Goal: Information Seeking & Learning: Learn about a topic

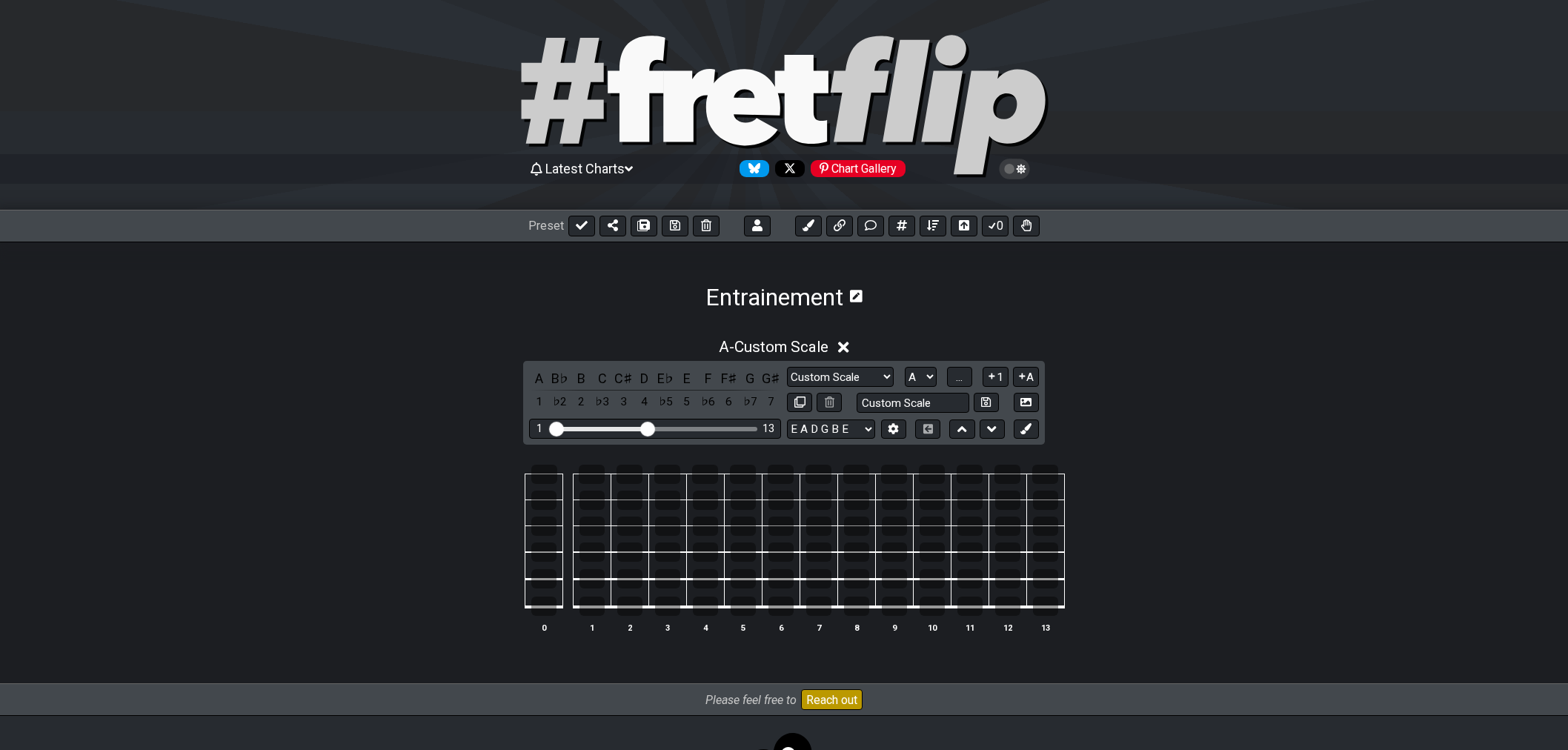
select select "Custom Scale"
select select "A"
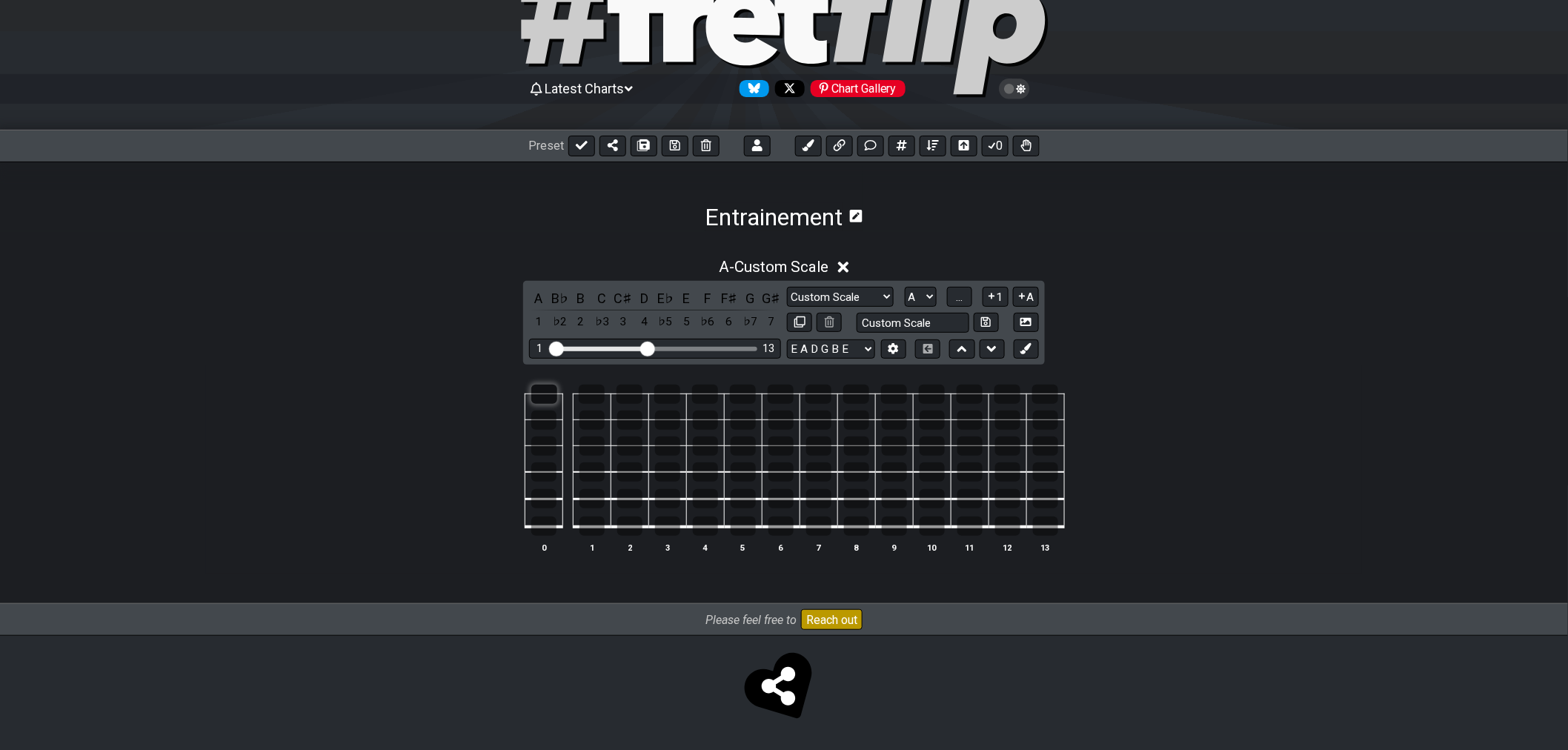
click at [545, 397] on div at bounding box center [544, 394] width 26 height 19
click at [543, 525] on div at bounding box center [544, 526] width 26 height 19
click at [633, 477] on div at bounding box center [630, 471] width 26 height 19
click at [661, 499] on div at bounding box center [668, 498] width 26 height 19
click at [594, 423] on div at bounding box center [593, 419] width 26 height 19
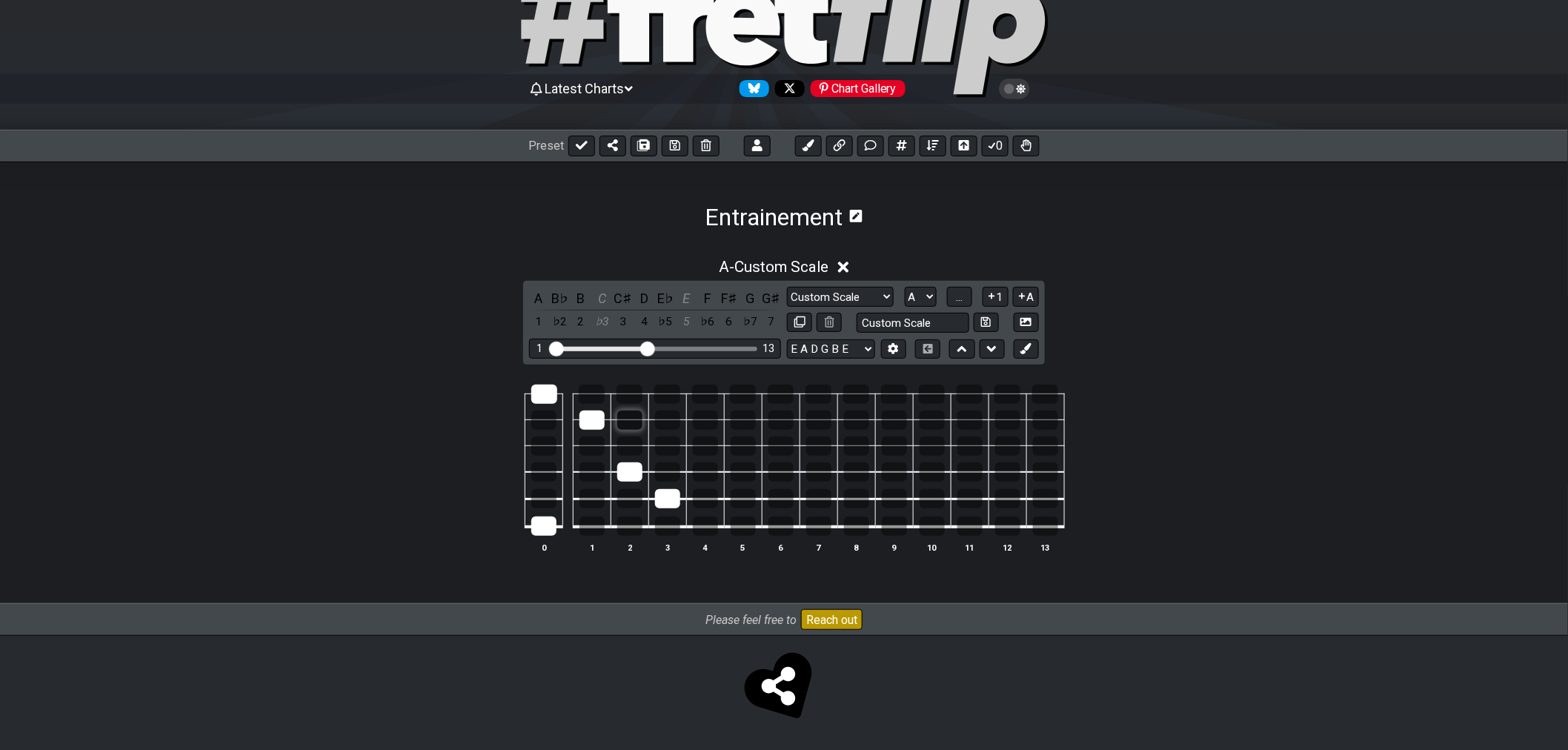
click at [627, 417] on div at bounding box center [630, 419] width 26 height 19
click at [618, 426] on div at bounding box center [630, 419] width 26 height 19
click at [673, 422] on div at bounding box center [668, 419] width 26 height 19
click at [624, 437] on div at bounding box center [630, 446] width 26 height 19
click at [540, 467] on div at bounding box center [544, 471] width 26 height 19
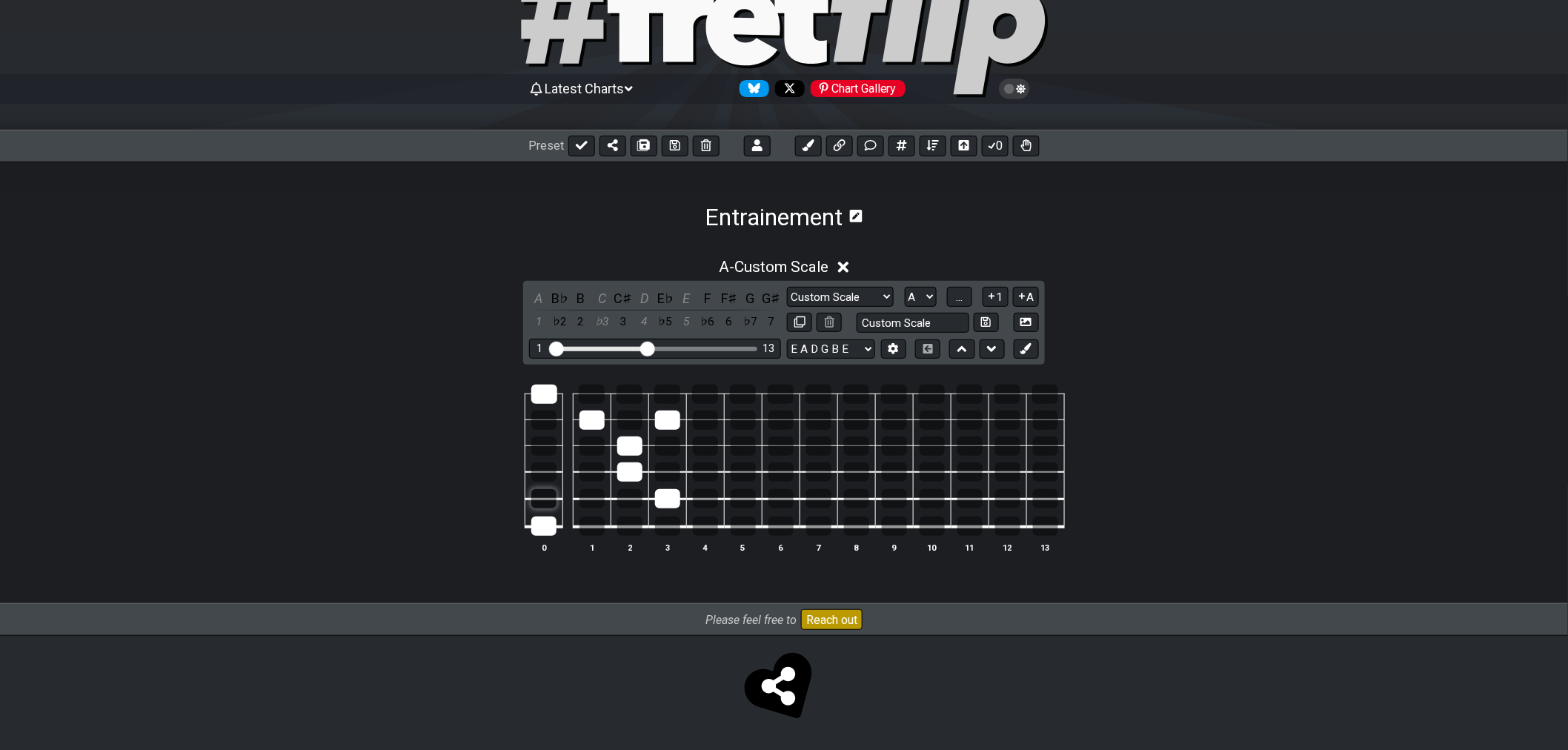
drag, startPoint x: 544, startPoint y: 468, endPoint x: 543, endPoint y: 497, distance: 29.0
click at [544, 469] on div at bounding box center [544, 471] width 26 height 19
click at [543, 497] on div at bounding box center [544, 498] width 26 height 19
click at [593, 391] on div at bounding box center [592, 394] width 26 height 19
click at [588, 520] on div at bounding box center [593, 526] width 26 height 19
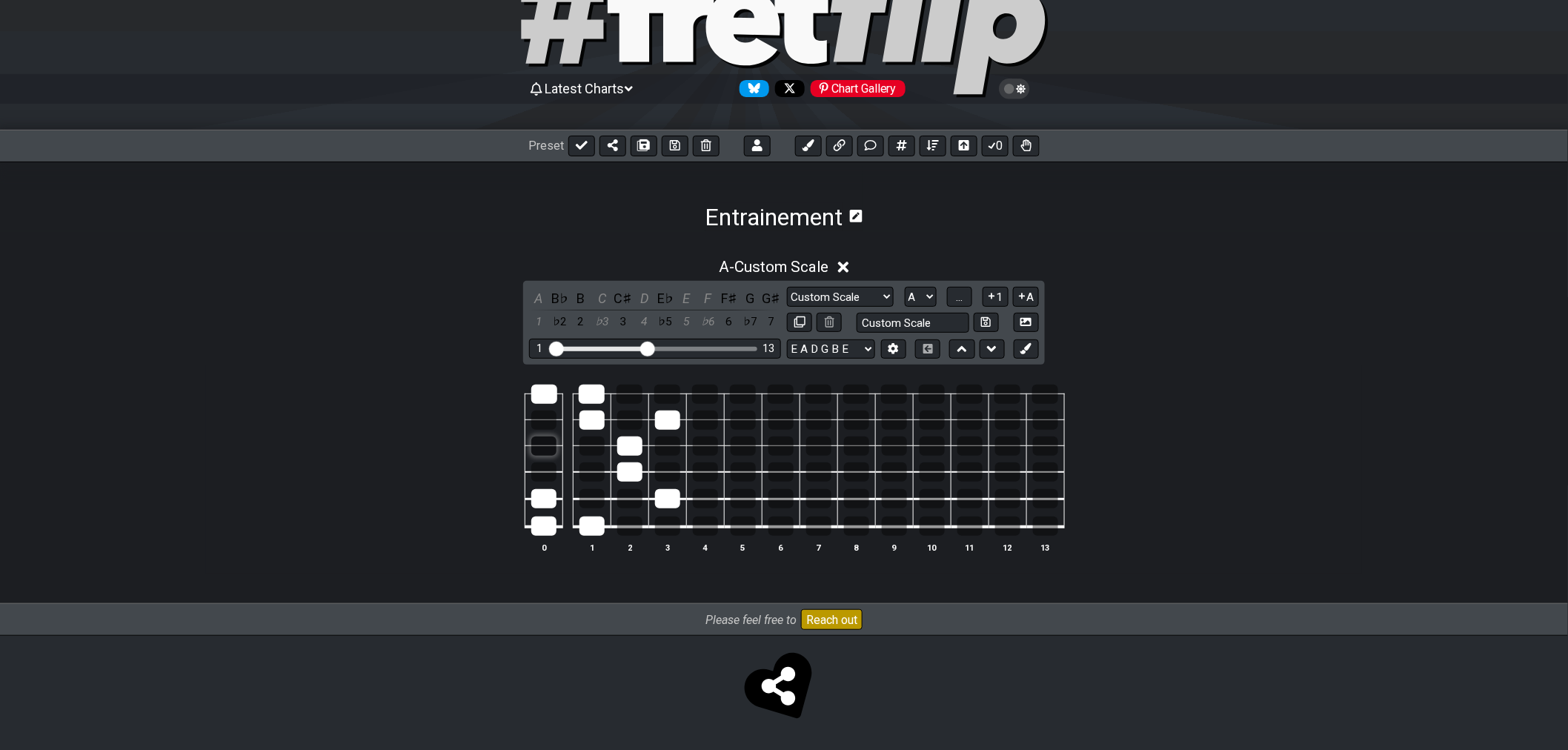
click at [545, 448] on div at bounding box center [544, 446] width 26 height 19
click at [661, 400] on div at bounding box center [667, 394] width 26 height 19
click at [664, 530] on div at bounding box center [668, 526] width 26 height 19
click at [547, 423] on div at bounding box center [544, 419] width 26 height 19
click at [641, 501] on div at bounding box center [630, 498] width 26 height 19
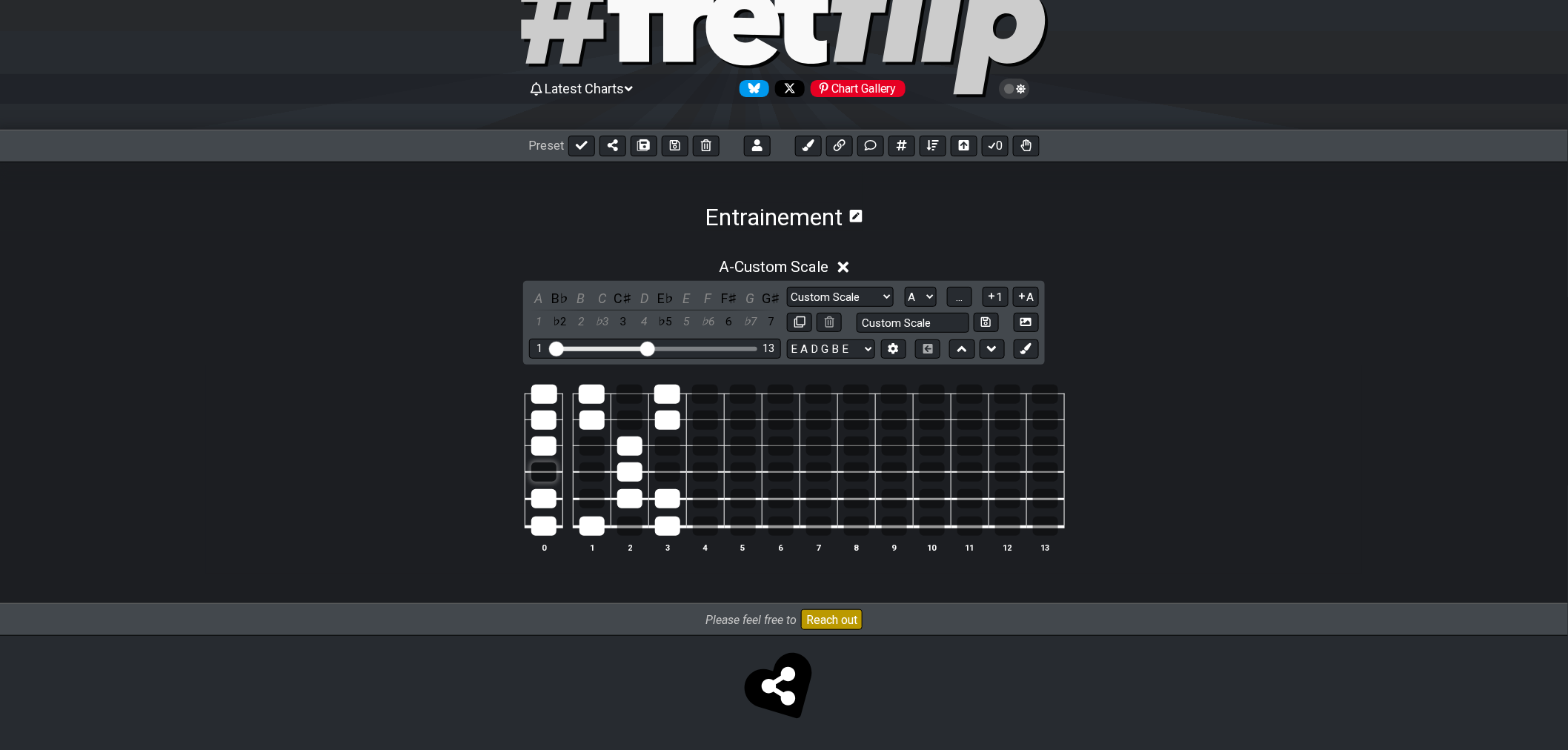
click at [544, 477] on div at bounding box center [544, 471] width 26 height 19
click at [665, 442] on div at bounding box center [668, 446] width 26 height 19
click at [673, 447] on div at bounding box center [668, 446] width 26 height 19
click at [707, 448] on div at bounding box center [706, 446] width 26 height 19
click at [735, 447] on div at bounding box center [744, 446] width 26 height 19
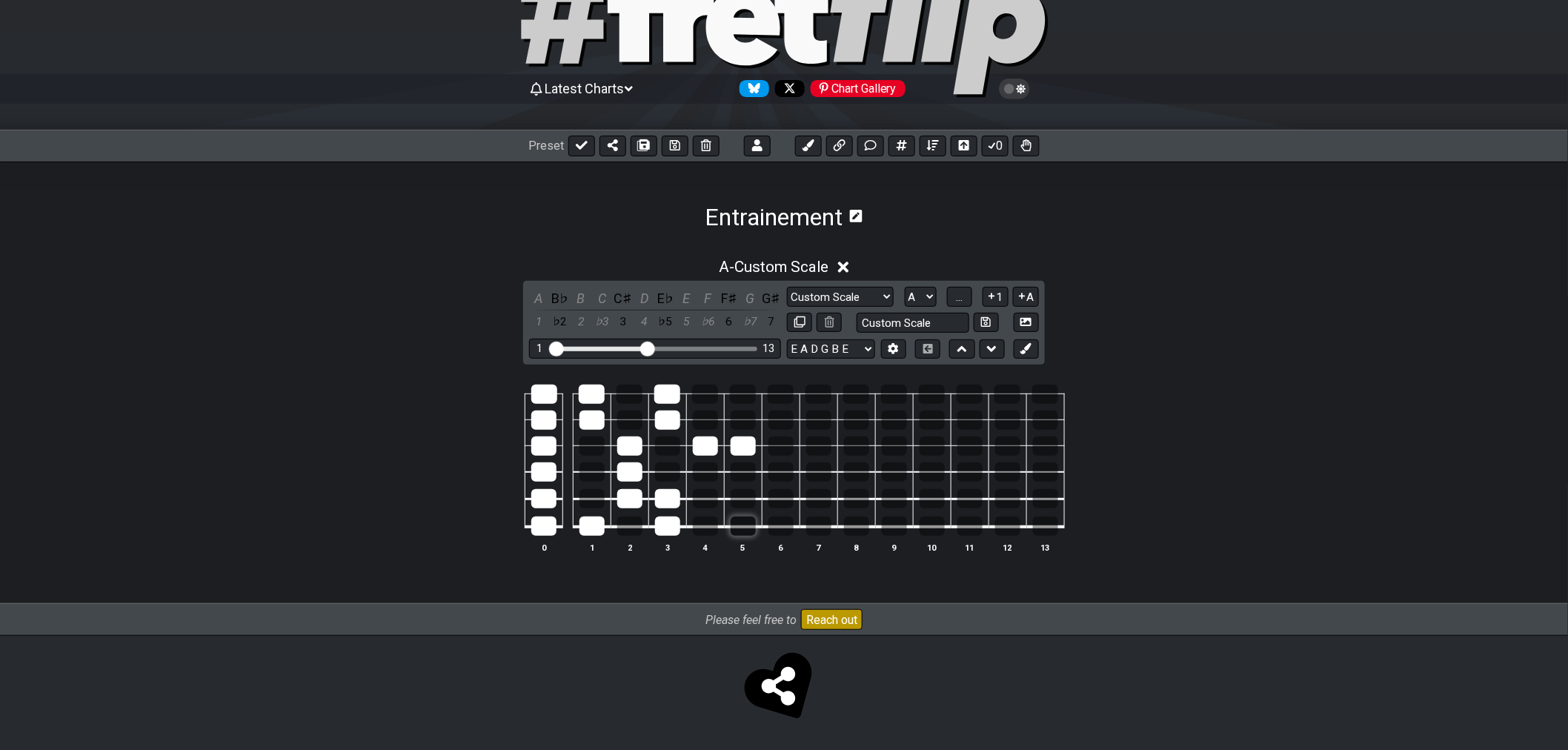
click at [743, 529] on div at bounding box center [744, 526] width 26 height 19
click at [743, 402] on td at bounding box center [742, 406] width 37 height 26
click at [744, 400] on div at bounding box center [743, 394] width 26 height 19
click at [826, 525] on div at bounding box center [819, 526] width 26 height 19
click at [846, 520] on div at bounding box center [857, 526] width 26 height 19
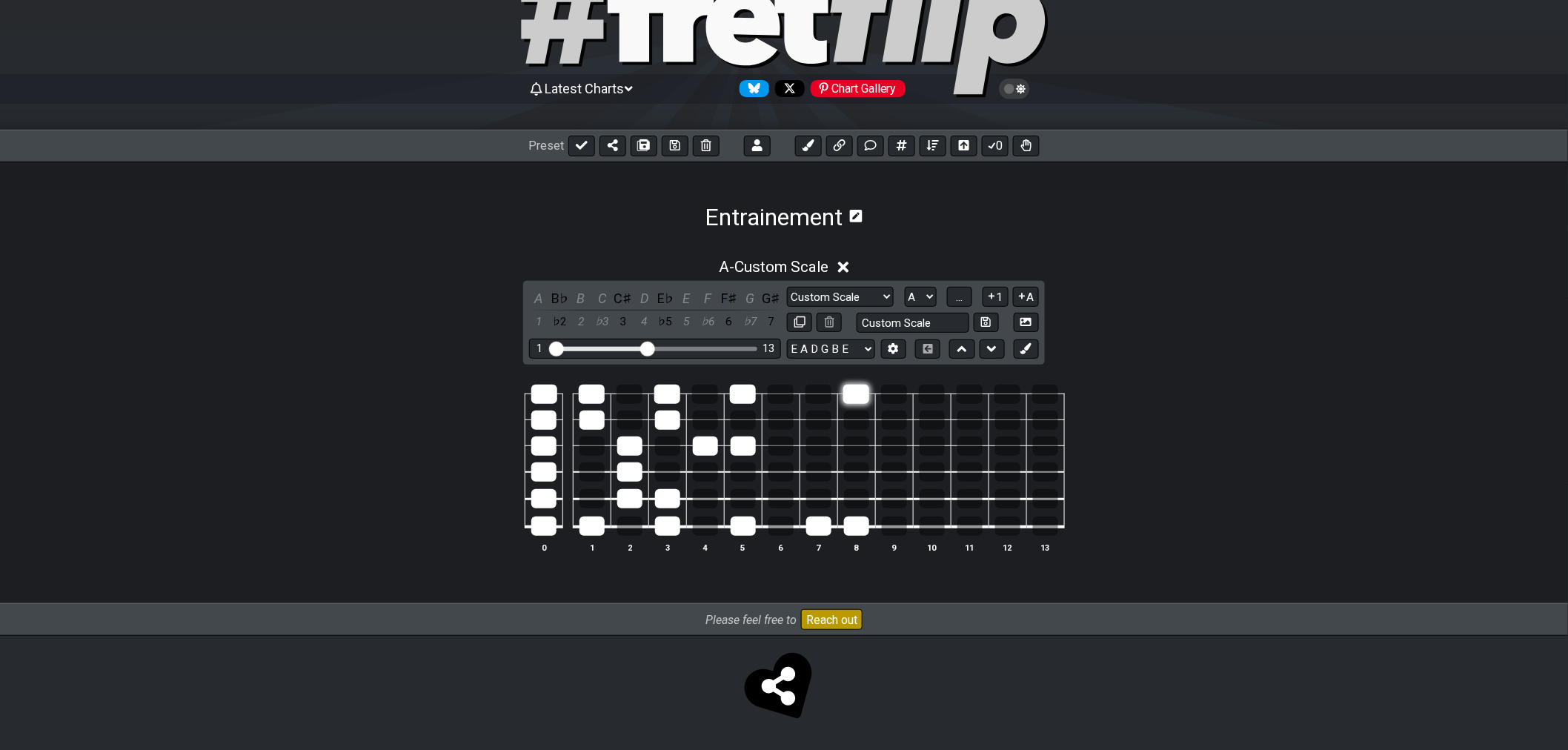
click at [853, 385] on div at bounding box center [856, 394] width 26 height 19
click at [826, 390] on div at bounding box center [819, 394] width 26 height 19
click at [811, 473] on div at bounding box center [819, 471] width 26 height 19
click at [848, 470] on div at bounding box center [857, 471] width 26 height 19
click at [855, 467] on div at bounding box center [857, 471] width 26 height 19
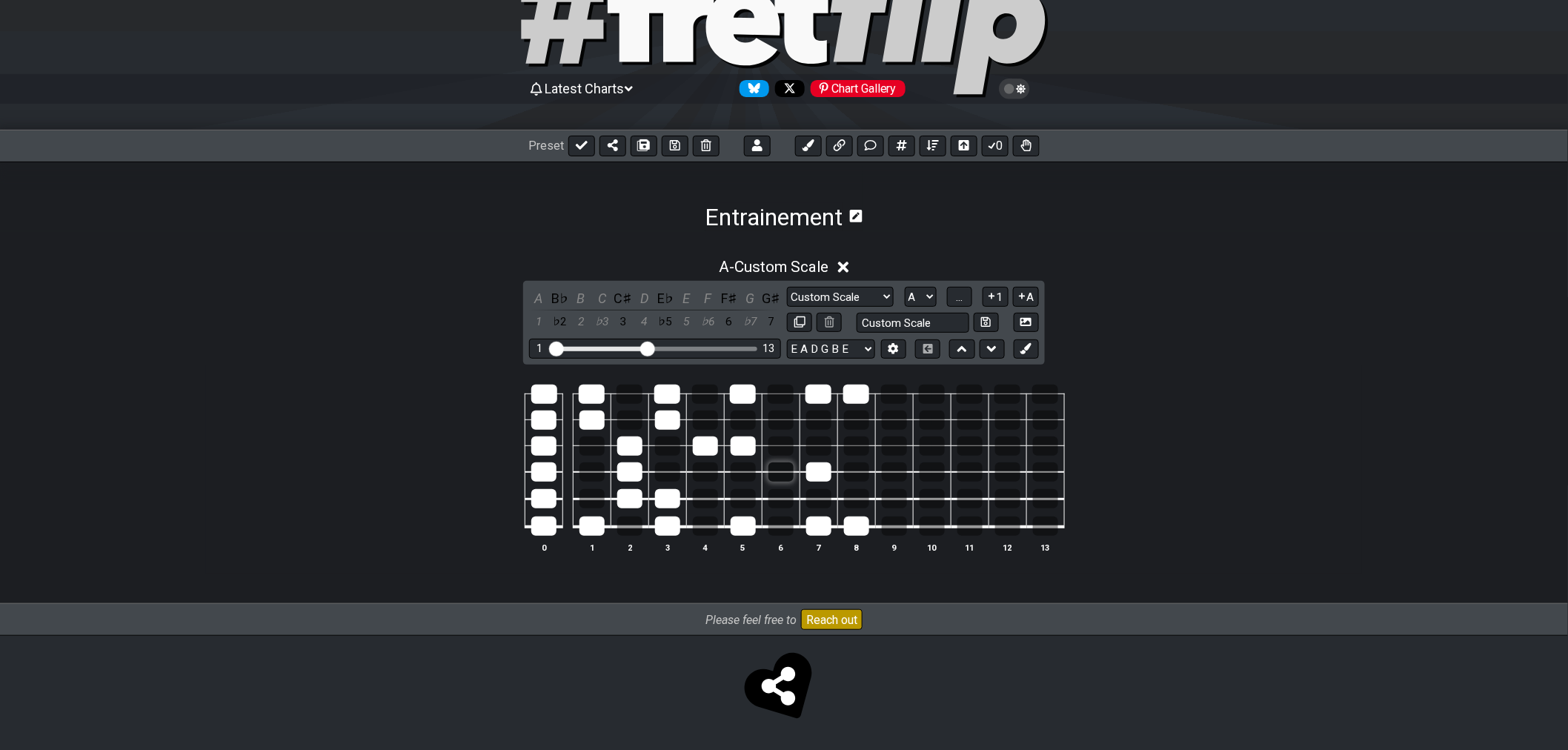
click at [780, 470] on div at bounding box center [781, 471] width 26 height 19
click at [789, 473] on div at bounding box center [781, 471] width 26 height 19
click at [810, 474] on div at bounding box center [819, 471] width 26 height 19
click at [744, 473] on div at bounding box center [744, 471] width 26 height 19
click at [732, 467] on div at bounding box center [744, 471] width 26 height 19
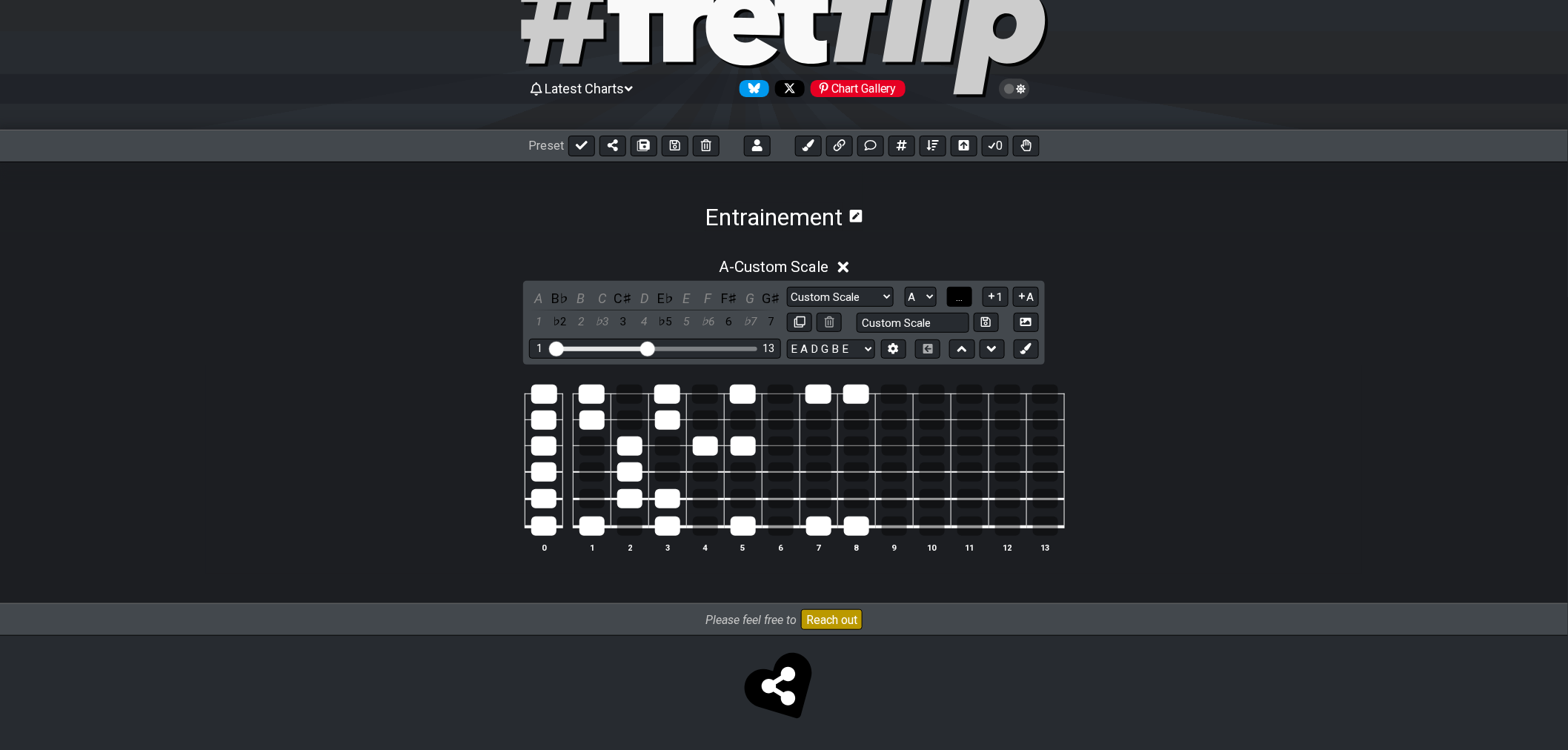
click at [953, 293] on button "..." at bounding box center [960, 297] width 26 height 20
click at [949, 298] on button "A.." at bounding box center [960, 297] width 26 height 20
click at [954, 298] on span "1..7" at bounding box center [959, 297] width 18 height 14
click at [870, 529] on table "0 1 2 3 4 5 6 7 8 9 10 11 12 13" at bounding box center [780, 455] width 568 height 174
click at [826, 529] on div at bounding box center [819, 526] width 26 height 19
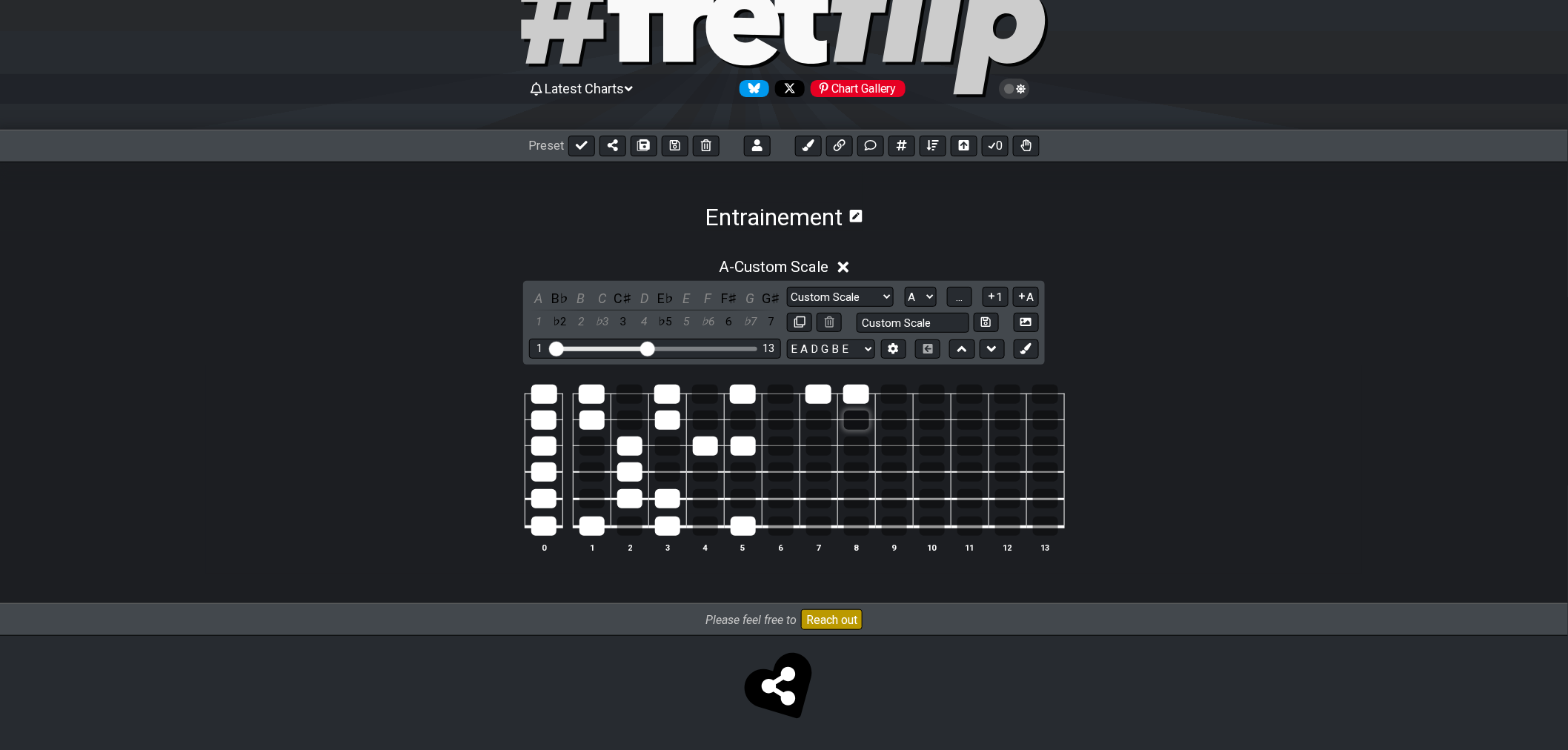
drag, startPoint x: 854, startPoint y: 527, endPoint x: 850, endPoint y: 416, distance: 111.1
click at [854, 520] on div at bounding box center [857, 526] width 26 height 19
click at [858, 388] on div at bounding box center [856, 394] width 26 height 19
click at [824, 393] on div at bounding box center [819, 394] width 26 height 19
click at [748, 394] on div at bounding box center [743, 394] width 26 height 19
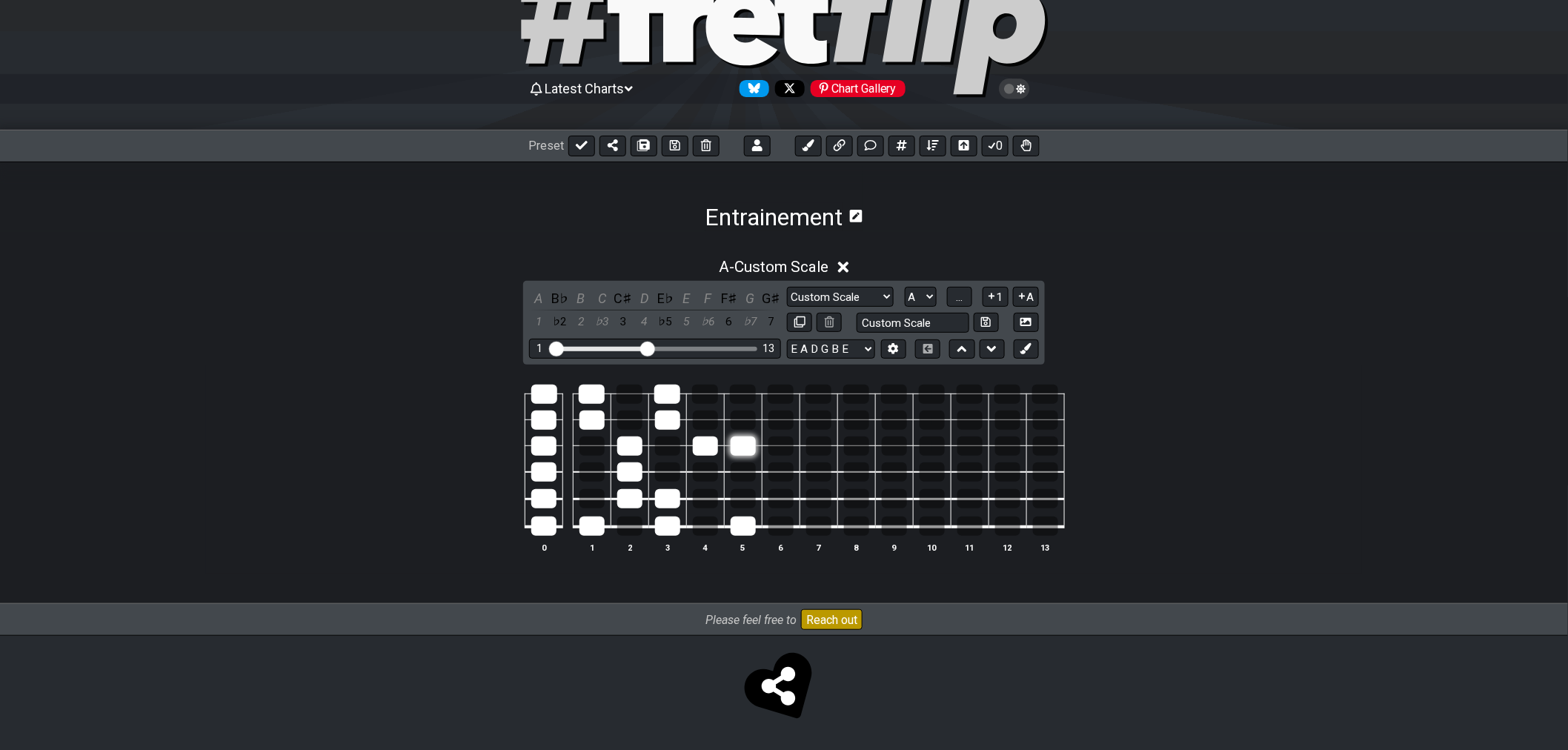
click at [741, 449] on div at bounding box center [744, 446] width 26 height 19
click at [695, 442] on div at bounding box center [706, 446] width 26 height 19
click at [739, 509] on td at bounding box center [742, 513] width 37 height 28
click at [741, 531] on div at bounding box center [744, 526] width 26 height 19
click at [667, 520] on div at bounding box center [668, 526] width 26 height 19
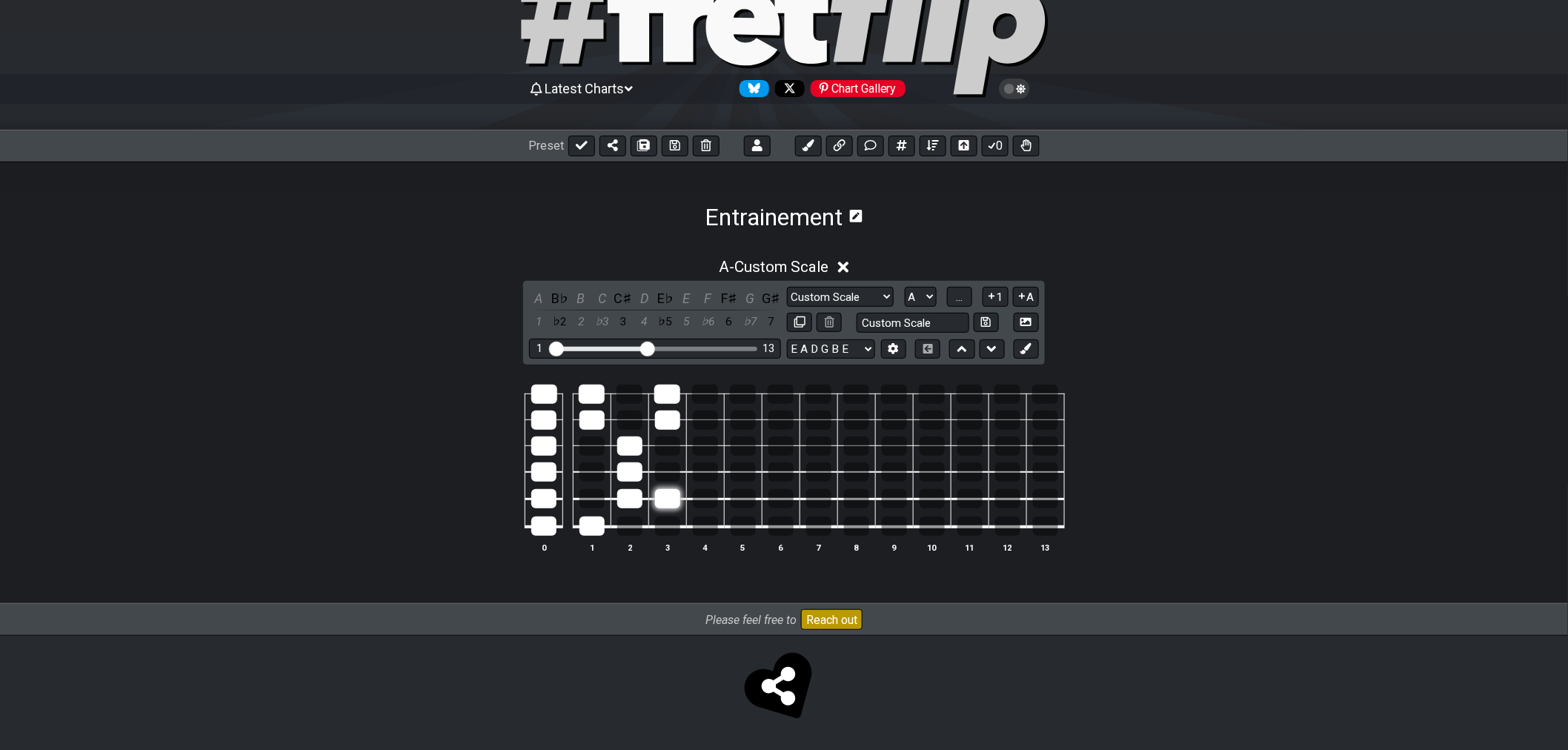
click at [667, 494] on div at bounding box center [668, 498] width 26 height 19
click at [628, 492] on div at bounding box center [630, 498] width 26 height 19
click at [627, 473] on div at bounding box center [630, 471] width 26 height 19
click at [630, 447] on div at bounding box center [630, 446] width 26 height 19
click at [664, 411] on div at bounding box center [668, 419] width 26 height 19
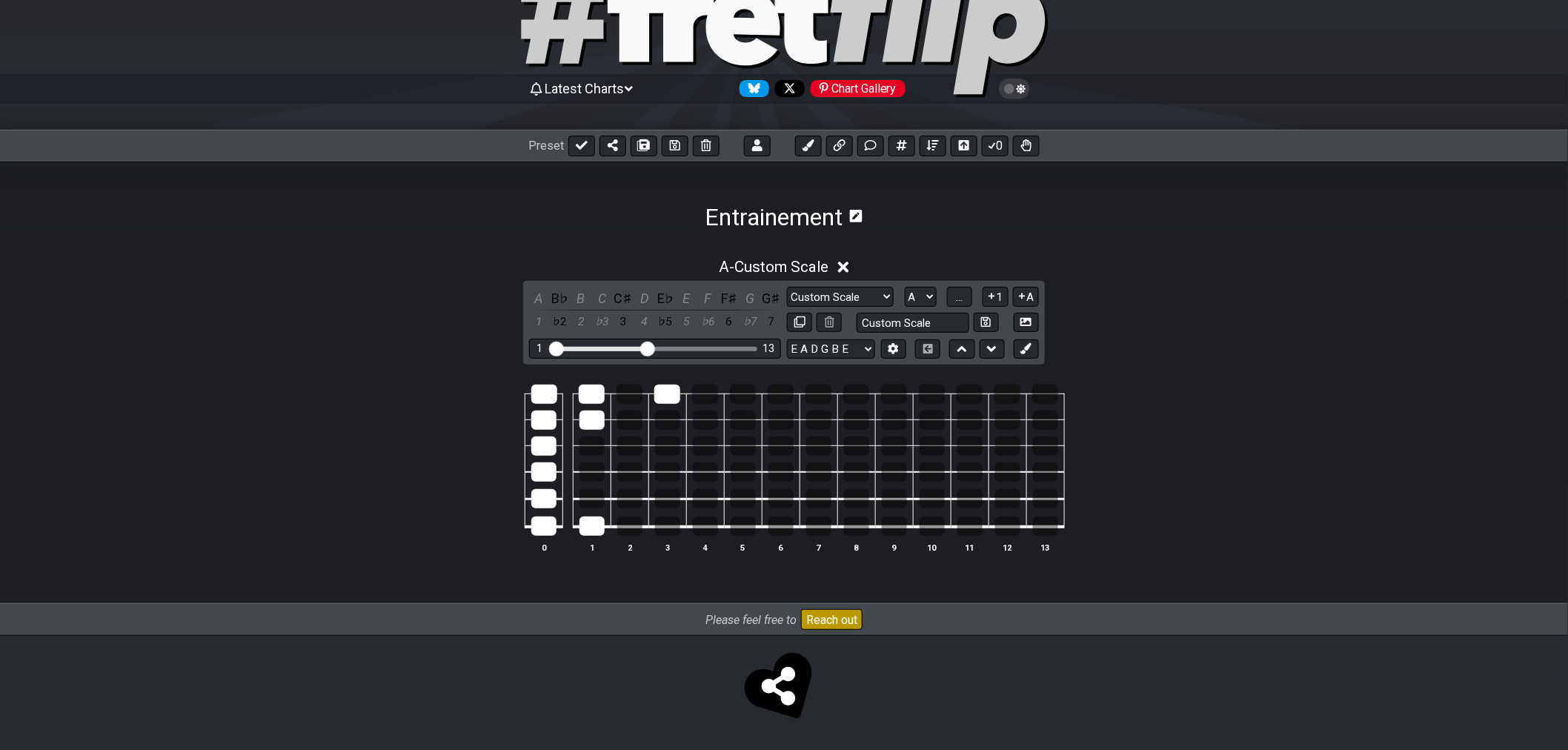
click at [671, 380] on td at bounding box center [666, 381] width 37 height 26
click at [665, 394] on div at bounding box center [667, 394] width 26 height 19
click at [589, 393] on div at bounding box center [592, 394] width 26 height 19
click at [590, 417] on div at bounding box center [593, 419] width 26 height 19
click at [588, 529] on div at bounding box center [593, 526] width 26 height 19
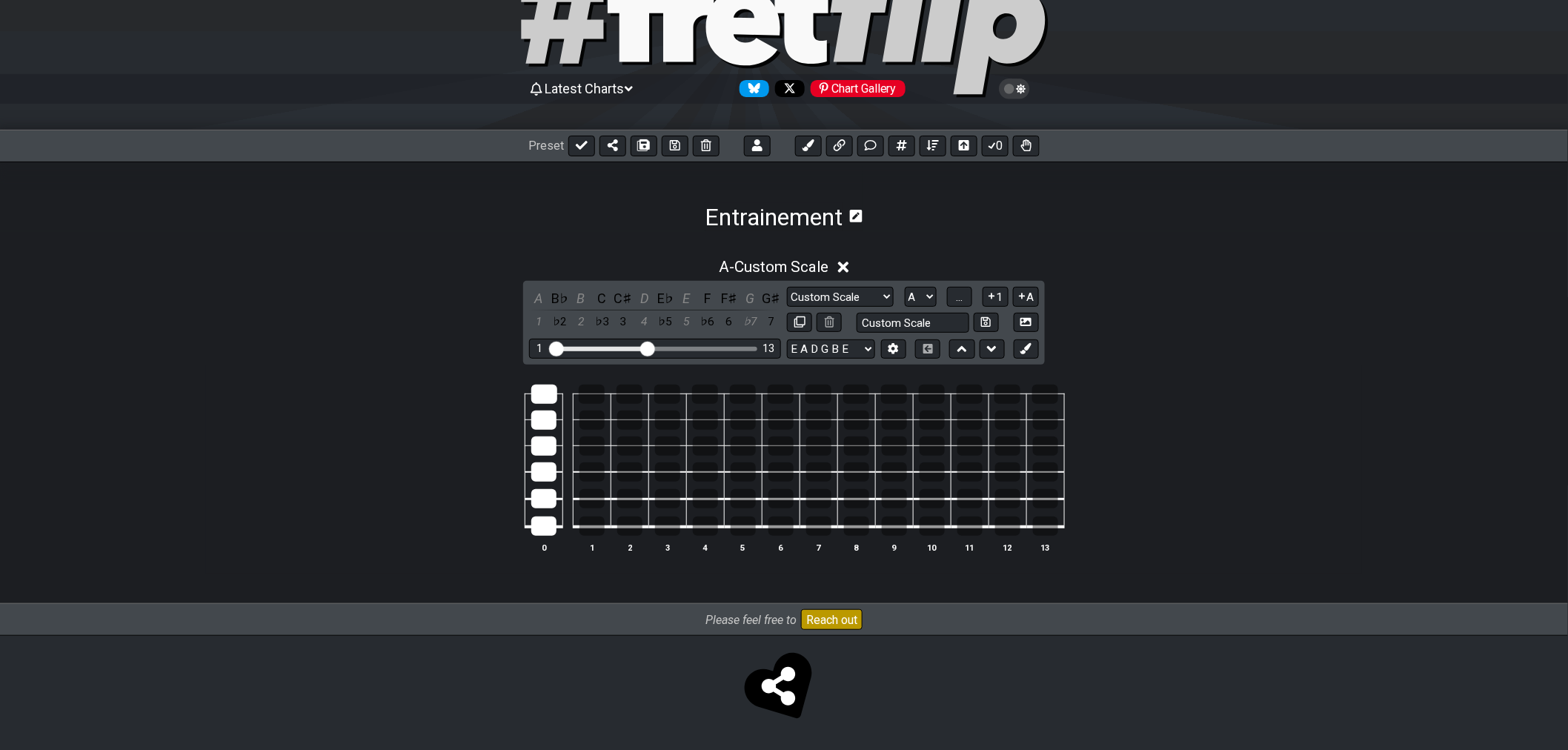
click at [556, 539] on th "0" at bounding box center [543, 547] width 37 height 15
click at [554, 525] on div at bounding box center [544, 526] width 26 height 19
click at [549, 500] on div at bounding box center [544, 498] width 26 height 19
click at [546, 478] on div at bounding box center [544, 471] width 26 height 19
click at [543, 441] on div at bounding box center [544, 446] width 26 height 19
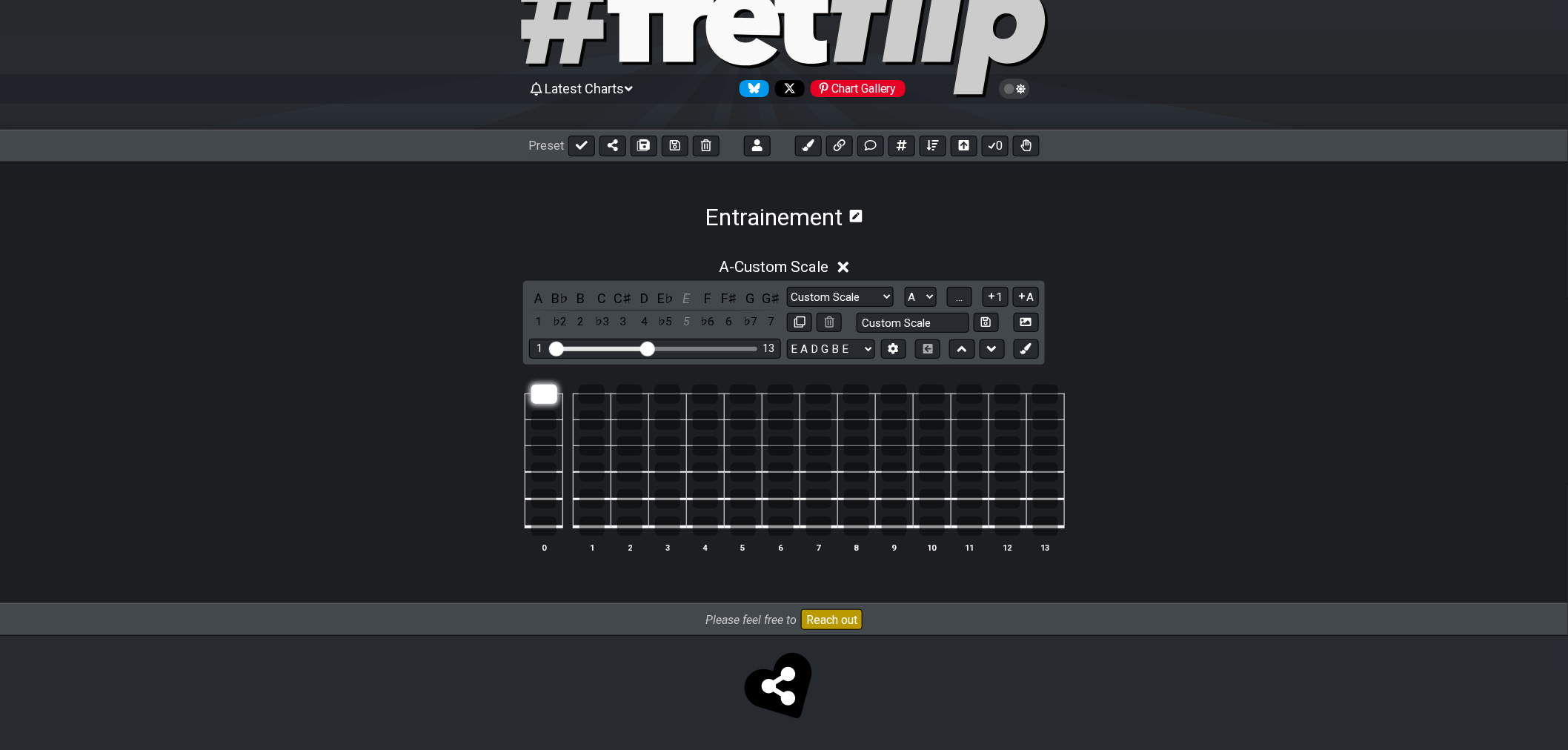
drag, startPoint x: 546, startPoint y: 412, endPoint x: 544, endPoint y: 386, distance: 26.1
click at [546, 410] on div at bounding box center [544, 419] width 26 height 19
click at [544, 386] on div at bounding box center [544, 394] width 26 height 19
click at [951, 294] on button "..." at bounding box center [960, 297] width 26 height 20
click at [951, 294] on button "A.." at bounding box center [960, 297] width 26 height 20
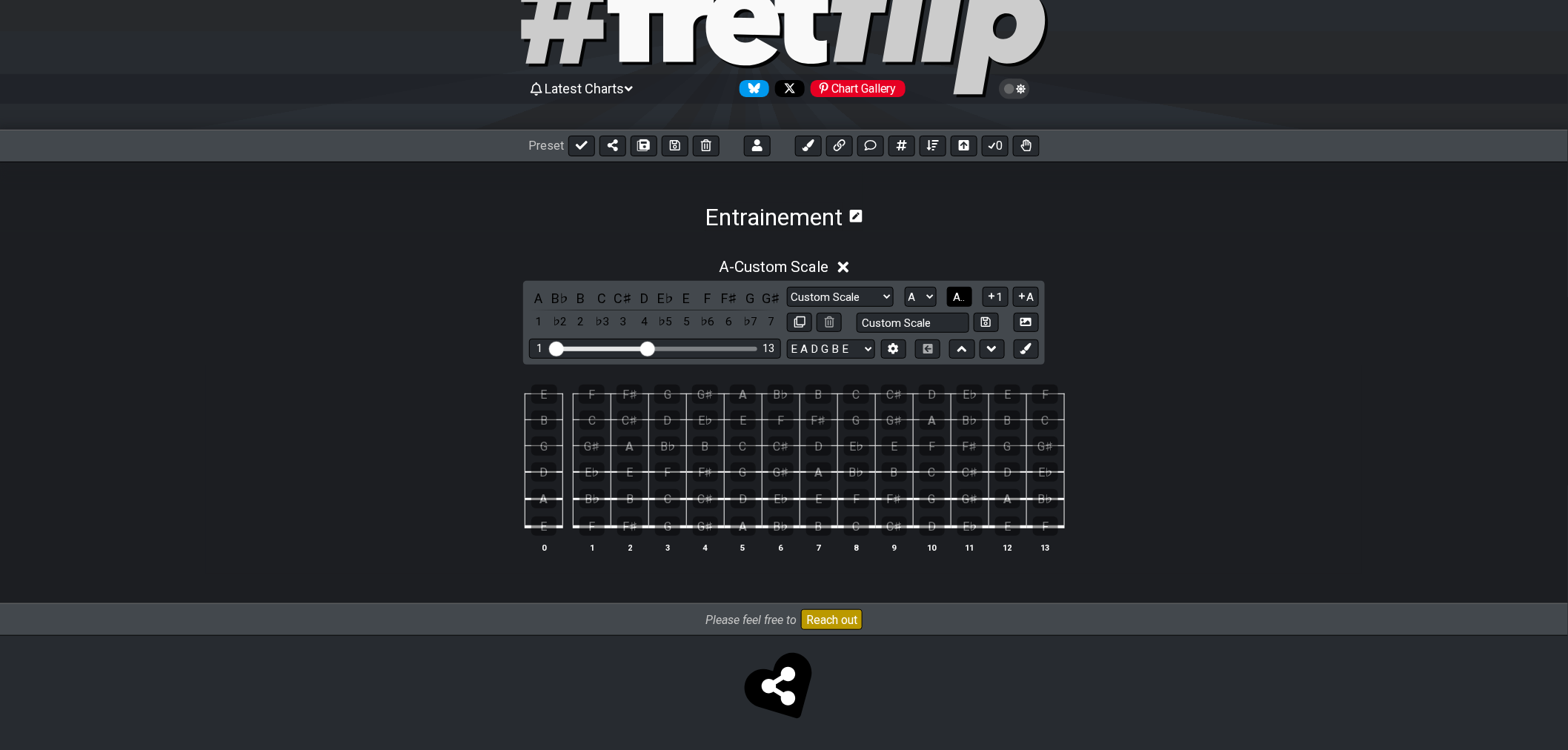
click at [954, 294] on span "A.." at bounding box center [959, 297] width 12 height 14
click at [593, 385] on div at bounding box center [592, 394] width 26 height 19
click at [585, 520] on div at bounding box center [593, 526] width 26 height 19
click at [628, 473] on div at bounding box center [630, 471] width 26 height 19
click at [660, 473] on div at bounding box center [668, 471] width 26 height 19
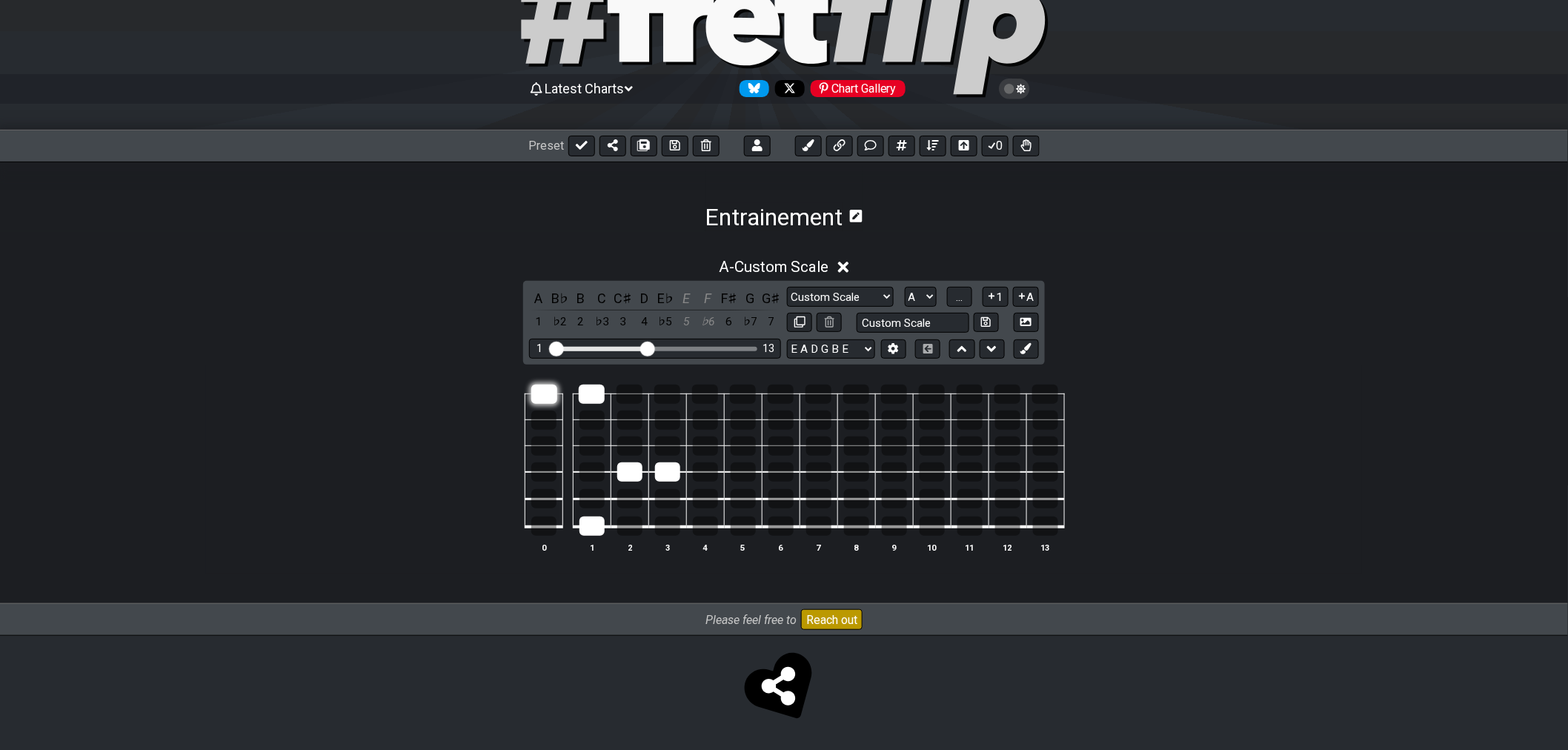
click at [552, 389] on div at bounding box center [544, 394] width 26 height 19
click at [544, 524] on div at bounding box center [544, 526] width 26 height 19
click at [953, 297] on button "..." at bounding box center [960, 297] width 26 height 20
click at [954, 297] on span "A.." at bounding box center [959, 297] width 12 height 14
click at [953, 297] on span "1..7" at bounding box center [959, 297] width 18 height 14
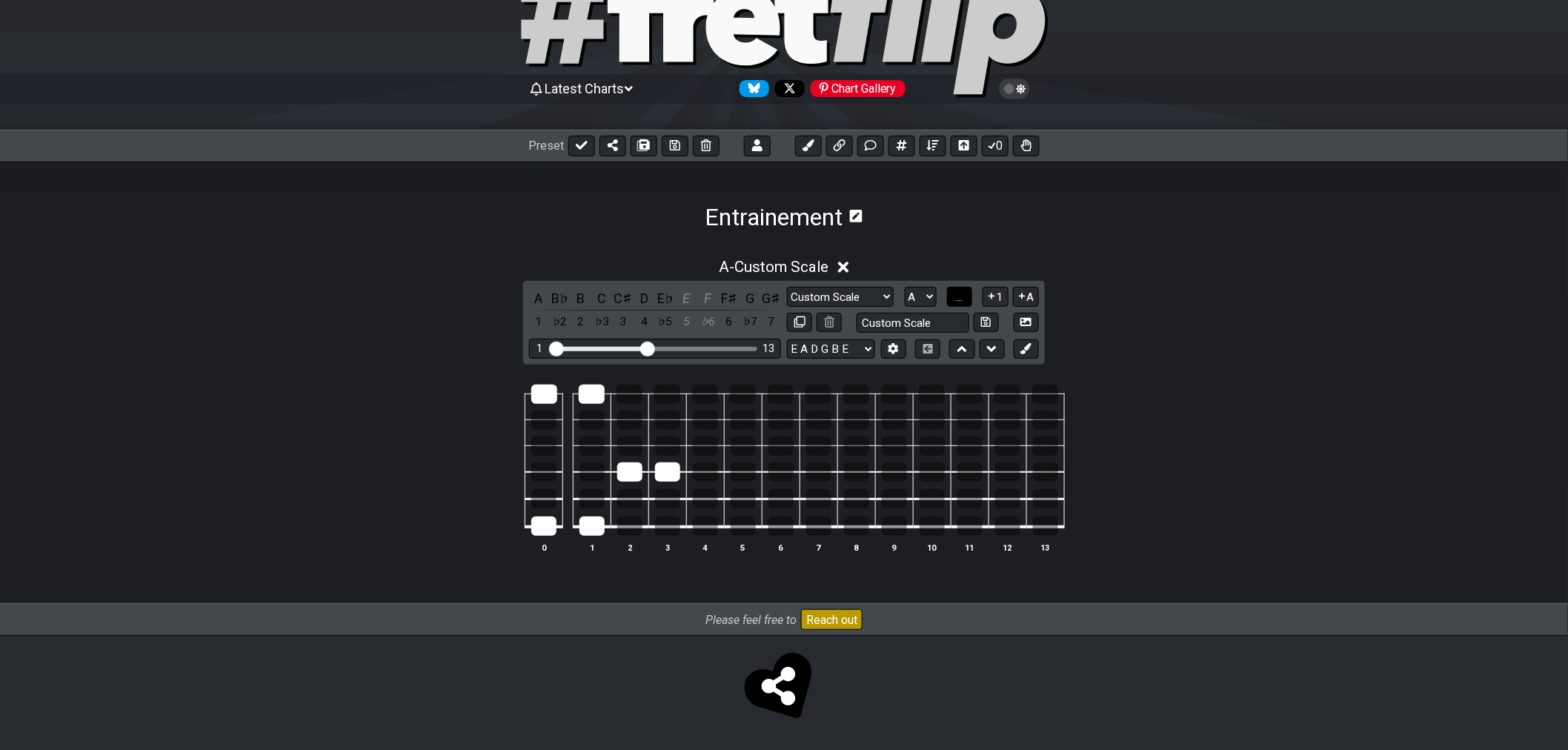
click at [953, 297] on button "..." at bounding box center [960, 297] width 26 height 20
click at [960, 299] on span "A.." at bounding box center [959, 297] width 12 height 14
click at [960, 299] on span "1..7" at bounding box center [959, 297] width 18 height 14
drag, startPoint x: 665, startPoint y: 471, endPoint x: 640, endPoint y: 471, distance: 25.0
click at [664, 471] on div at bounding box center [668, 471] width 26 height 19
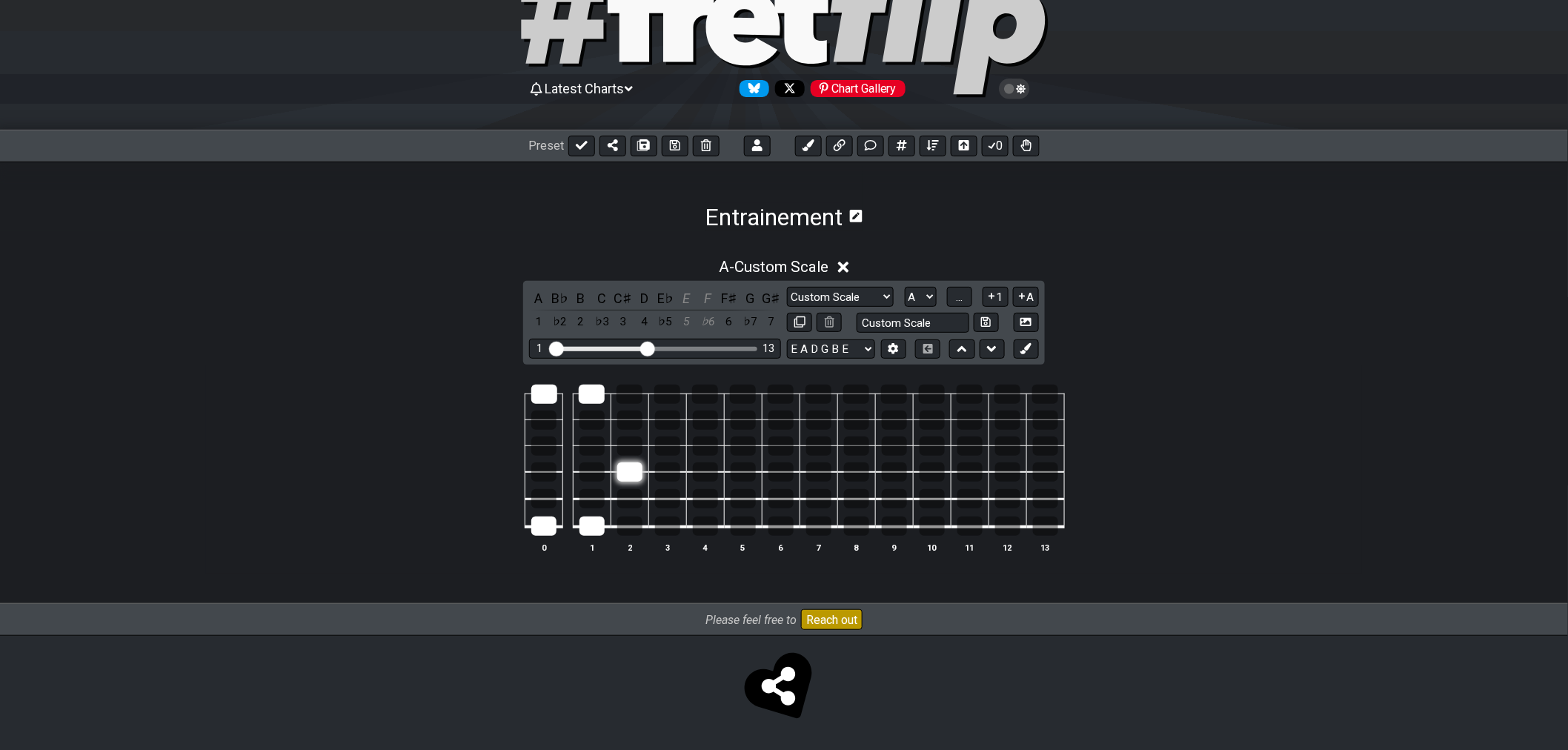
click at [634, 471] on div at bounding box center [630, 471] width 26 height 19
click at [598, 393] on div at bounding box center [592, 394] width 26 height 19
click at [528, 385] on td at bounding box center [543, 381] width 37 height 26
click at [533, 402] on div at bounding box center [544, 394] width 26 height 19
click at [586, 526] on div at bounding box center [593, 526] width 26 height 19
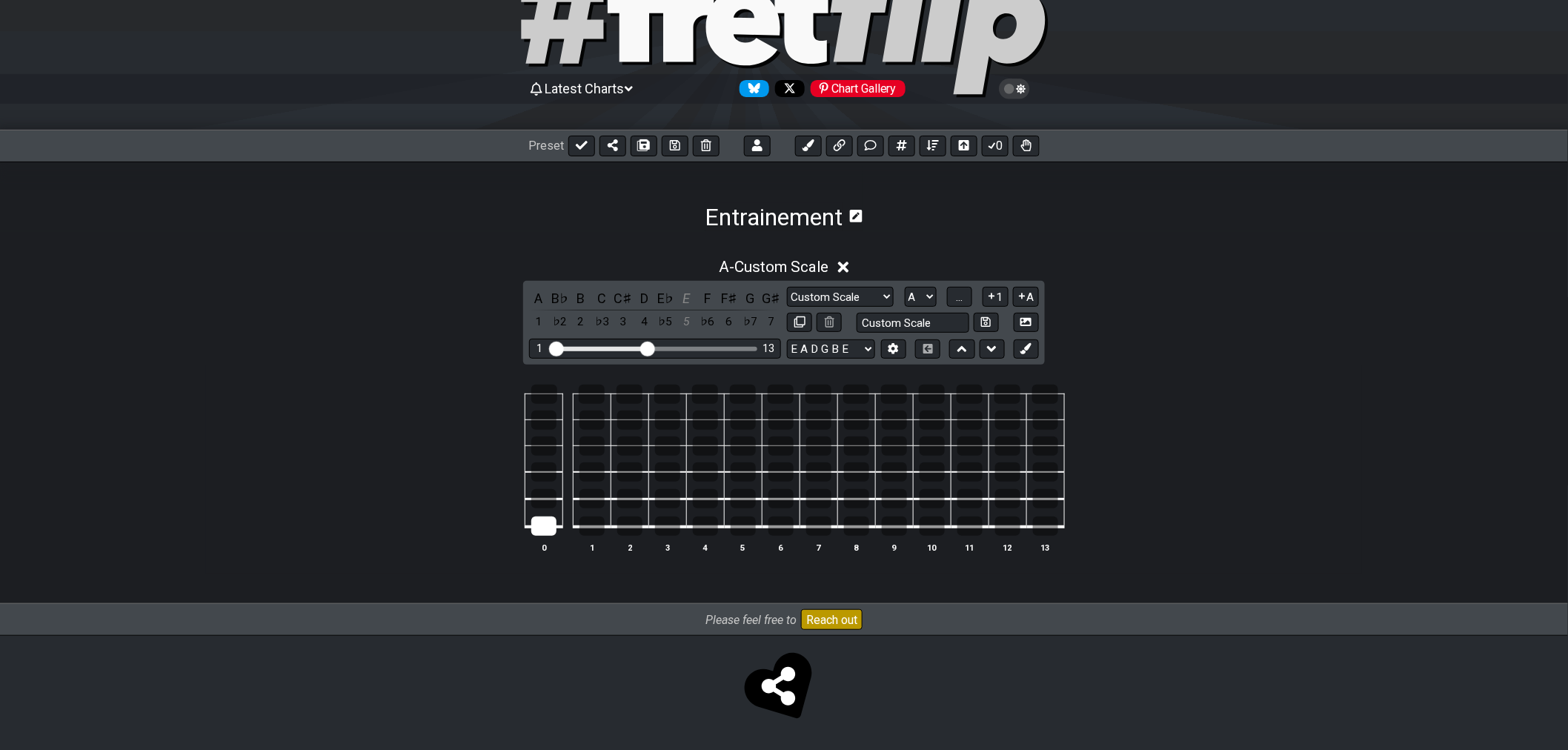
click at [561, 530] on table "0 1 2 3 4 5 6 7 8 9 10 11 12 13" at bounding box center [780, 455] width 568 height 174
click at [537, 525] on div at bounding box center [544, 526] width 26 height 19
click at [539, 497] on div at bounding box center [544, 498] width 26 height 19
click at [632, 437] on div at bounding box center [630, 446] width 26 height 19
click at [637, 441] on div at bounding box center [630, 446] width 26 height 19
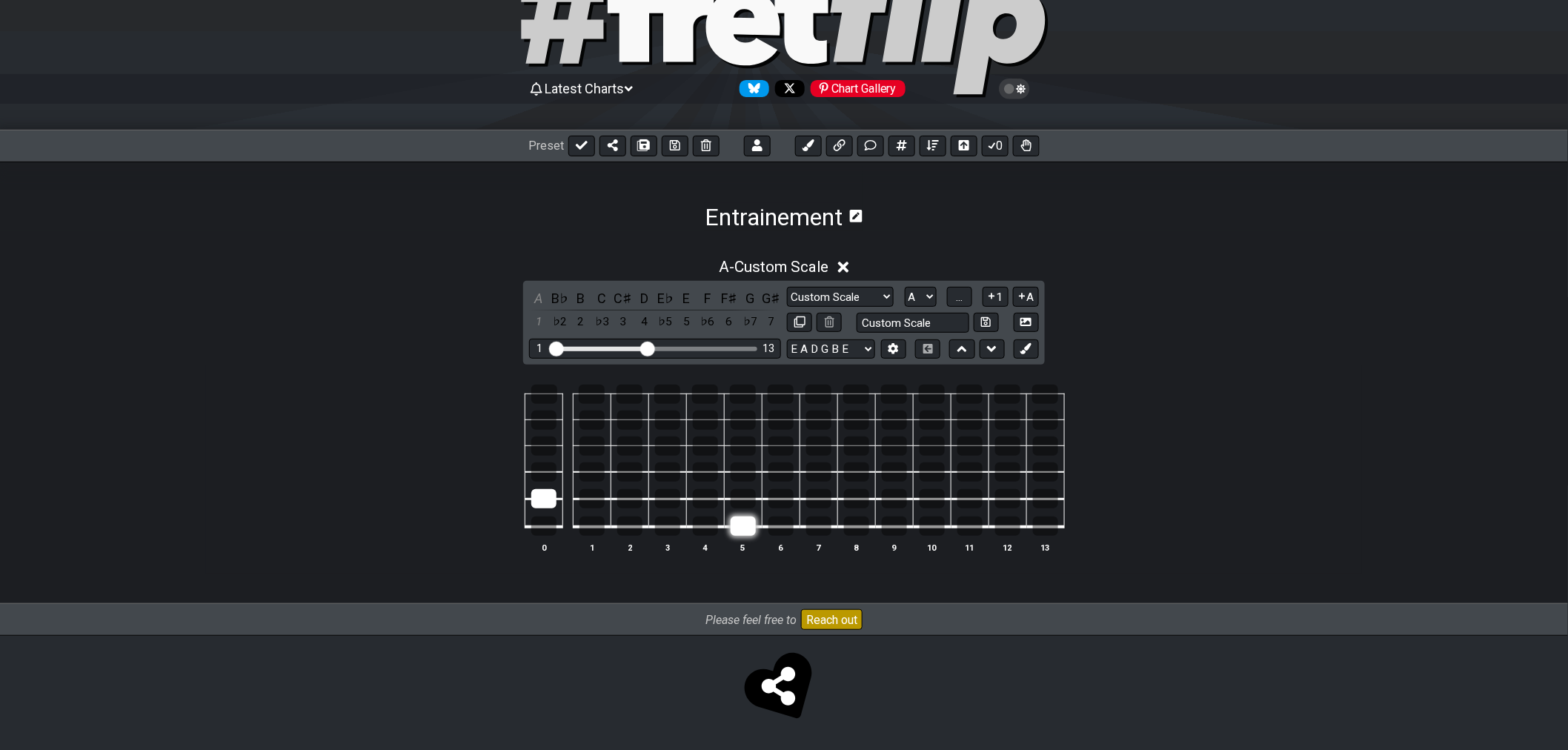
click at [731, 527] on div at bounding box center [744, 526] width 26 height 19
click at [738, 523] on div at bounding box center [744, 526] width 26 height 19
click at [743, 527] on div at bounding box center [744, 526] width 26 height 19
click at [744, 398] on div at bounding box center [743, 394] width 26 height 19
click at [623, 446] on div at bounding box center [630, 446] width 26 height 19
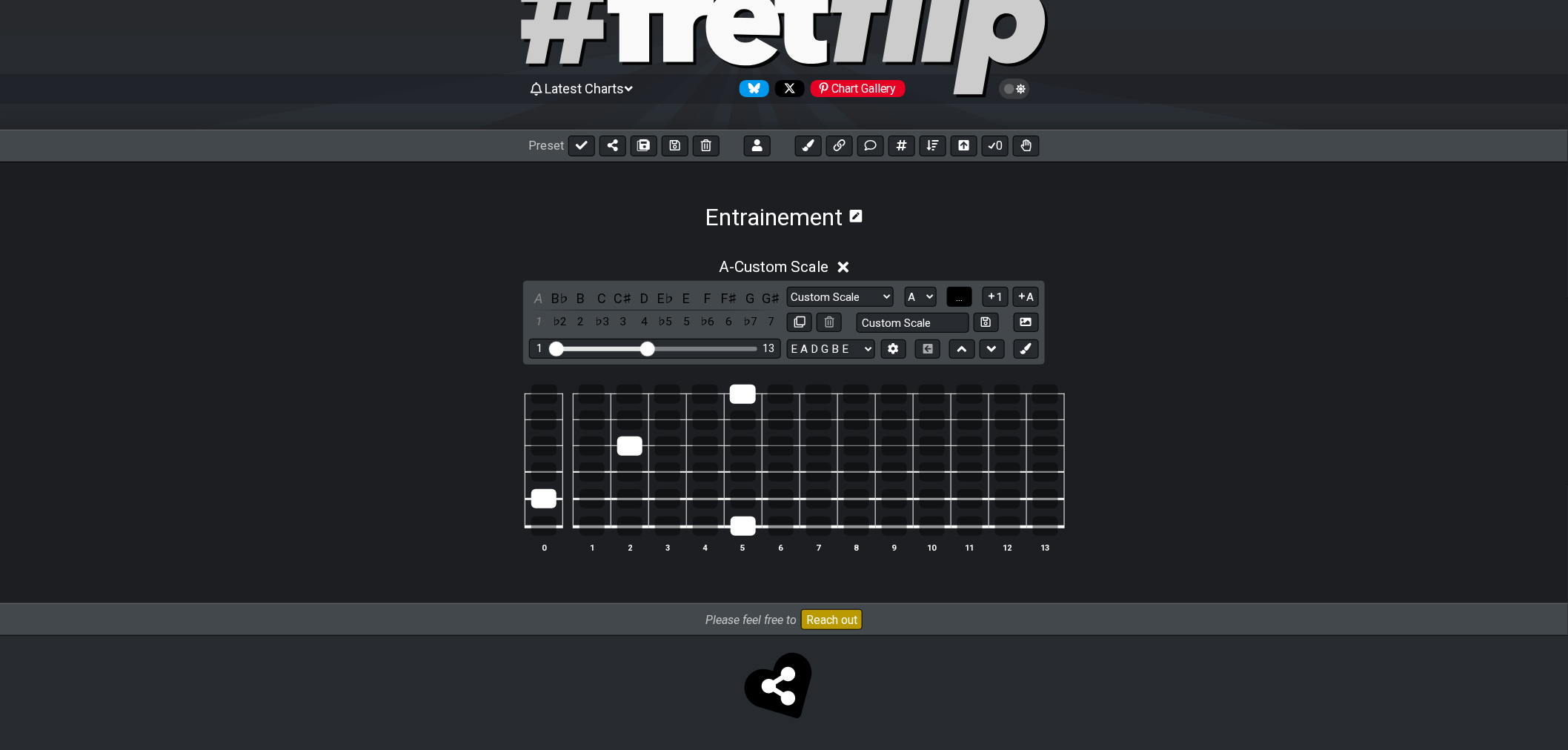
click at [959, 302] on button "..." at bounding box center [960, 297] width 26 height 20
click at [959, 302] on button "A.." at bounding box center [960, 297] width 26 height 20
click at [959, 302] on button "1..7" at bounding box center [958, 297] width 28 height 20
click at [758, 524] on td at bounding box center [742, 513] width 37 height 28
click at [748, 528] on div at bounding box center [744, 526] width 26 height 19
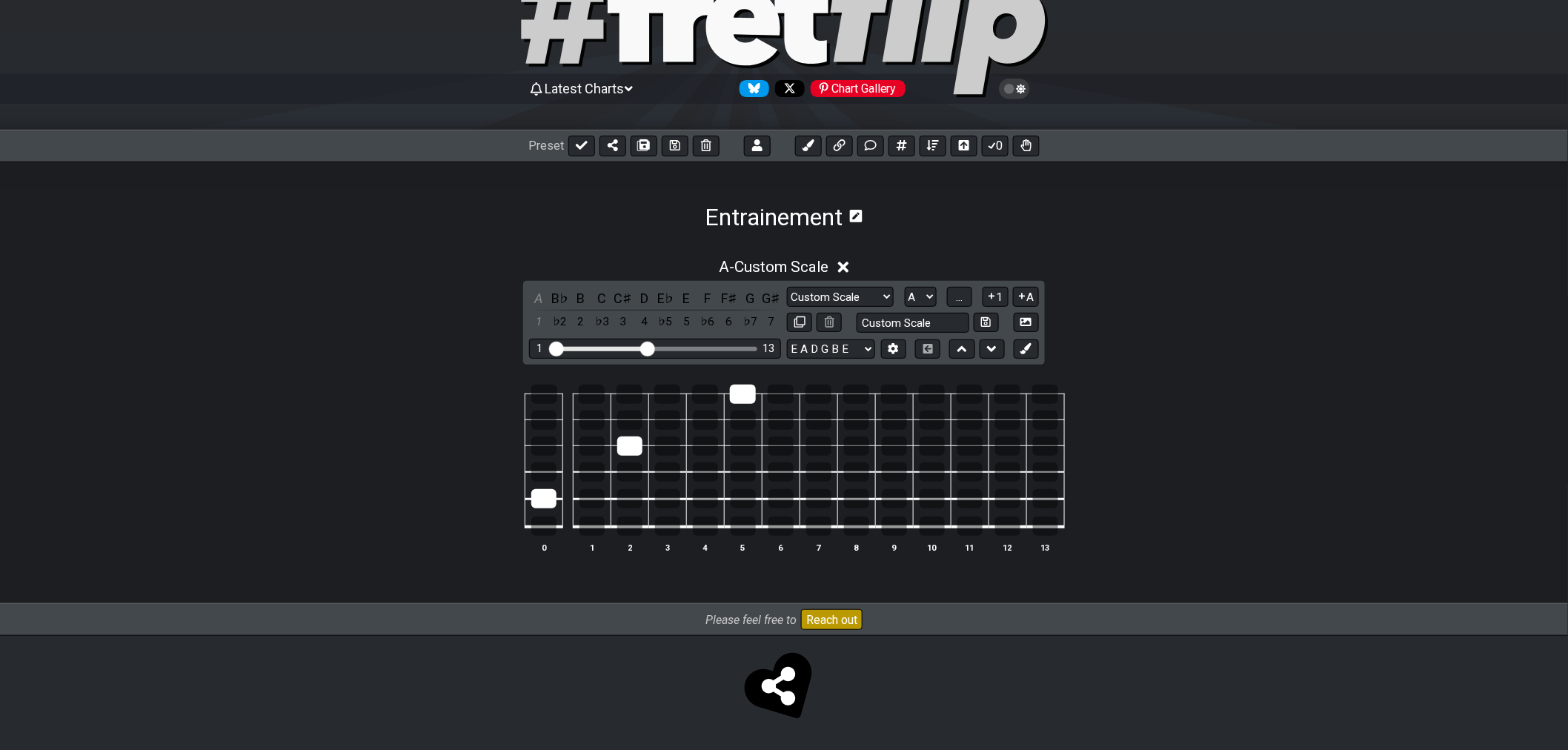
click at [754, 382] on td at bounding box center [742, 381] width 37 height 26
click at [739, 400] on div at bounding box center [743, 394] width 26 height 19
click at [628, 441] on div at bounding box center [630, 446] width 26 height 19
click at [542, 502] on div at bounding box center [544, 498] width 26 height 19
click at [583, 528] on div at bounding box center [593, 526] width 26 height 19
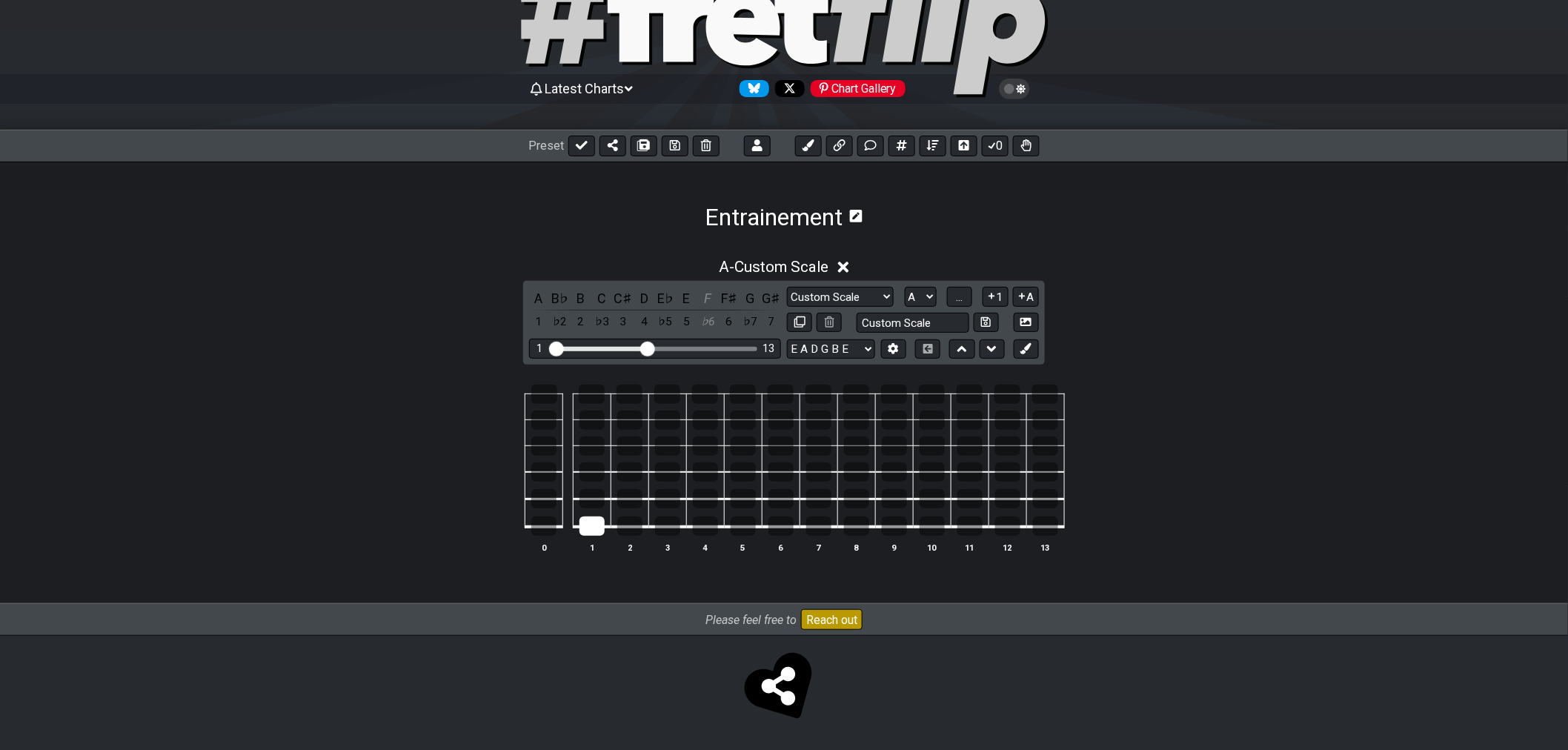
click at [599, 405] on td at bounding box center [591, 406] width 37 height 26
drag, startPoint x: 599, startPoint y: 394, endPoint x: 624, endPoint y: 398, distance: 25.3
click at [600, 394] on div at bounding box center [592, 394] width 26 height 19
click at [663, 471] on div at bounding box center [668, 471] width 26 height 19
click at [959, 296] on span "..." at bounding box center [959, 297] width 6 height 14
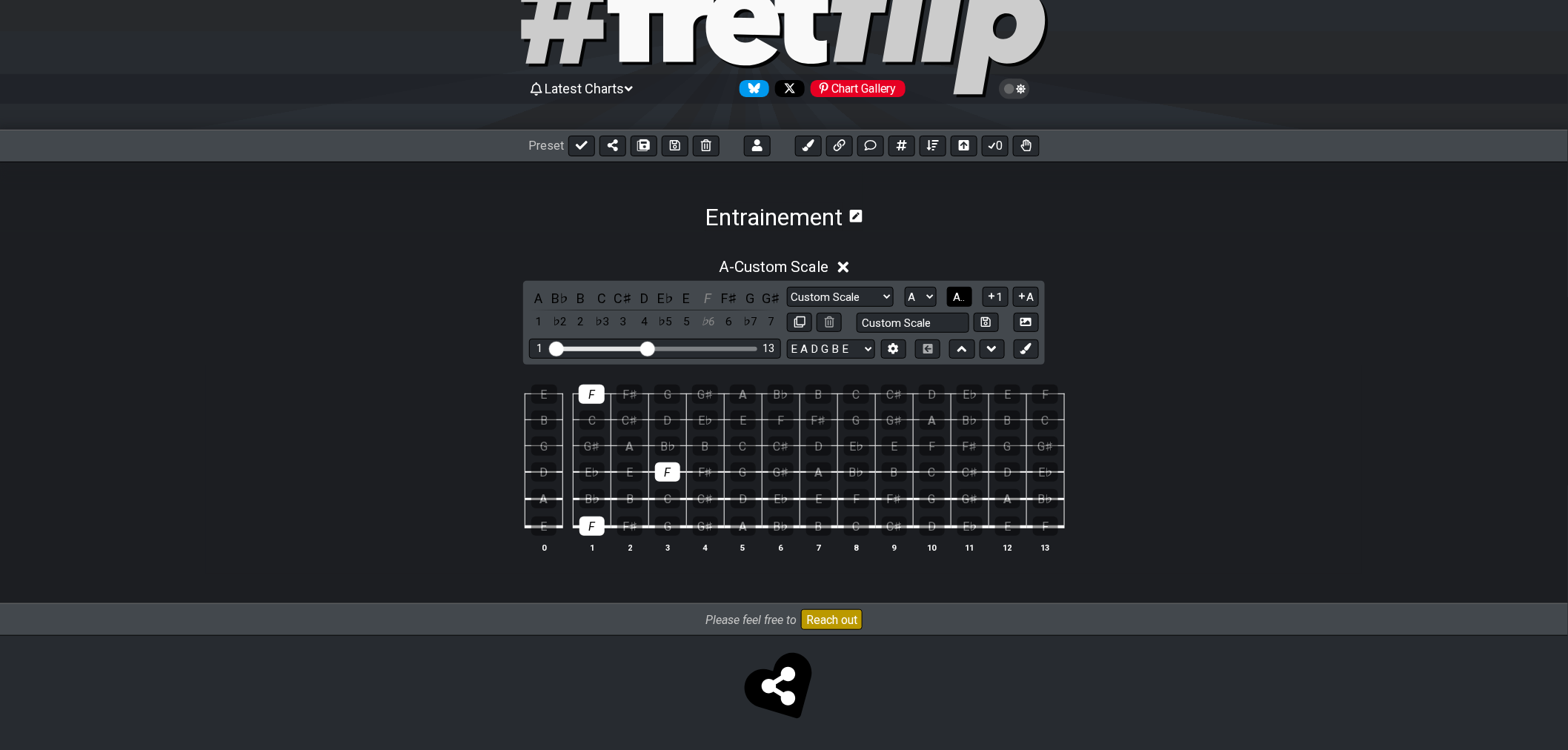
click at [959, 296] on span "A.." at bounding box center [959, 297] width 12 height 14
click at [952, 299] on span "1..7" at bounding box center [959, 297] width 18 height 14
drag, startPoint x: 665, startPoint y: 467, endPoint x: 655, endPoint y: 480, distance: 16.4
click at [665, 467] on div at bounding box center [668, 471] width 26 height 19
click at [584, 531] on div at bounding box center [593, 526] width 26 height 19
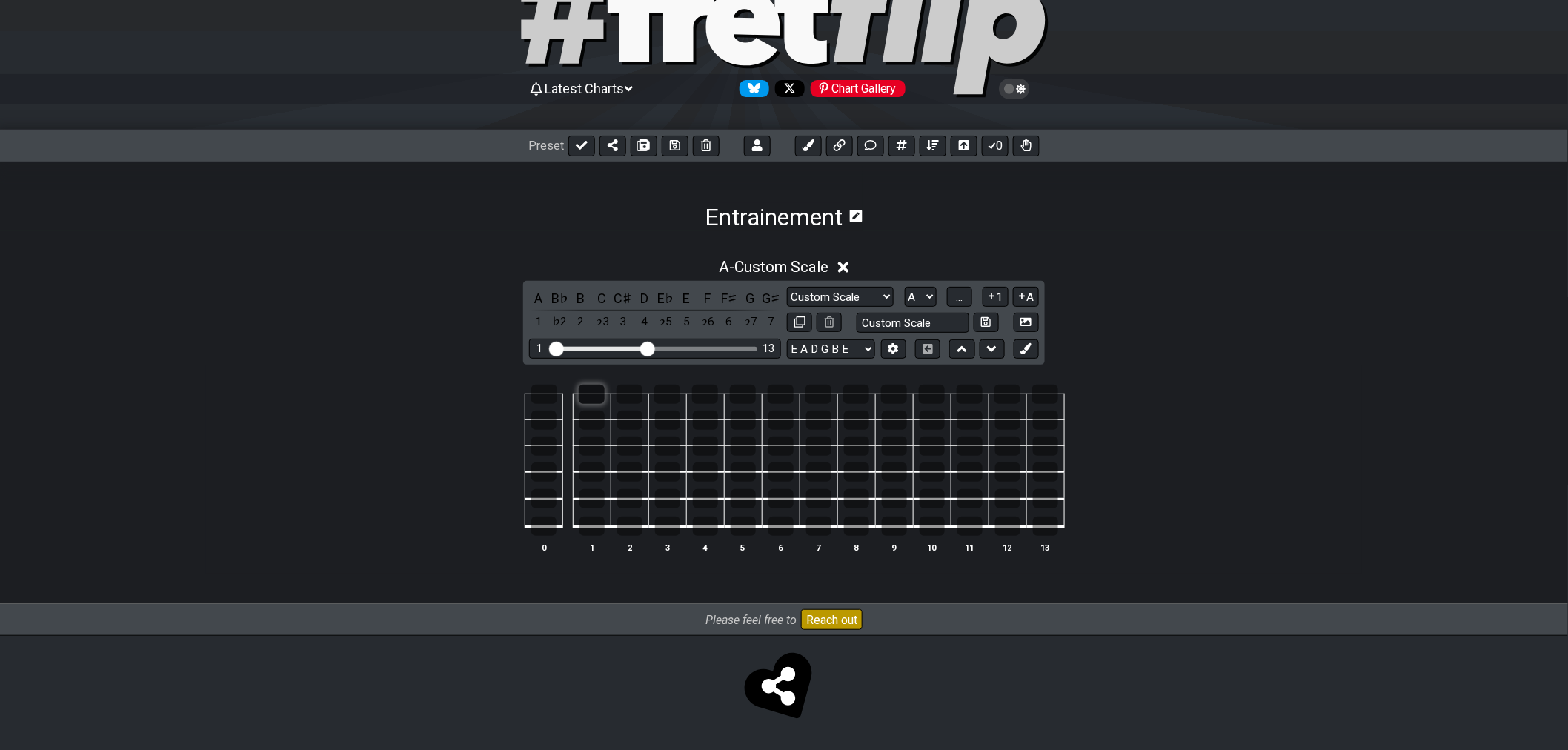
click at [593, 400] on div at bounding box center [592, 394] width 26 height 19
click at [540, 525] on div at bounding box center [544, 526] width 26 height 19
click at [627, 470] on div at bounding box center [630, 471] width 26 height 19
click at [549, 400] on div at bounding box center [544, 394] width 26 height 19
click at [956, 299] on span "..." at bounding box center [959, 297] width 6 height 14
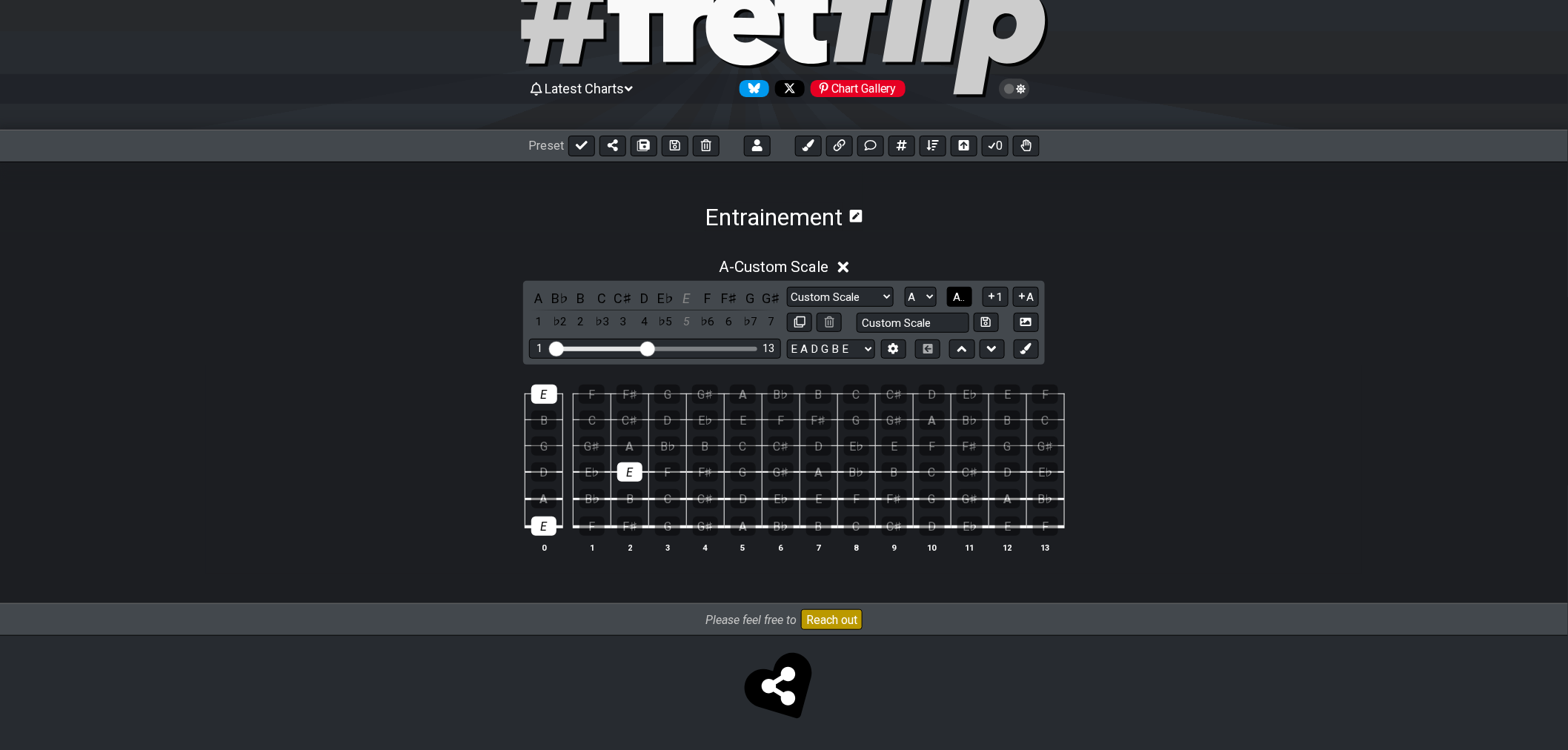
click at [954, 299] on span "A.." at bounding box center [959, 297] width 12 height 14
click at [954, 299] on span "1..7" at bounding box center [959, 297] width 18 height 14
click at [630, 470] on div at bounding box center [630, 471] width 26 height 19
click at [556, 526] on table "0 1 2 3 4 5 6 7 8 9 10 11 12 13" at bounding box center [780, 455] width 568 height 174
click at [554, 526] on div at bounding box center [544, 526] width 26 height 19
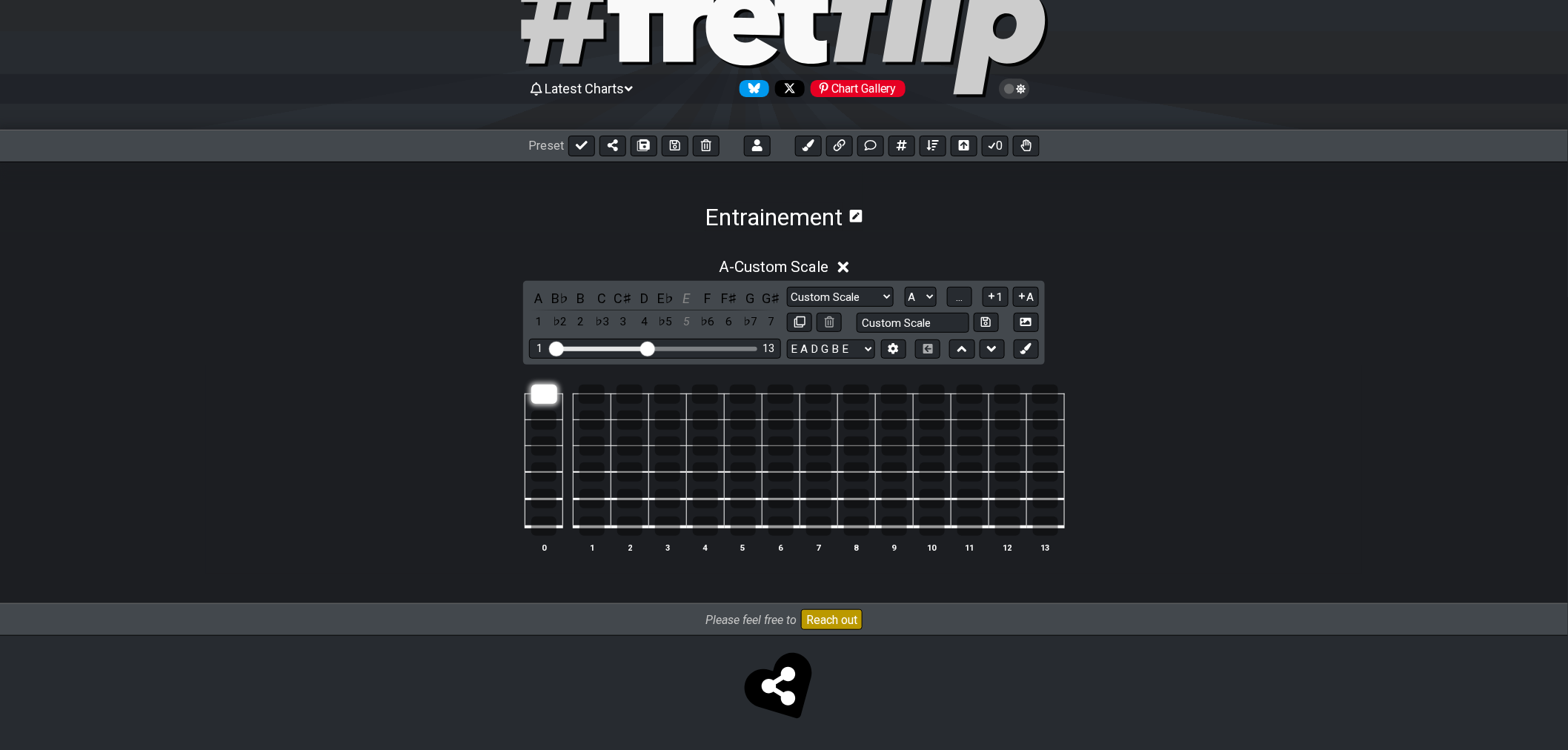
click at [538, 390] on div at bounding box center [544, 394] width 26 height 19
click at [671, 529] on div at bounding box center [668, 526] width 26 height 19
click at [667, 389] on div at bounding box center [667, 394] width 26 height 19
click at [544, 449] on div at bounding box center [544, 446] width 26 height 19
click at [961, 298] on span "..." at bounding box center [959, 297] width 6 height 14
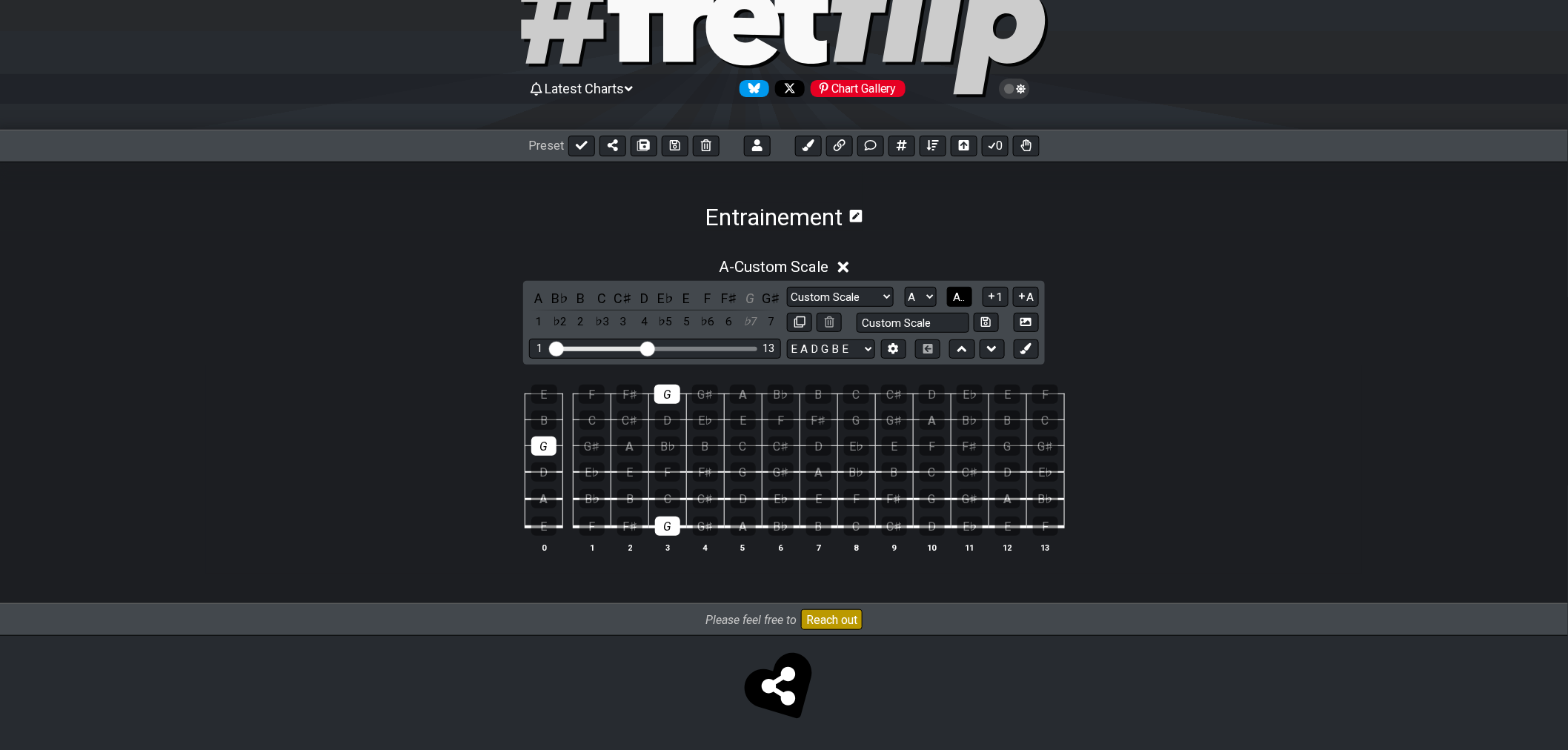
click at [961, 298] on span "A.." at bounding box center [959, 297] width 12 height 14
click at [961, 298] on span "1..7" at bounding box center [959, 297] width 18 height 14
click at [669, 402] on td at bounding box center [666, 406] width 37 height 26
click at [667, 398] on div at bounding box center [667, 394] width 26 height 19
click at [659, 529] on div at bounding box center [668, 526] width 26 height 19
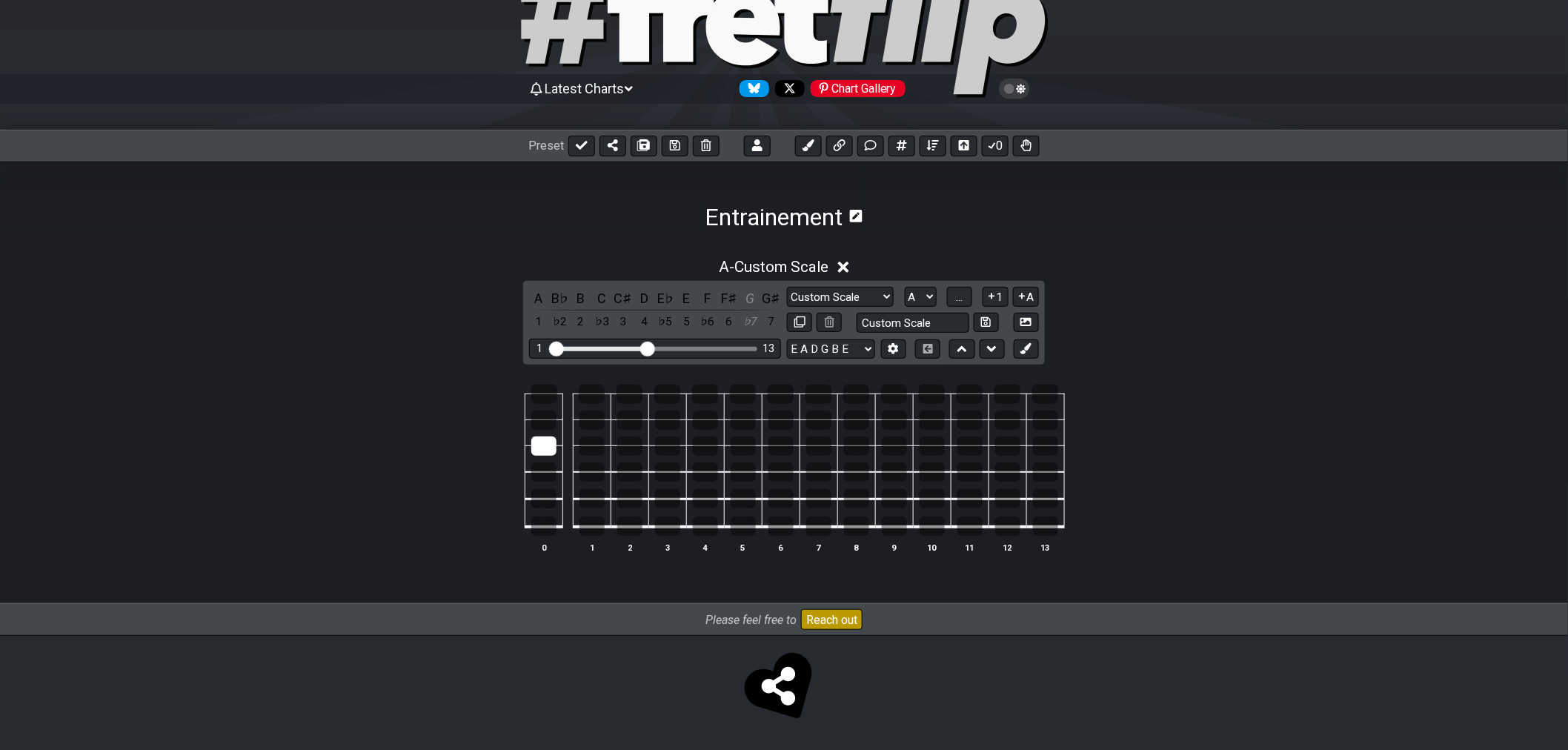
click at [534, 456] on td at bounding box center [543, 458] width 37 height 26
click at [542, 446] on div at bounding box center [544, 446] width 26 height 19
click at [549, 474] on div at bounding box center [544, 471] width 26 height 19
click at [628, 414] on div at bounding box center [630, 419] width 26 height 19
click at [745, 501] on div at bounding box center [744, 498] width 26 height 19
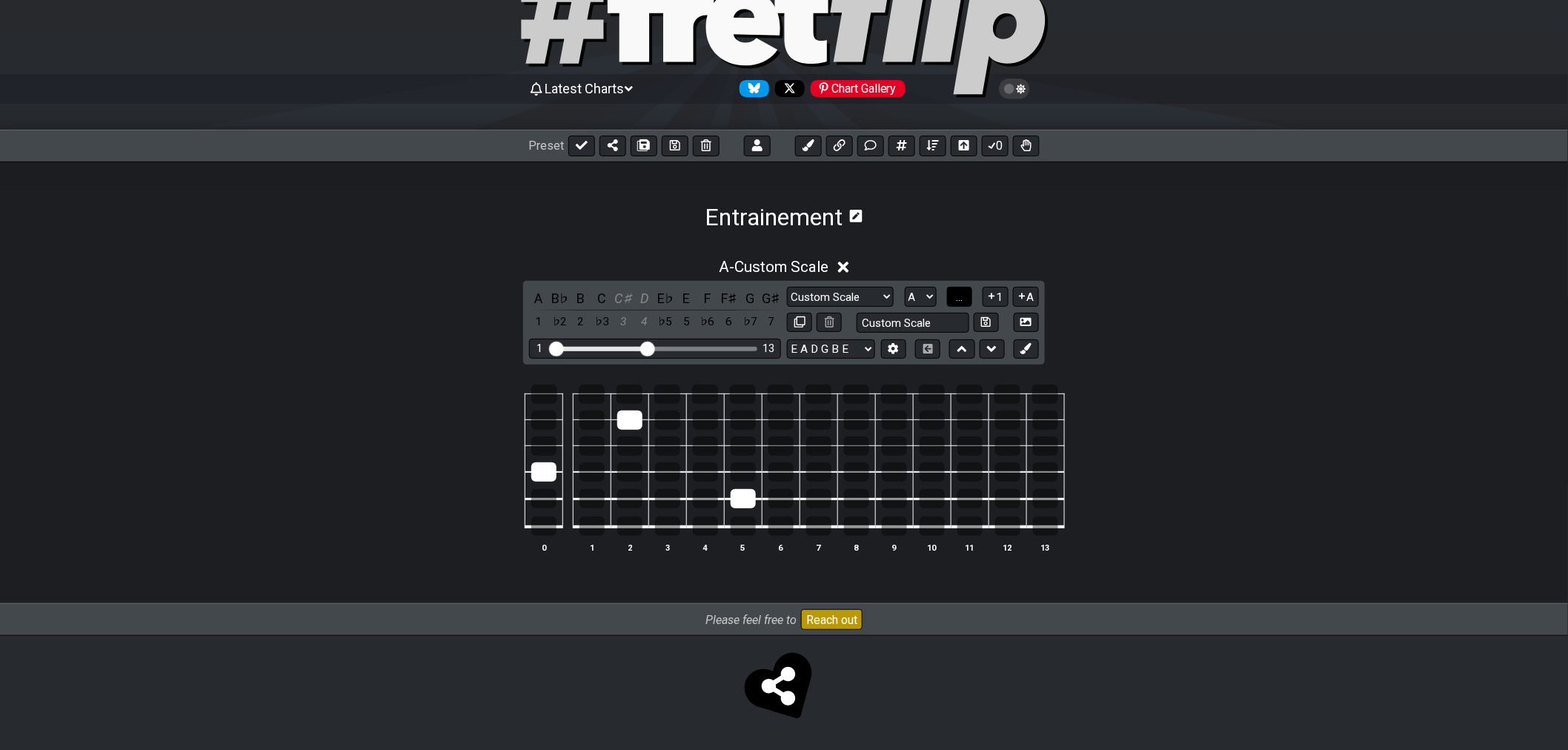
click at [957, 297] on span "..." at bounding box center [959, 297] width 6 height 14
click at [957, 297] on span "A.." at bounding box center [959, 297] width 12 height 14
click at [949, 300] on button "1..7" at bounding box center [958, 297] width 28 height 20
drag, startPoint x: 623, startPoint y: 423, endPoint x: 649, endPoint y: 424, distance: 26.0
click at [624, 423] on div at bounding box center [630, 419] width 26 height 19
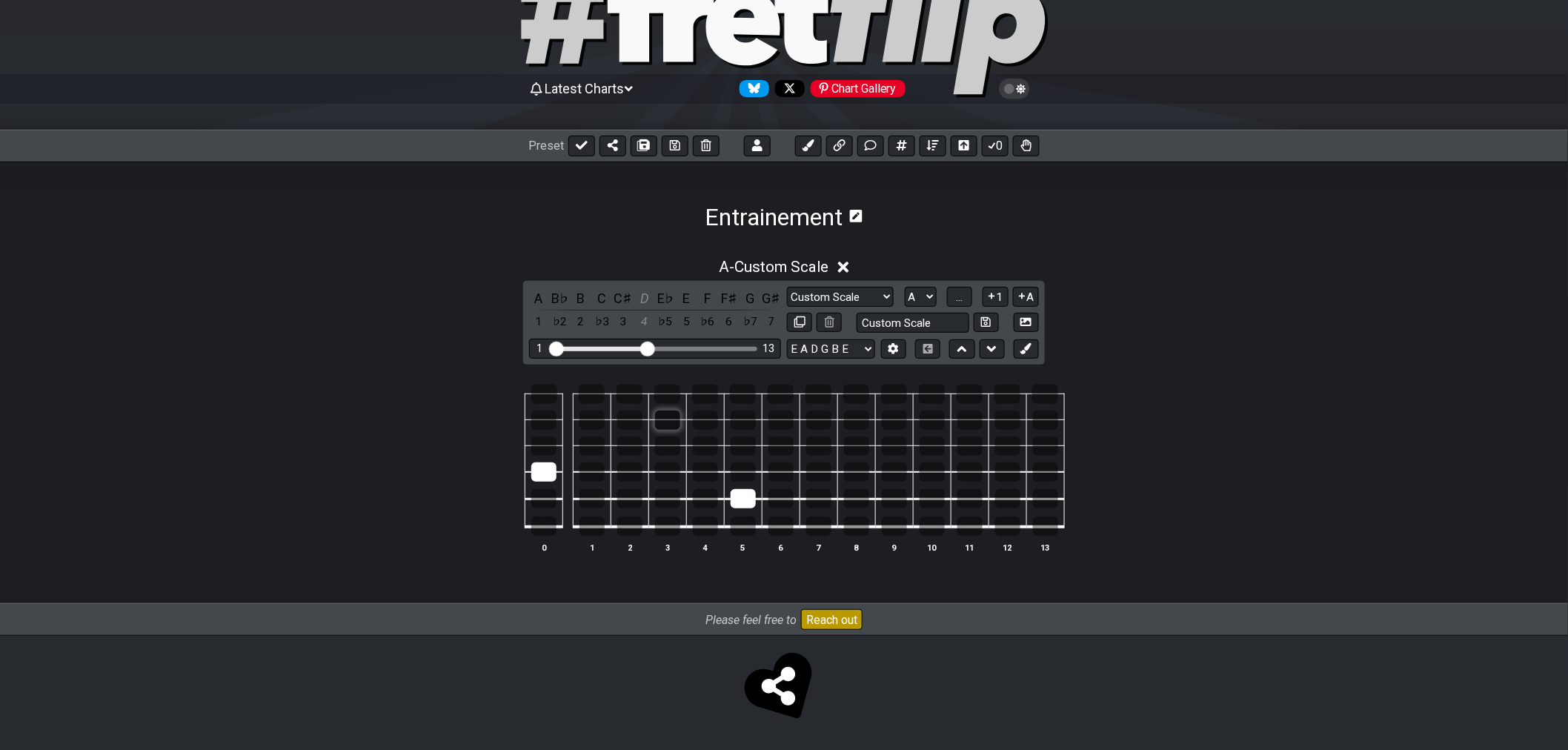
click at [662, 424] on div at bounding box center [668, 419] width 26 height 19
click at [966, 291] on button "..." at bounding box center [960, 297] width 26 height 20
click at [966, 292] on button "A.." at bounding box center [960, 297] width 26 height 20
click at [966, 292] on span "1..7" at bounding box center [959, 297] width 18 height 14
click at [738, 495] on div at bounding box center [744, 498] width 26 height 19
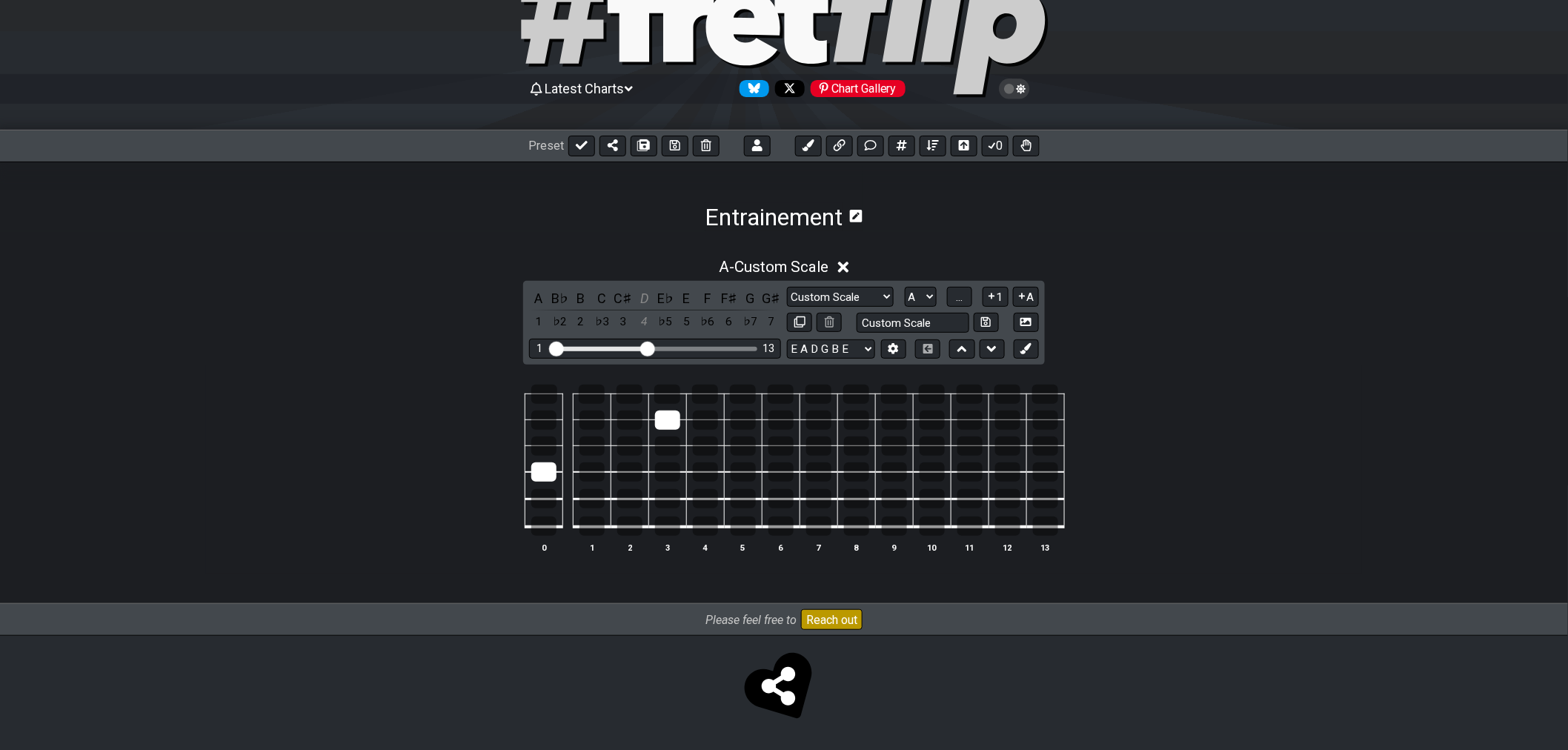
click at [943, 305] on div "Manche Custom Scale Minor Pentatonic Major Pentatonic Minor Blues Major Blues M…" at bounding box center [913, 310] width 252 height 46
click at [949, 302] on button "..." at bounding box center [960, 297] width 26 height 20
click at [954, 300] on span "A.." at bounding box center [959, 297] width 12 height 14
click at [954, 300] on span "1..7" at bounding box center [959, 297] width 18 height 14
click at [671, 417] on div at bounding box center [668, 419] width 26 height 19
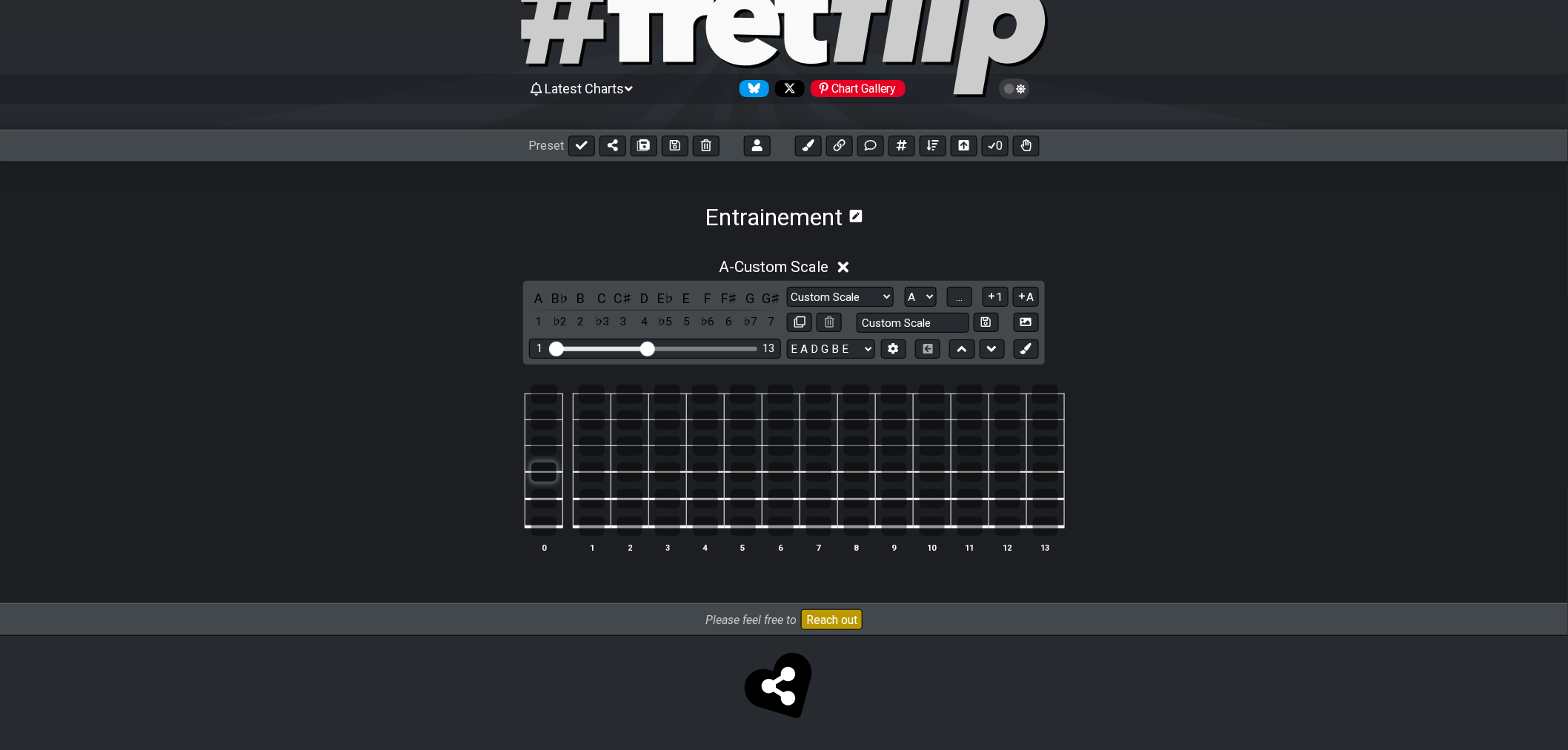
click at [545, 478] on div at bounding box center [544, 471] width 26 height 19
click at [549, 396] on div at bounding box center [544, 394] width 26 height 19
click at [536, 522] on div at bounding box center [544, 526] width 26 height 19
click at [623, 469] on div at bounding box center [630, 471] width 26 height 19
click at [655, 473] on div at bounding box center [668, 471] width 26 height 19
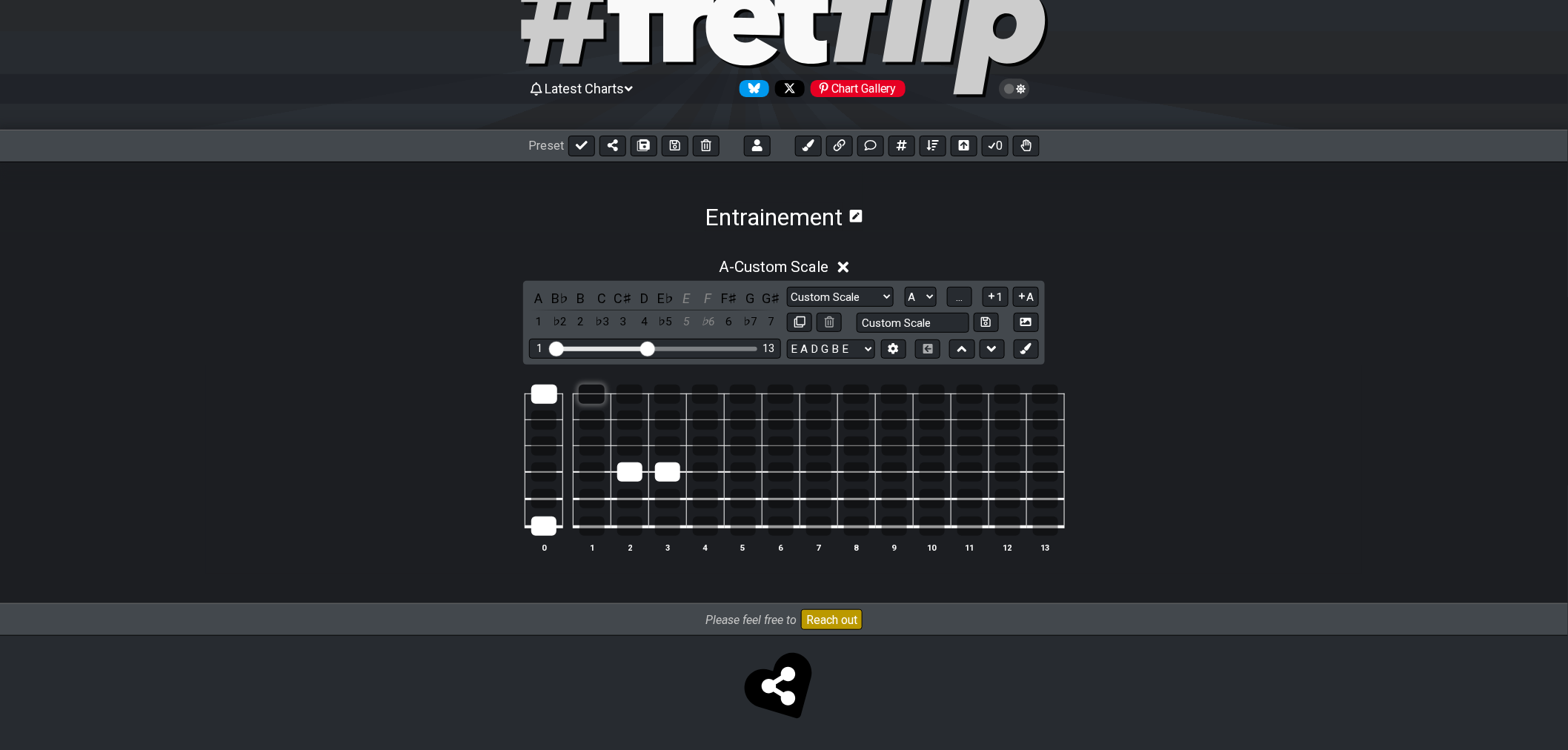
click at [584, 401] on div at bounding box center [592, 394] width 26 height 19
click at [589, 529] on div at bounding box center [593, 526] width 26 height 19
drag, startPoint x: 664, startPoint y: 520, endPoint x: 659, endPoint y: 447, distance: 73.2
click at [664, 520] on div at bounding box center [668, 526] width 26 height 19
click at [673, 385] on div at bounding box center [667, 394] width 26 height 19
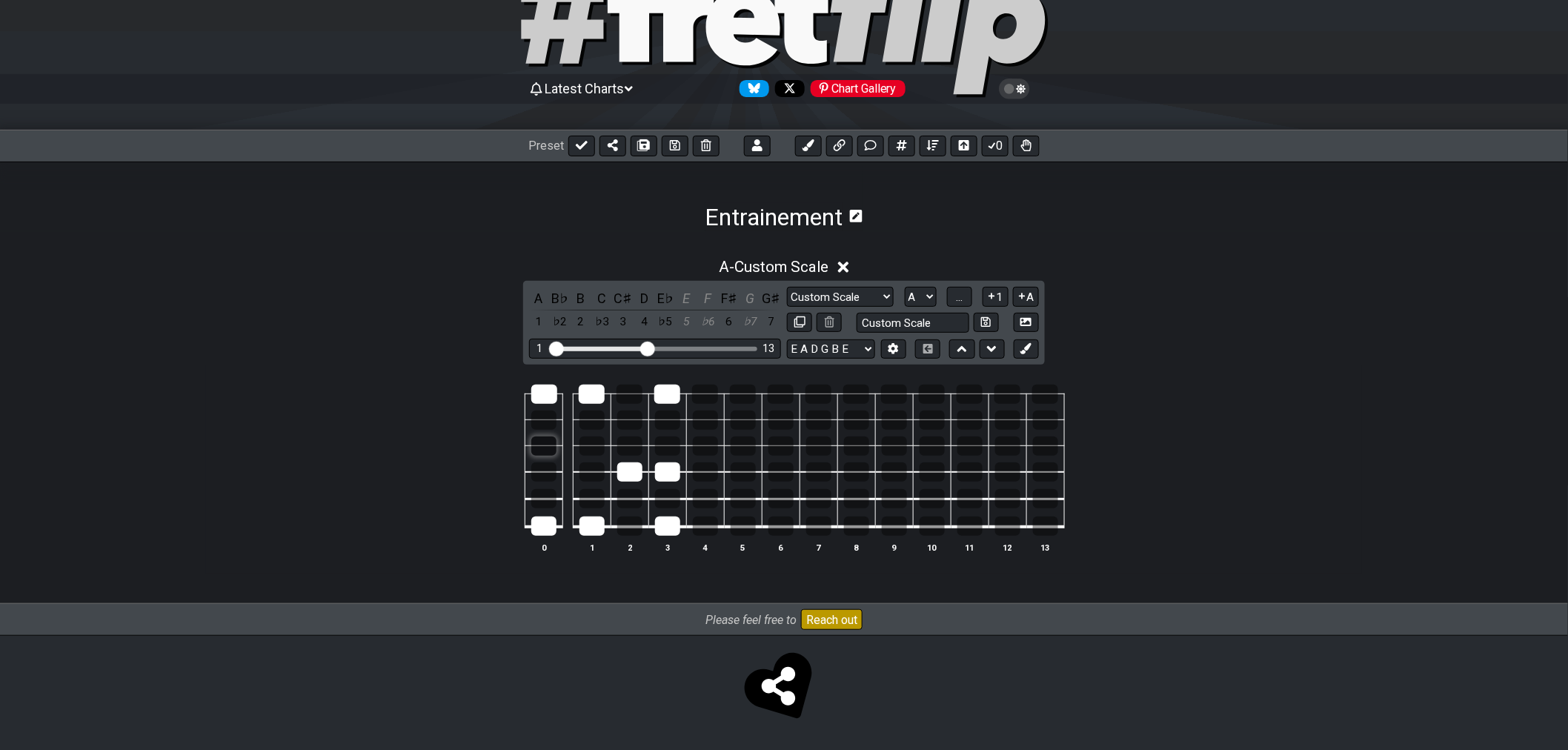
click at [551, 437] on div at bounding box center [544, 446] width 26 height 19
click at [628, 446] on div at bounding box center [630, 446] width 26 height 19
click at [543, 498] on div at bounding box center [544, 498] width 26 height 19
click at [546, 424] on div at bounding box center [544, 419] width 26 height 19
click at [596, 424] on div at bounding box center [593, 419] width 26 height 19
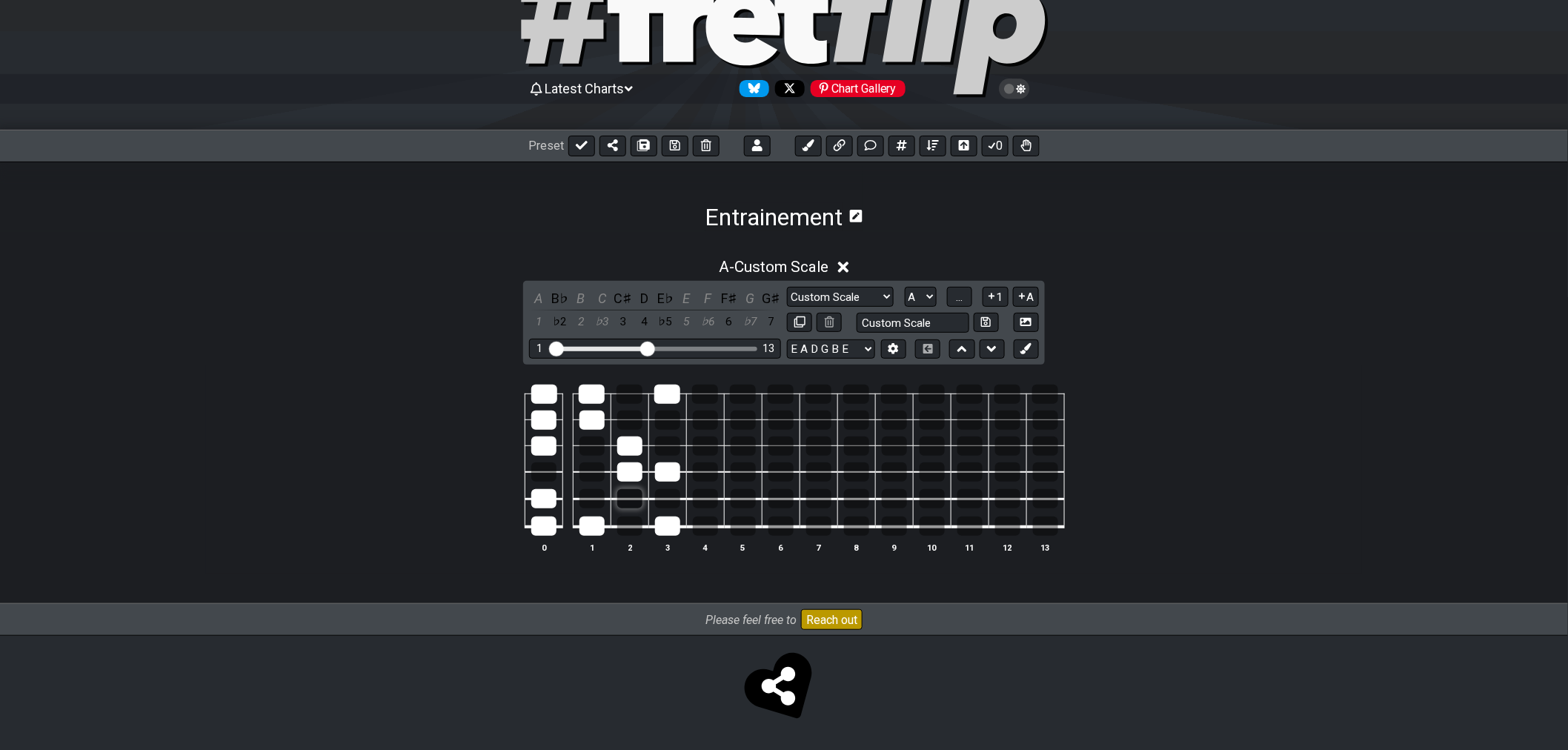
click at [635, 498] on div at bounding box center [630, 498] width 26 height 19
click at [665, 498] on div at bounding box center [668, 498] width 26 height 19
click at [540, 469] on div at bounding box center [544, 471] width 26 height 19
click at [621, 429] on td at bounding box center [629, 433] width 37 height 26
click at [632, 428] on td at bounding box center [629, 433] width 37 height 26
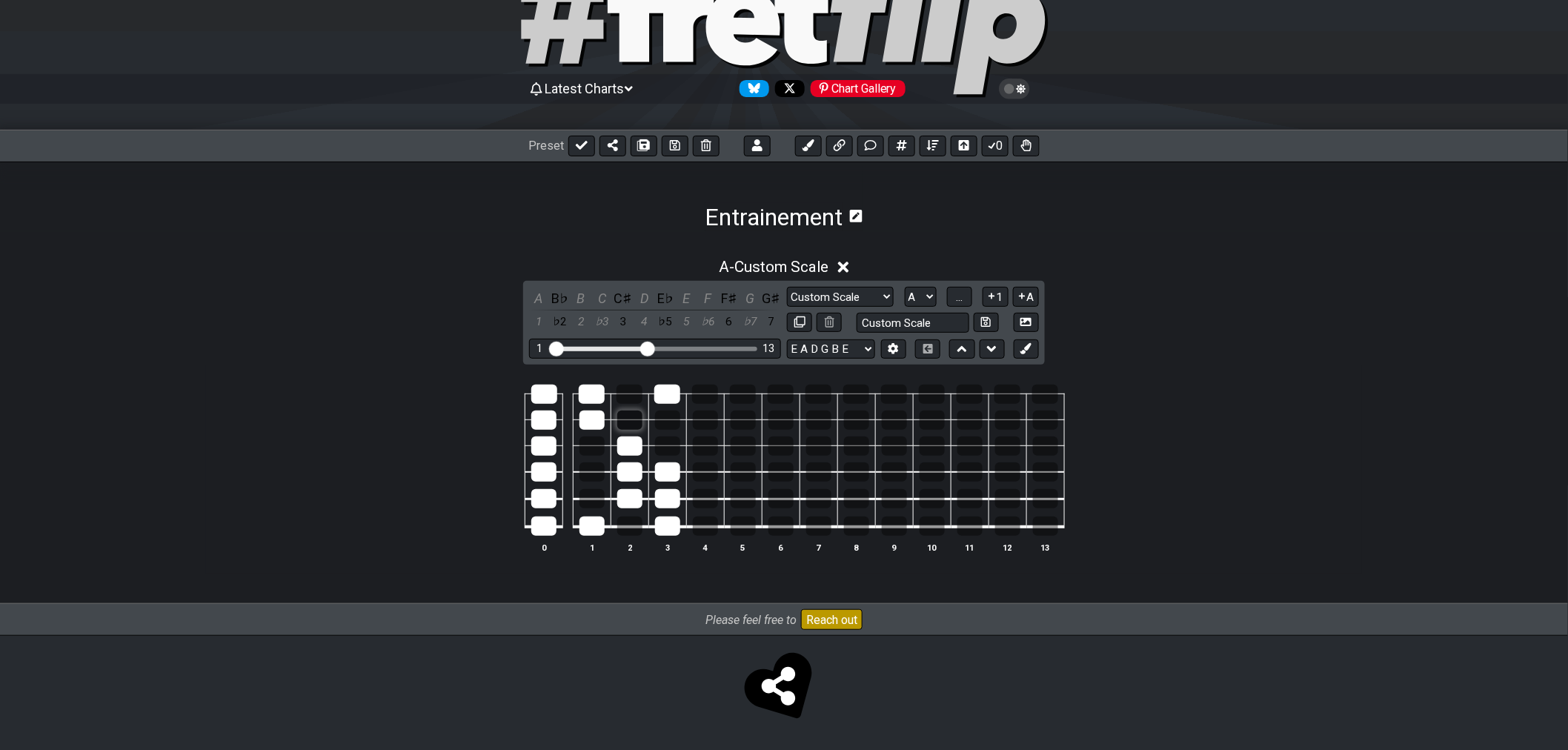
click at [631, 421] on div at bounding box center [630, 419] width 26 height 19
click at [635, 423] on div at bounding box center [630, 419] width 26 height 19
click at [665, 422] on div at bounding box center [668, 419] width 26 height 19
click at [962, 296] on span "..." at bounding box center [959, 297] width 6 height 14
click at [660, 526] on div "G" at bounding box center [668, 526] width 26 height 19
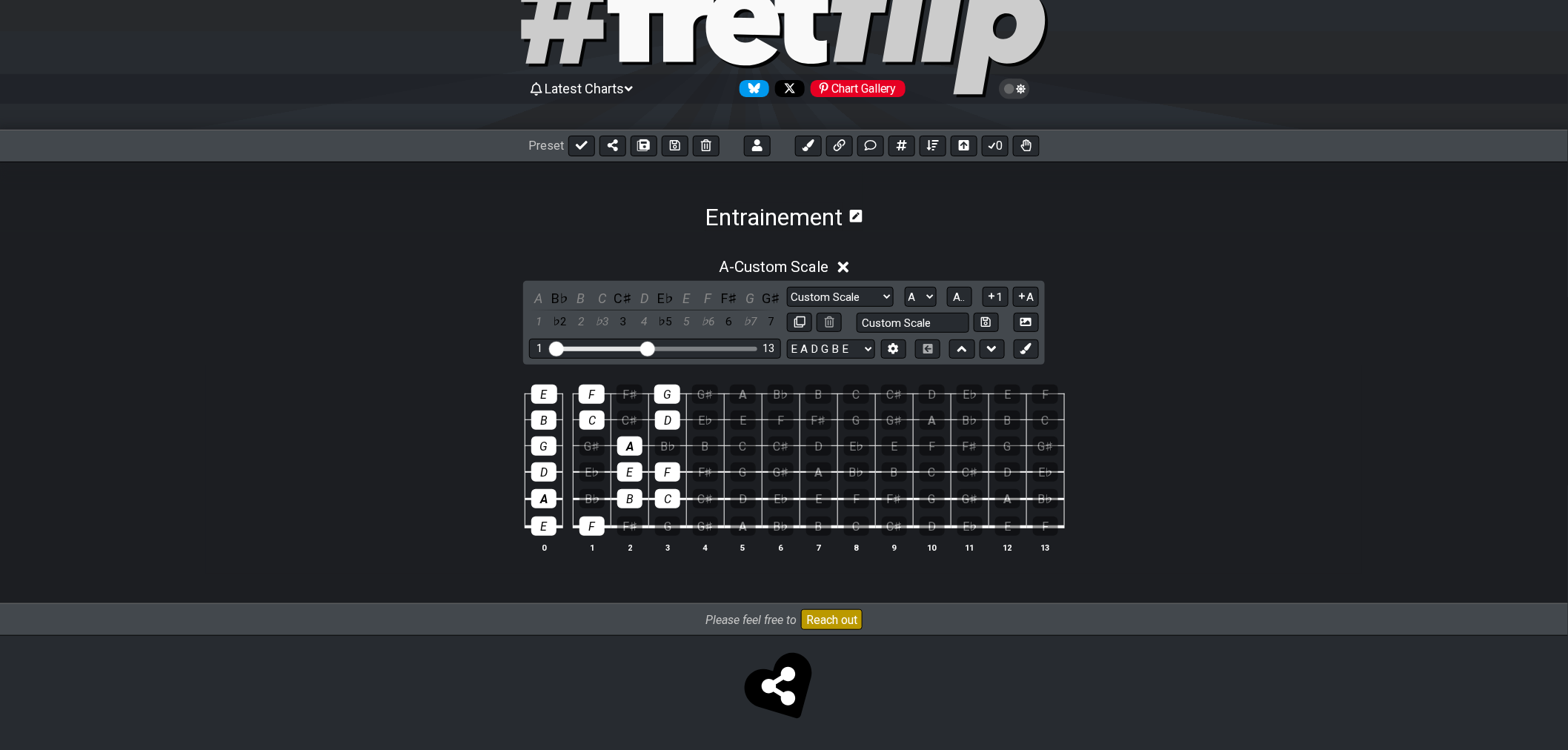
drag, startPoint x: 590, startPoint y: 522, endPoint x: 565, endPoint y: 519, distance: 25.2
click at [589, 522] on div "F" at bounding box center [593, 526] width 26 height 19
click at [540, 519] on div "E" at bounding box center [544, 526] width 26 height 19
drag, startPoint x: 531, startPoint y: 499, endPoint x: 610, endPoint y: 504, distance: 79.2
click at [531, 498] on div "A" at bounding box center [544, 498] width 26 height 19
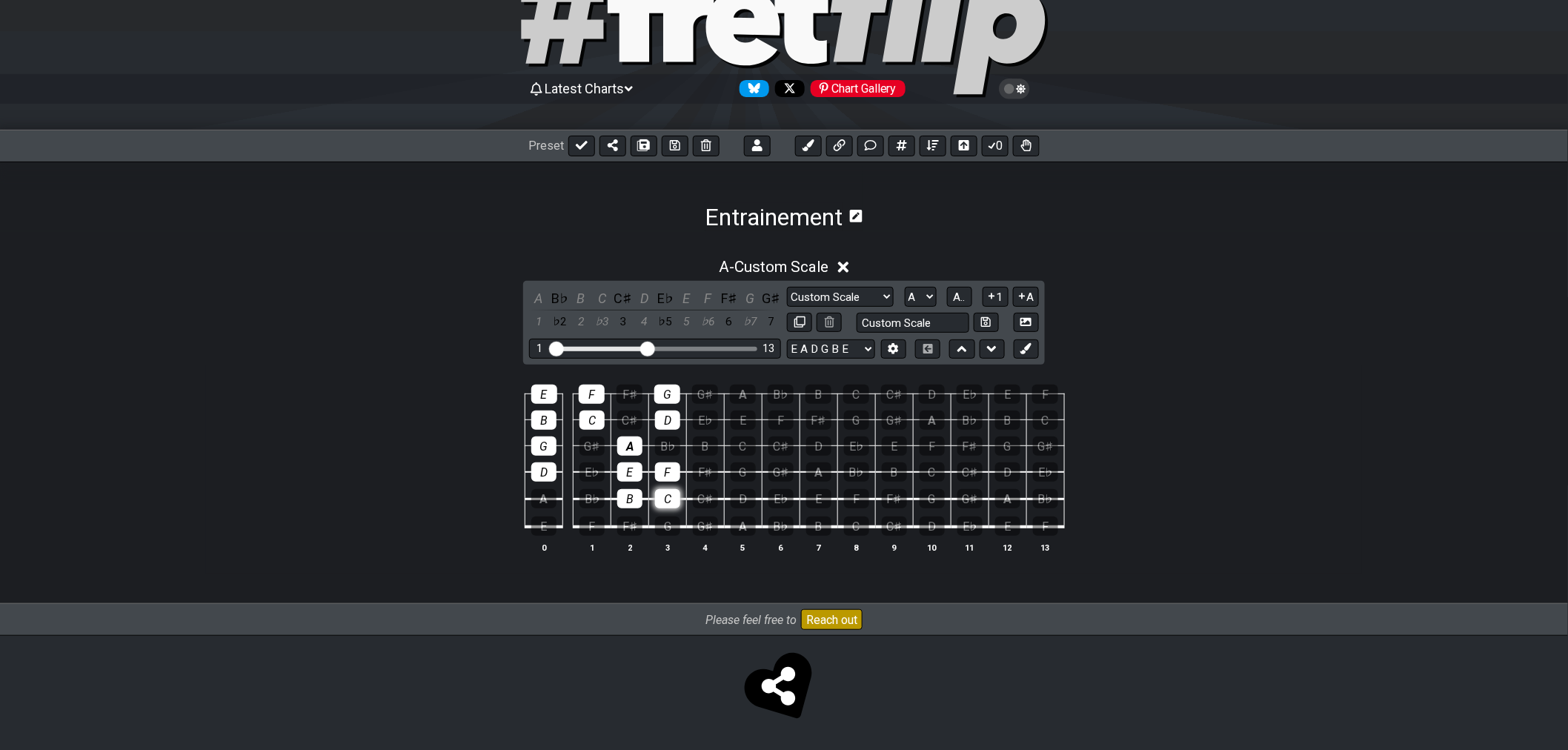
click at [665, 505] on div "C" at bounding box center [668, 498] width 26 height 19
click at [624, 498] on div "B" at bounding box center [630, 498] width 26 height 19
click at [669, 478] on div "F" at bounding box center [668, 471] width 26 height 19
click at [641, 467] on div "E" at bounding box center [630, 471] width 26 height 19
click at [627, 450] on div "A" at bounding box center [630, 446] width 26 height 19
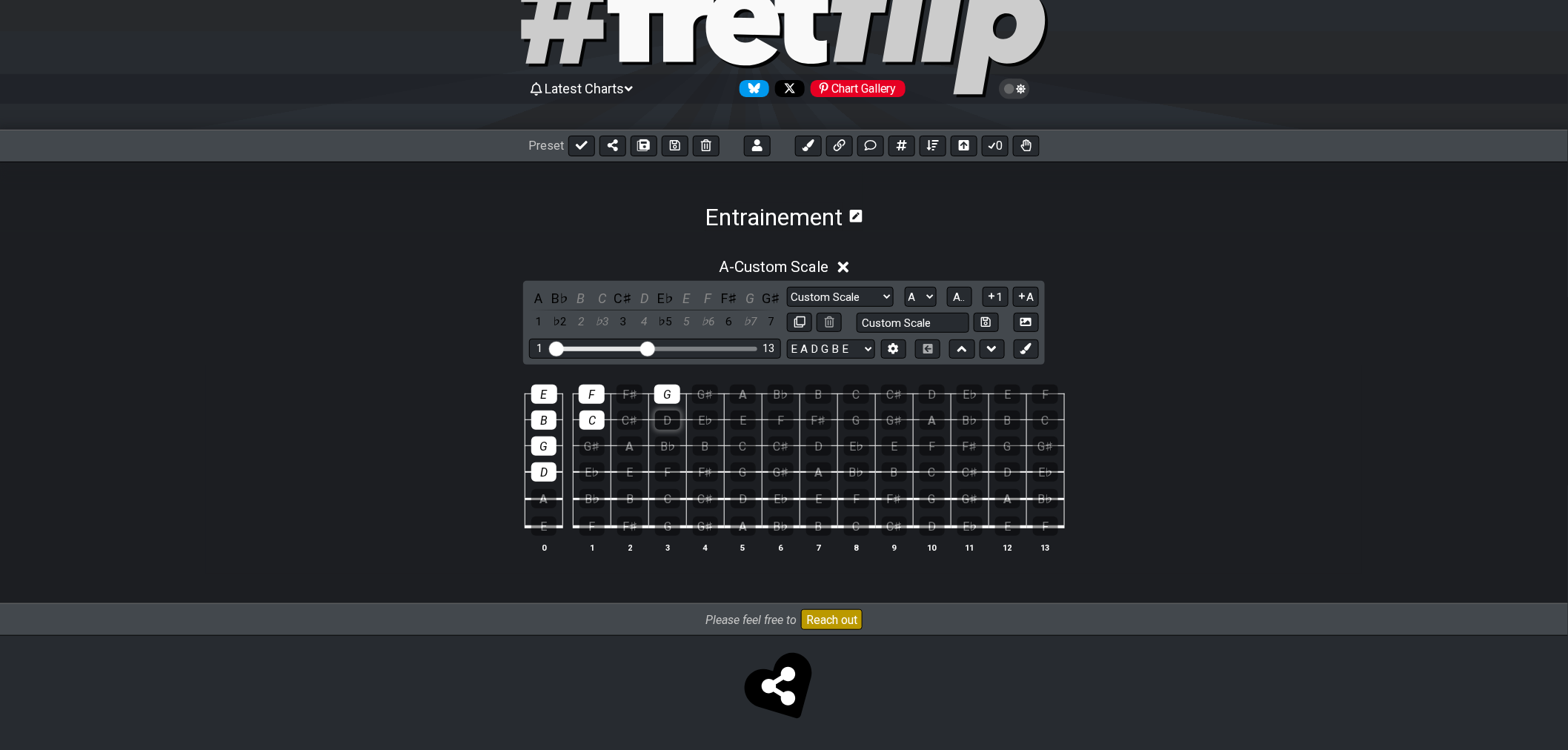
click at [662, 416] on div "D" at bounding box center [668, 419] width 26 height 19
click at [664, 388] on div "G" at bounding box center [667, 394] width 26 height 19
click at [593, 396] on div "F" at bounding box center [592, 394] width 26 height 19
drag, startPoint x: 586, startPoint y: 412, endPoint x: 573, endPoint y: 412, distance: 13.0
click at [583, 414] on div "C" at bounding box center [593, 419] width 26 height 19
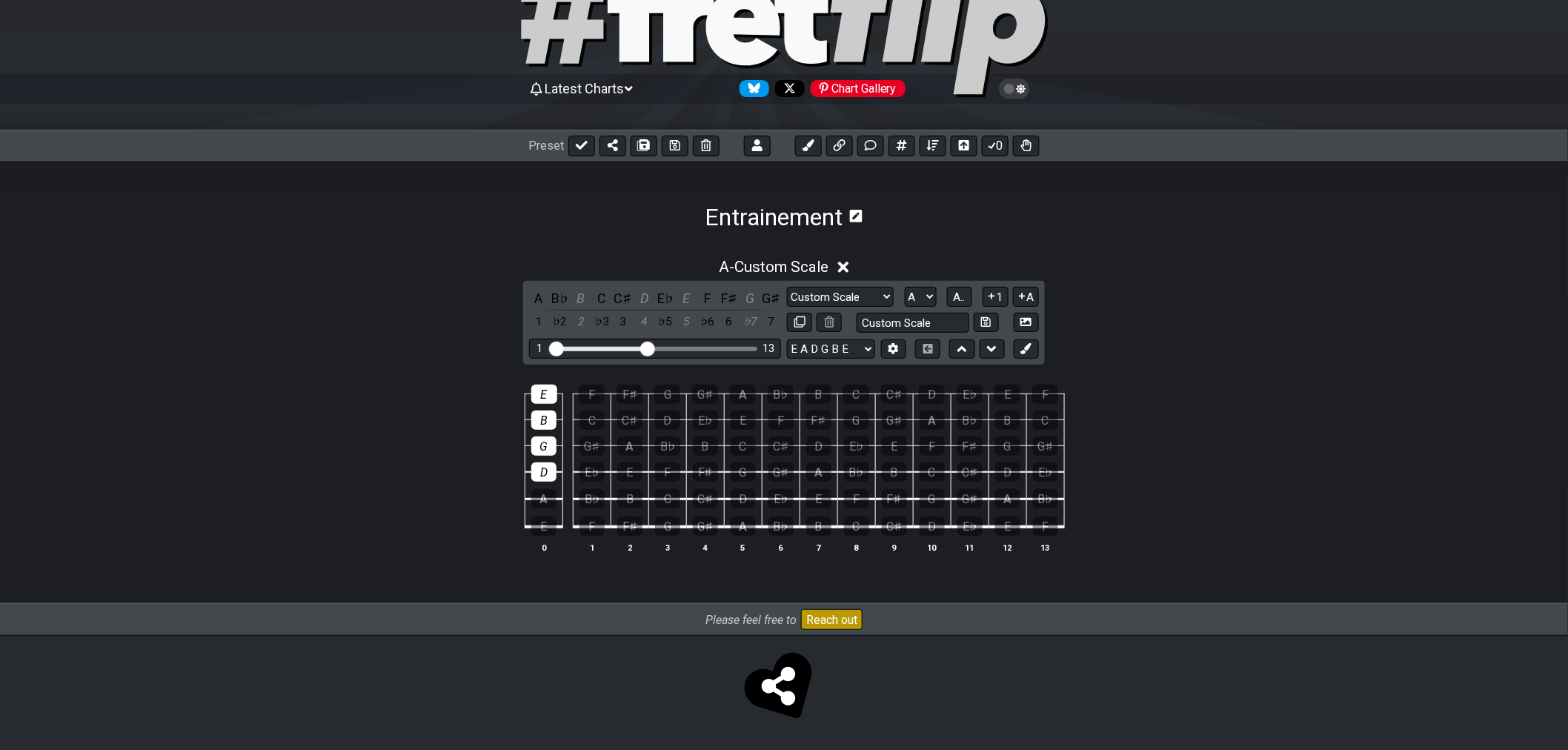
drag, startPoint x: 540, startPoint y: 390, endPoint x: 539, endPoint y: 408, distance: 18.0
click at [539, 394] on div "E" at bounding box center [544, 394] width 26 height 19
click at [541, 412] on div "B" at bounding box center [544, 419] width 26 height 19
drag, startPoint x: 544, startPoint y: 442, endPoint x: 539, endPoint y: 467, distance: 25.5
click at [544, 443] on div "G" at bounding box center [544, 446] width 26 height 19
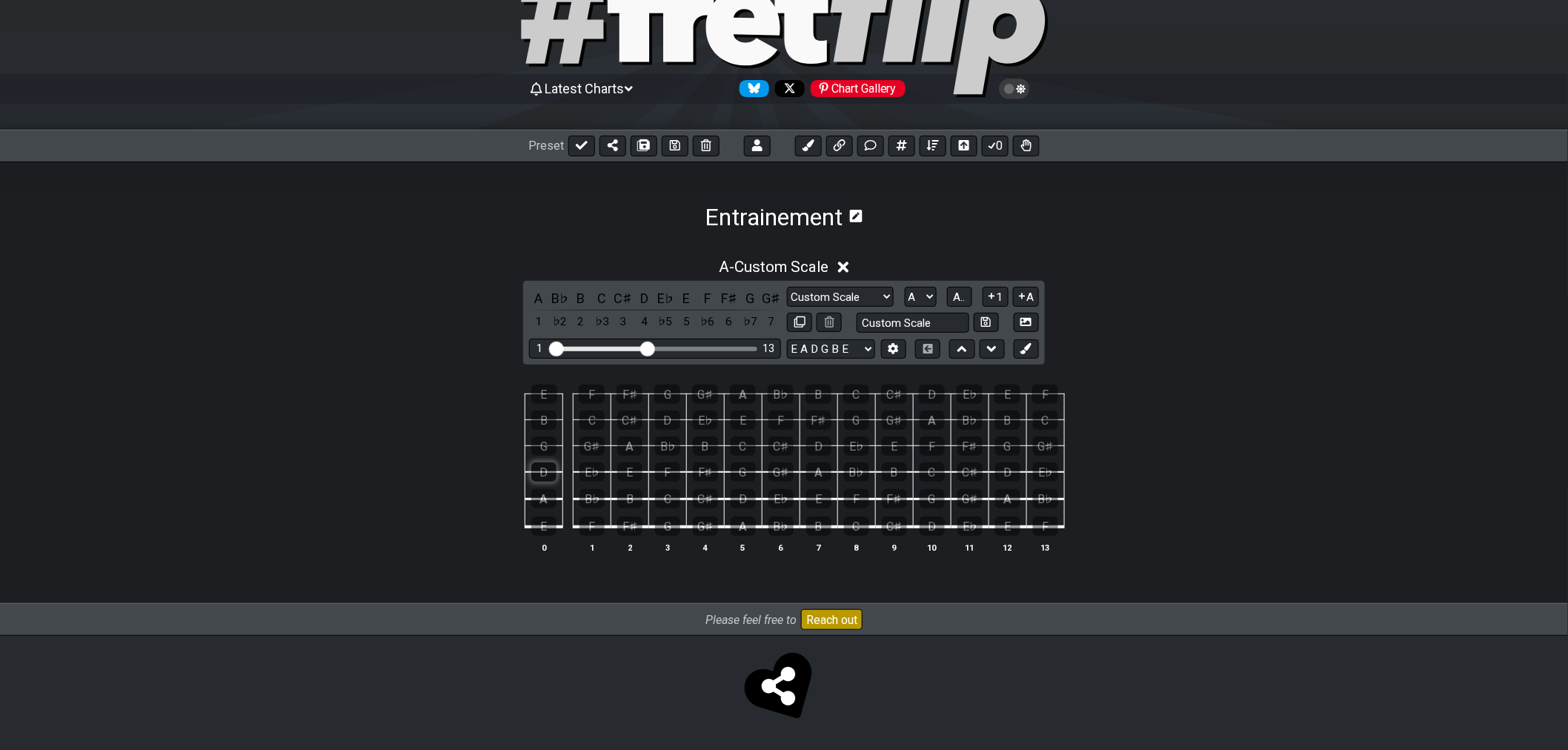
click at [538, 469] on div "D" at bounding box center [544, 471] width 26 height 19
click at [959, 292] on span "A.." at bounding box center [959, 297] width 12 height 14
click at [959, 292] on span "1..7" at bounding box center [959, 297] width 18 height 14
click at [549, 523] on div at bounding box center [544, 526] width 26 height 19
click at [635, 465] on div at bounding box center [630, 471] width 26 height 19
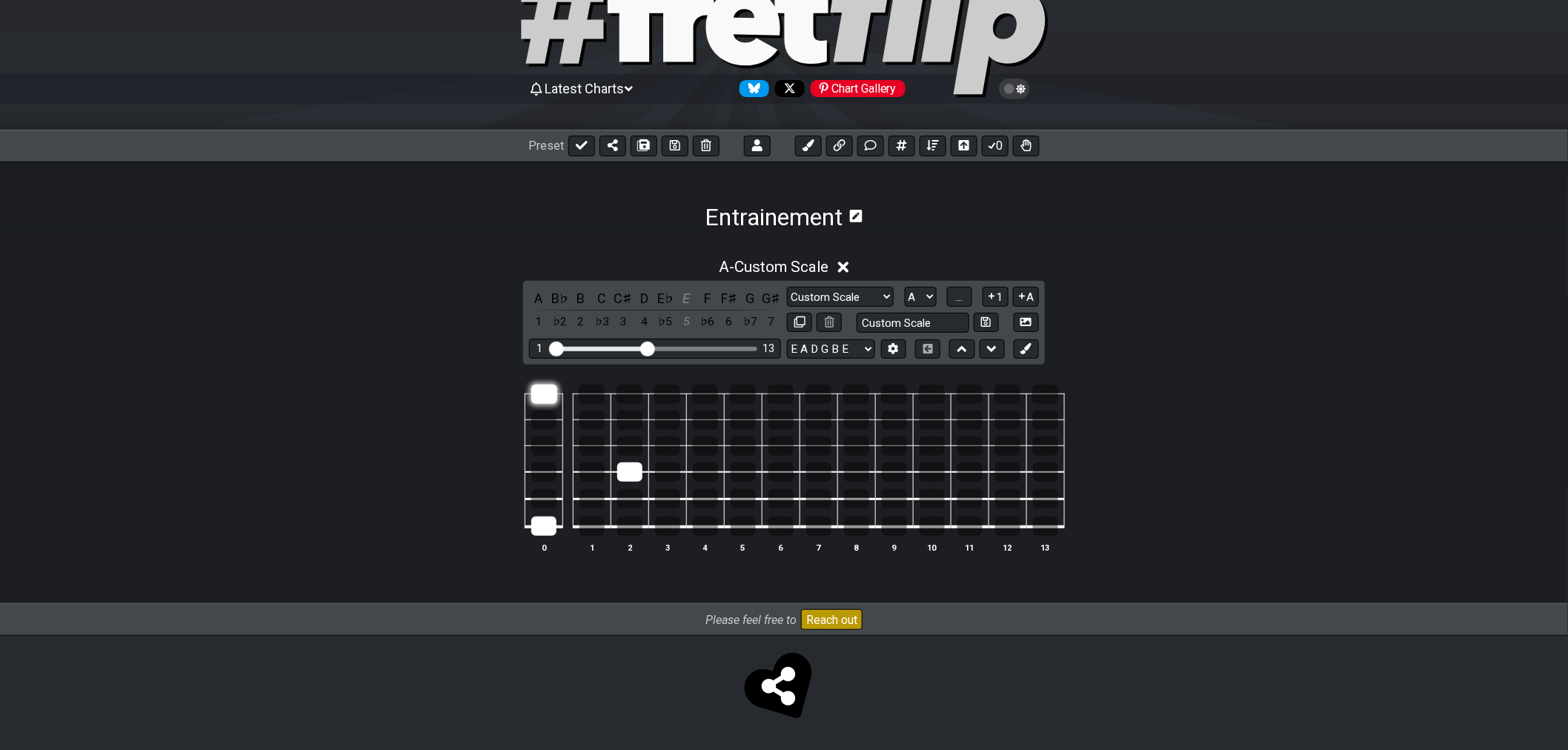
click at [549, 394] on div at bounding box center [544, 394] width 26 height 19
click at [586, 422] on div at bounding box center [593, 419] width 26 height 19
click at [667, 497] on div at bounding box center [668, 498] width 26 height 19
click at [744, 442] on div at bounding box center [744, 446] width 26 height 19
click at [599, 395] on div at bounding box center [592, 394] width 26 height 19
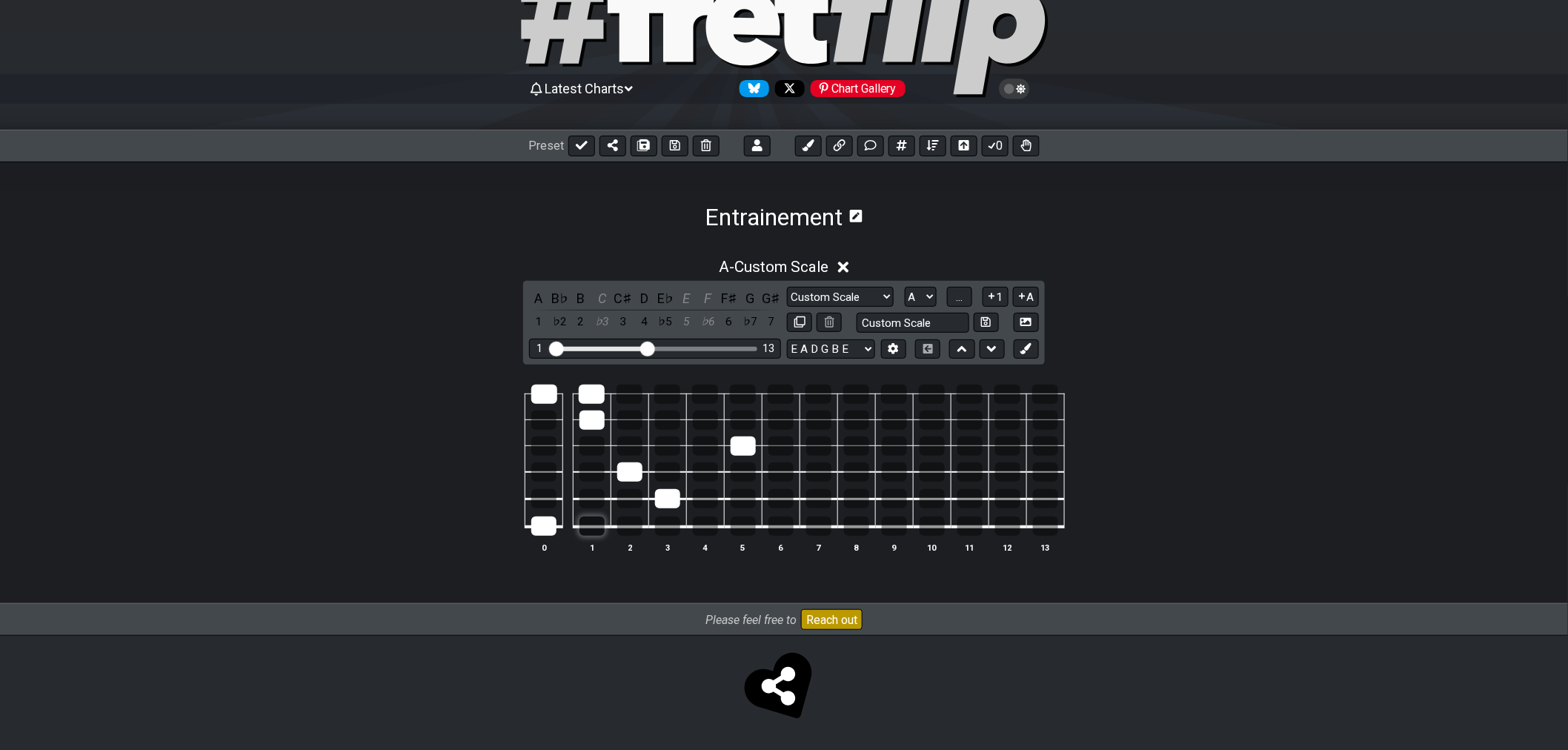
click at [589, 519] on div at bounding box center [593, 526] width 26 height 19
click at [639, 445] on div at bounding box center [630, 446] width 26 height 19
click at [671, 526] on div at bounding box center [668, 526] width 26 height 19
click at [671, 395] on div at bounding box center [667, 394] width 26 height 19
click at [544, 447] on div at bounding box center [544, 446] width 26 height 19
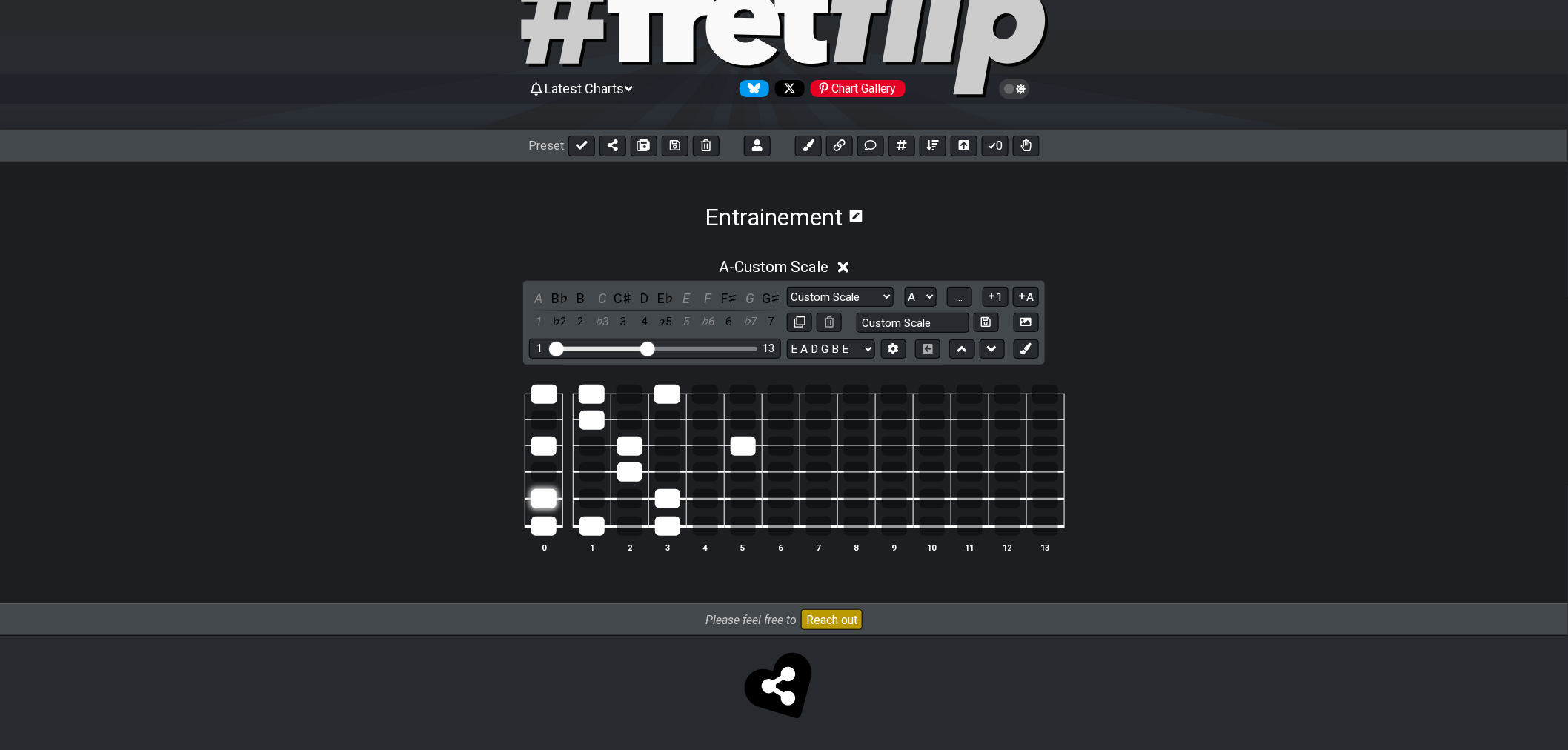
click at [547, 493] on div at bounding box center [544, 498] width 26 height 19
click at [630, 421] on div at bounding box center [630, 419] width 26 height 19
click at [640, 428] on td at bounding box center [629, 433] width 37 height 26
click at [635, 421] on div at bounding box center [630, 419] width 26 height 19
click at [933, 422] on div at bounding box center [933, 419] width 26 height 19
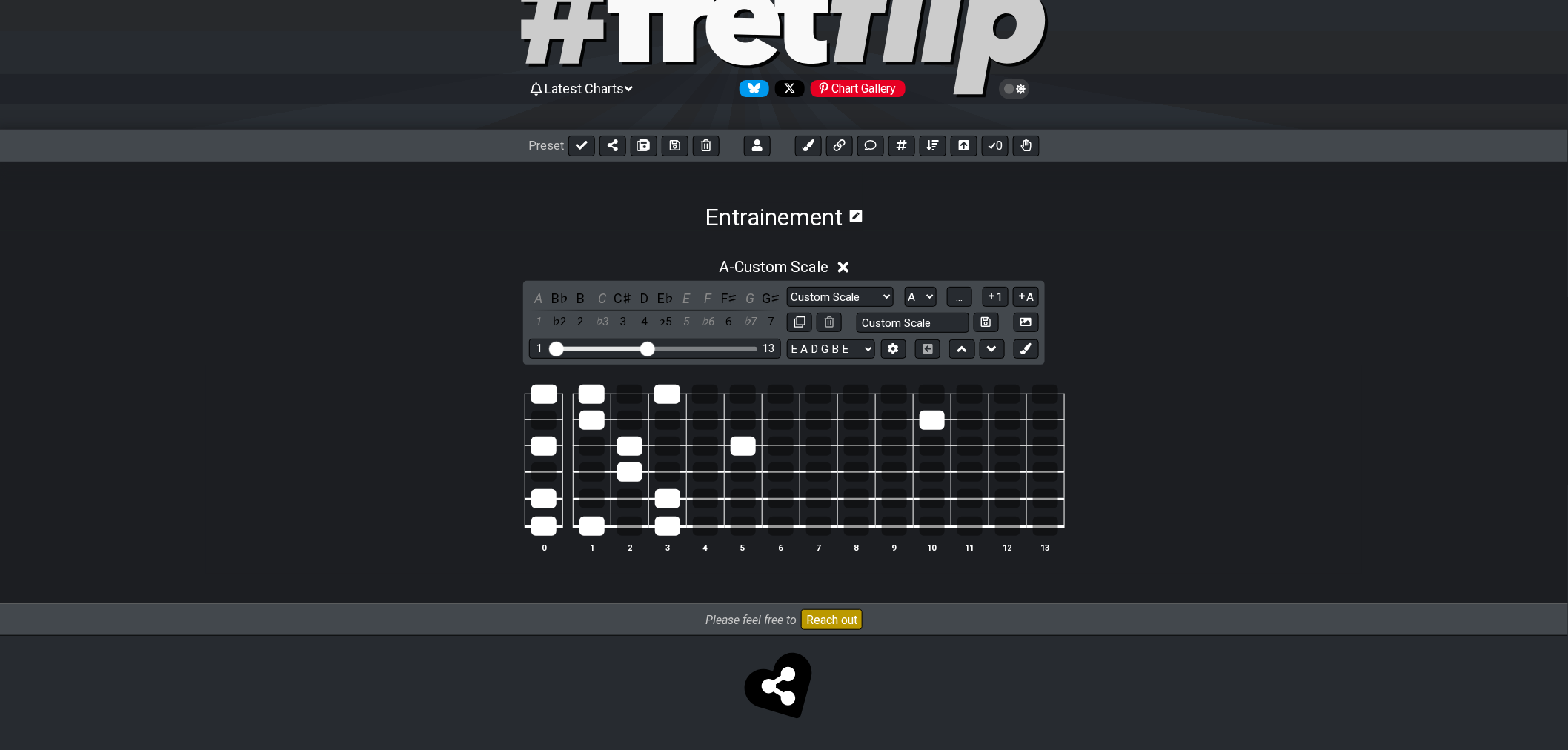
click at [944, 302] on div "Manche Custom Scale Minor Pentatonic Major Pentatonic Minor Blues Major Blues M…" at bounding box center [913, 297] width 252 height 20
click at [962, 296] on span "..." at bounding box center [959, 297] width 6 height 14
click at [676, 524] on div "G" at bounding box center [668, 526] width 26 height 19
drag, startPoint x: 673, startPoint y: 498, endPoint x: 743, endPoint y: 459, distance: 80.1
click at [675, 497] on div "C" at bounding box center [668, 498] width 26 height 19
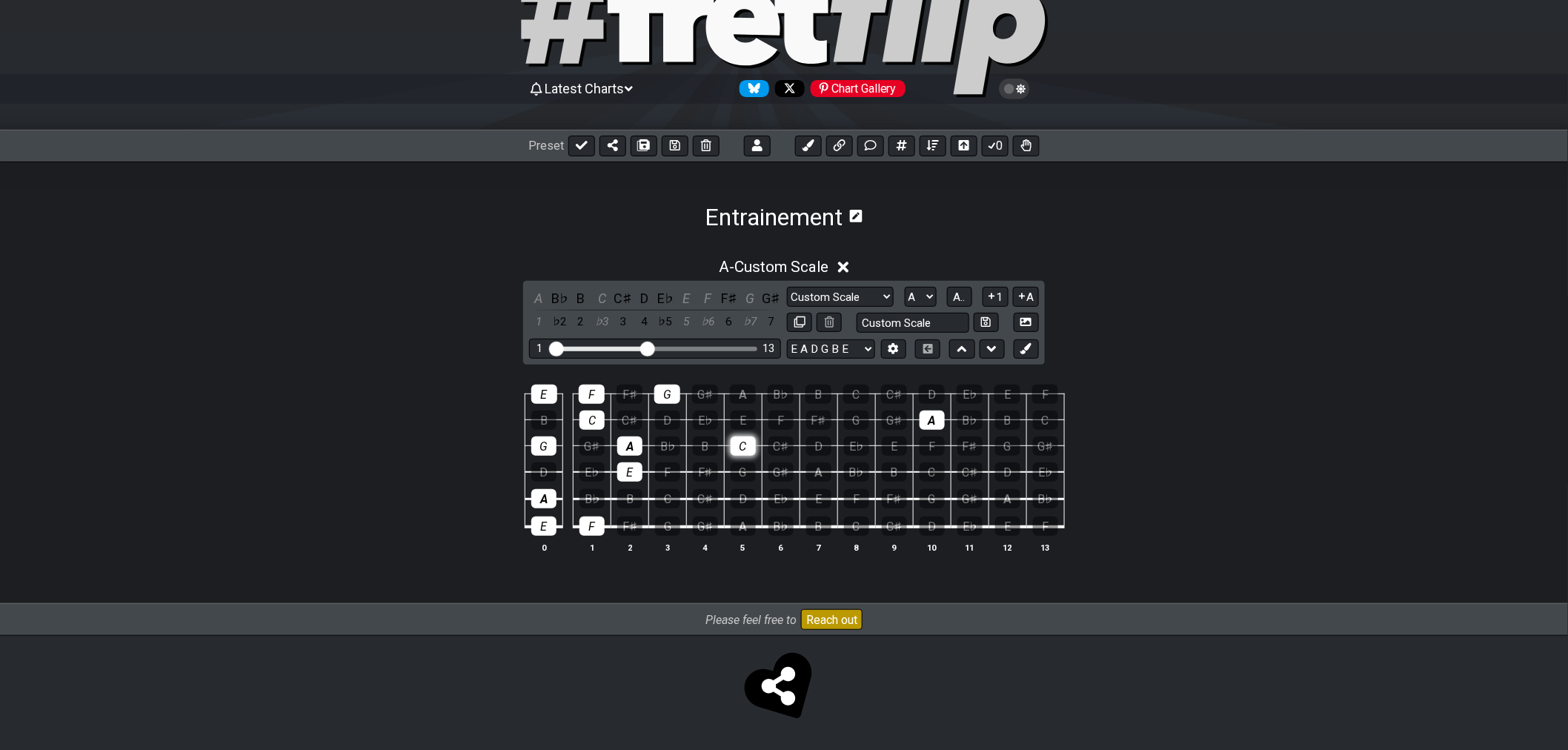
click at [747, 453] on div "C" at bounding box center [744, 446] width 26 height 19
click at [939, 417] on div "A" at bounding box center [933, 419] width 26 height 19
drag, startPoint x: 663, startPoint y: 394, endPoint x: 655, endPoint y: 416, distance: 23.4
click at [662, 397] on div "G" at bounding box center [667, 394] width 26 height 19
drag, startPoint x: 635, startPoint y: 441, endPoint x: 635, endPoint y: 463, distance: 22.0
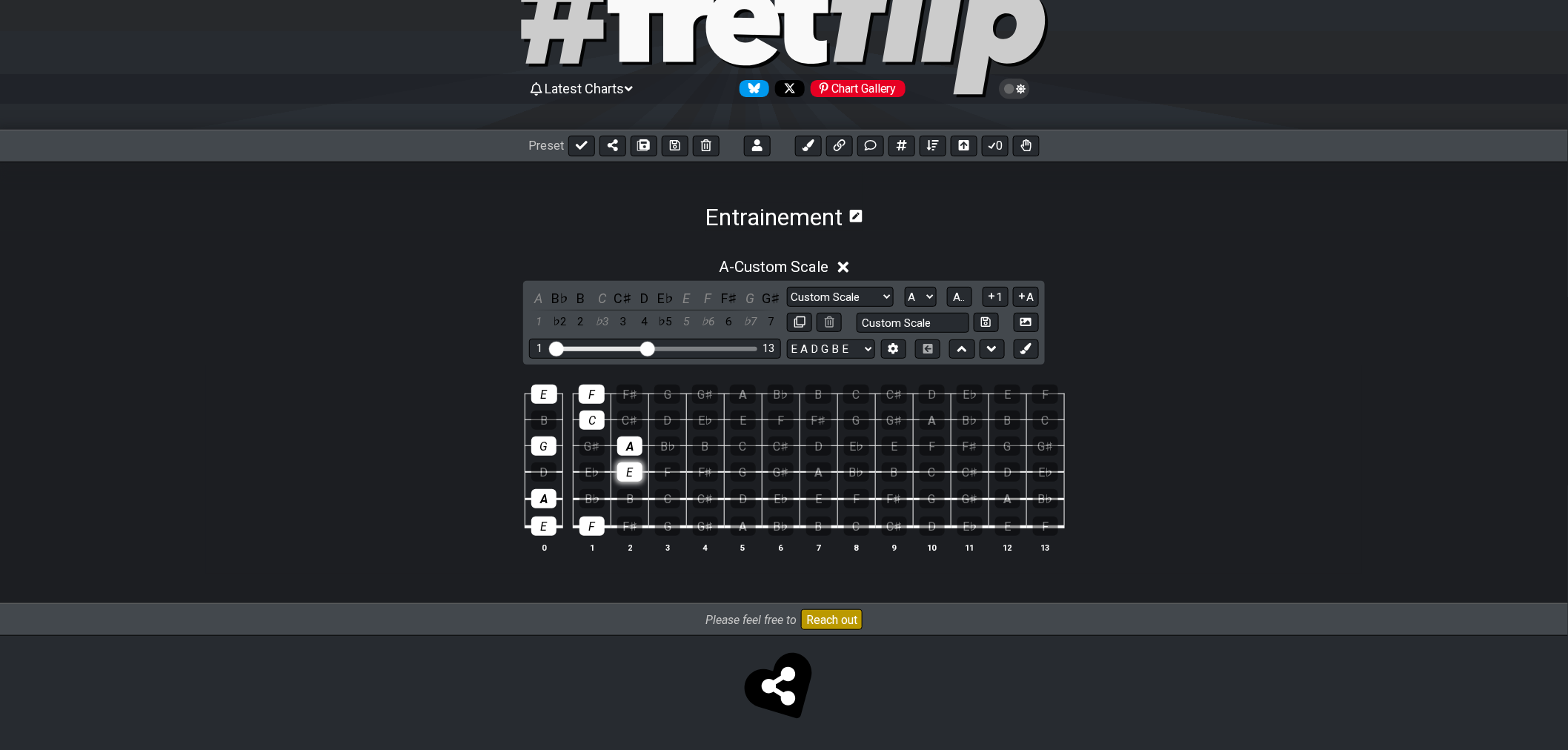
click at [635, 442] on div "A" at bounding box center [630, 446] width 26 height 19
drag, startPoint x: 635, startPoint y: 463, endPoint x: 621, endPoint y: 438, distance: 28.7
click at [635, 465] on div "E" at bounding box center [630, 471] width 26 height 19
click at [606, 417] on tbody "E F F♯ G G♯ A B♭ B C C♯ D E♭ E F B C C♯ D E♭ E F F♯ G G♯ A B♭ B C G G♯ A B♭ B C…" at bounding box center [780, 455] width 567 height 174
drag, startPoint x: 592, startPoint y: 417, endPoint x: 593, endPoint y: 400, distance: 17.0
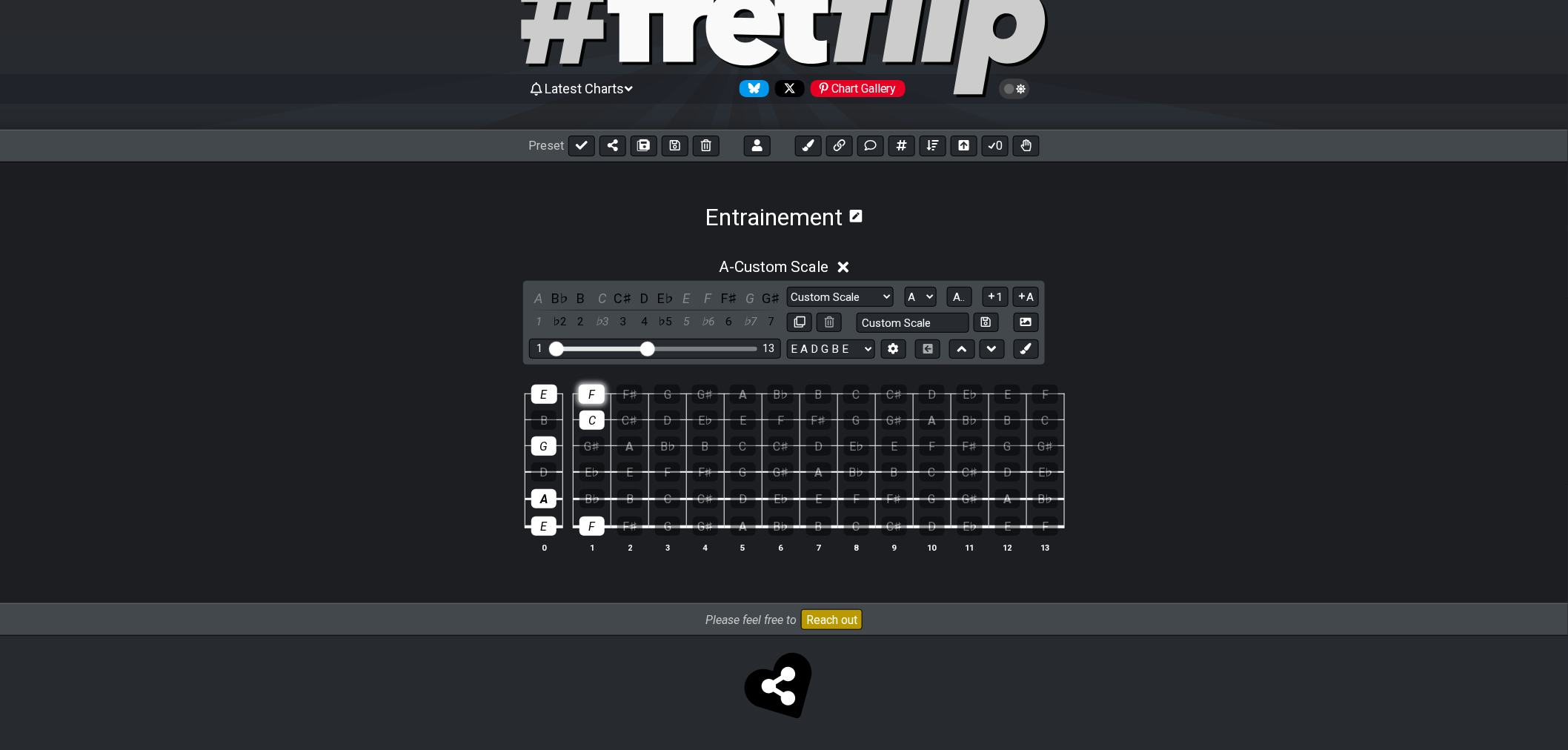
click at [592, 417] on div "C" at bounding box center [593, 419] width 26 height 19
click at [593, 398] on div "F" at bounding box center [592, 394] width 26 height 19
click at [549, 401] on div "E" at bounding box center [544, 394] width 26 height 19
click at [549, 442] on div "G" at bounding box center [544, 446] width 26 height 19
click at [552, 499] on div "A" at bounding box center [544, 498] width 26 height 19
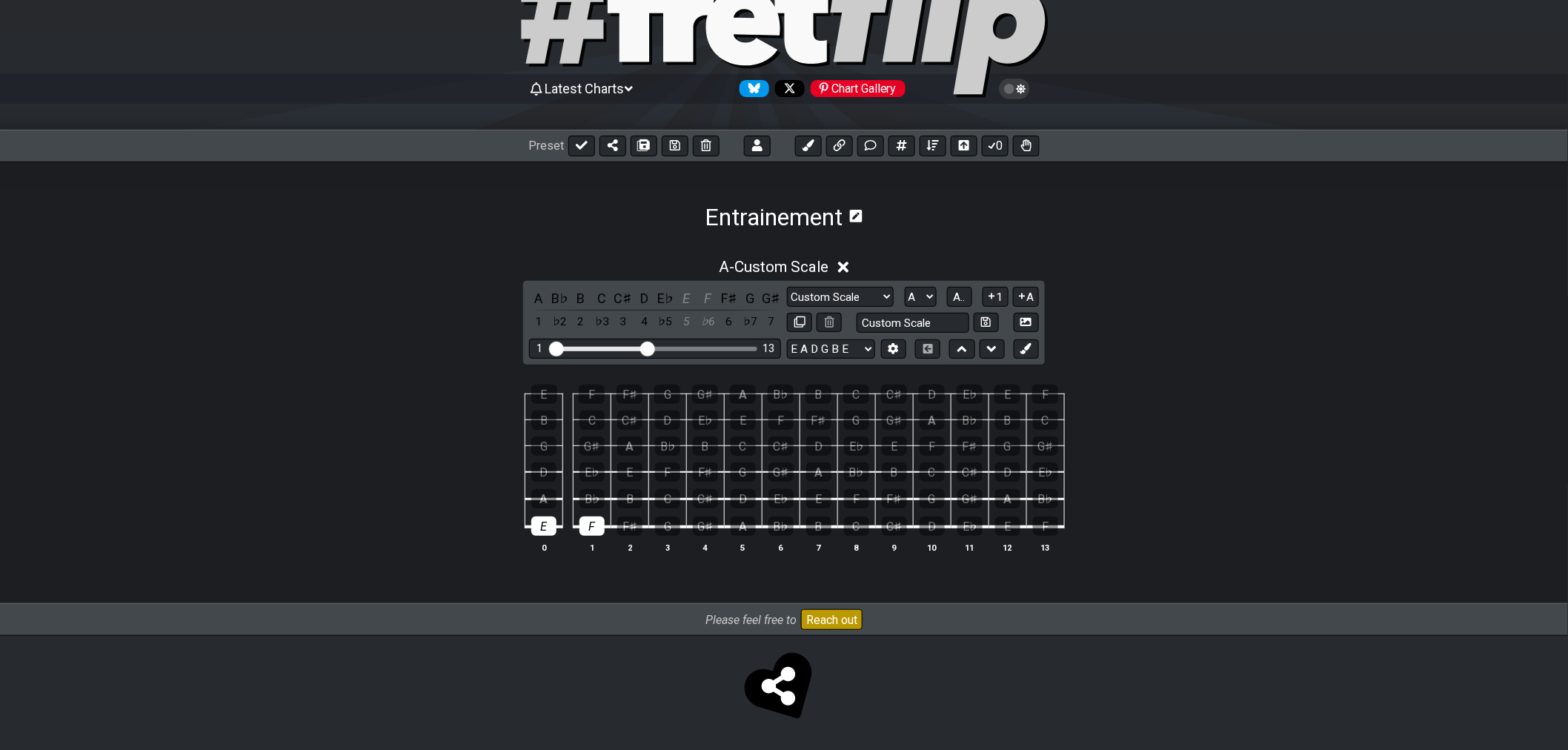
drag, startPoint x: 551, startPoint y: 520, endPoint x: 566, endPoint y: 523, distance: 15.3
click at [550, 521] on div "E" at bounding box center [544, 526] width 26 height 19
click at [586, 529] on div "F" at bounding box center [593, 526] width 26 height 19
click at [956, 293] on span "A.." at bounding box center [959, 297] width 12 height 14
click at [961, 294] on span "1..7" at bounding box center [959, 297] width 18 height 14
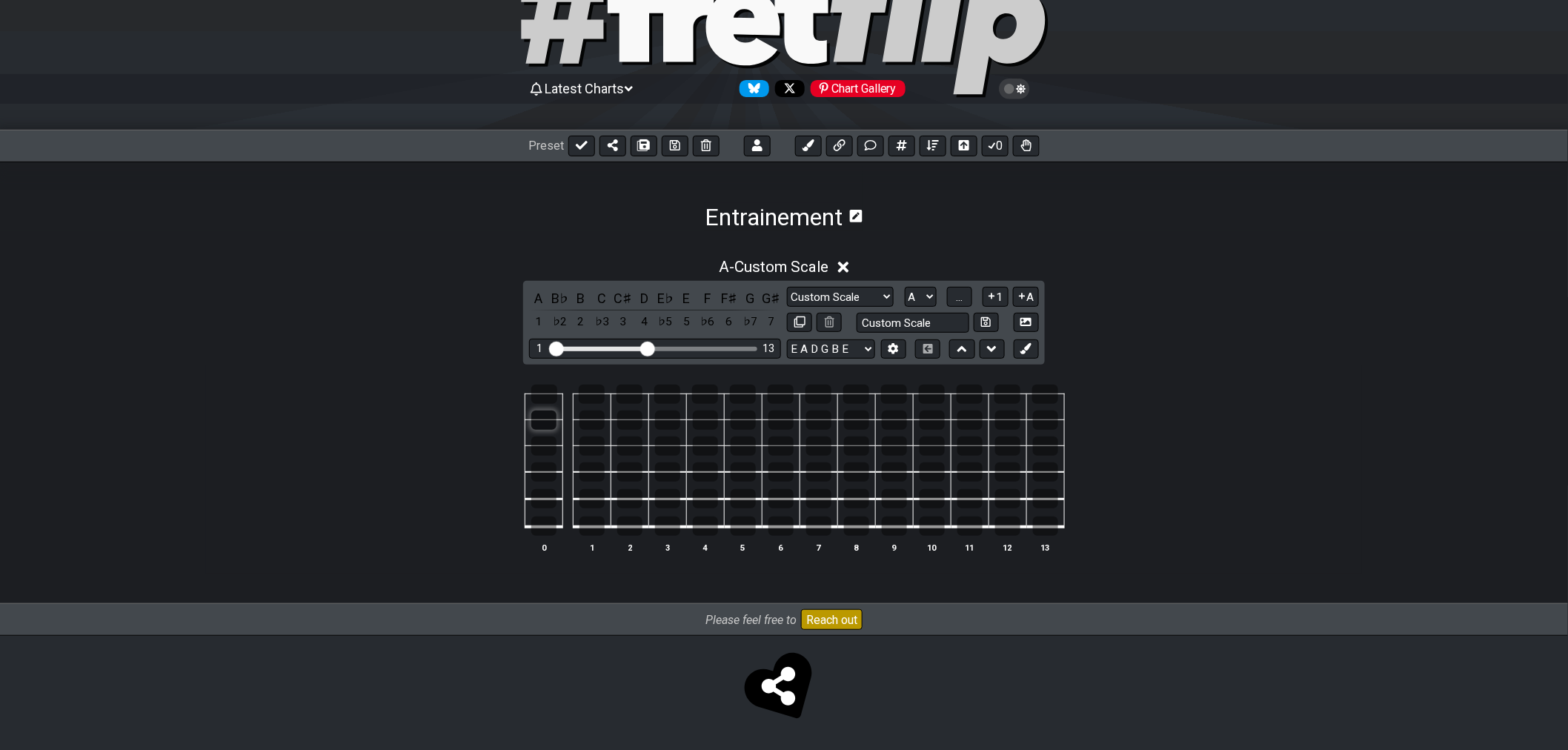
click at [544, 420] on div at bounding box center [544, 419] width 26 height 19
click at [624, 502] on div at bounding box center [630, 498] width 26 height 19
click at [664, 396] on div at bounding box center [667, 394] width 26 height 19
click at [676, 524] on div at bounding box center [668, 526] width 26 height 19
click at [545, 442] on div at bounding box center [544, 446] width 26 height 19
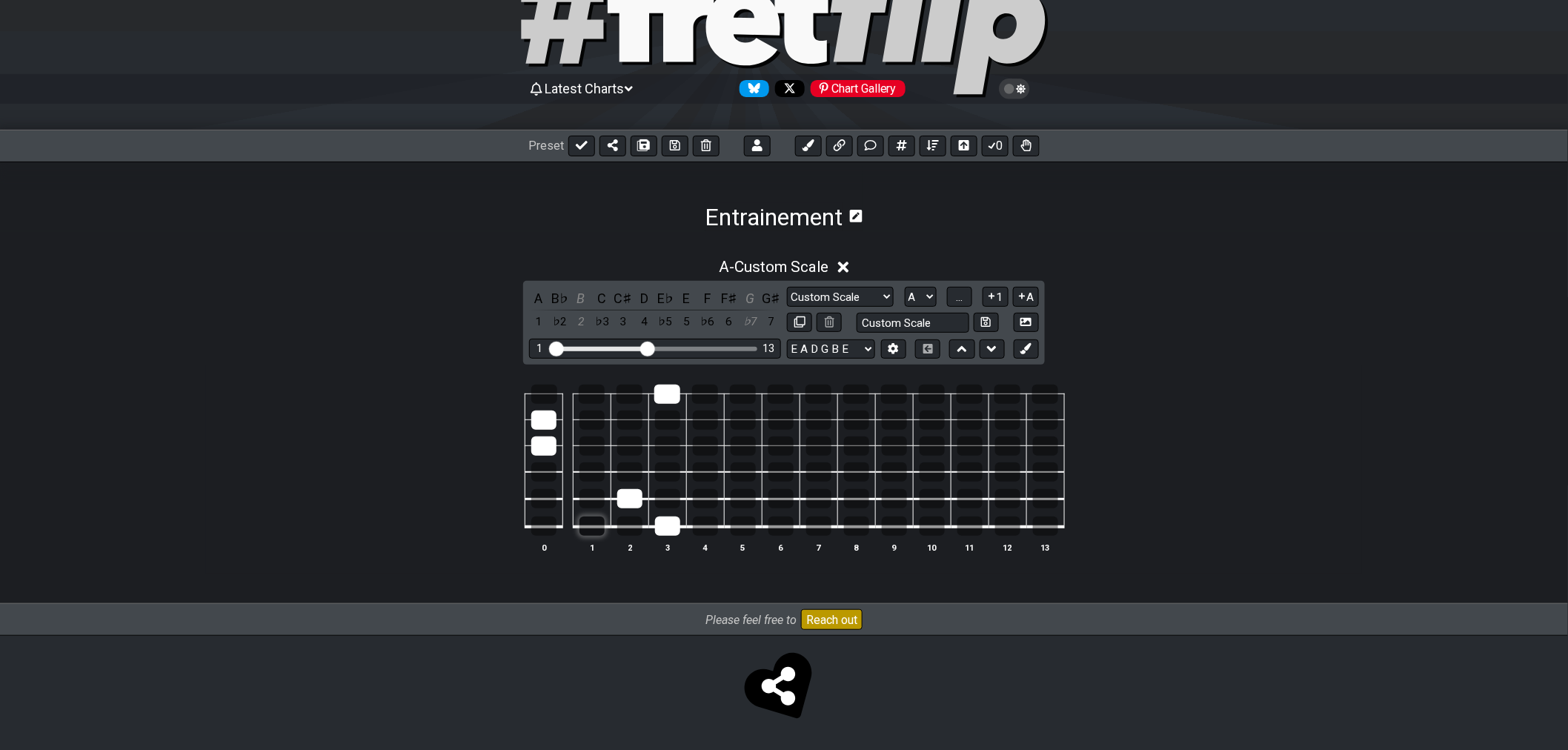
click at [585, 527] on div at bounding box center [593, 526] width 26 height 19
click at [582, 390] on div at bounding box center [592, 394] width 26 height 19
click at [672, 471] on div at bounding box center [668, 471] width 26 height 19
click at [551, 520] on div at bounding box center [544, 526] width 26 height 19
click at [542, 394] on div at bounding box center [544, 394] width 26 height 19
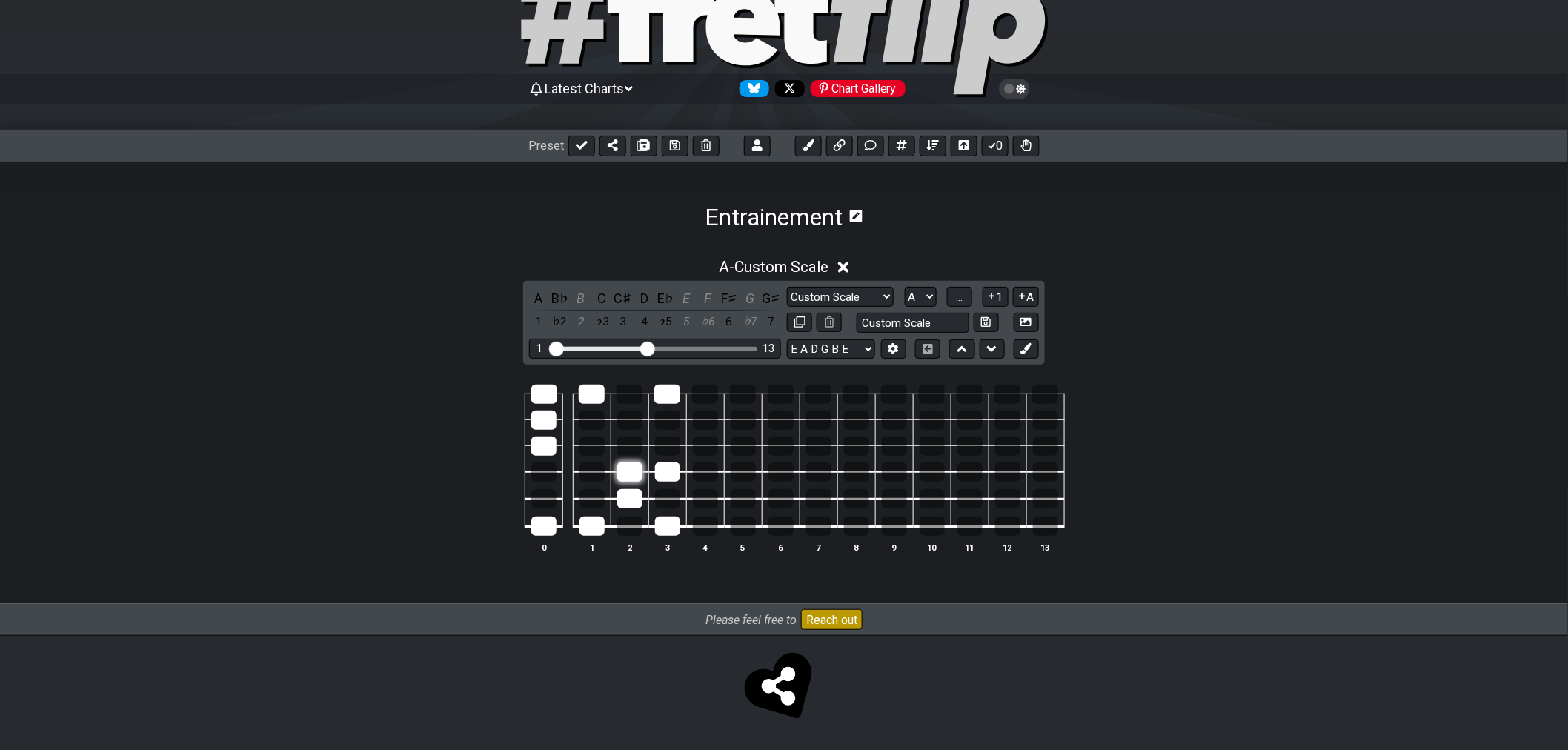
click at [630, 478] on div at bounding box center [630, 471] width 26 height 19
click at [543, 472] on div at bounding box center [544, 471] width 26 height 19
click at [626, 421] on div at bounding box center [630, 419] width 26 height 19
click at [737, 499] on div at bounding box center [744, 498] width 26 height 19
click at [633, 423] on div at bounding box center [630, 419] width 26 height 19
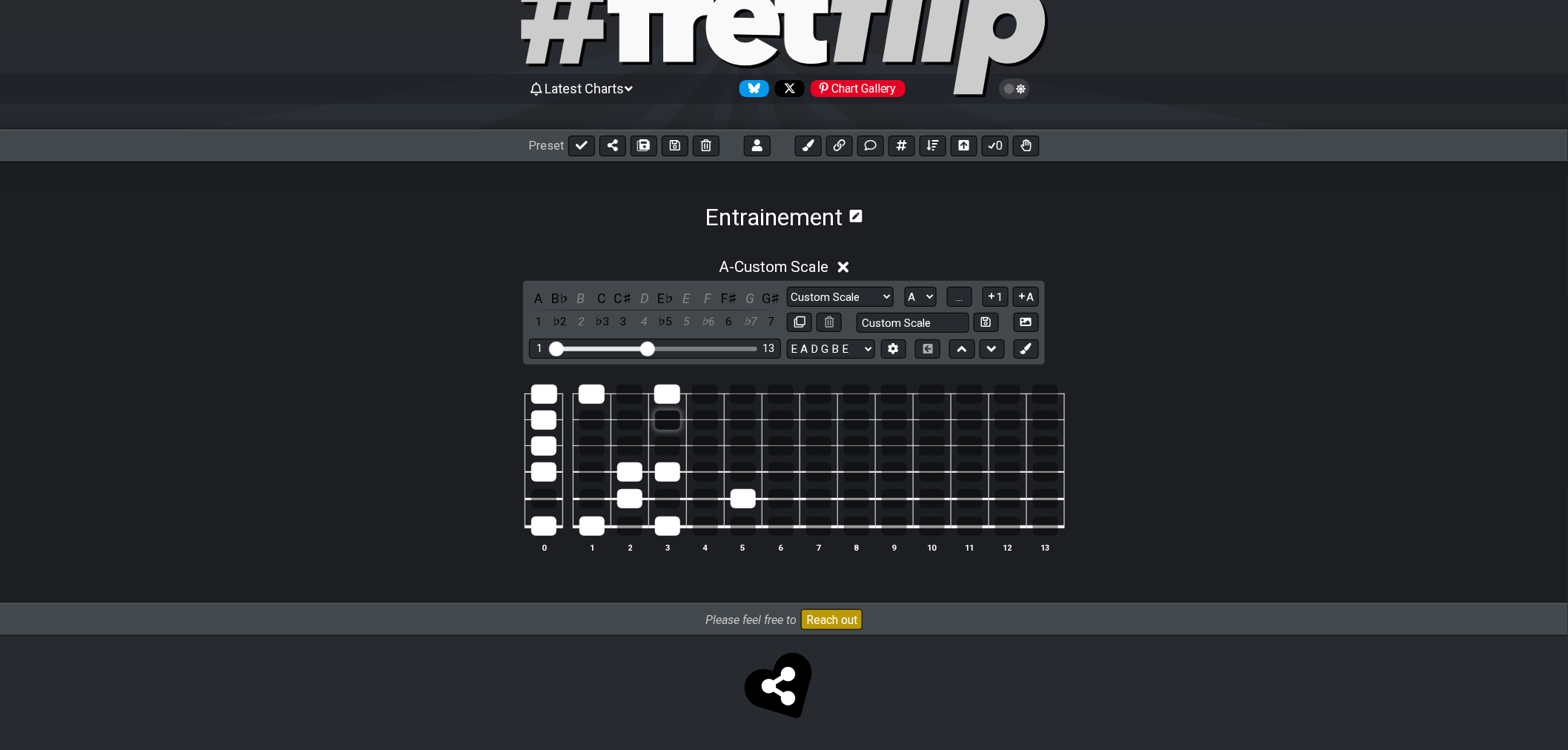
click at [664, 422] on div at bounding box center [668, 419] width 26 height 19
click at [667, 501] on div at bounding box center [668, 498] width 26 height 19
click at [597, 416] on div at bounding box center [593, 419] width 26 height 19
click at [545, 500] on div at bounding box center [544, 498] width 26 height 19
click at [624, 445] on div at bounding box center [630, 446] width 26 height 19
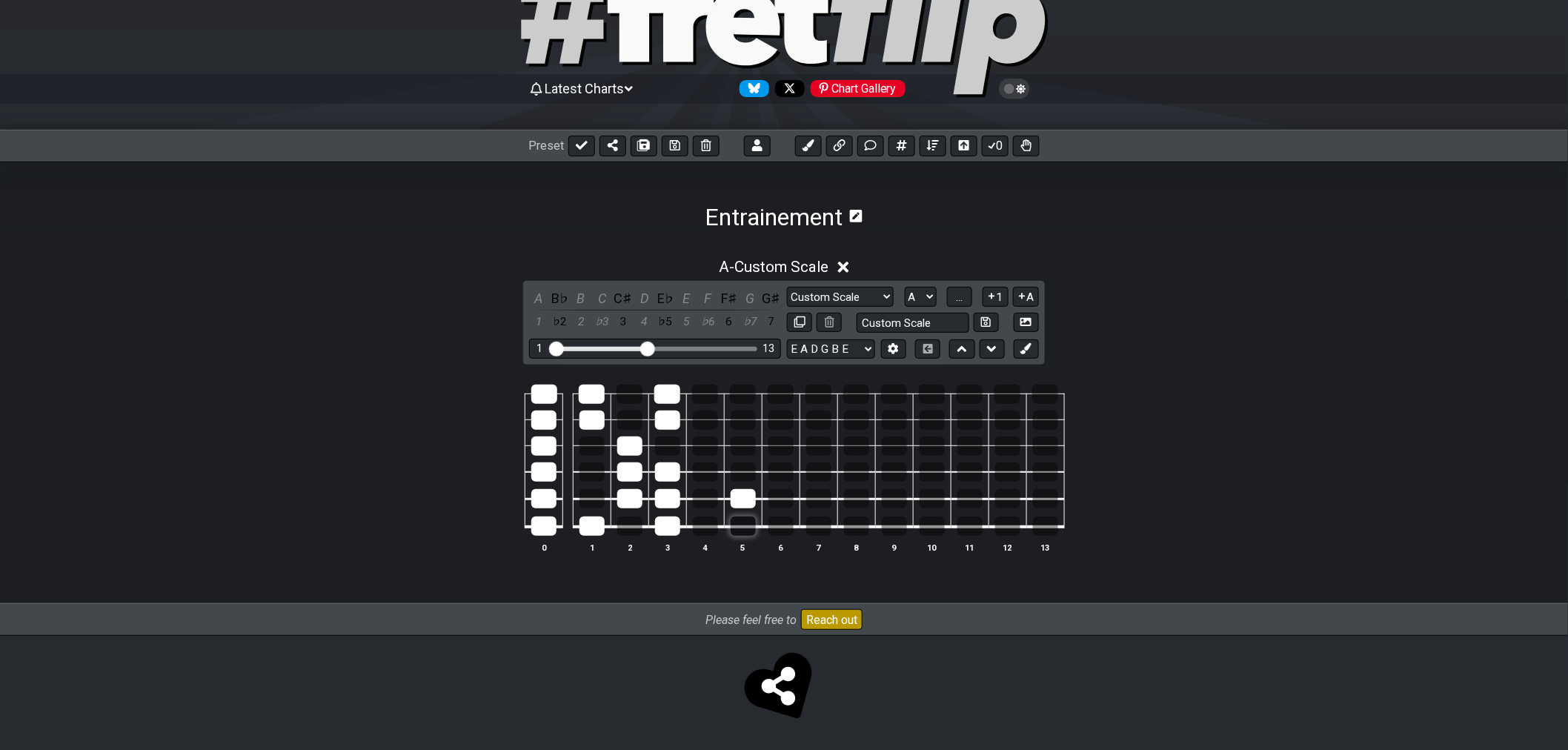
click at [744, 524] on div at bounding box center [744, 526] width 26 height 19
click at [738, 386] on div at bounding box center [743, 394] width 26 height 19
click at [820, 526] on div at bounding box center [819, 526] width 26 height 19
click at [850, 526] on div at bounding box center [857, 526] width 26 height 19
click at [854, 394] on div at bounding box center [856, 394] width 26 height 19
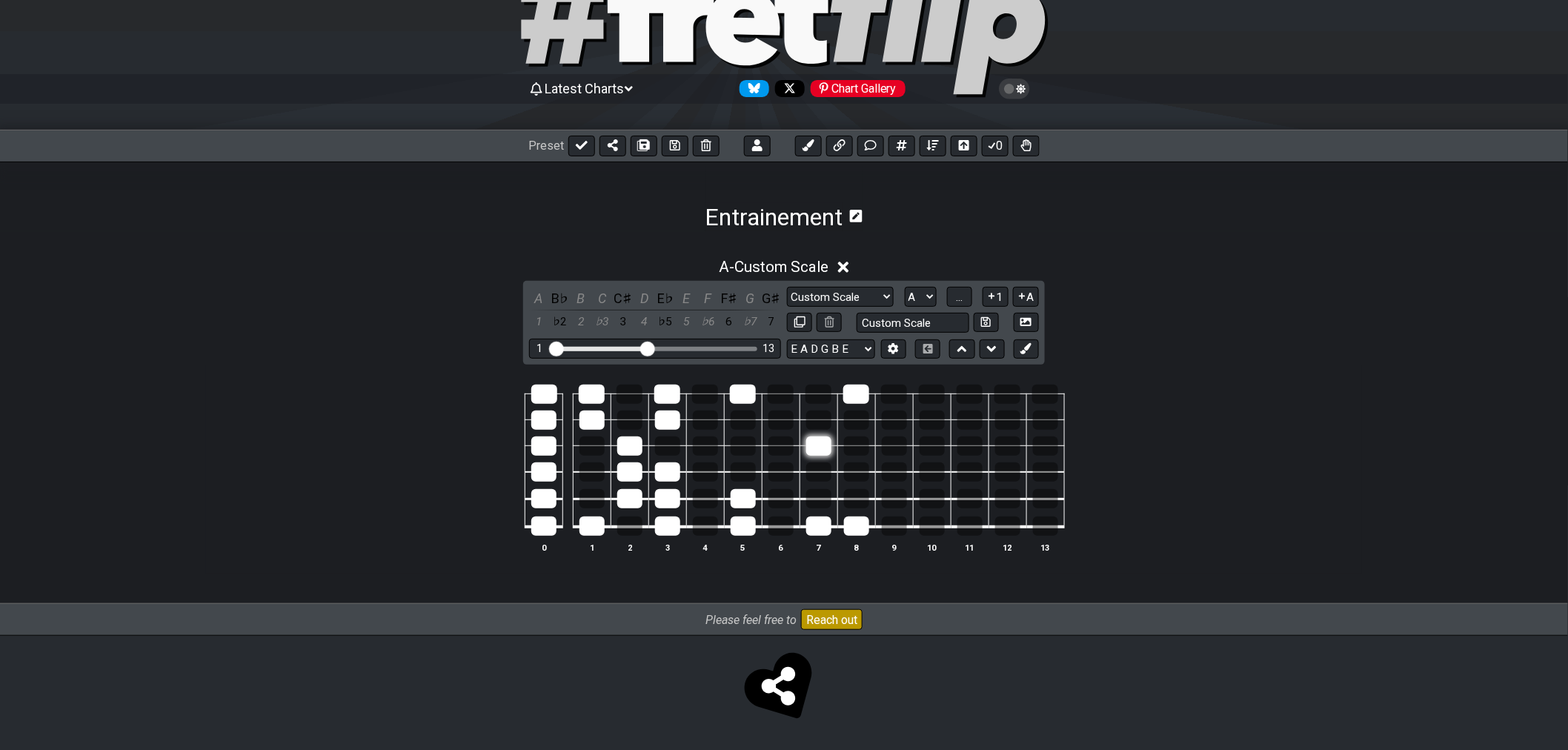
click at [822, 448] on div at bounding box center [819, 446] width 26 height 19
click at [967, 297] on button "..." at bounding box center [960, 297] width 26 height 20
click at [934, 297] on select "A♭ A A♯ B♭ B C C♯ D♭ D D♯ E♭ E F F♯ G♭ G G♯" at bounding box center [921, 297] width 32 height 20
click at [965, 297] on span "A.." at bounding box center [959, 297] width 12 height 14
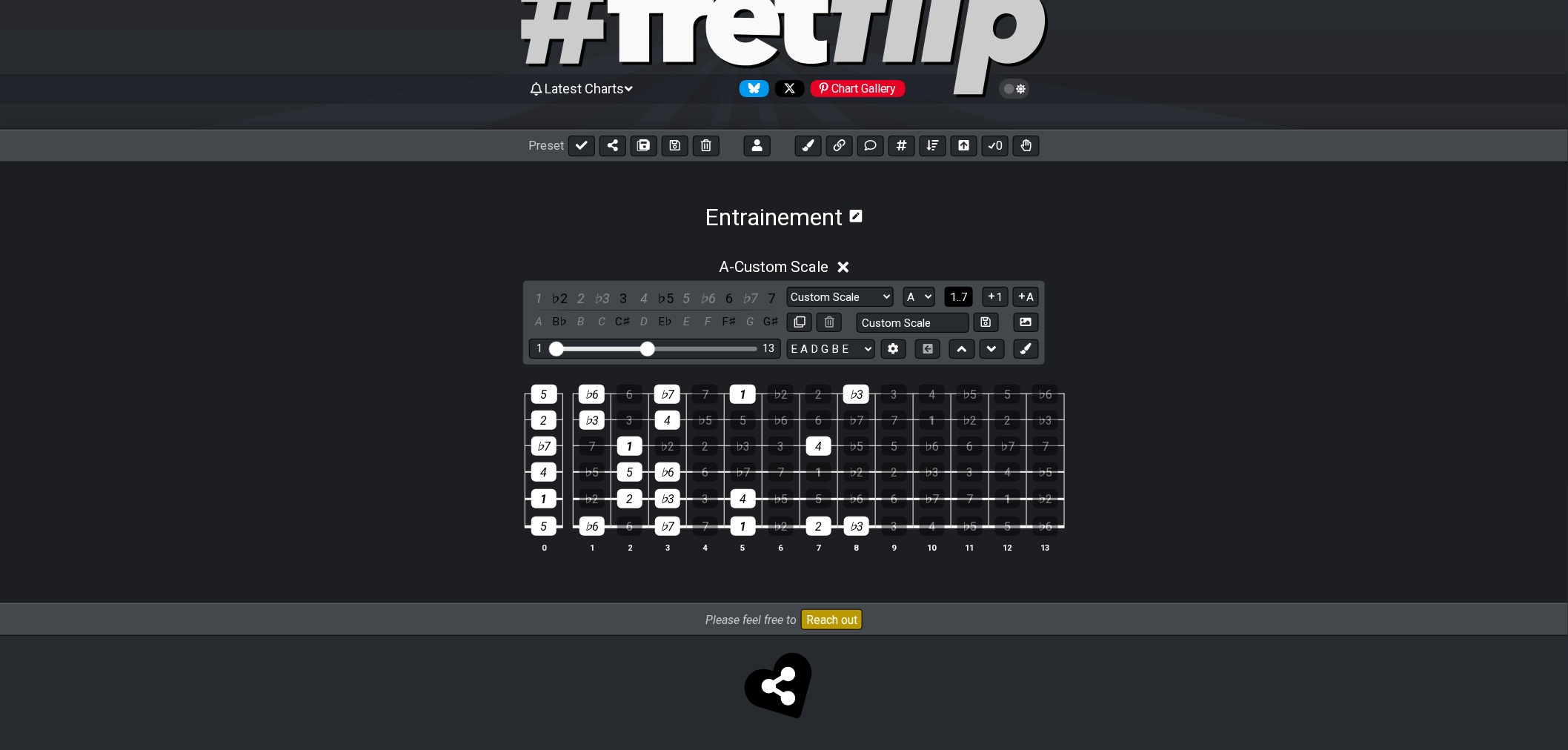
click at [965, 297] on span "1..7" at bounding box center [959, 297] width 18 height 14
click at [963, 297] on span "..." at bounding box center [959, 297] width 6 height 14
click at [965, 297] on span "A.." at bounding box center [959, 297] width 12 height 14
click at [965, 297] on span "1..7" at bounding box center [959, 297] width 18 height 14
click at [544, 298] on div "A" at bounding box center [538, 298] width 19 height 20
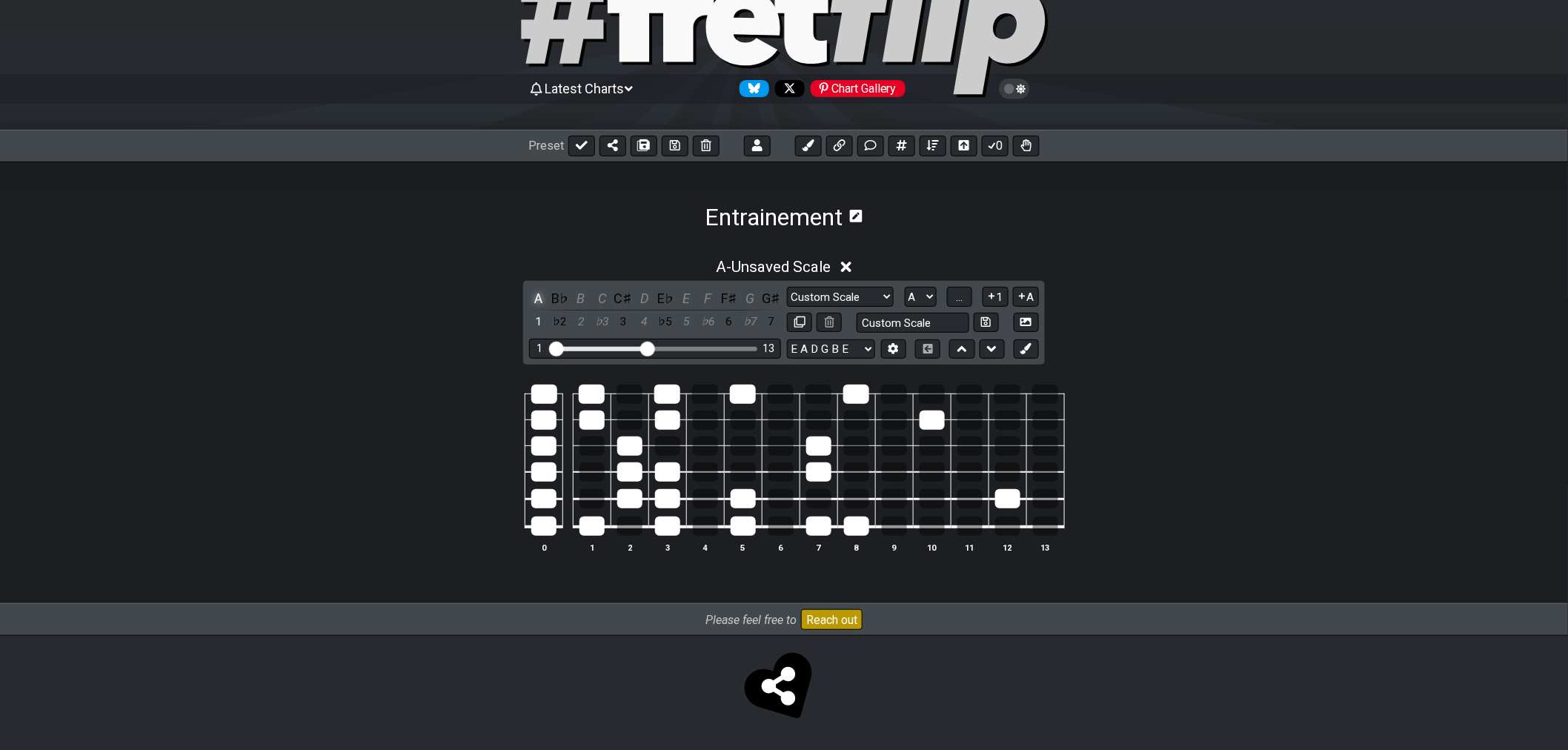
click at [542, 298] on div "A" at bounding box center [538, 298] width 19 height 20
click at [540, 295] on div "A" at bounding box center [538, 298] width 19 height 20
click at [538, 298] on div "A" at bounding box center [538, 298] width 19 height 20
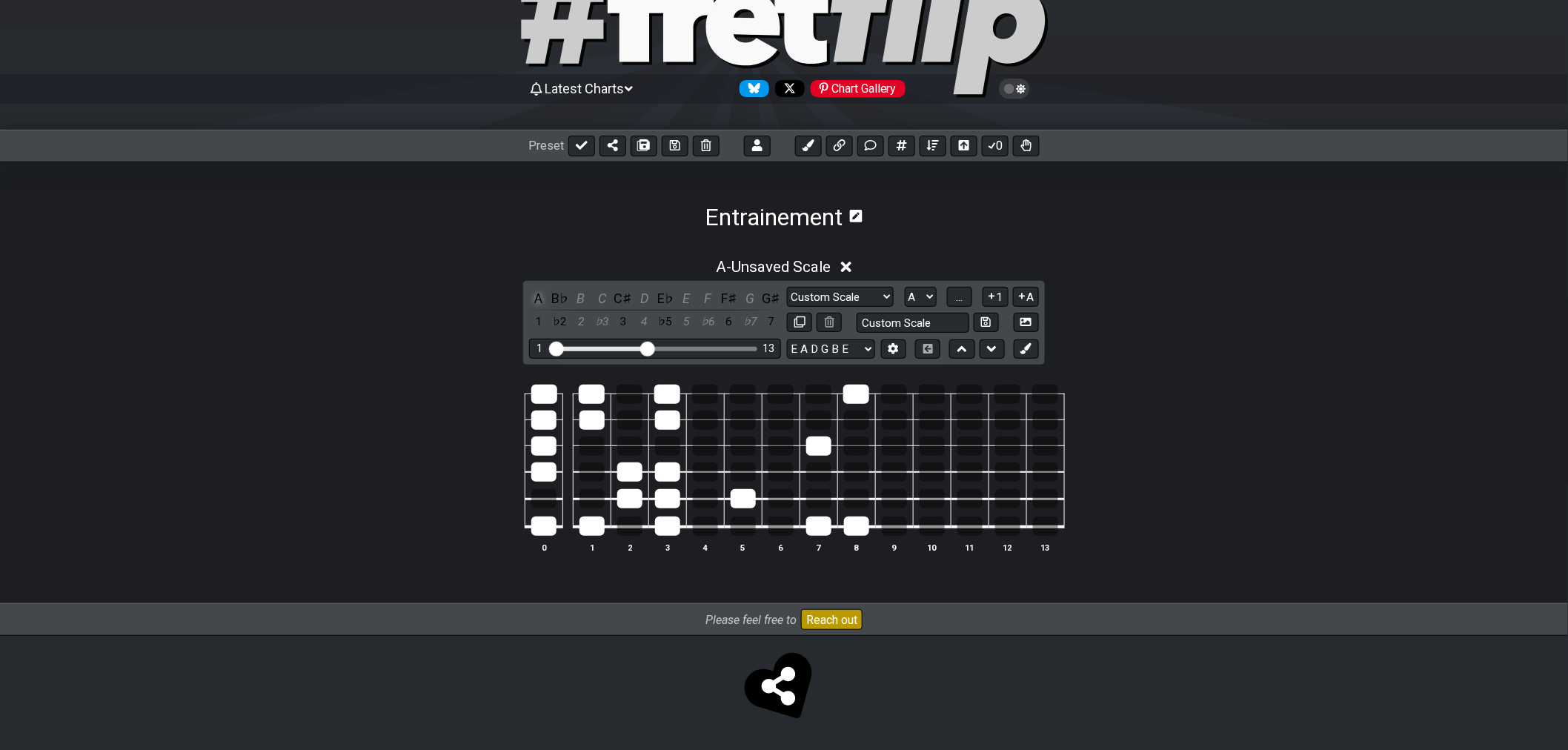
click at [539, 298] on div "A" at bounding box center [538, 298] width 19 height 20
click at [960, 299] on span "..." at bounding box center [959, 297] width 6 height 14
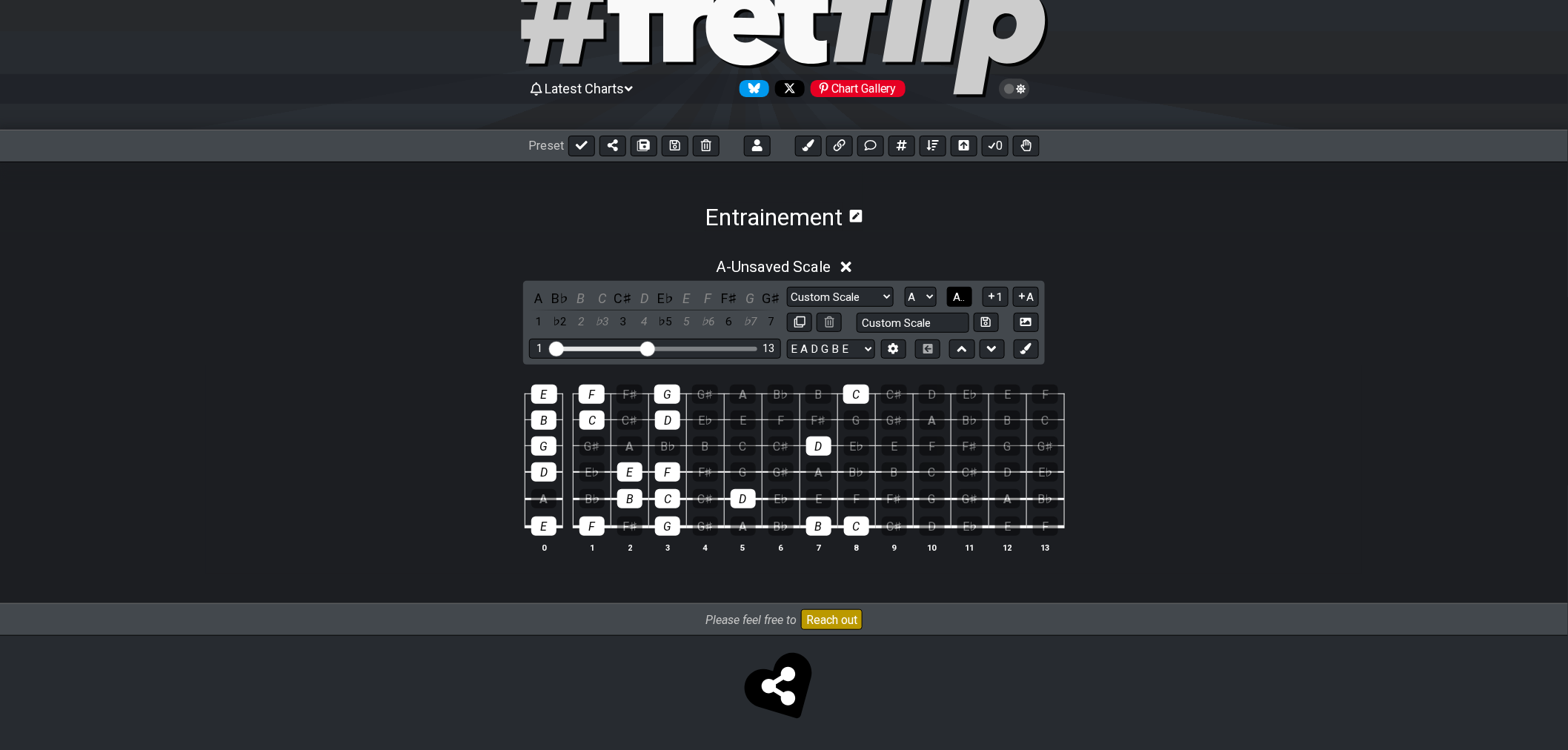
click at [967, 304] on button "A.." at bounding box center [960, 297] width 26 height 20
click at [965, 294] on span "1..7" at bounding box center [959, 297] width 18 height 14
click at [586, 298] on div "B" at bounding box center [581, 298] width 19 height 20
click at [581, 297] on div "B" at bounding box center [581, 298] width 19 height 20
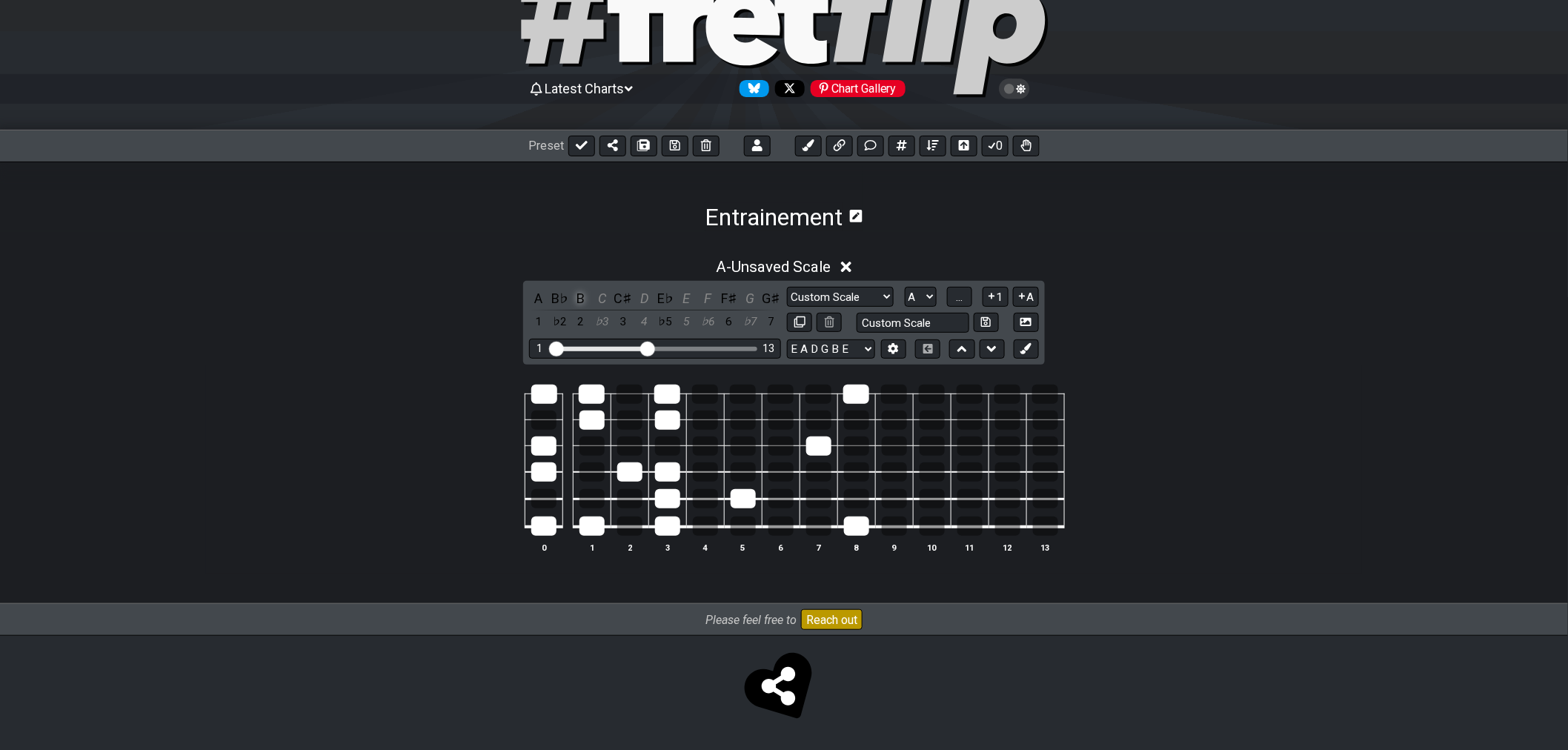
click at [581, 297] on div "B" at bounding box center [581, 298] width 19 height 20
click at [603, 298] on div "C" at bounding box center [602, 298] width 19 height 20
click at [643, 299] on div "D" at bounding box center [645, 298] width 19 height 20
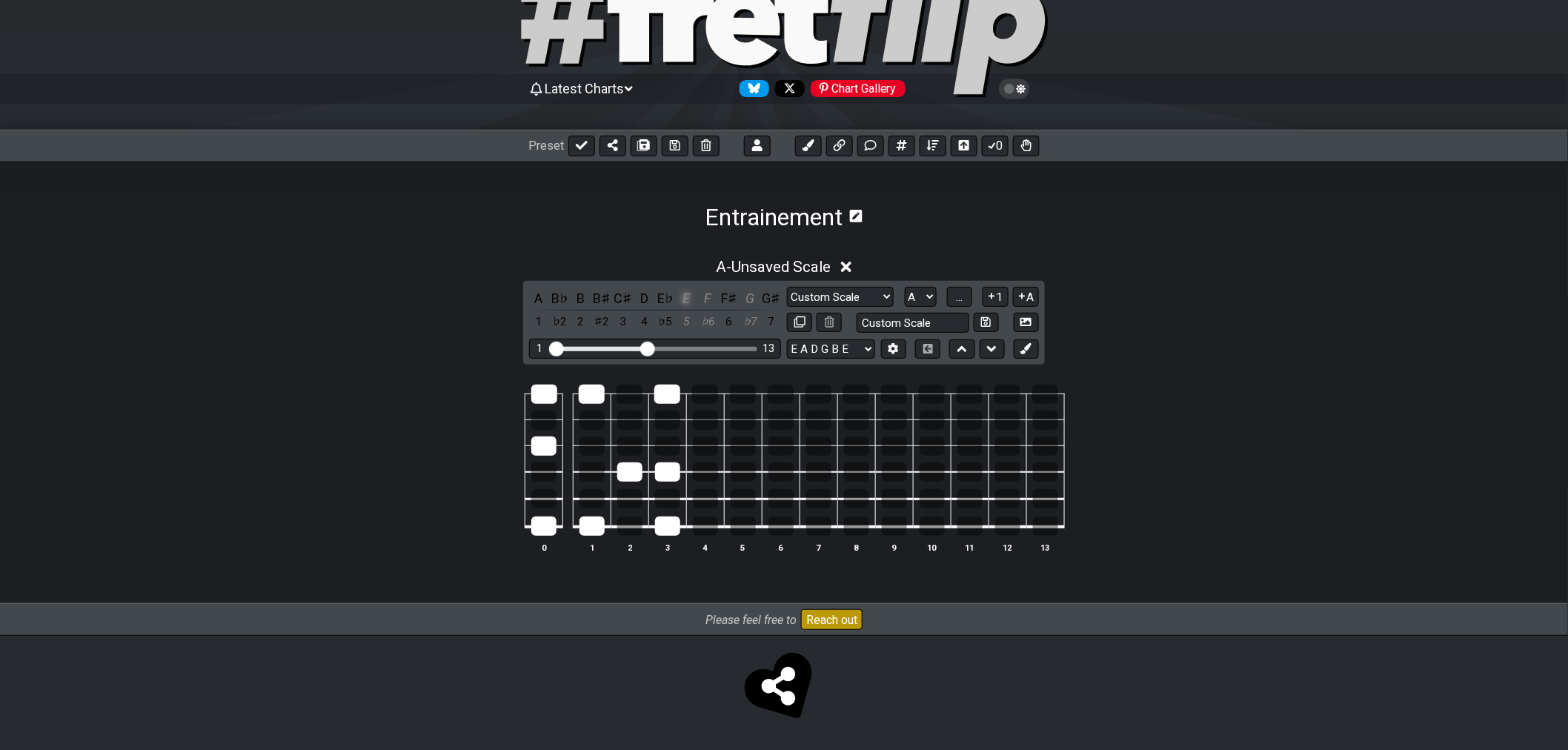
click at [685, 300] on div "E" at bounding box center [686, 298] width 19 height 20
click at [700, 299] on div "F" at bounding box center [707, 298] width 19 height 20
click at [744, 299] on div "G" at bounding box center [749, 298] width 19 height 20
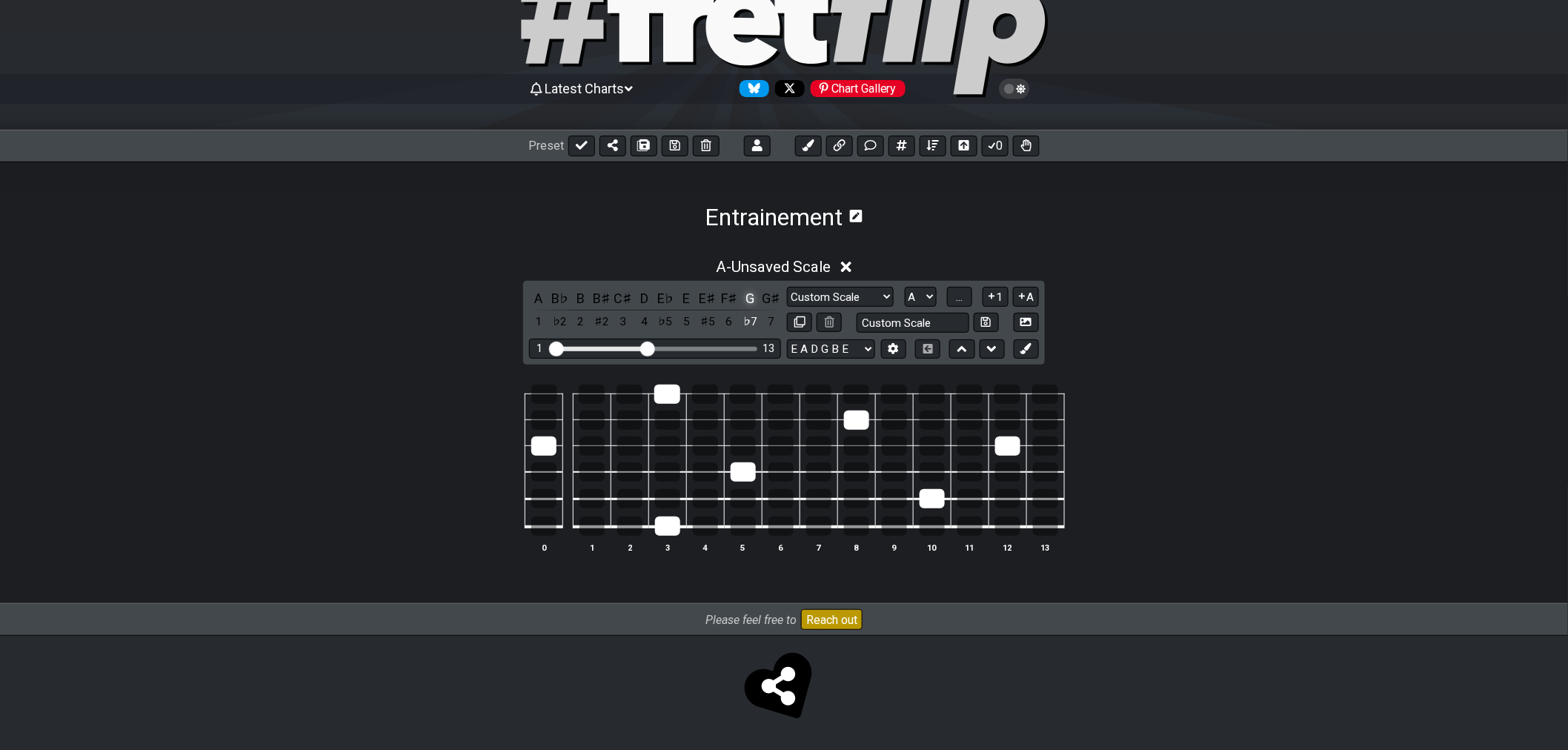
click at [744, 299] on div "G" at bounding box center [749, 298] width 19 height 20
click at [750, 299] on div "F𝄪" at bounding box center [749, 298] width 19 height 20
click at [749, 302] on div "F𝄪" at bounding box center [749, 298] width 19 height 20
click at [665, 299] on div "E♭" at bounding box center [665, 298] width 19 height 20
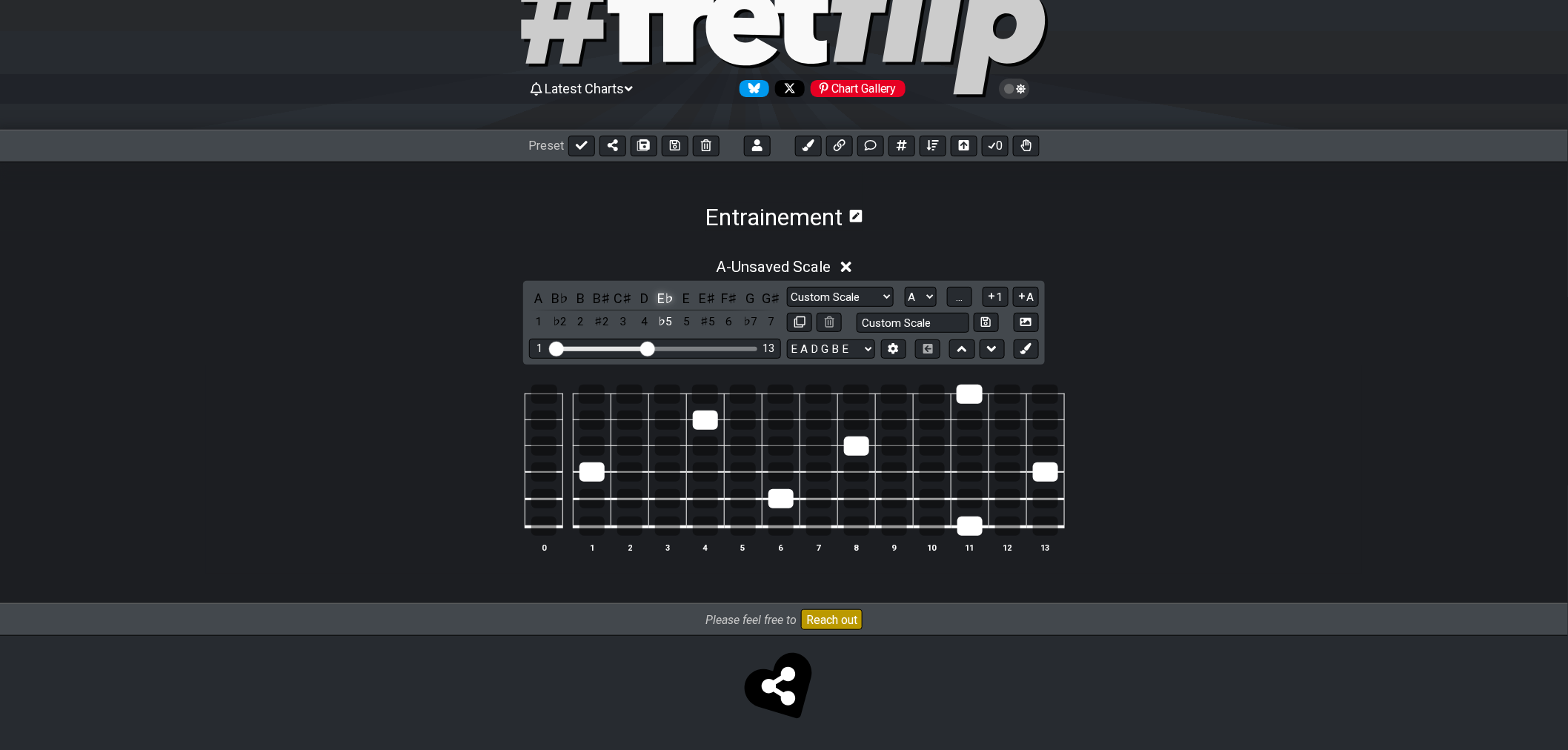
click at [665, 299] on div "E♭" at bounding box center [665, 298] width 19 height 20
click at [664, 299] on div "D♯" at bounding box center [665, 298] width 19 height 20
click at [690, 303] on div "E" at bounding box center [686, 298] width 19 height 20
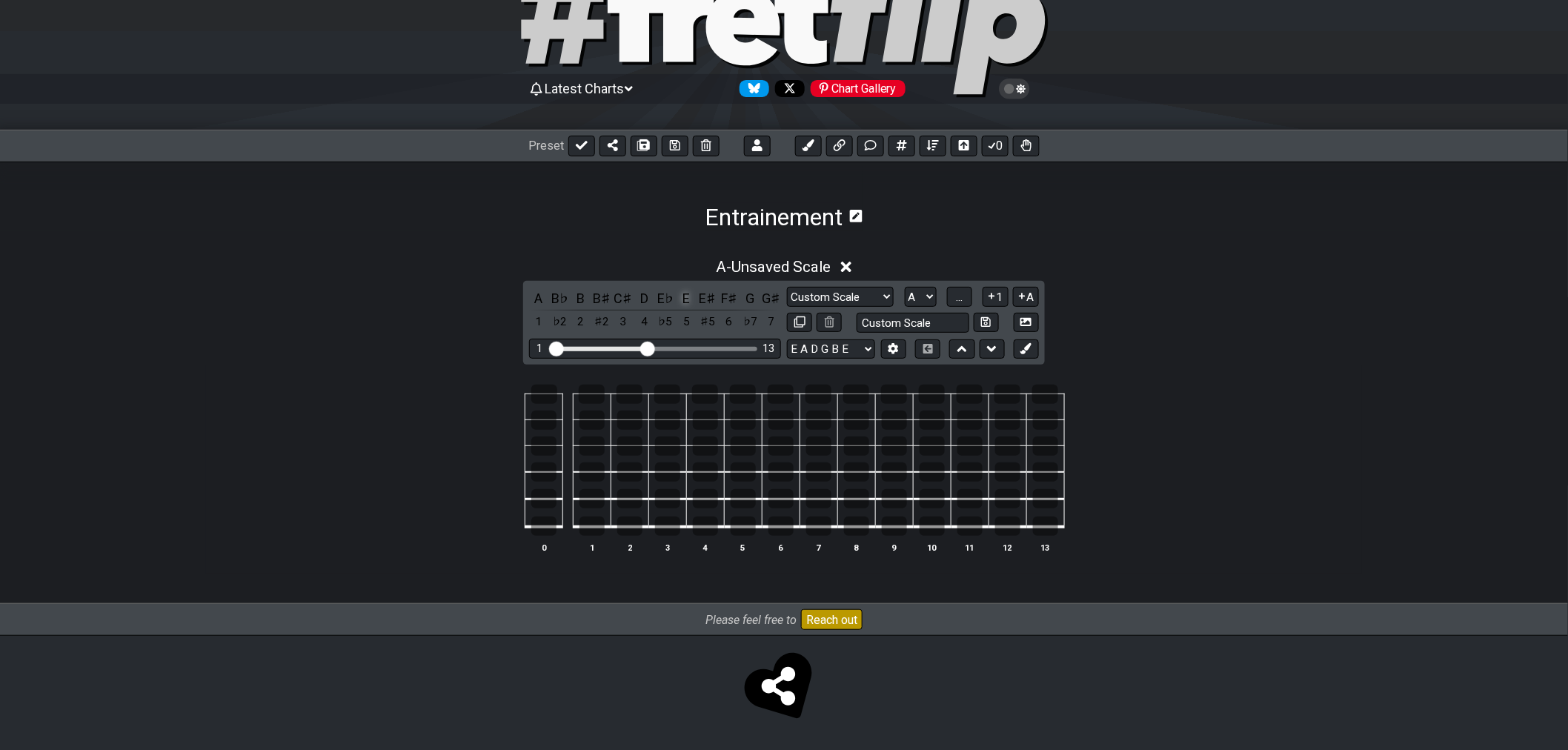
click at [683, 303] on div "E" at bounding box center [686, 298] width 19 height 20
click at [645, 294] on div "D" at bounding box center [645, 298] width 19 height 20
click at [643, 295] on div "D" at bounding box center [645, 298] width 19 height 20
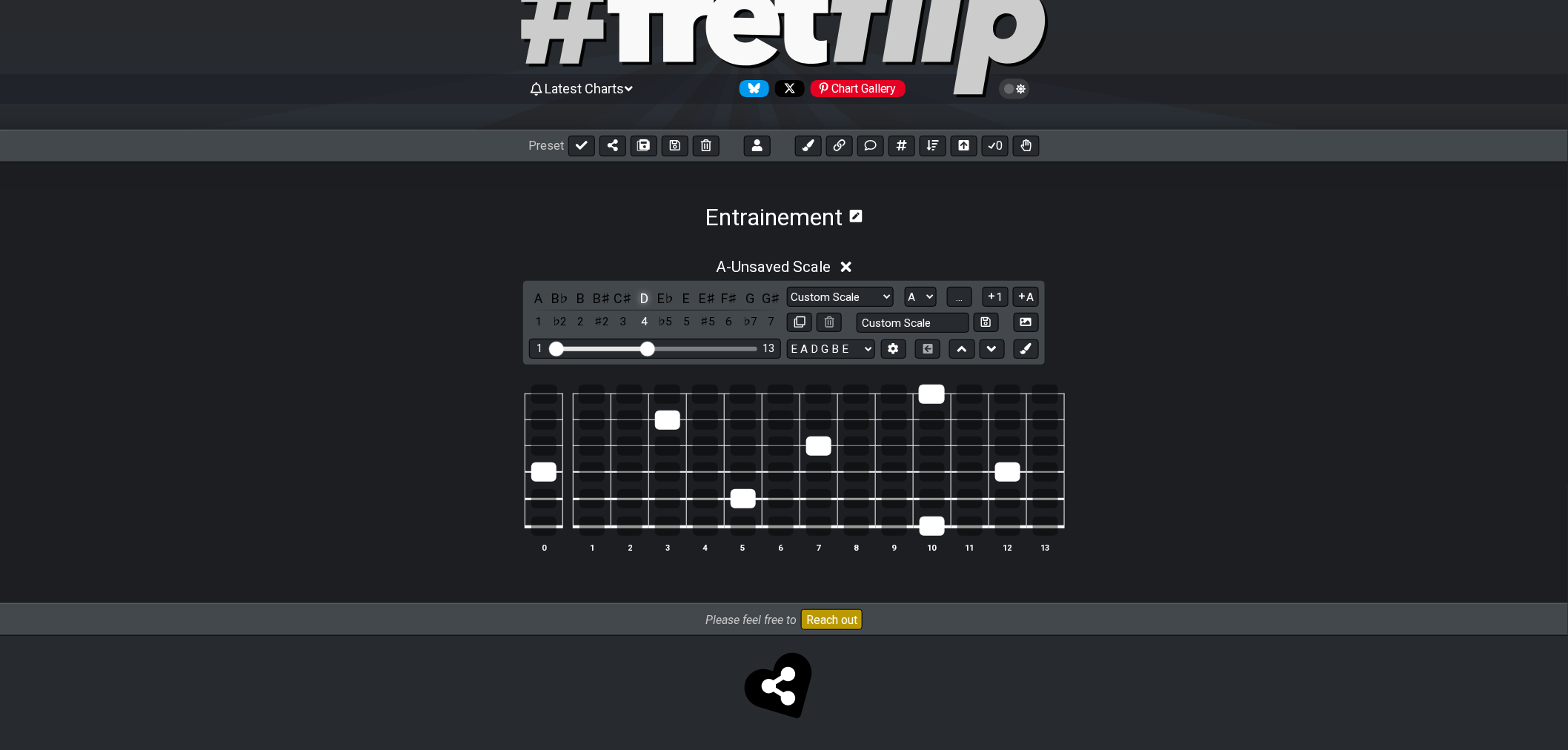
click at [643, 295] on div "D" at bounding box center [645, 298] width 19 height 20
click at [614, 293] on div "C♯" at bounding box center [623, 298] width 19 height 20
click at [633, 312] on div "3" at bounding box center [623, 322] width 19 height 20
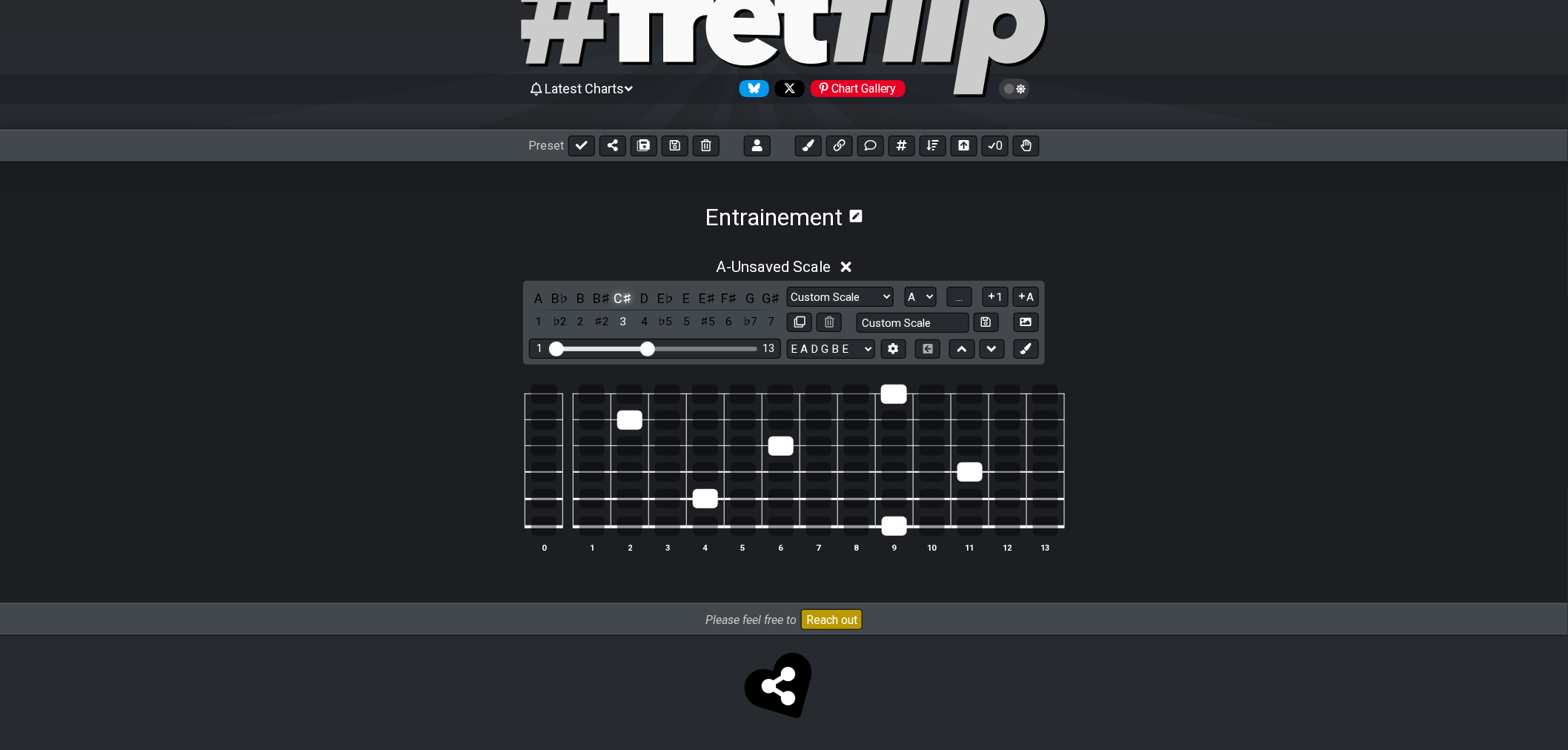
click at [624, 299] on div "C♯" at bounding box center [623, 298] width 19 height 20
click at [620, 306] on div "C♯" at bounding box center [623, 298] width 19 height 20
click at [604, 294] on div "B♯" at bounding box center [602, 298] width 19 height 20
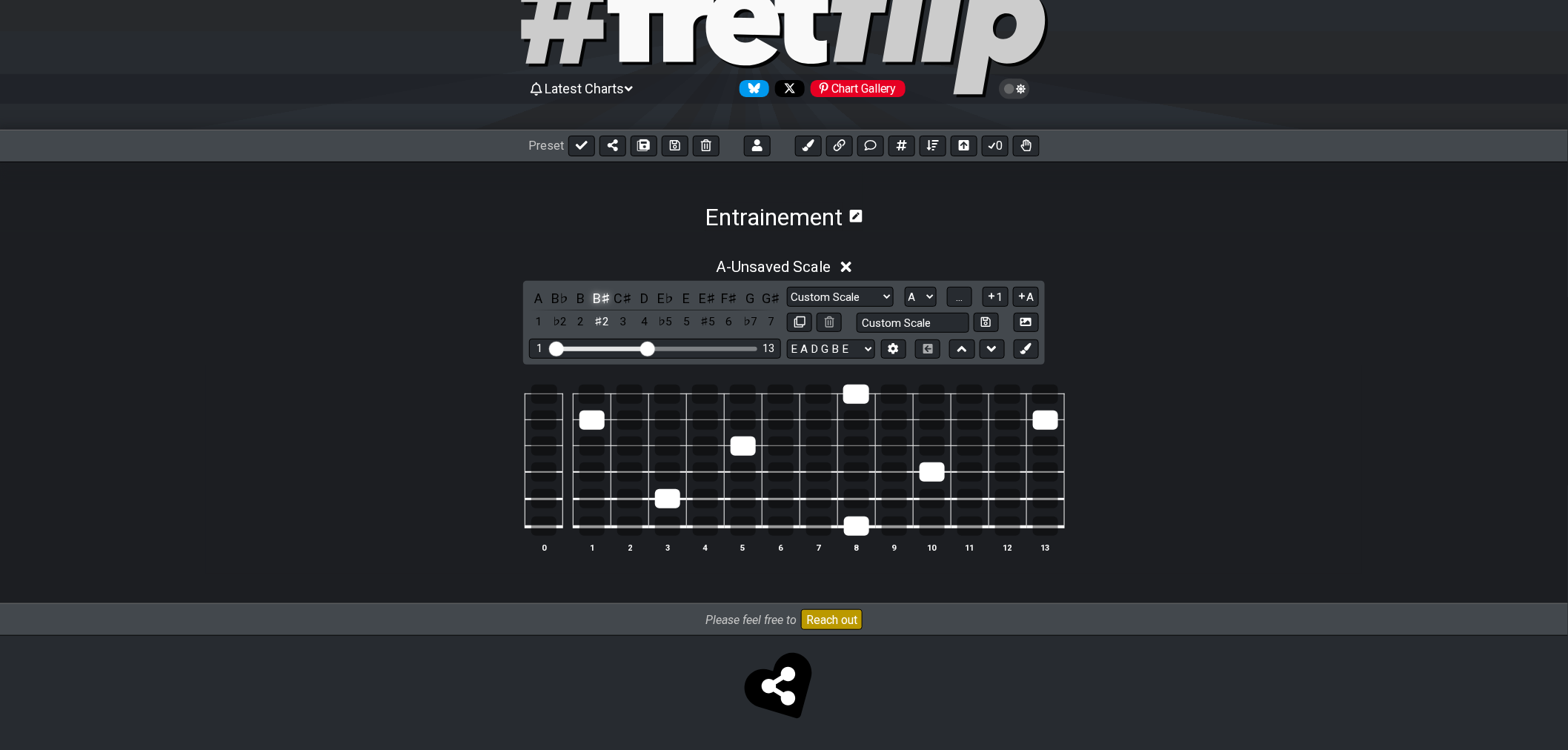
click at [604, 294] on div "B♯" at bounding box center [602, 298] width 19 height 20
click at [972, 322] on div "Custom Scale" at bounding box center [928, 323] width 142 height 20
click at [1018, 348] on button at bounding box center [1026, 349] width 26 height 20
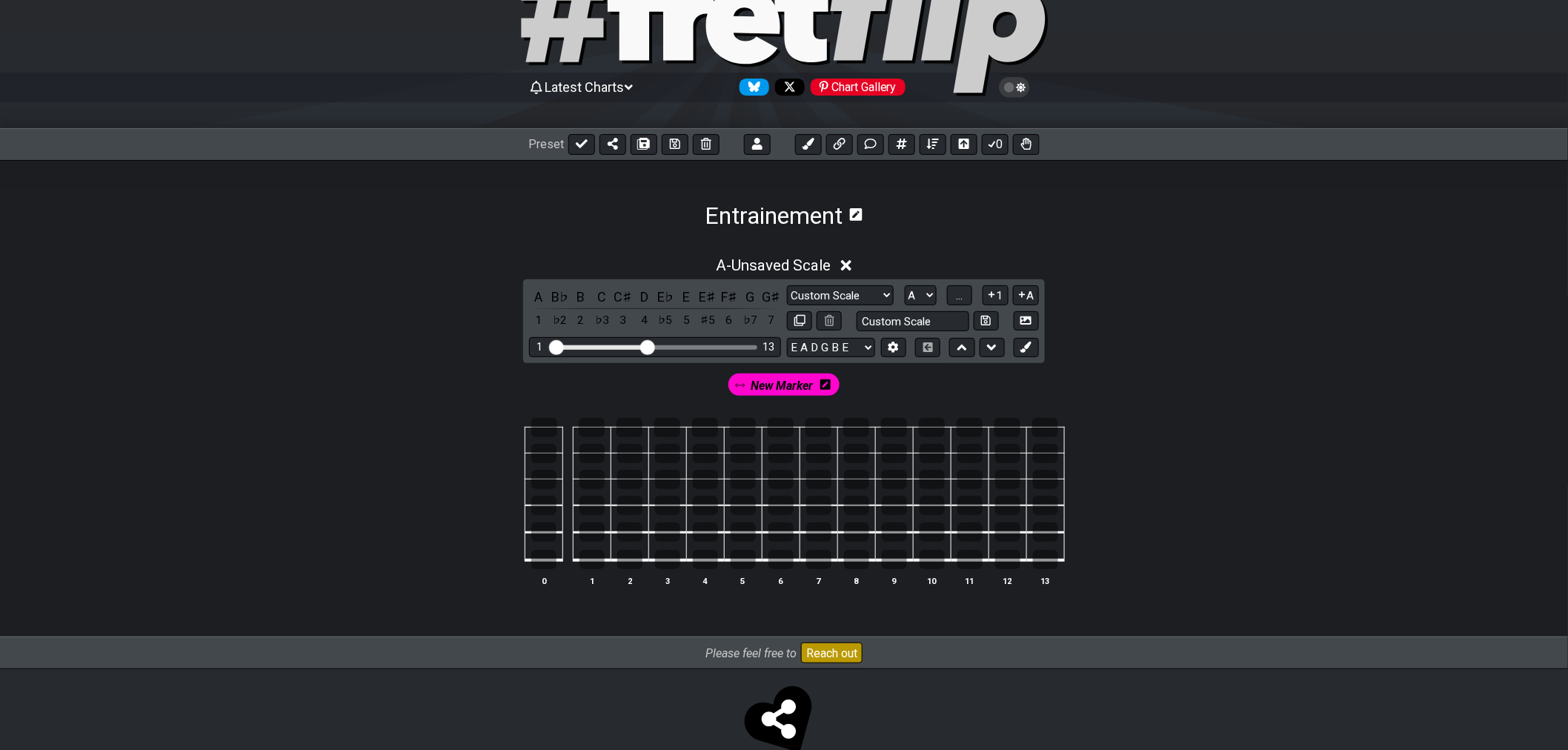
click at [768, 383] on span "New Marker" at bounding box center [781, 385] width 62 height 22
drag, startPoint x: 768, startPoint y: 383, endPoint x: 714, endPoint y: 453, distance: 88.4
click at [714, 453] on section "New Marker 0 1 2 3 4 5 6 7 8 9 10 11 12 13" at bounding box center [784, 485] width 1156 height 244
drag, startPoint x: 767, startPoint y: 406, endPoint x: 702, endPoint y: 446, distance: 76.3
click at [702, 446] on section "New Marker 0 1 2 3 4 5 6 7 8 9 10 11 12 13" at bounding box center [784, 485] width 1156 height 244
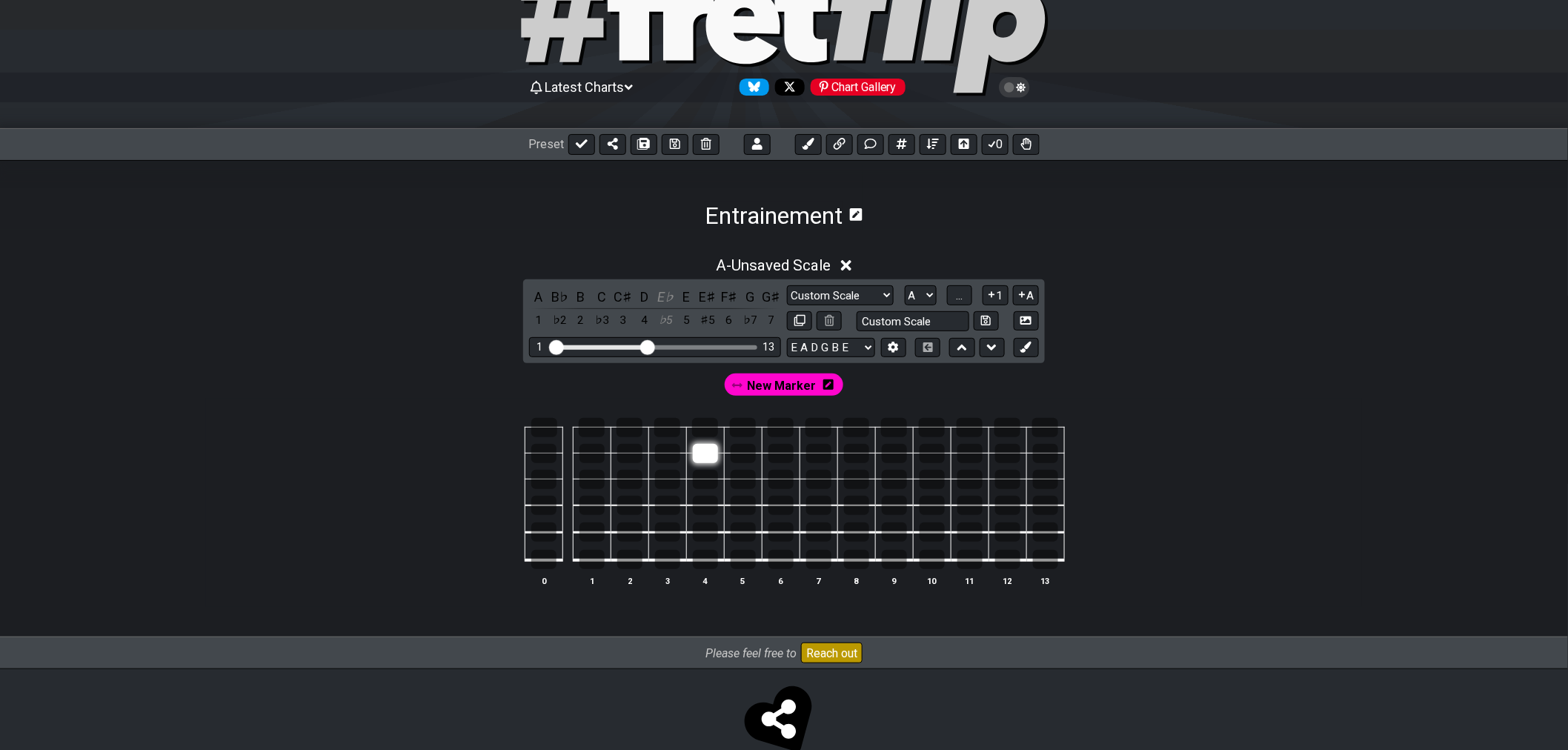
click at [715, 455] on div at bounding box center [706, 453] width 26 height 19
click at [705, 457] on div at bounding box center [706, 453] width 26 height 19
click at [706, 457] on div at bounding box center [706, 453] width 26 height 19
click at [708, 457] on div at bounding box center [706, 453] width 26 height 19
drag, startPoint x: 750, startPoint y: 384, endPoint x: 655, endPoint y: 294, distance: 130.9
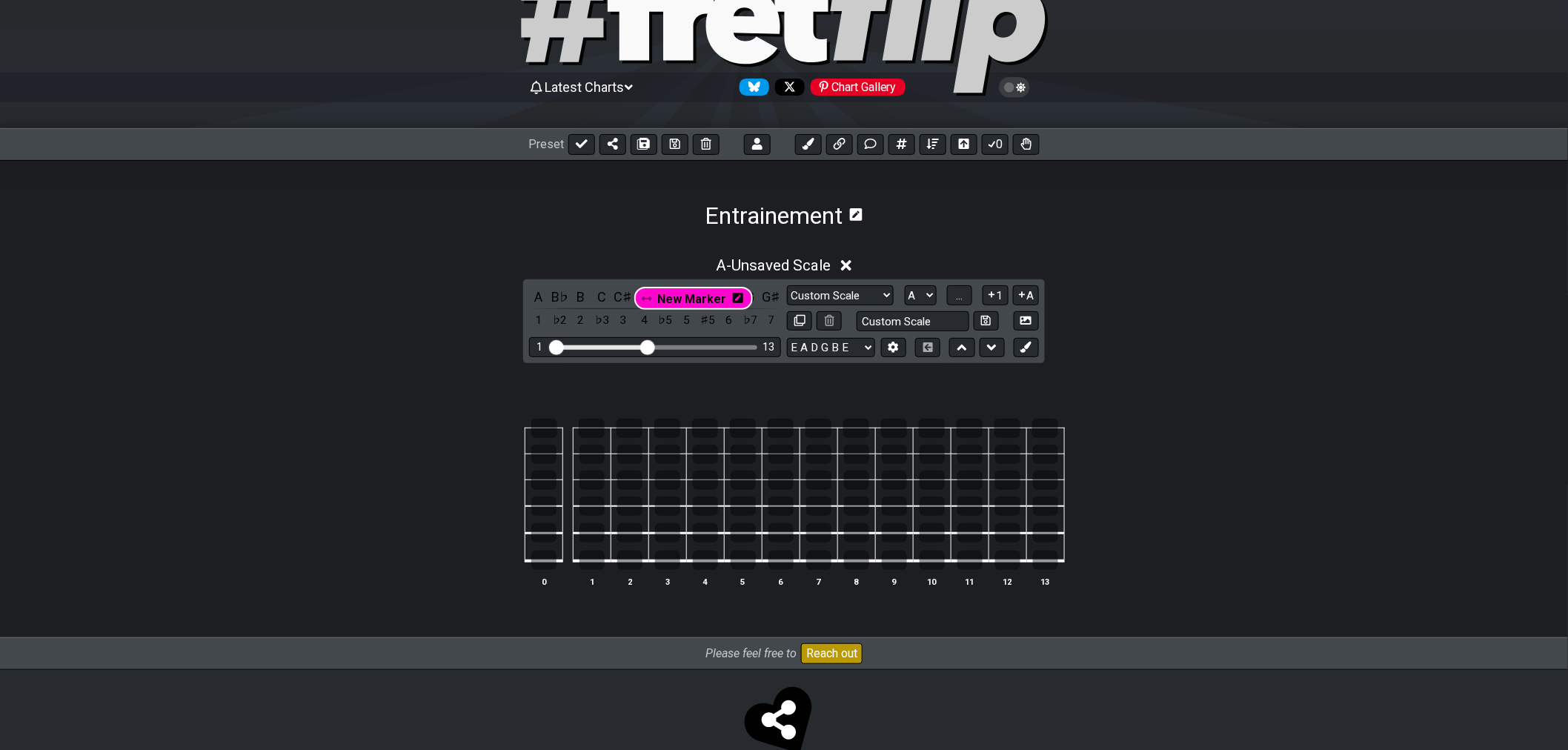
click at [655, 294] on div "A - Unsaved Scale A B♭ B C C♯ D E♭ E E♯ F♯ G G♯ 1 ♭2 2 ♭3 3 4 ♭5 5 ♯5 6 ♭7 7 Ma…" at bounding box center [784, 428] width 1156 height 361
click at [668, 300] on div "E♭" at bounding box center [665, 297] width 19 height 20
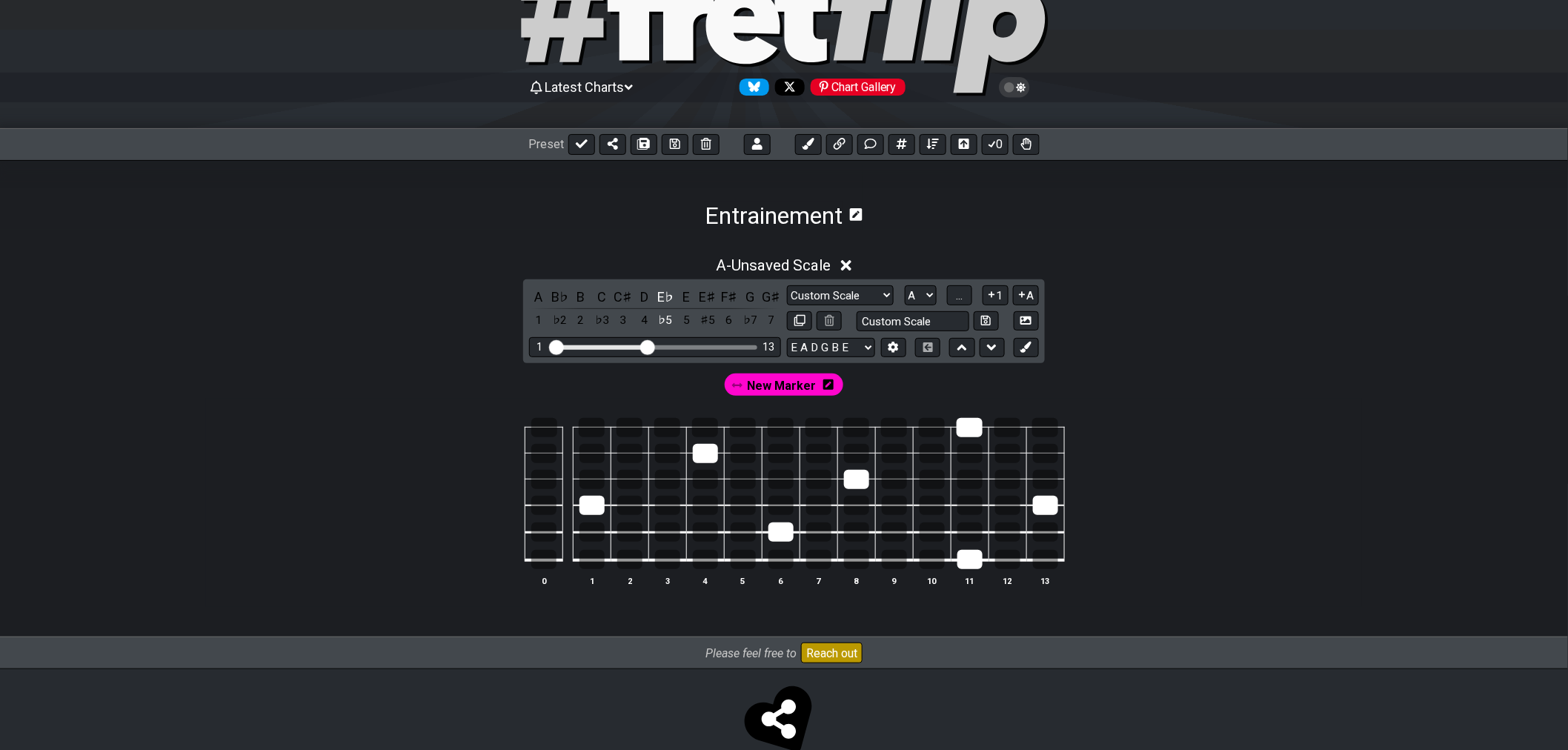
click at [824, 387] on icon at bounding box center [828, 384] width 10 height 12
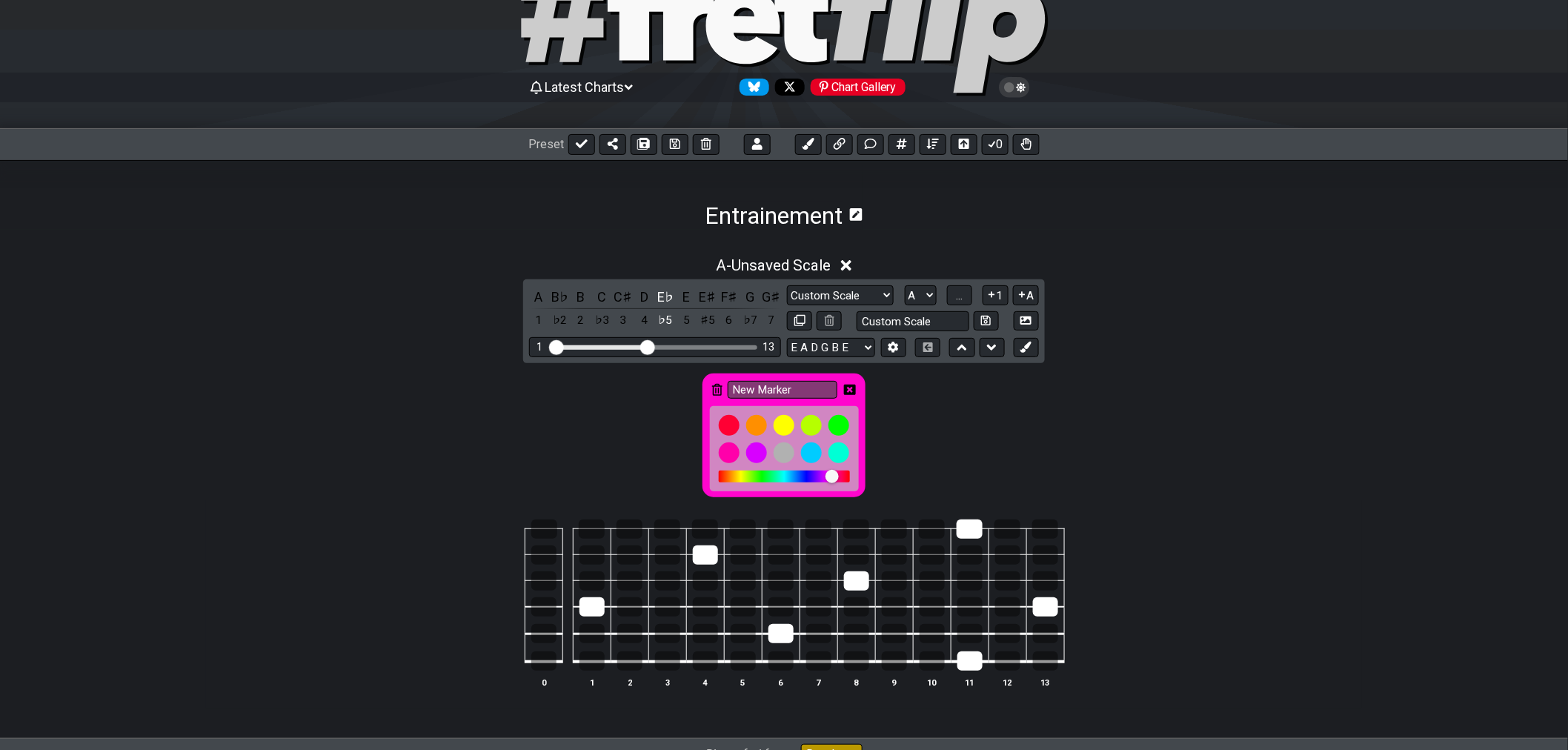
click at [850, 387] on icon at bounding box center [850, 389] width 12 height 12
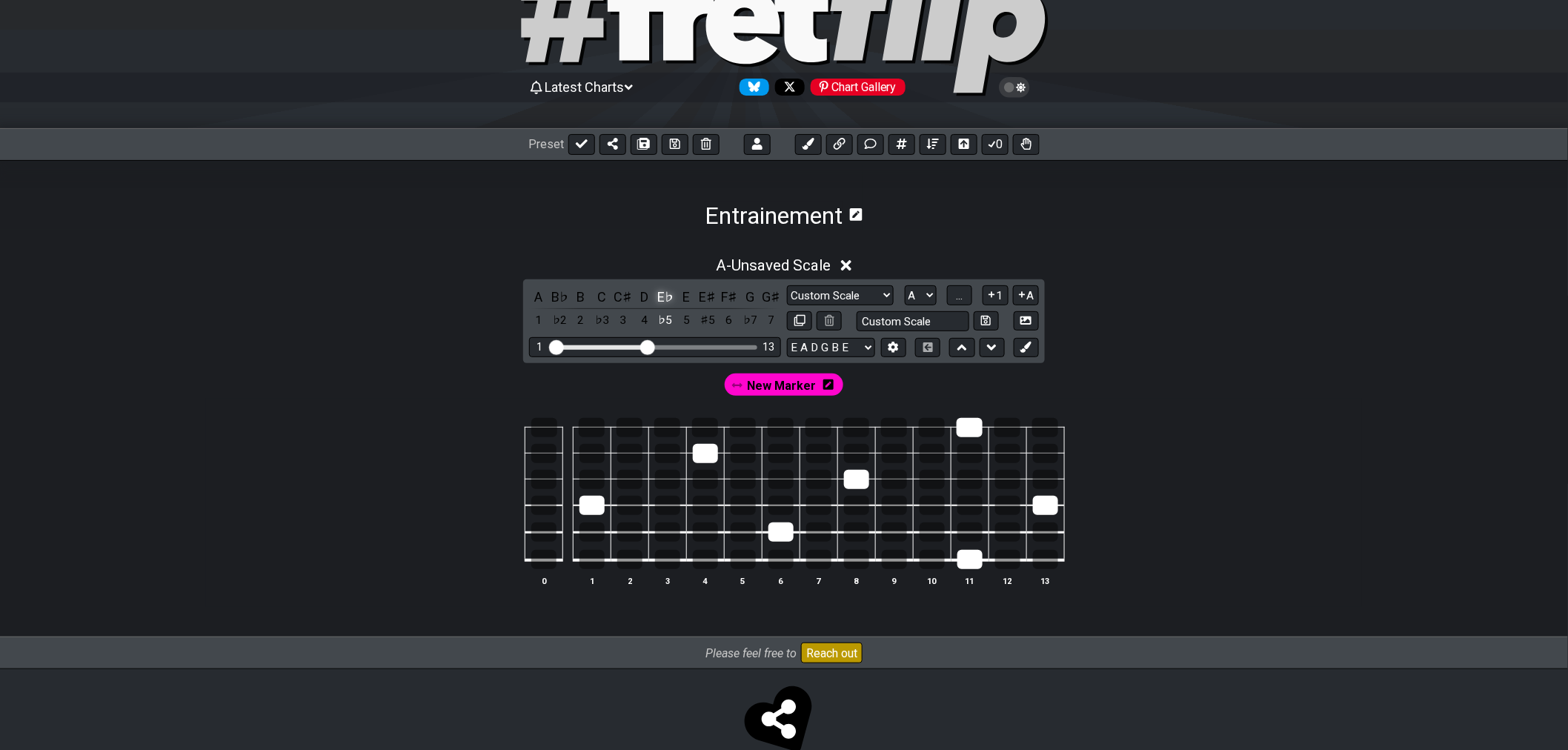
click at [665, 297] on div "E♭" at bounding box center [665, 297] width 19 height 20
click at [601, 297] on div "C" at bounding box center [602, 297] width 19 height 20
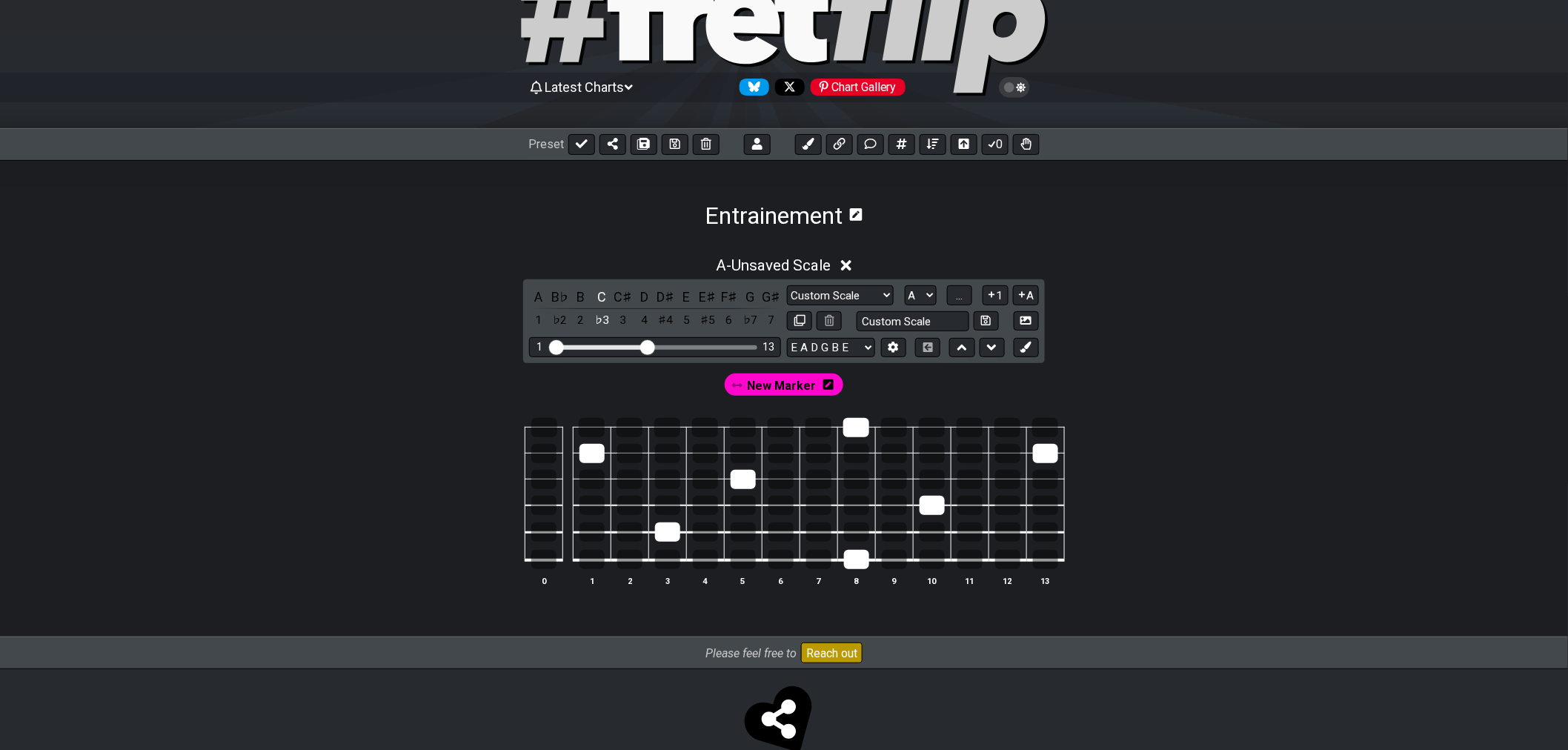
click at [787, 388] on span "New Marker" at bounding box center [782, 385] width 69 height 22
drag, startPoint x: 754, startPoint y: 391, endPoint x: 603, endPoint y: 293, distance: 180.0
click at [603, 293] on div "A - Unsaved Scale A B♭ B C C♯ D D♯ E E♯ F♯ G G♯ 1 ♭2 2 ♭3 3 4 ♯4 5 ♯5 6 ♭7 7 Ma…" at bounding box center [784, 428] width 1156 height 361
click at [598, 294] on div "C" at bounding box center [602, 297] width 19 height 20
click at [861, 428] on div at bounding box center [856, 426] width 26 height 19
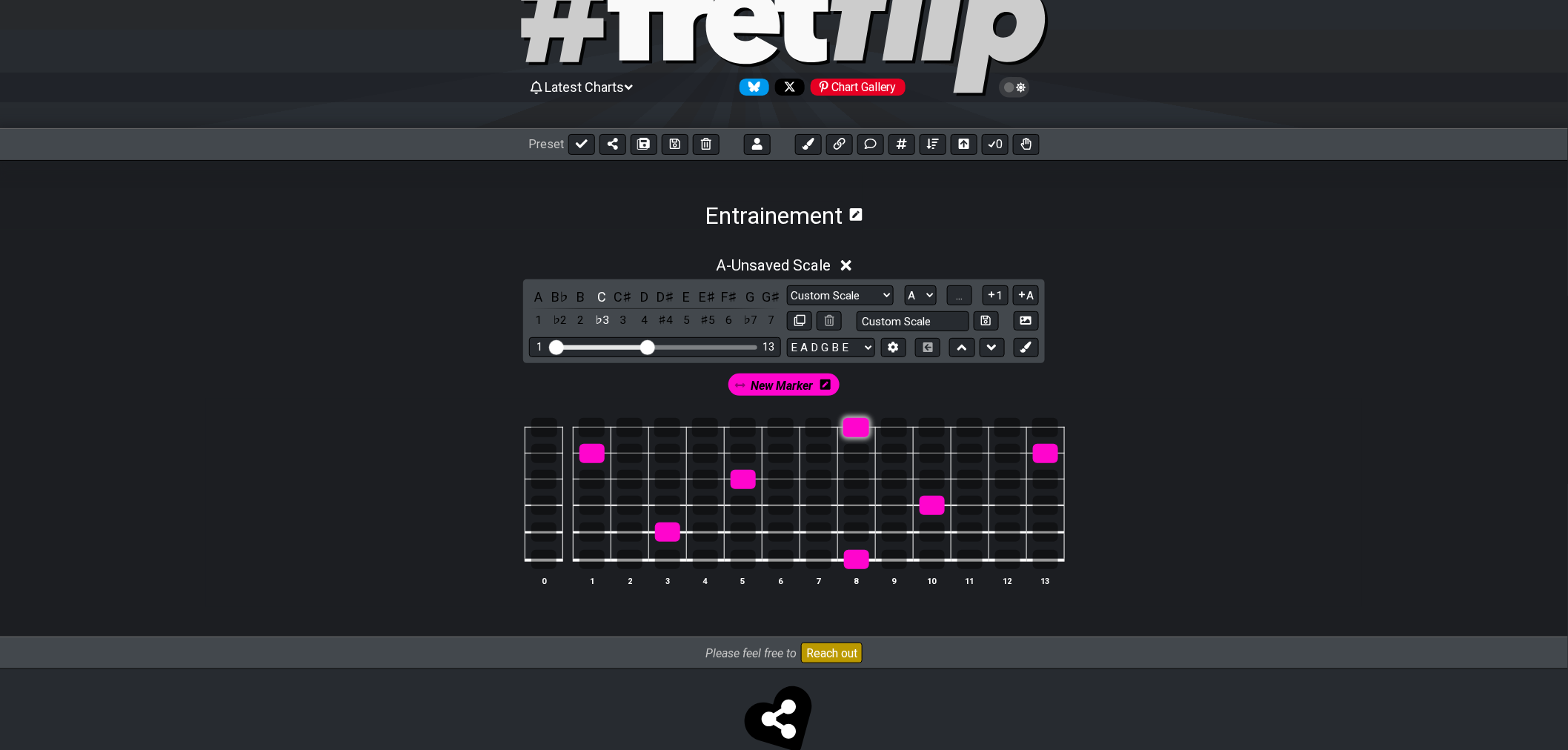
click at [858, 426] on div at bounding box center [856, 426] width 26 height 19
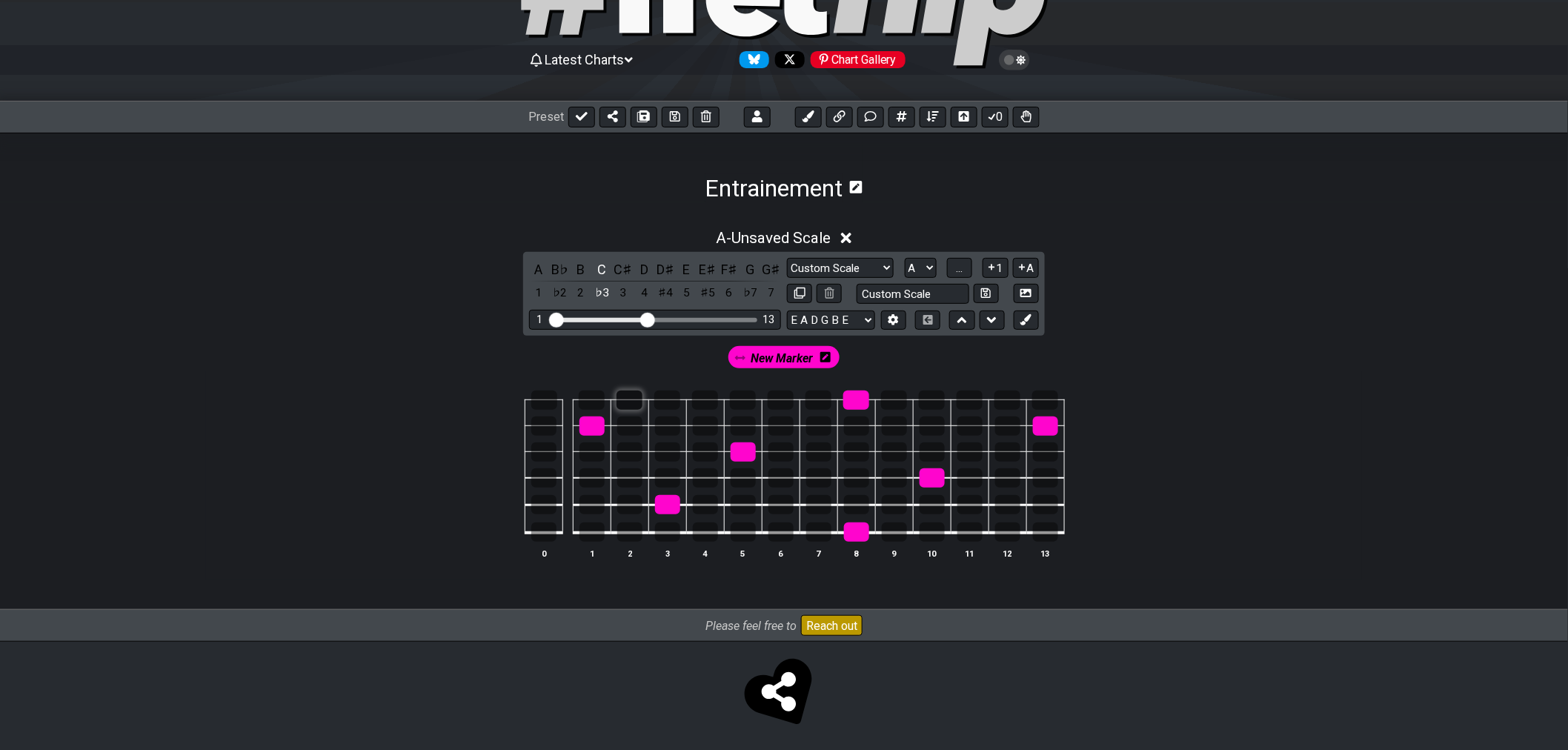
scroll to position [117, 0]
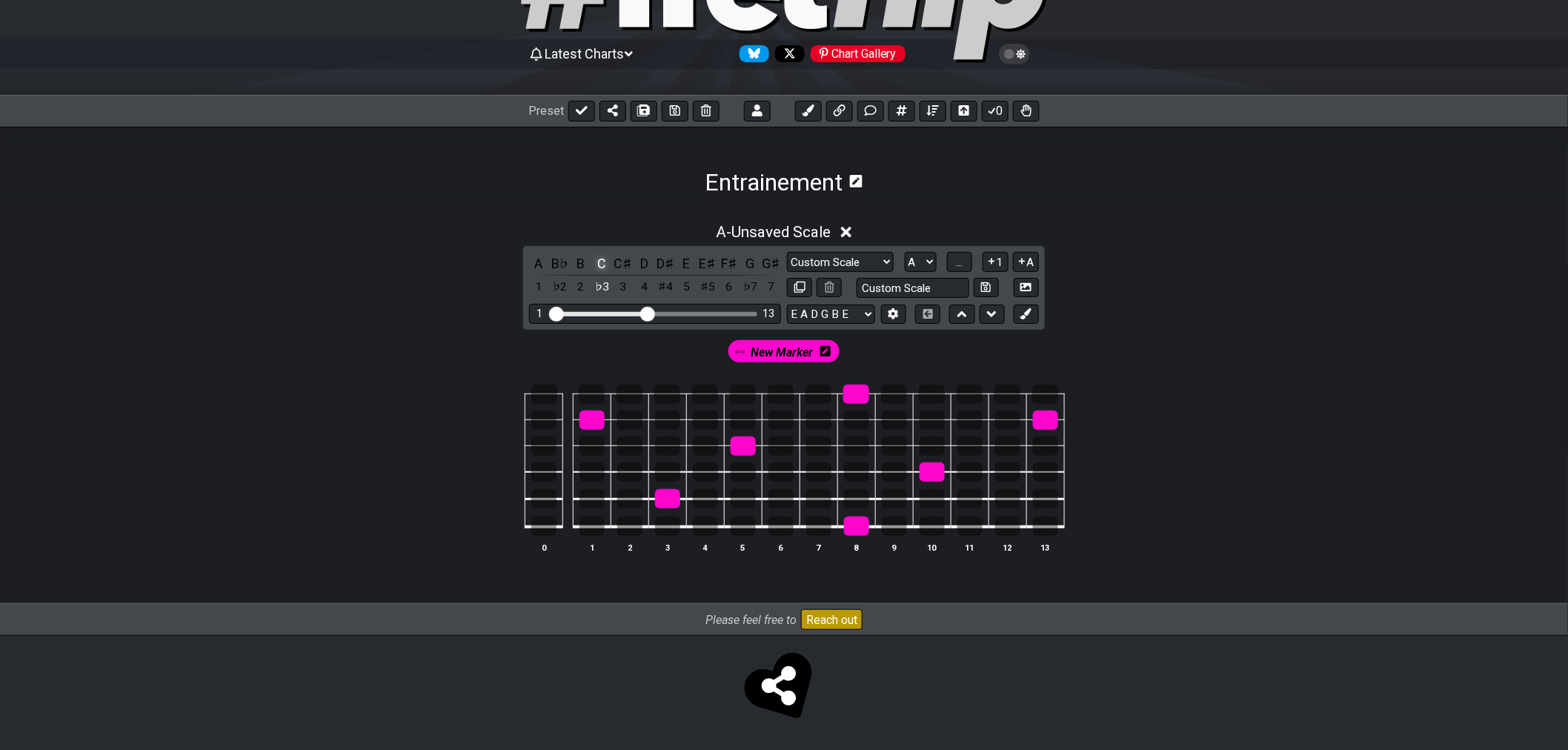
click at [603, 261] on div "C" at bounding box center [602, 263] width 19 height 20
click at [603, 258] on div "C" at bounding box center [602, 263] width 19 height 20
click at [1027, 316] on icon at bounding box center [1026, 313] width 11 height 11
click at [731, 346] on span "New Marker" at bounding box center [723, 353] width 69 height 22
click at [683, 351] on icon at bounding box center [677, 352] width 10 height 5
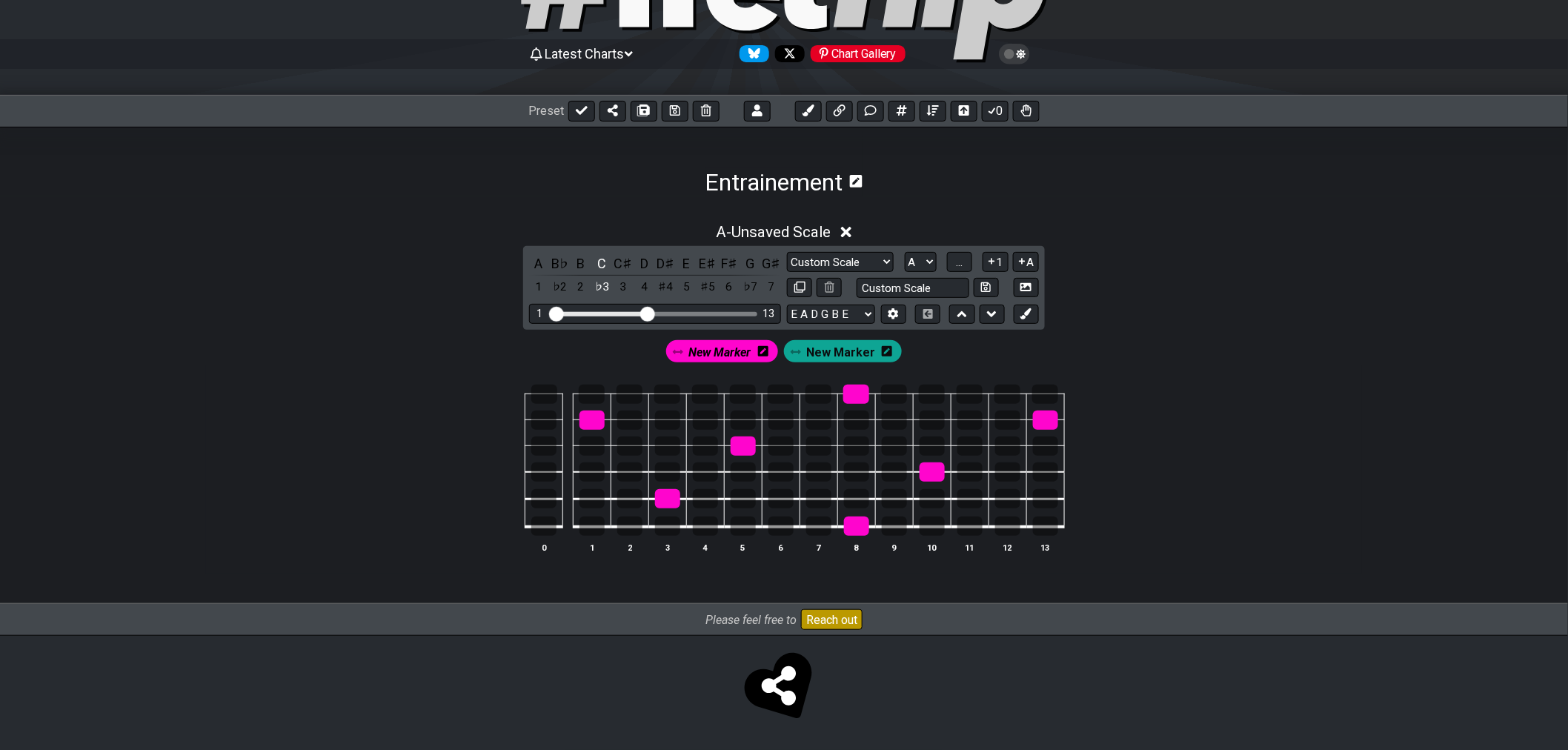
click at [769, 352] on icon at bounding box center [763, 351] width 10 height 10
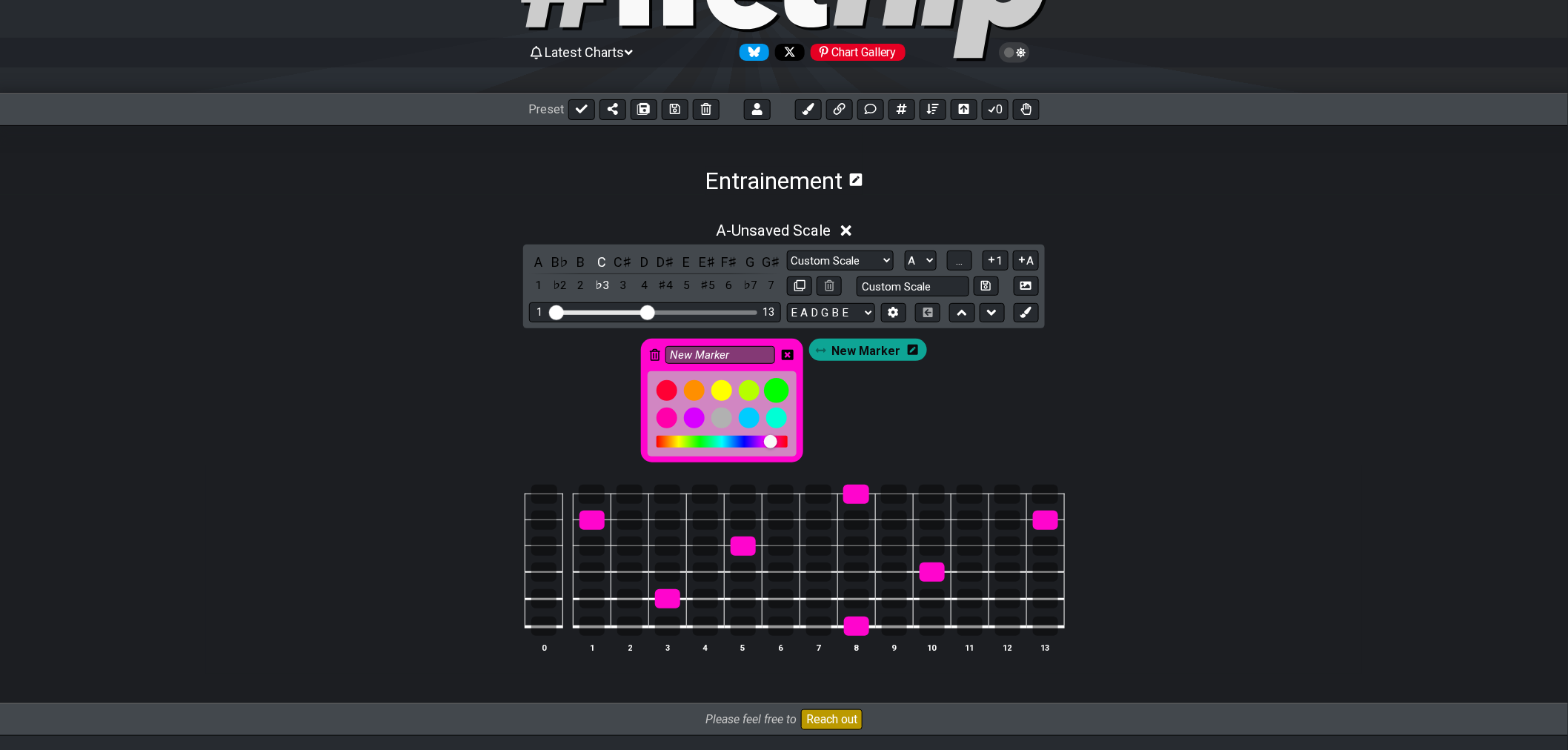
click at [786, 395] on div at bounding box center [777, 391] width 26 height 26
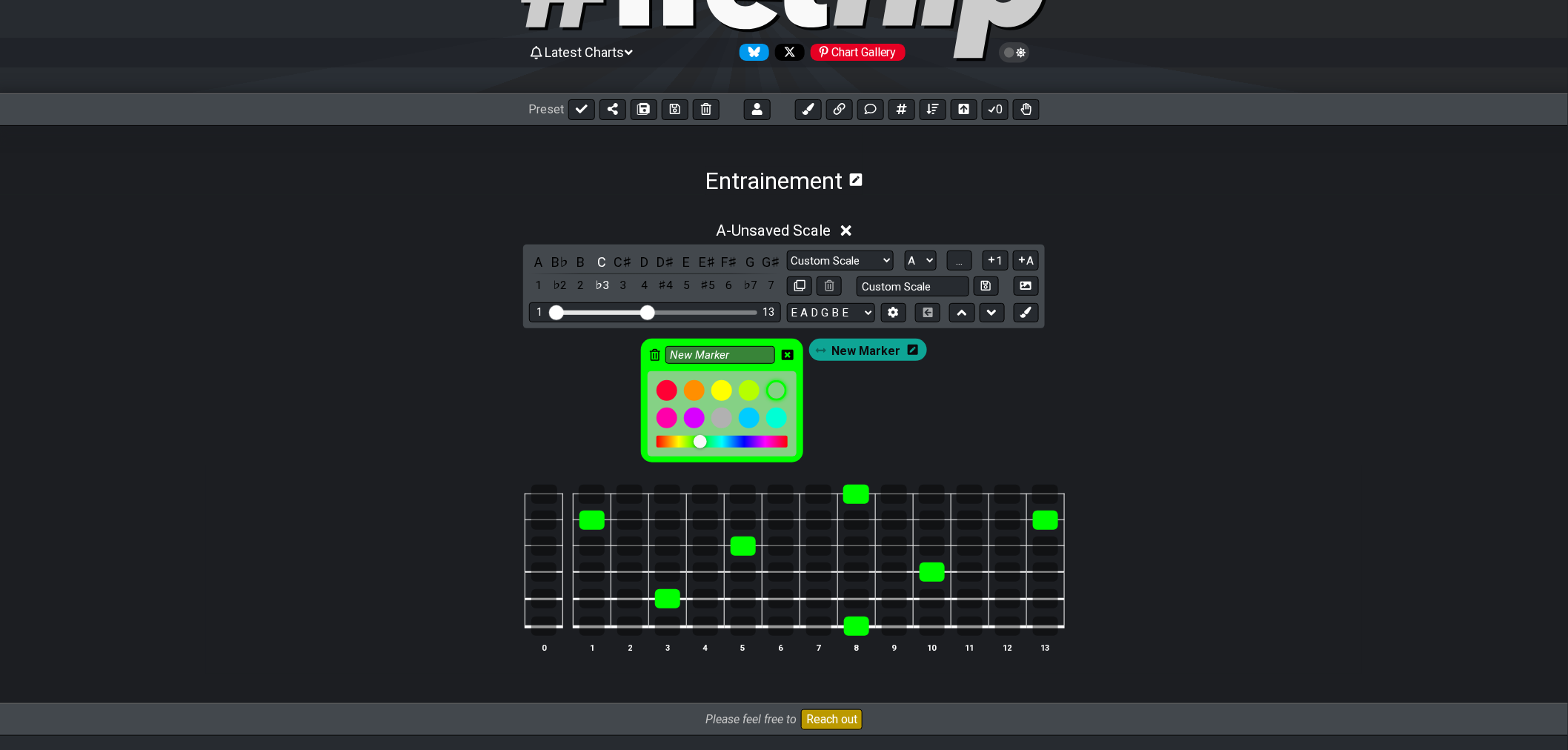
click at [871, 430] on div "New Marker New Marker" at bounding box center [784, 400] width 293 height 129
click at [790, 358] on icon at bounding box center [788, 354] width 12 height 10
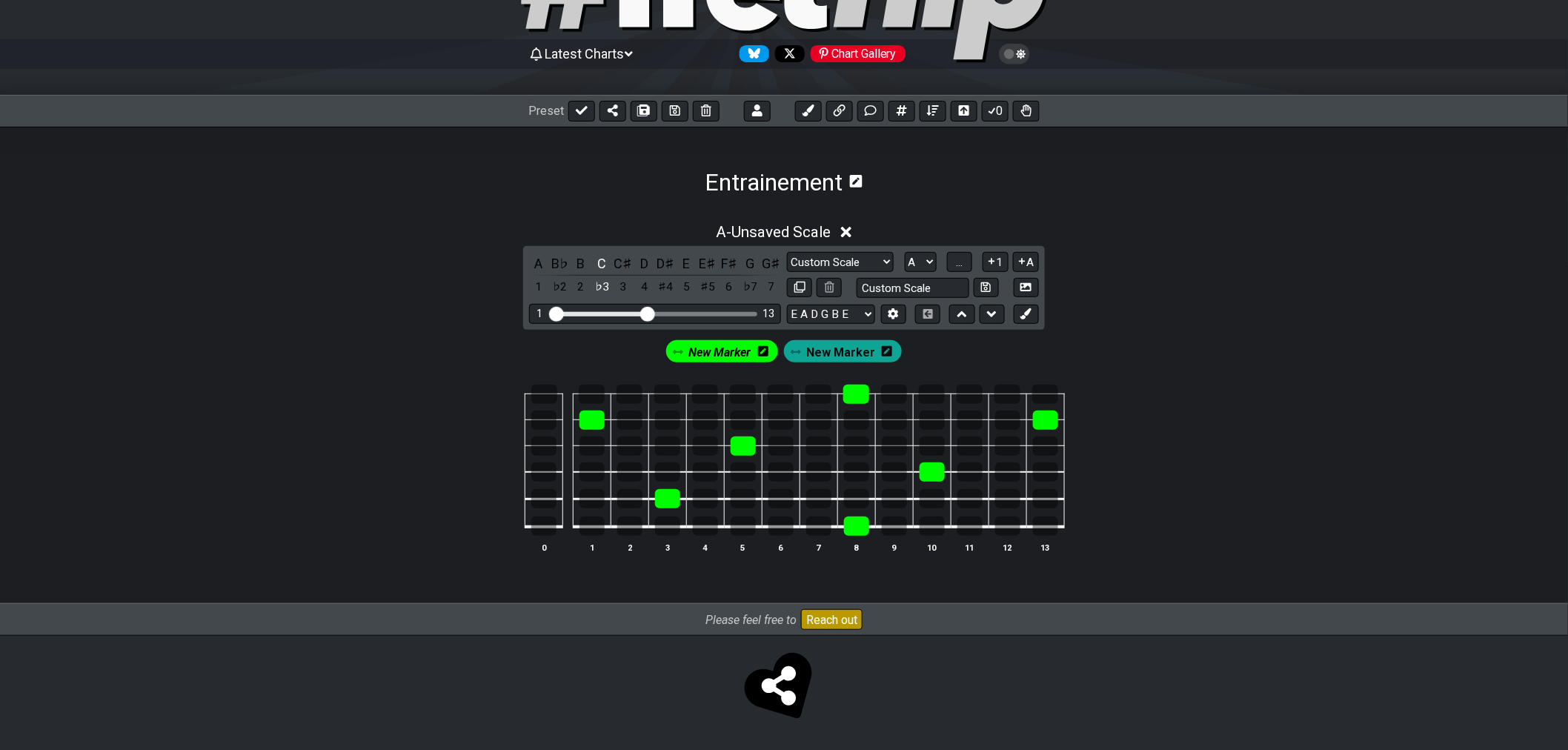
click at [853, 354] on span "New Marker" at bounding box center [841, 353] width 69 height 22
click at [595, 263] on div "C" at bounding box center [602, 263] width 19 height 20
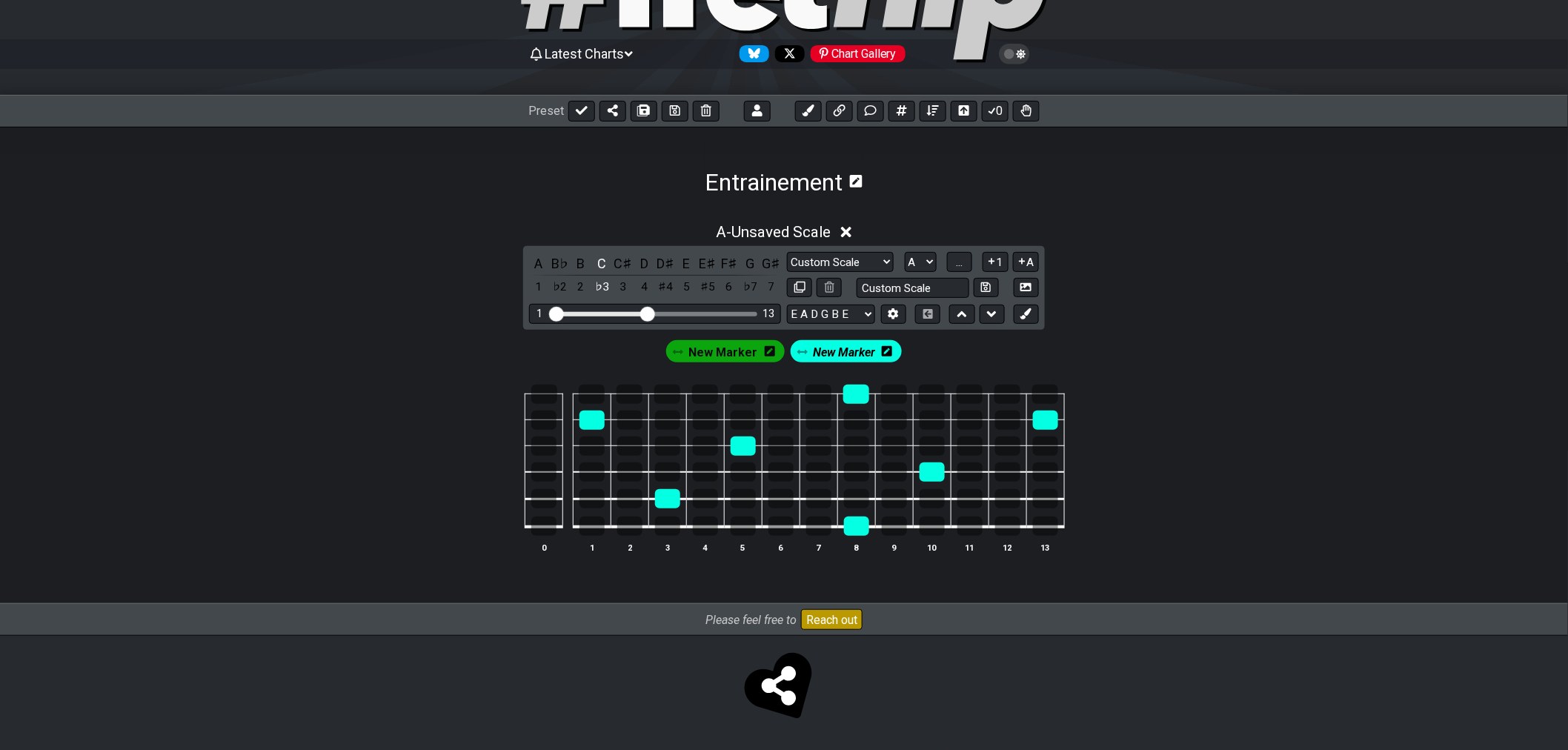
click at [824, 354] on span "New Marker" at bounding box center [844, 353] width 62 height 22
click at [604, 257] on div "C" at bounding box center [602, 263] width 19 height 20
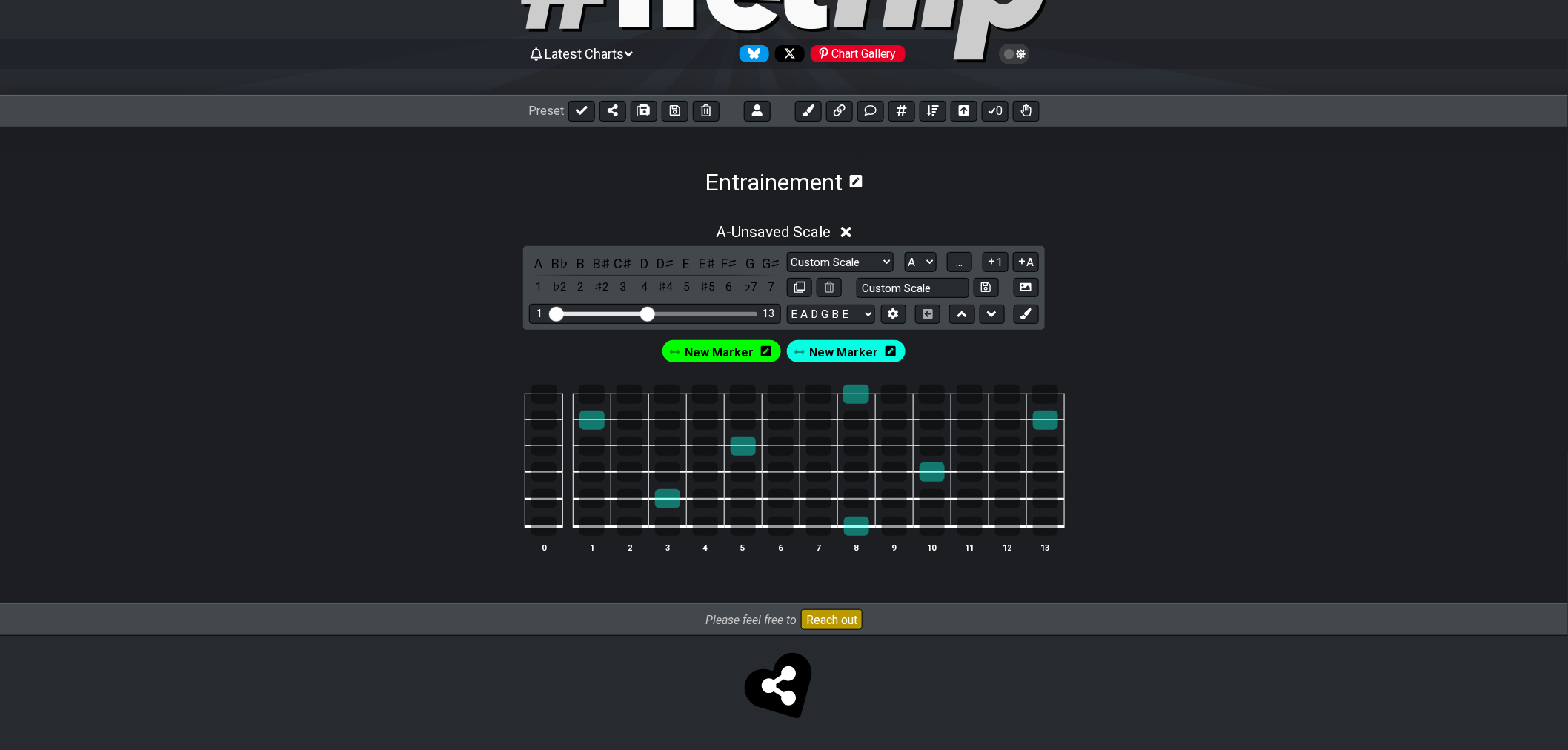
click at [722, 358] on span "New Marker" at bounding box center [720, 353] width 69 height 22
click at [817, 352] on span "New Marker" at bounding box center [841, 353] width 69 height 22
click at [611, 263] on div "B♯" at bounding box center [602, 263] width 19 height 20
click at [616, 262] on div "C♯" at bounding box center [623, 263] width 19 height 20
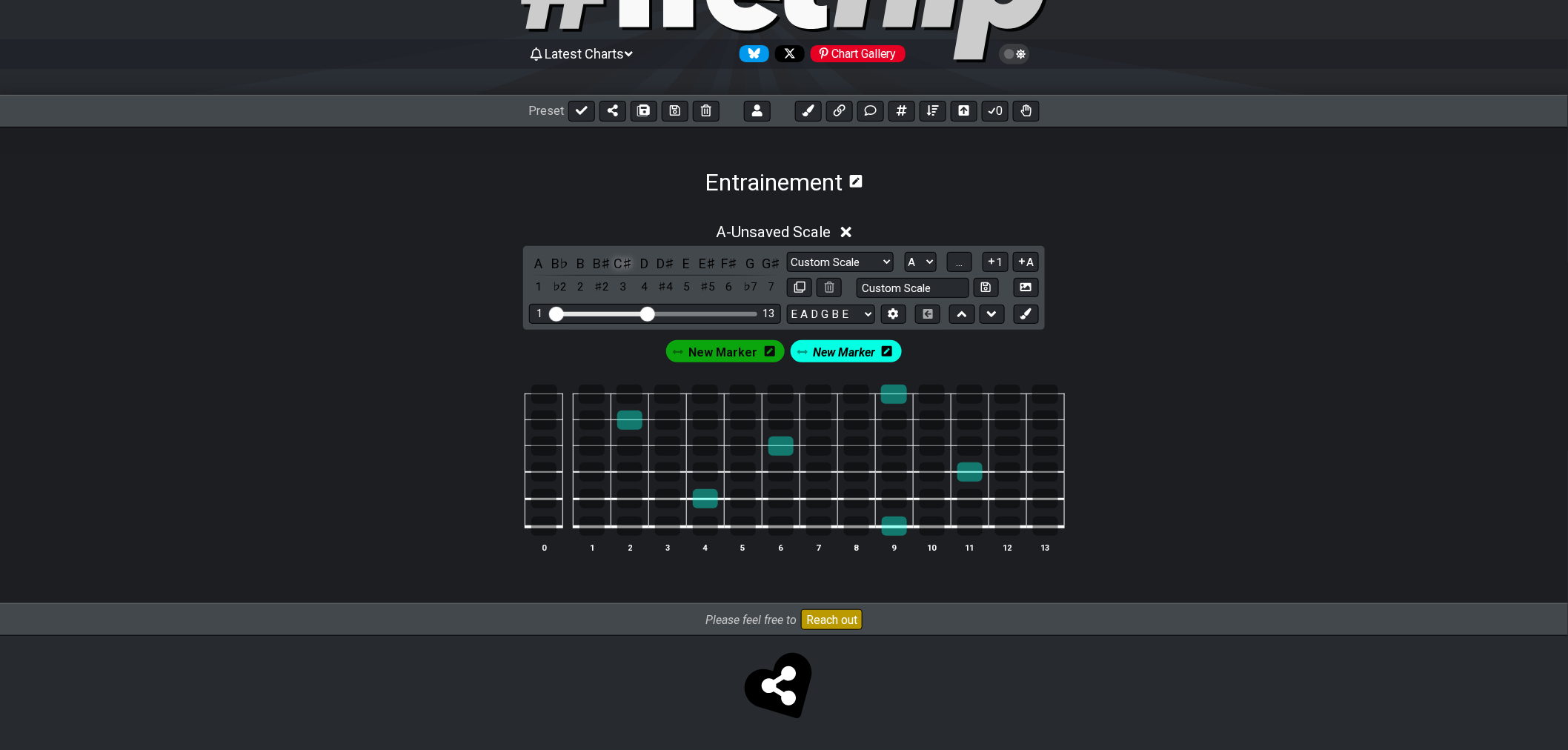
click at [620, 262] on div "C♯" at bounding box center [623, 263] width 19 height 20
click at [803, 358] on div "New Marker" at bounding box center [846, 351] width 112 height 22
click at [827, 350] on span "New Marker" at bounding box center [844, 353] width 62 height 22
click at [620, 352] on div "New Marker New Marker" at bounding box center [784, 347] width 1156 height 36
click at [625, 291] on div "3" at bounding box center [623, 287] width 19 height 20
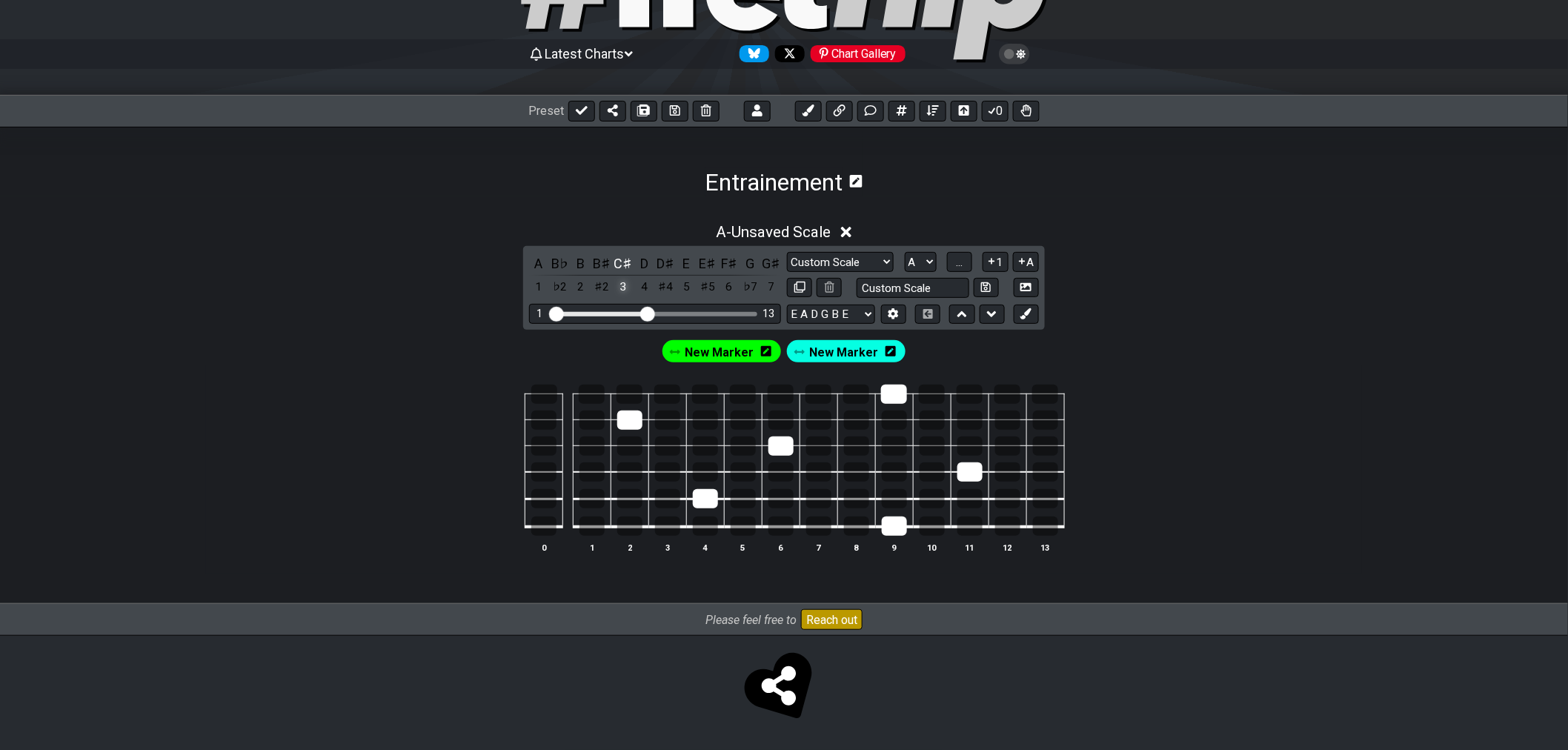
click at [625, 283] on div "3" at bounding box center [623, 287] width 19 height 20
click at [687, 262] on div "E" at bounding box center [686, 263] width 19 height 20
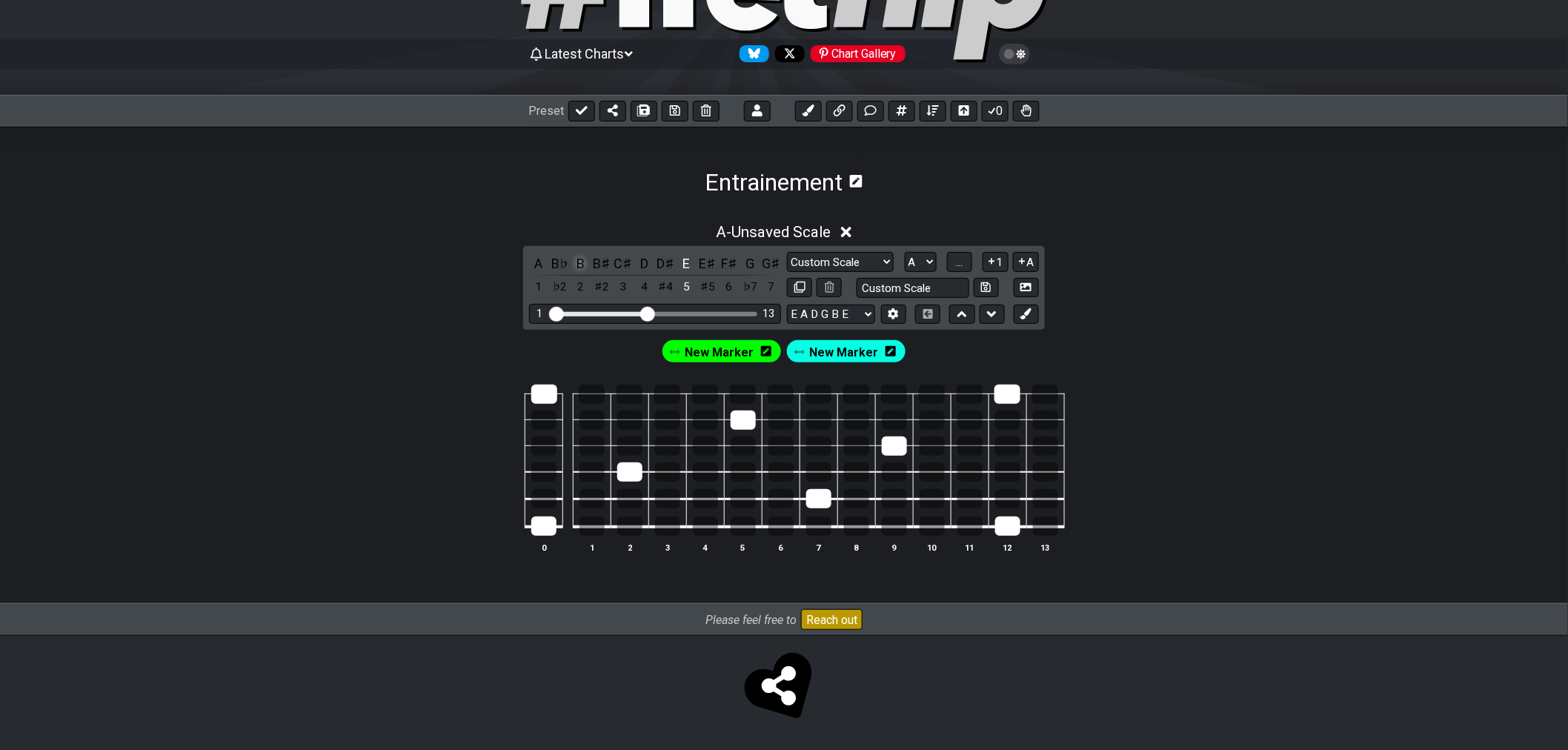
click at [582, 263] on div "B" at bounding box center [581, 263] width 19 height 20
click at [723, 350] on span "New Marker" at bounding box center [720, 353] width 69 height 22
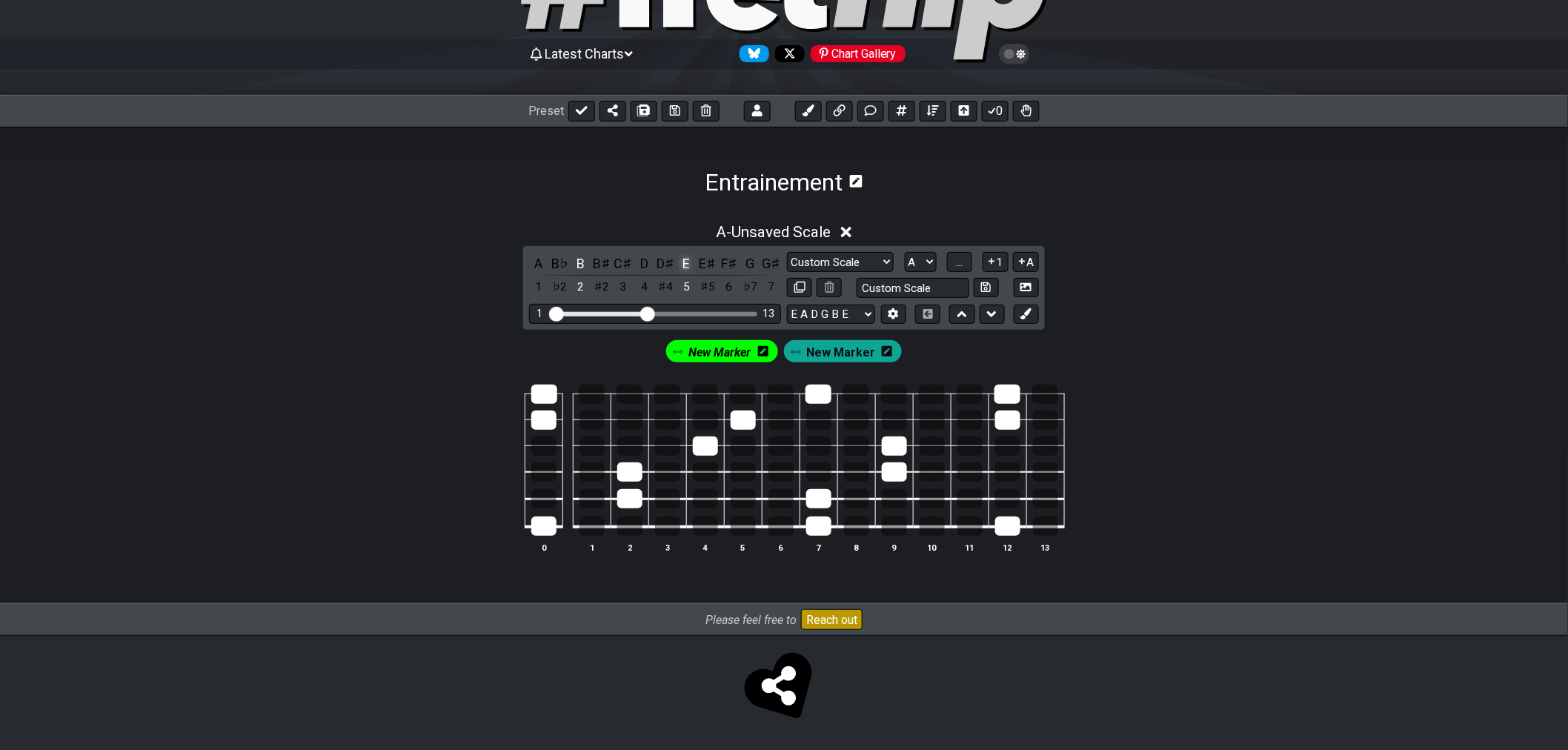
click at [683, 262] on div "E" at bounding box center [686, 263] width 19 height 20
click at [834, 342] on span "New Marker" at bounding box center [841, 353] width 69 height 22
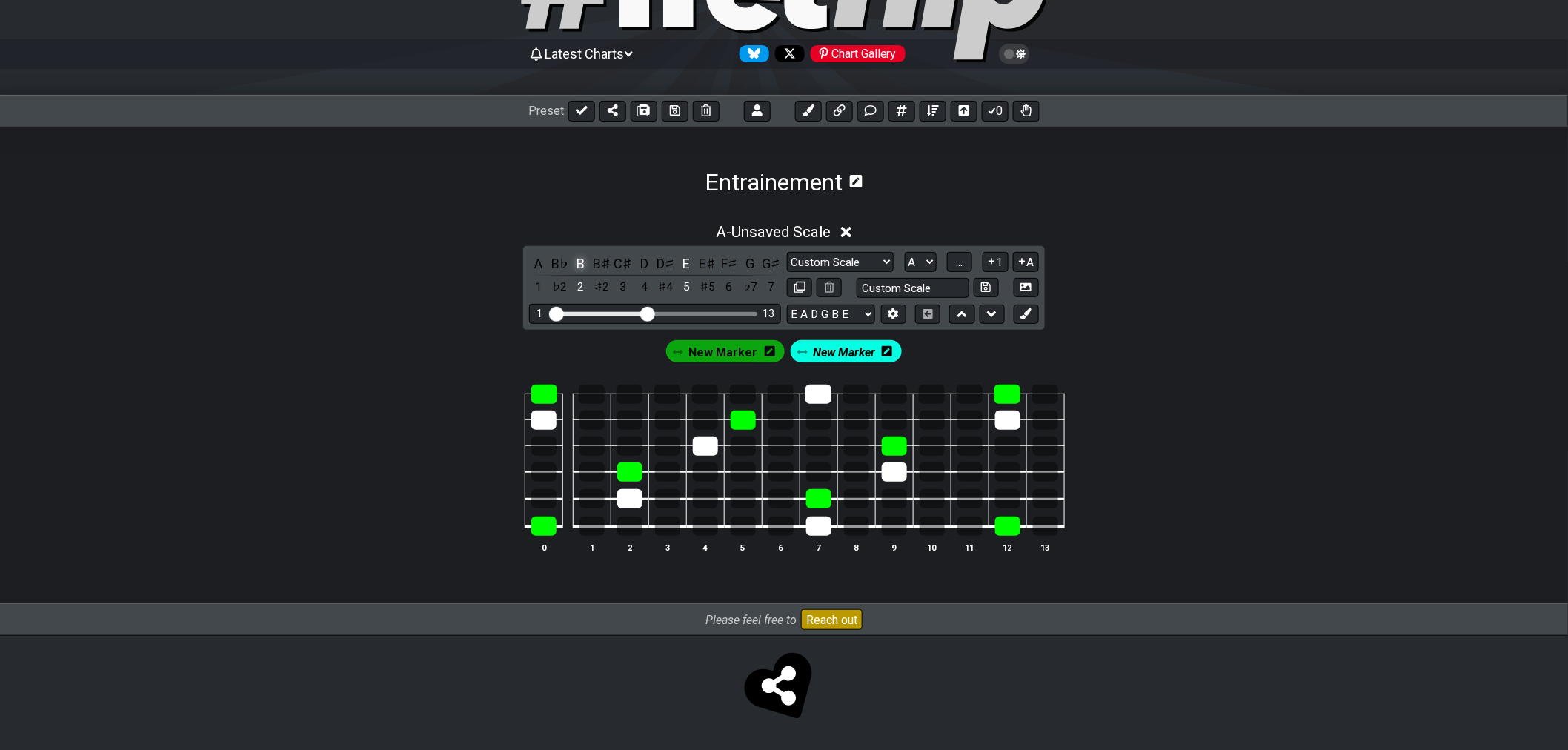
click at [580, 258] on div "B" at bounding box center [581, 263] width 19 height 20
click at [882, 350] on icon at bounding box center [886, 351] width 10 height 10
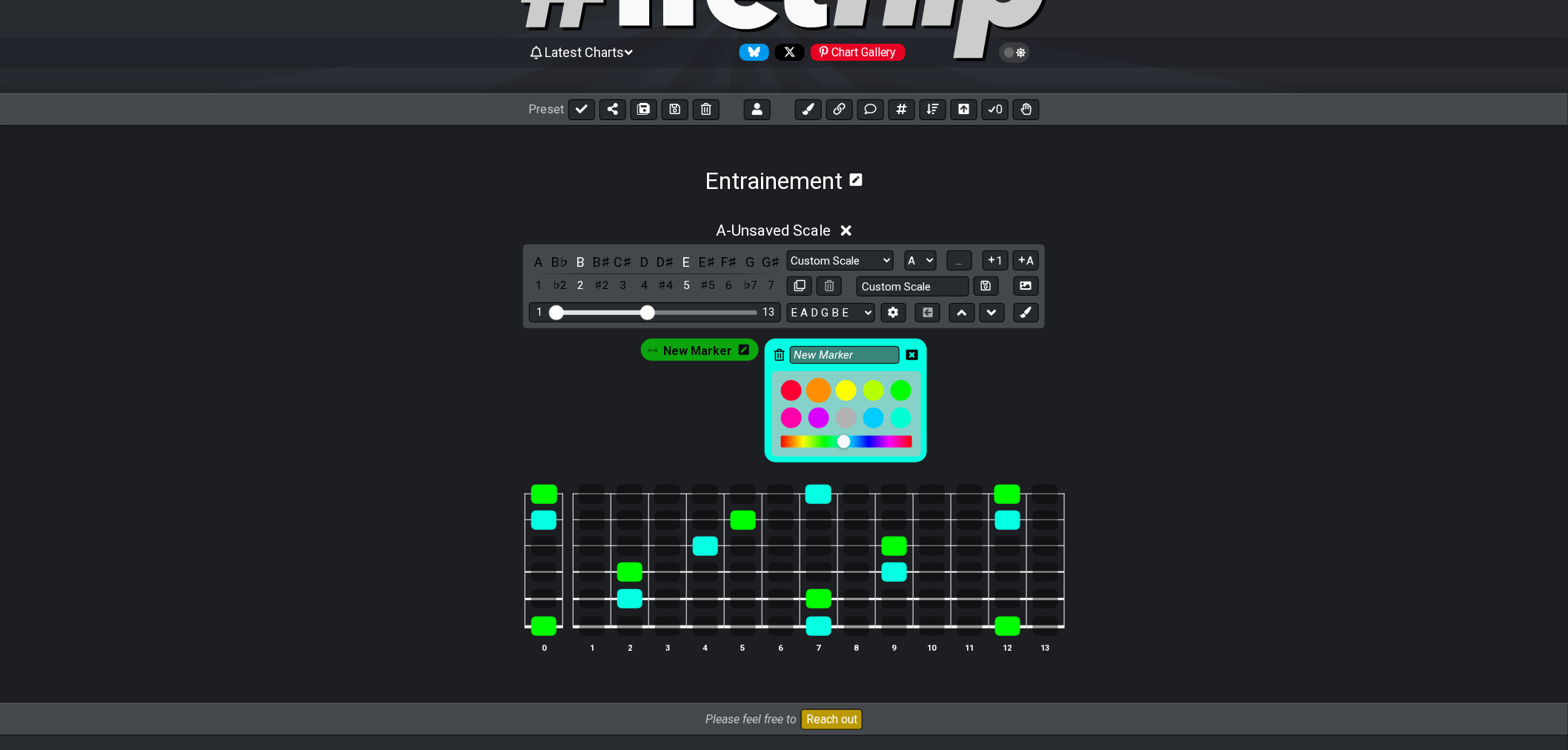
click at [819, 393] on div at bounding box center [819, 391] width 26 height 26
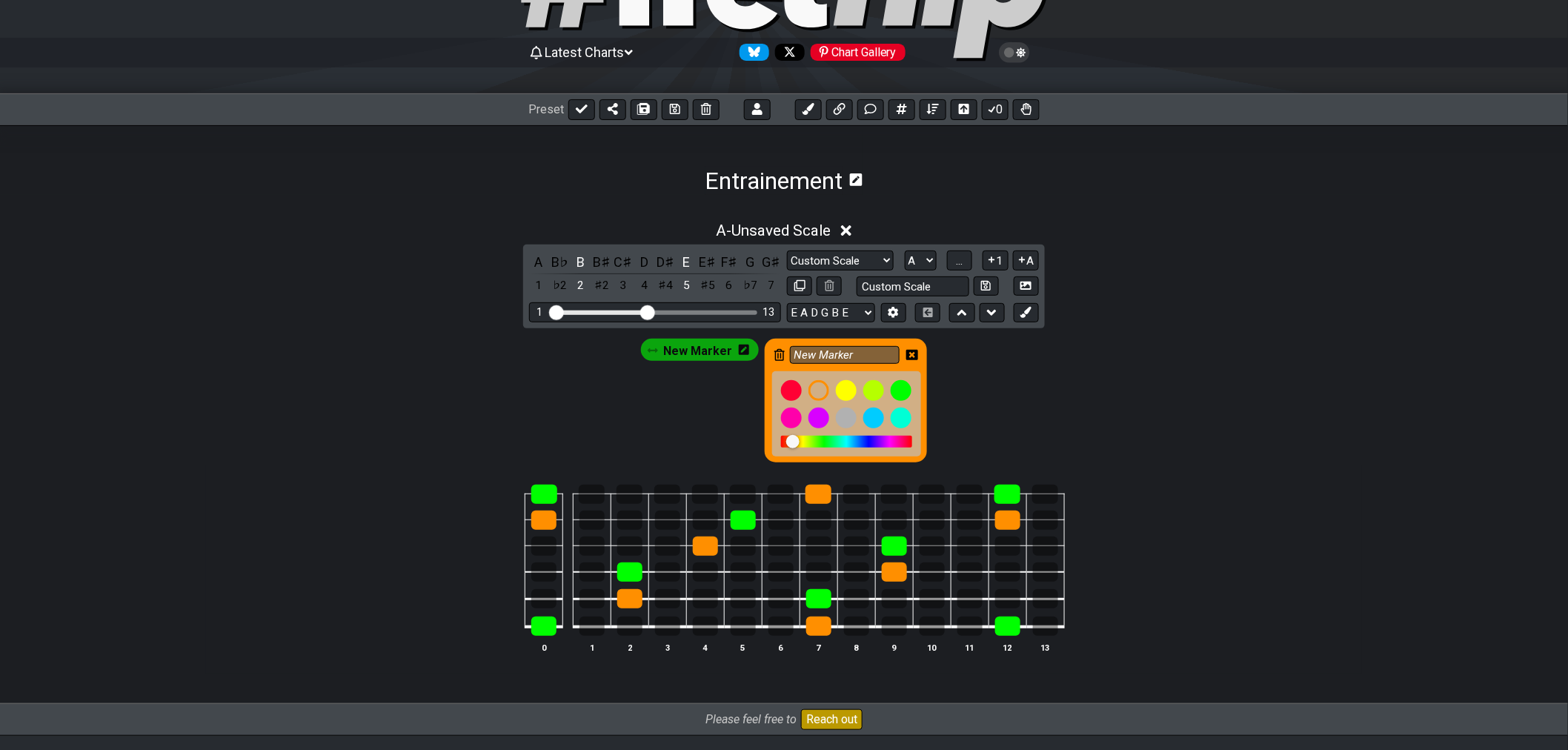
click at [913, 357] on icon at bounding box center [912, 354] width 12 height 10
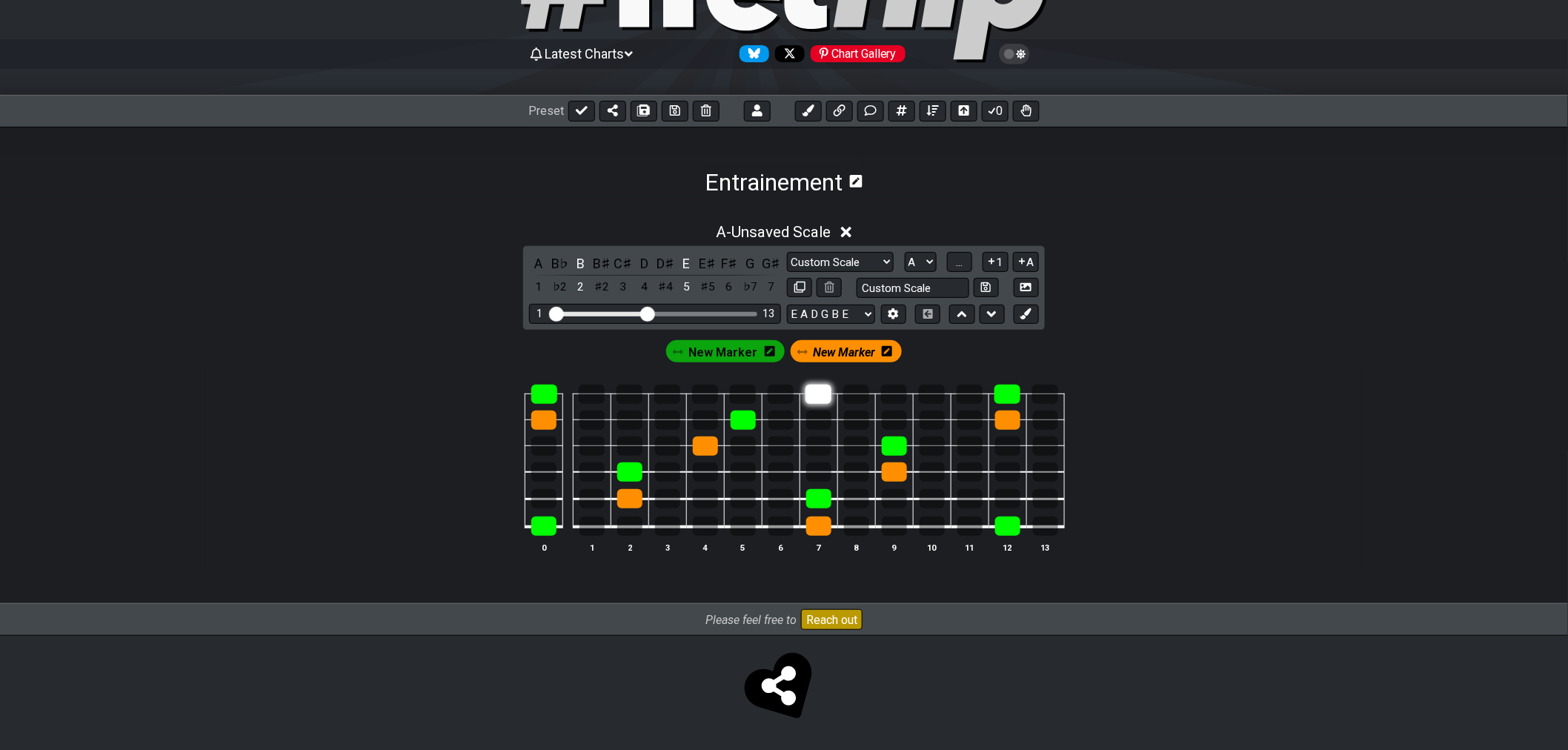
click at [821, 390] on div at bounding box center [819, 394] width 26 height 19
click at [818, 391] on div at bounding box center [819, 394] width 26 height 19
click at [839, 344] on span "New Marker" at bounding box center [844, 353] width 62 height 22
click at [725, 349] on span "New Marker" at bounding box center [720, 353] width 69 height 22
click at [712, 351] on span "New Marker" at bounding box center [719, 353] width 62 height 22
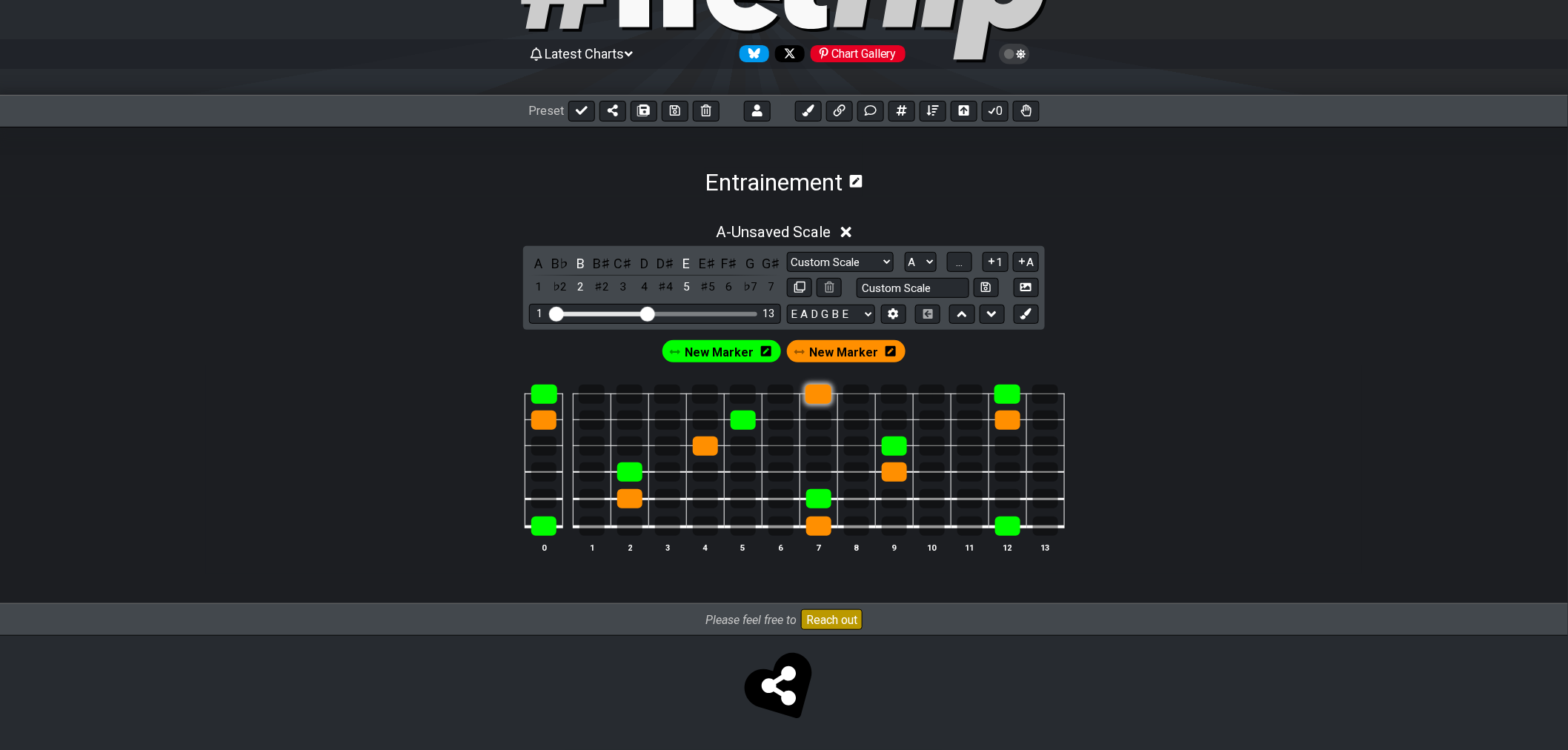
click at [819, 396] on div at bounding box center [819, 394] width 26 height 19
click at [822, 398] on div at bounding box center [819, 394] width 26 height 19
click at [826, 402] on td at bounding box center [818, 406] width 37 height 26
click at [818, 396] on div at bounding box center [819, 394] width 26 height 19
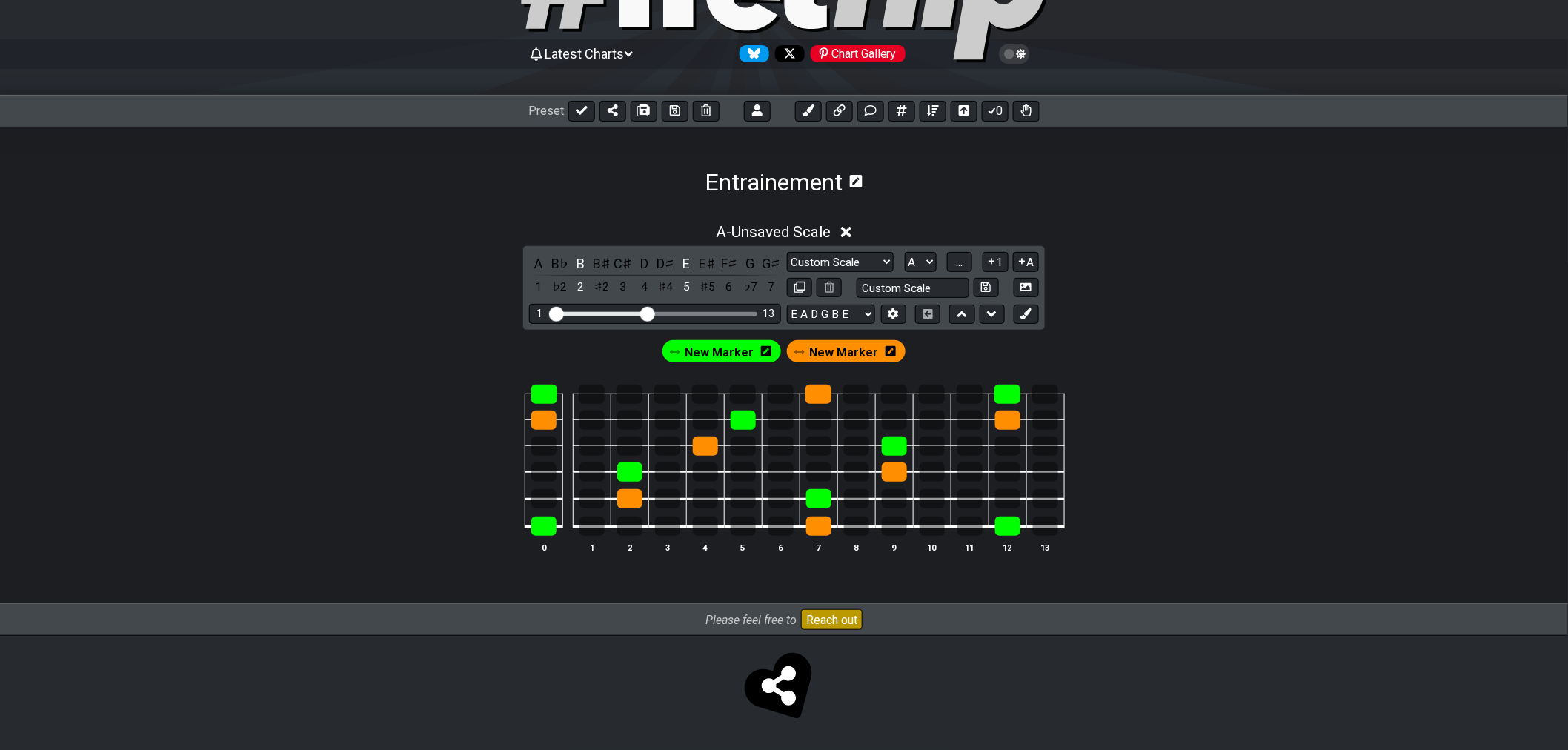
click at [850, 232] on icon at bounding box center [847, 231] width 11 height 15
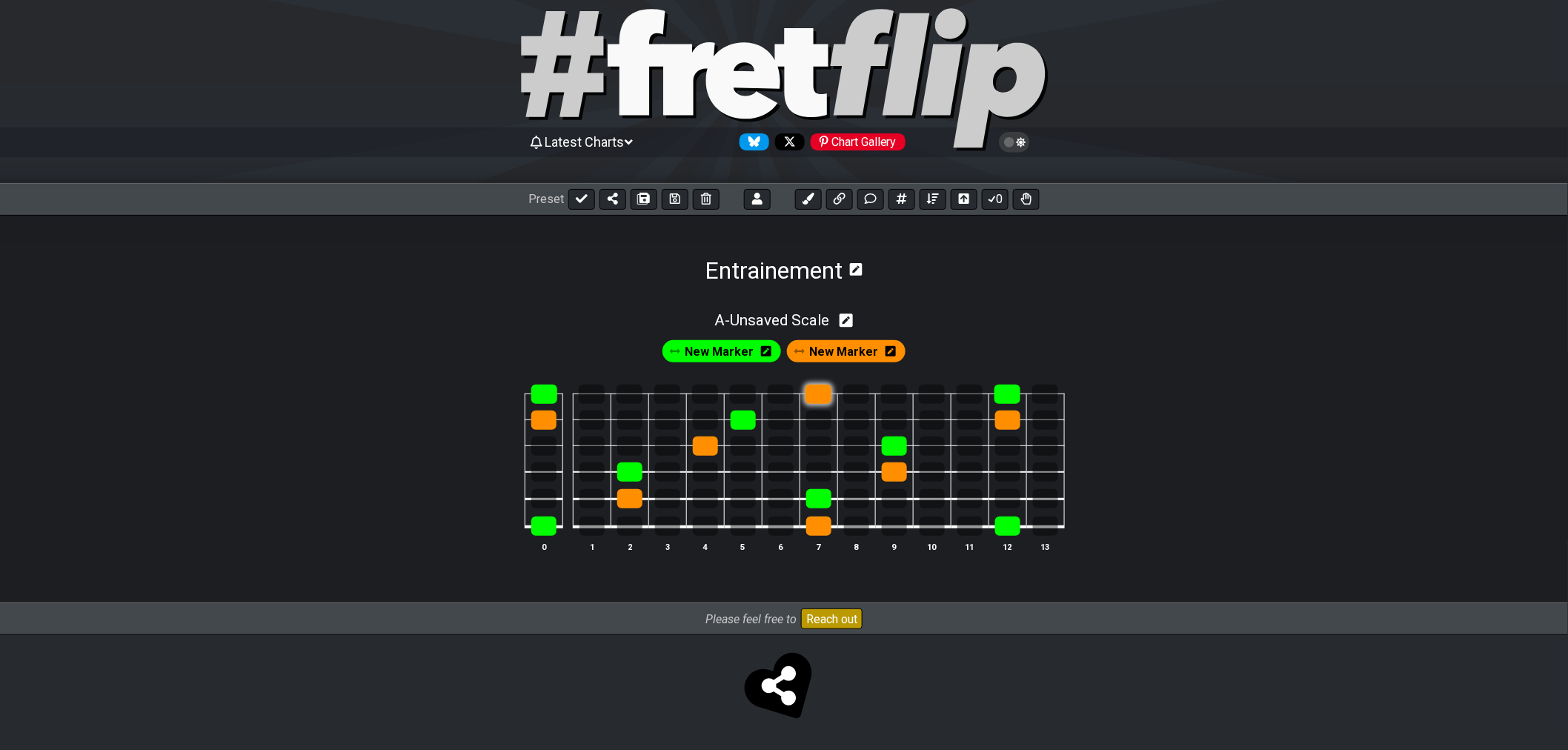
click at [818, 390] on div at bounding box center [819, 394] width 26 height 19
click at [749, 418] on div at bounding box center [744, 419] width 26 height 19
click at [708, 449] on div at bounding box center [706, 446] width 26 height 19
click at [632, 472] on div at bounding box center [630, 471] width 26 height 19
click at [633, 494] on div at bounding box center [630, 498] width 26 height 19
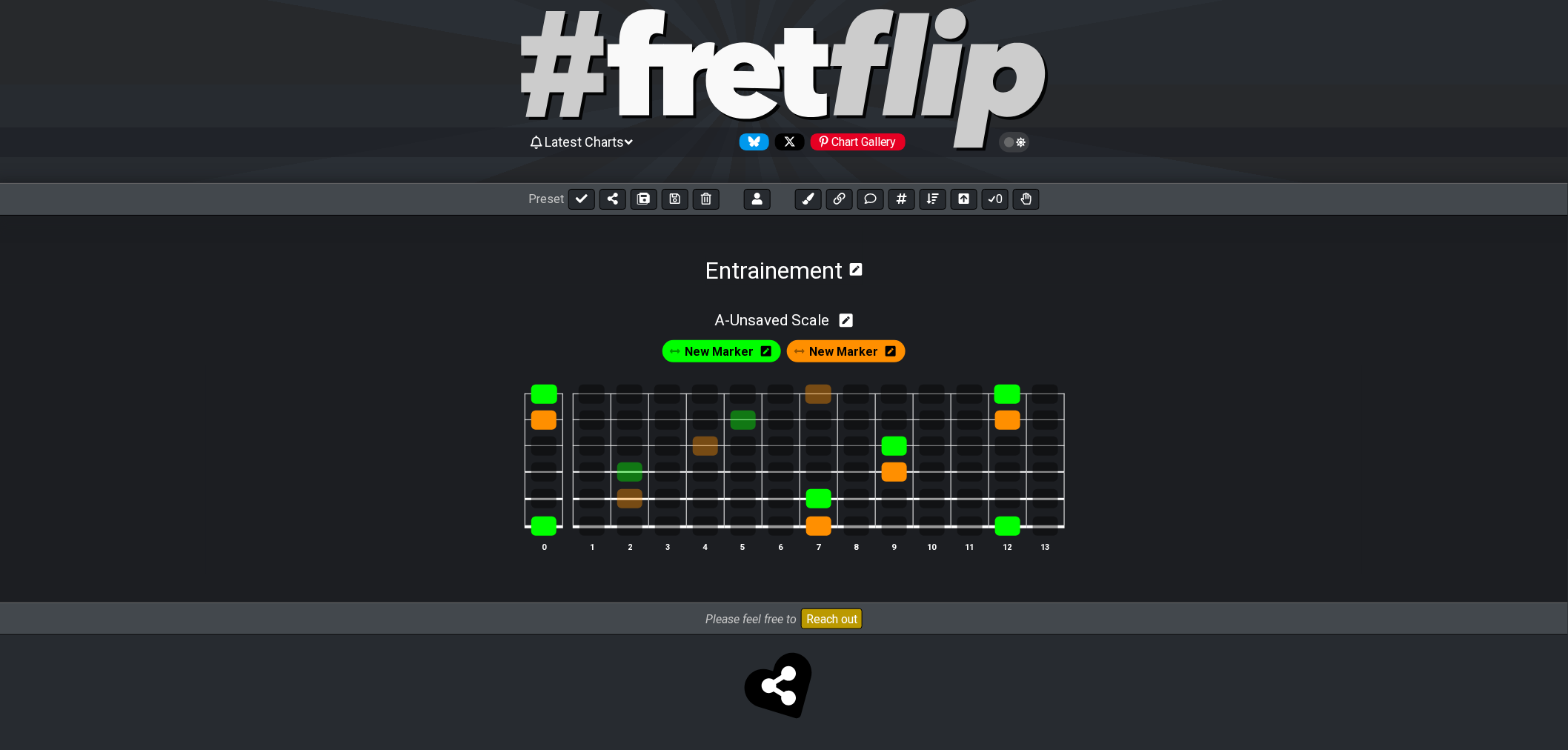
drag, startPoint x: 549, startPoint y: 420, endPoint x: 550, endPoint y: 403, distance: 17.0
click at [549, 419] on div at bounding box center [544, 419] width 26 height 19
click at [551, 397] on div at bounding box center [544, 394] width 26 height 19
click at [544, 527] on div at bounding box center [544, 526] width 26 height 19
click at [826, 525] on div at bounding box center [819, 526] width 26 height 19
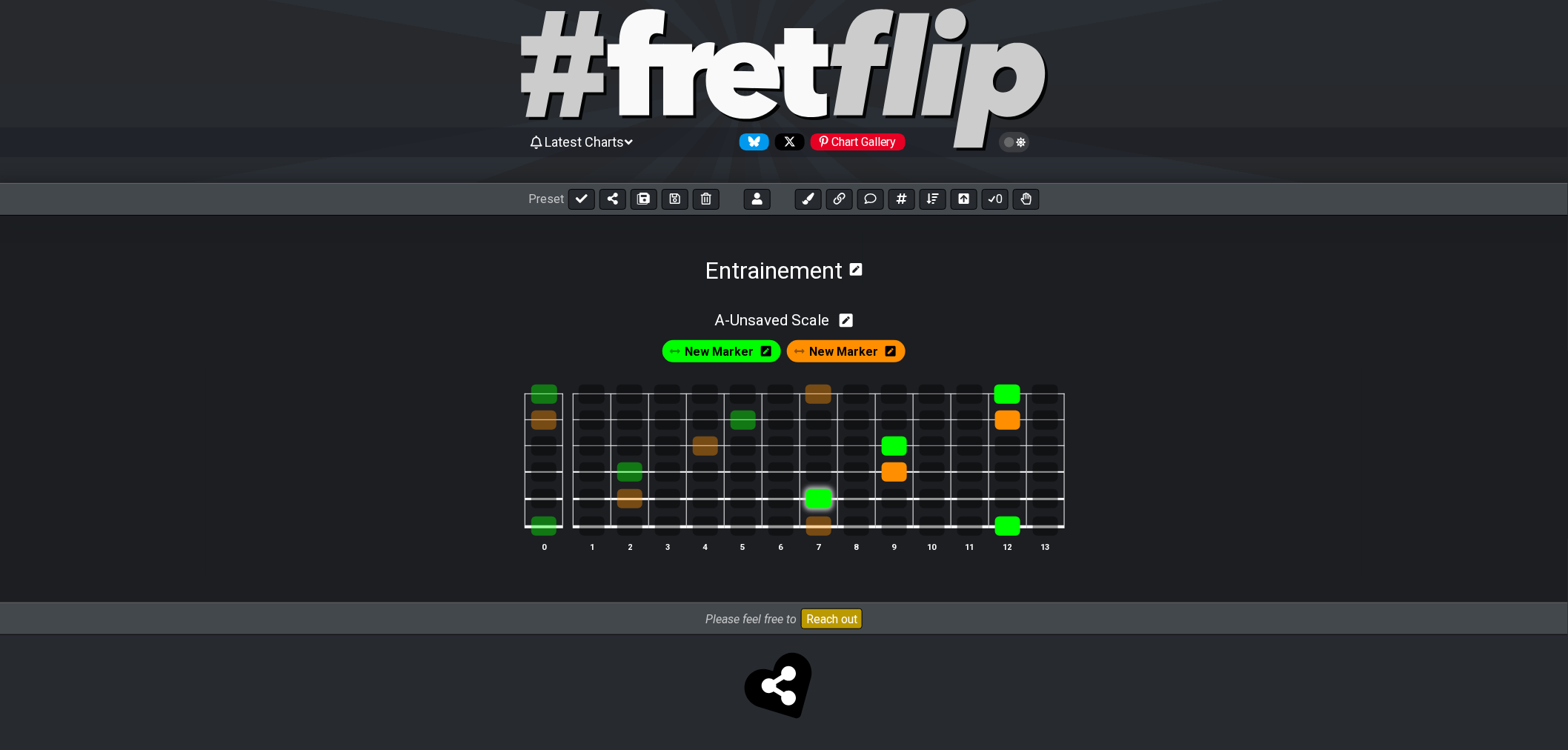
click at [825, 498] on div at bounding box center [819, 498] width 26 height 19
click at [909, 472] on td at bounding box center [893, 486] width 37 height 27
click at [901, 449] on div at bounding box center [894, 446] width 26 height 19
click at [901, 465] on div at bounding box center [894, 471] width 26 height 19
drag, startPoint x: 1016, startPoint y: 418, endPoint x: 1008, endPoint y: 402, distance: 17.9
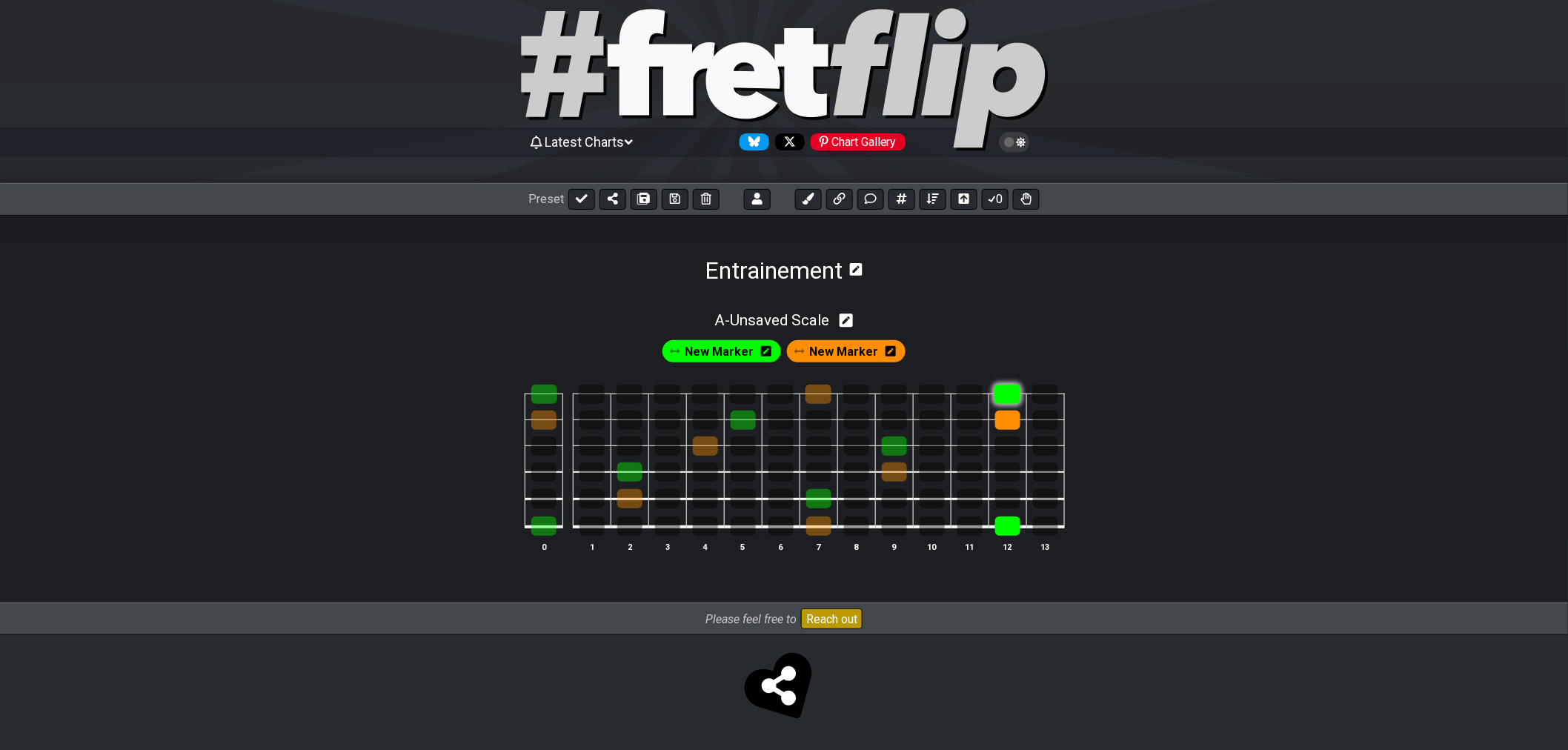
click at [1016, 417] on div at bounding box center [1008, 419] width 26 height 19
click at [1005, 395] on div at bounding box center [1007, 394] width 26 height 19
click at [1006, 528] on div at bounding box center [1008, 526] width 26 height 19
click at [549, 449] on div at bounding box center [544, 446] width 26 height 19
click at [549, 452] on div at bounding box center [544, 446] width 26 height 19
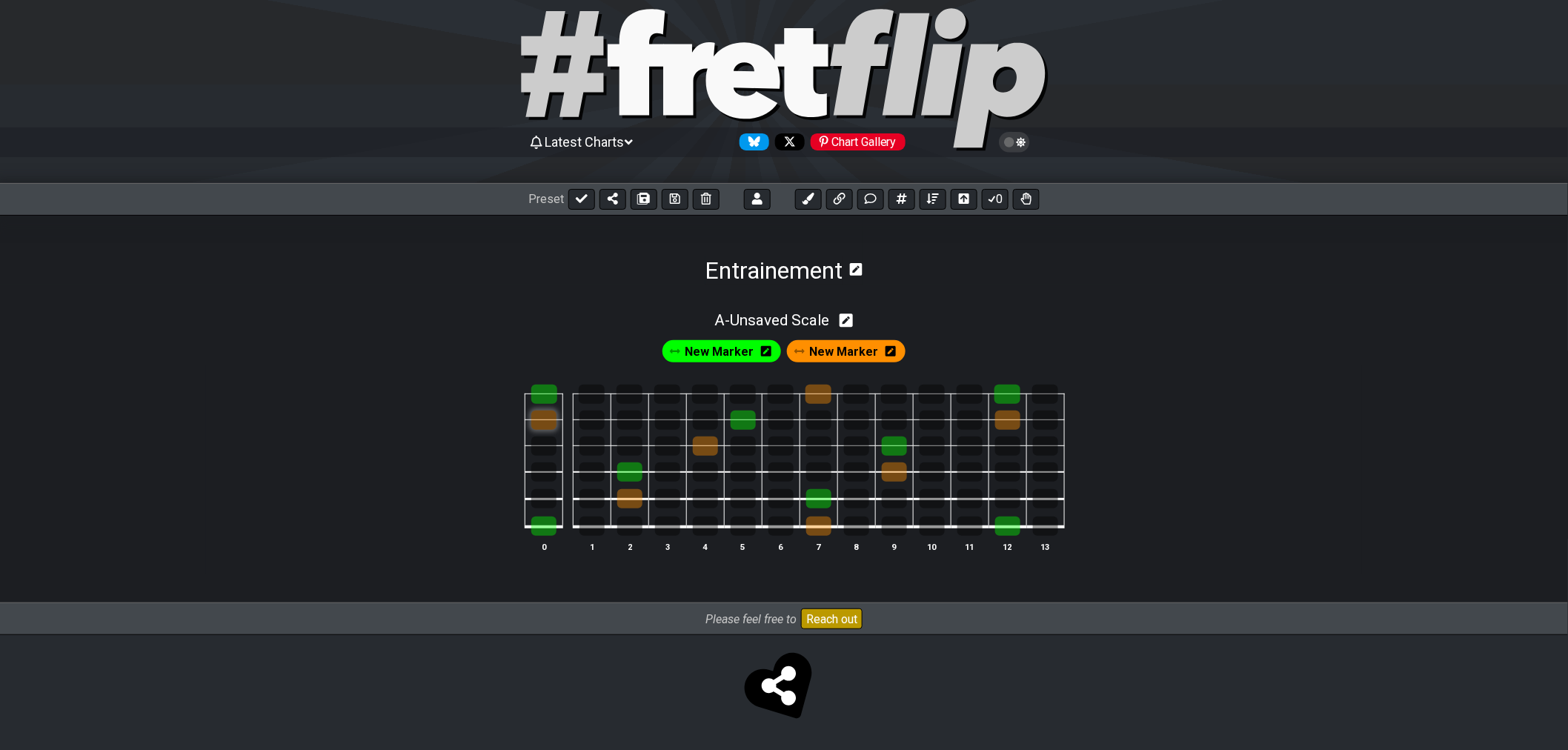
click at [544, 426] on div at bounding box center [544, 419] width 26 height 19
click at [544, 428] on td at bounding box center [543, 432] width 37 height 26
click at [543, 424] on div at bounding box center [544, 419] width 26 height 19
click at [545, 440] on div at bounding box center [544, 446] width 26 height 19
click at [552, 446] on div at bounding box center [544, 446] width 26 height 19
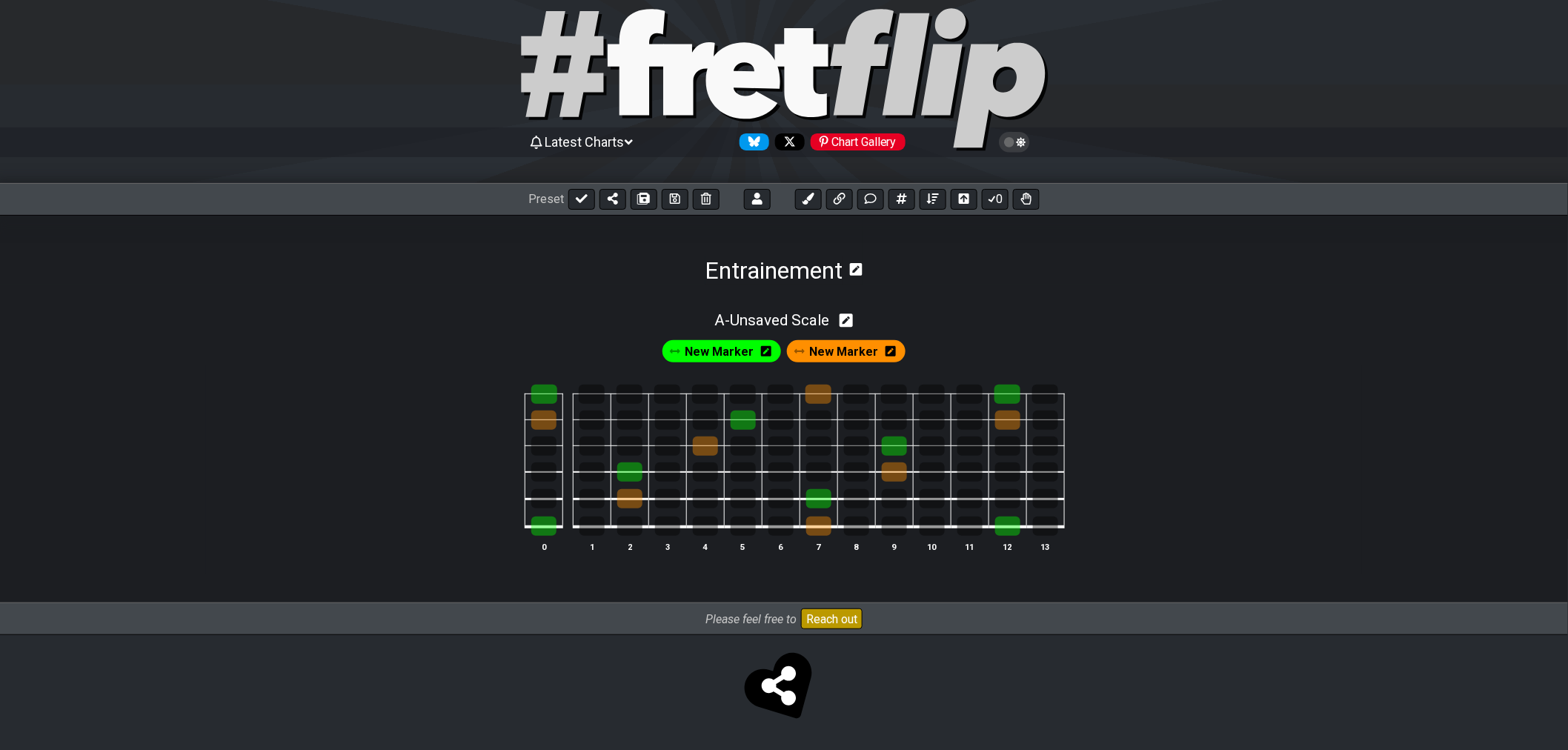
click at [842, 313] on div "A - Unsaved Scale" at bounding box center [784, 316] width 1156 height 27
select select "Custom Scale"
select select "A"
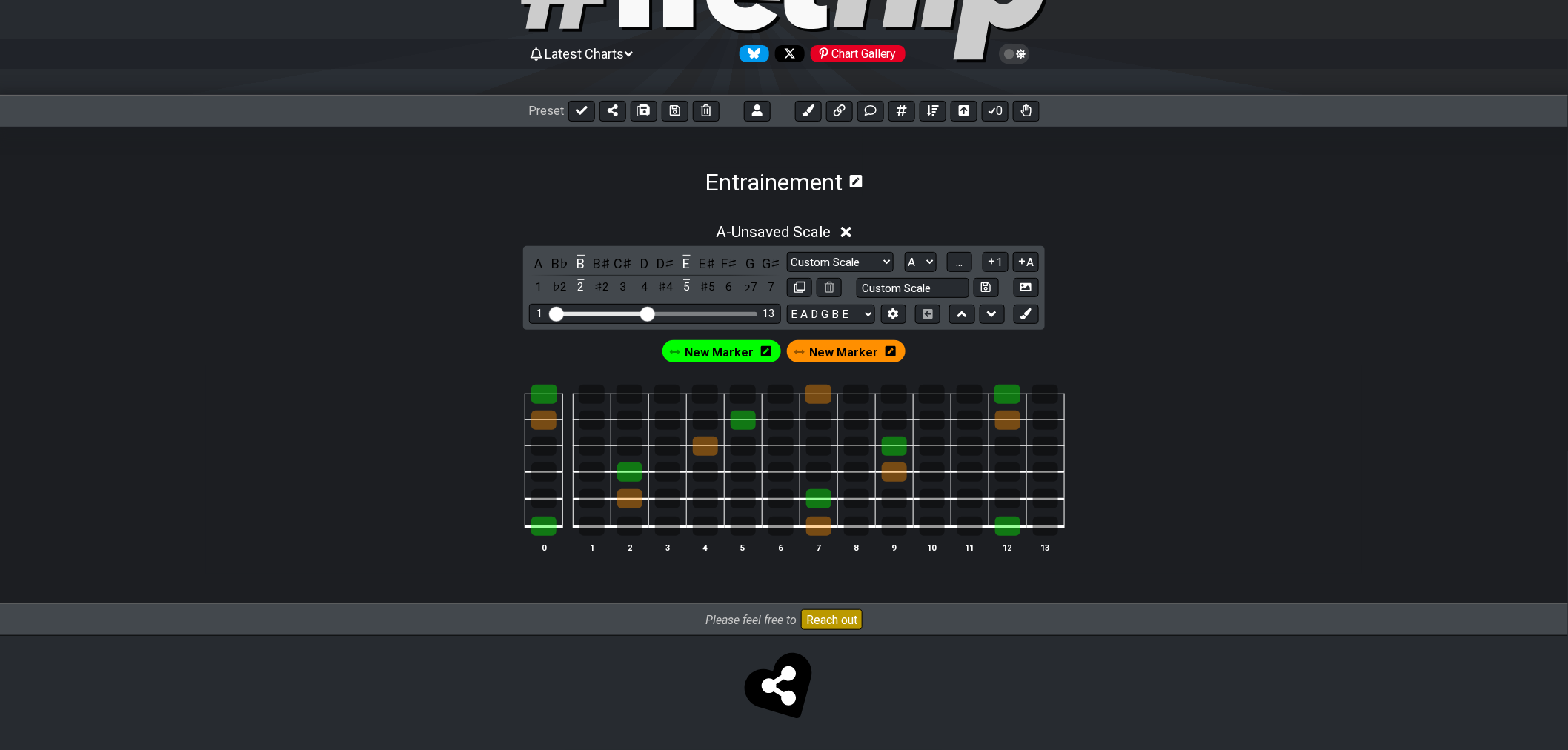
click at [846, 314] on select "E A D G B E E A D G B E E A D G B E B E A D F♯ B A D G C E A D A D G B E E♭ A♭ …" at bounding box center [830, 314] width 88 height 20
click at [426, 311] on div "A - Unsaved Scale A B♭ B B♯ C♯ D D♯ E E♯ F♯ G G♯ 1 ♭2 2 ♯2 3 4 ♯4 5 ♯5 6 ♭7 7 M…" at bounding box center [784, 394] width 1156 height 360
drag, startPoint x: 909, startPoint y: 321, endPoint x: 900, endPoint y: 316, distance: 10.3
click at [907, 320] on div "E A D G B E E A D G B E E A D G B E B E A D F♯ B A D G C E A D A D G B E E♭ A♭ …" at bounding box center [913, 314] width 252 height 20
click at [892, 313] on icon at bounding box center [893, 313] width 10 height 11
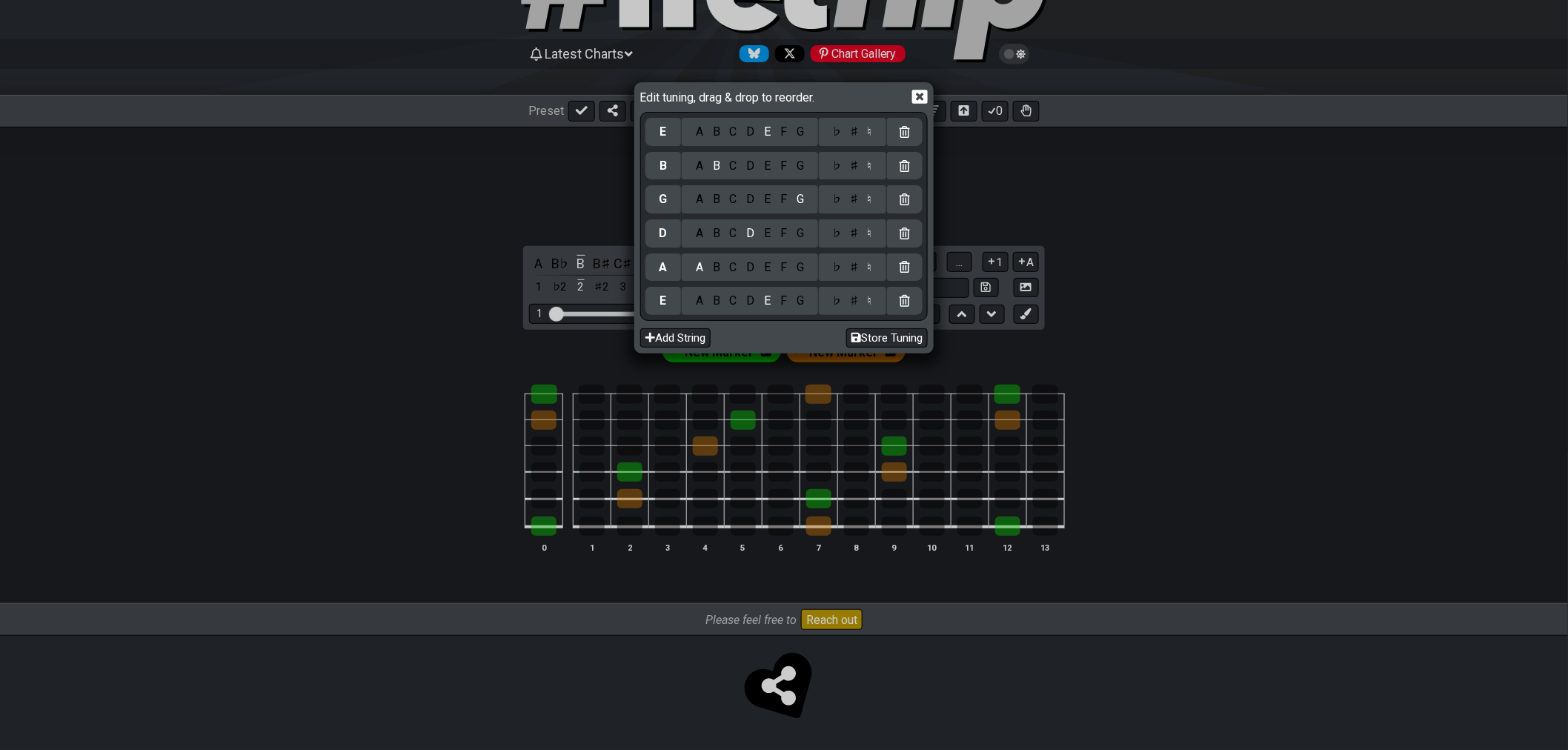
click at [920, 92] on icon at bounding box center [920, 96] width 15 height 14
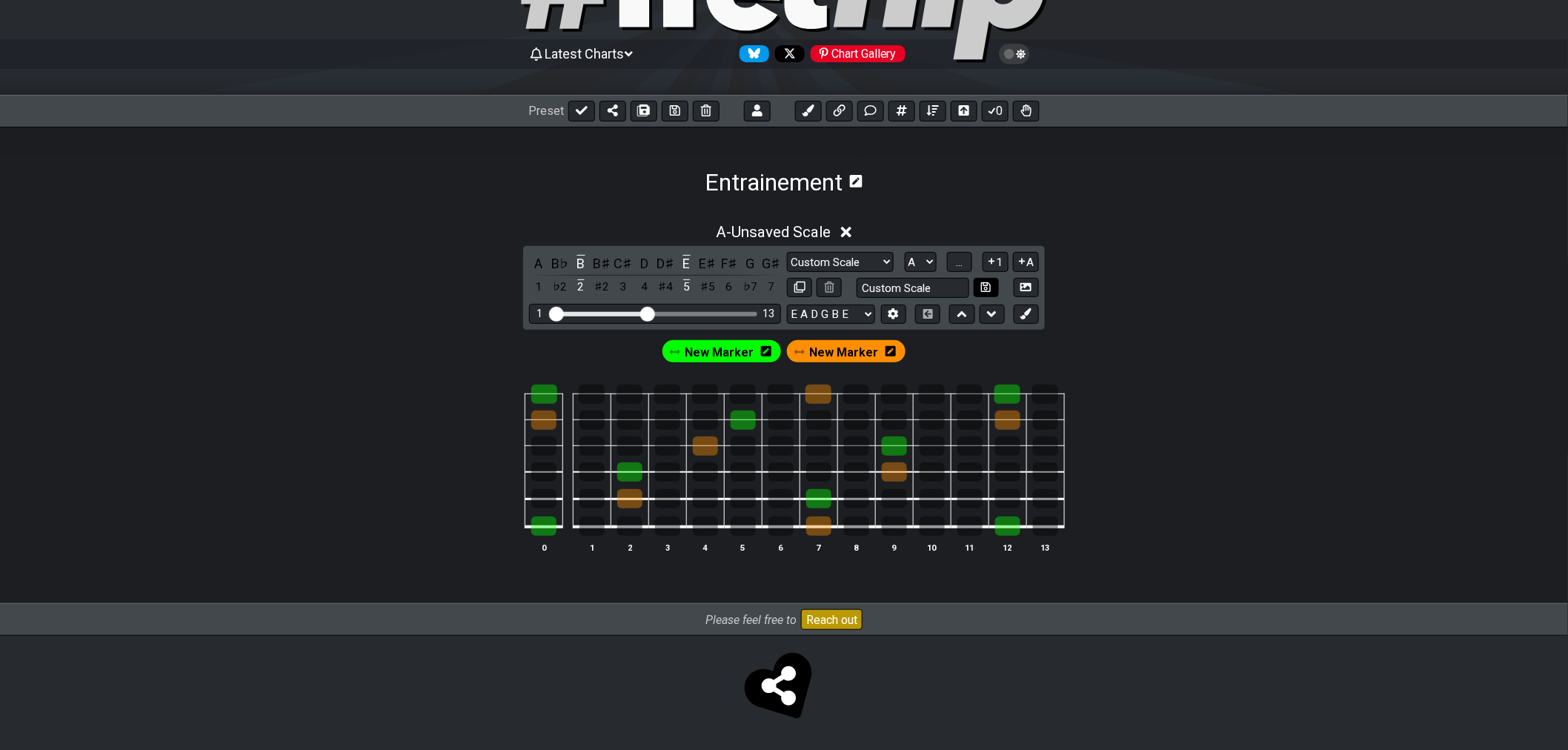
click at [994, 291] on button at bounding box center [986, 288] width 26 height 20
click at [691, 284] on div "5" at bounding box center [686, 287] width 19 height 20
click at [689, 284] on div "5" at bounding box center [686, 287] width 19 height 20
click at [583, 264] on div "B" at bounding box center [581, 263] width 19 height 20
click at [578, 263] on div "B" at bounding box center [581, 263] width 19 height 20
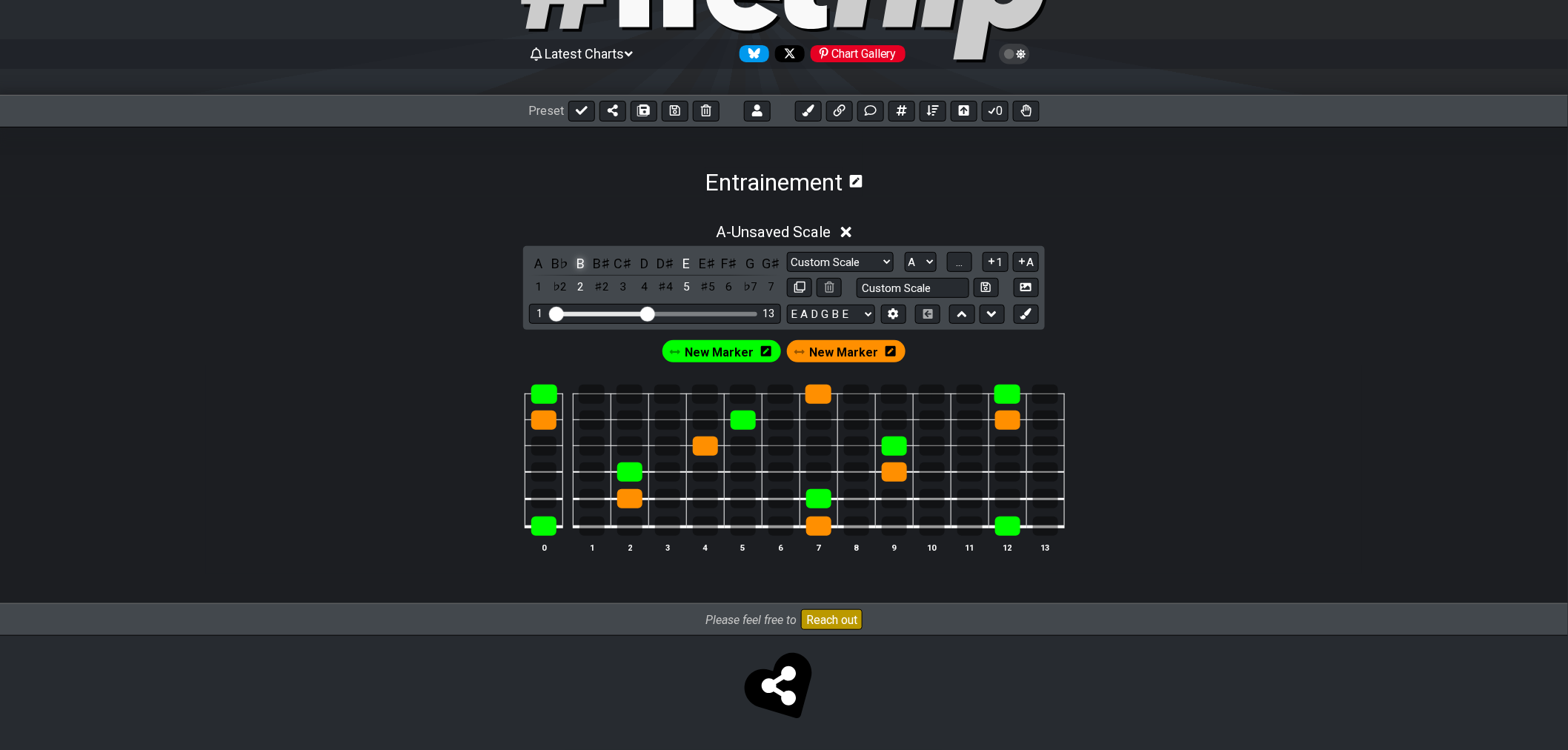
click at [579, 263] on div "B" at bounding box center [581, 263] width 19 height 20
click at [580, 263] on div "B" at bounding box center [581, 263] width 19 height 20
click at [581, 264] on div "B" at bounding box center [581, 263] width 19 height 20
click at [579, 263] on div "B" at bounding box center [581, 263] width 19 height 20
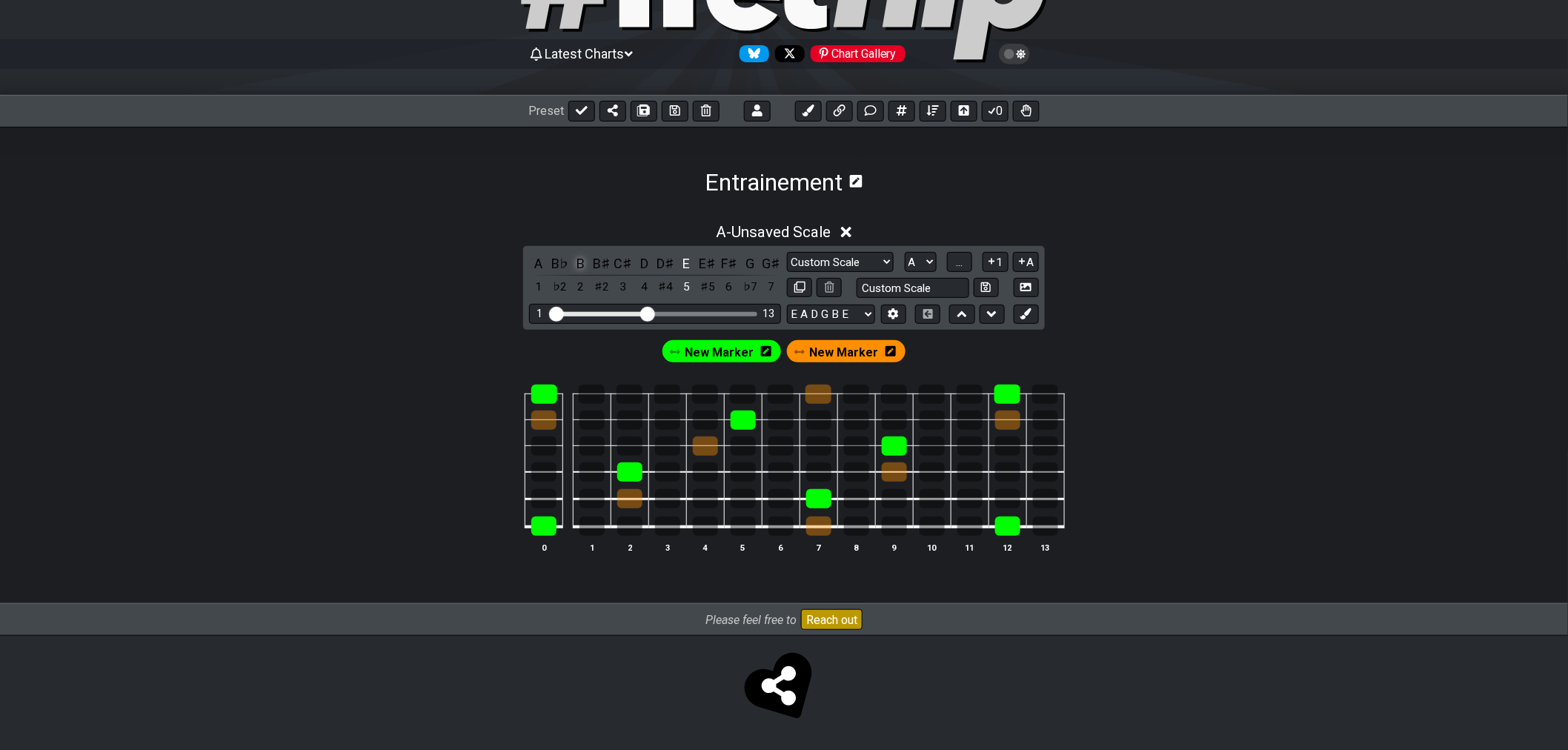
click at [579, 263] on div "B" at bounding box center [581, 263] width 19 height 20
click at [683, 265] on div "E" at bounding box center [686, 263] width 19 height 20
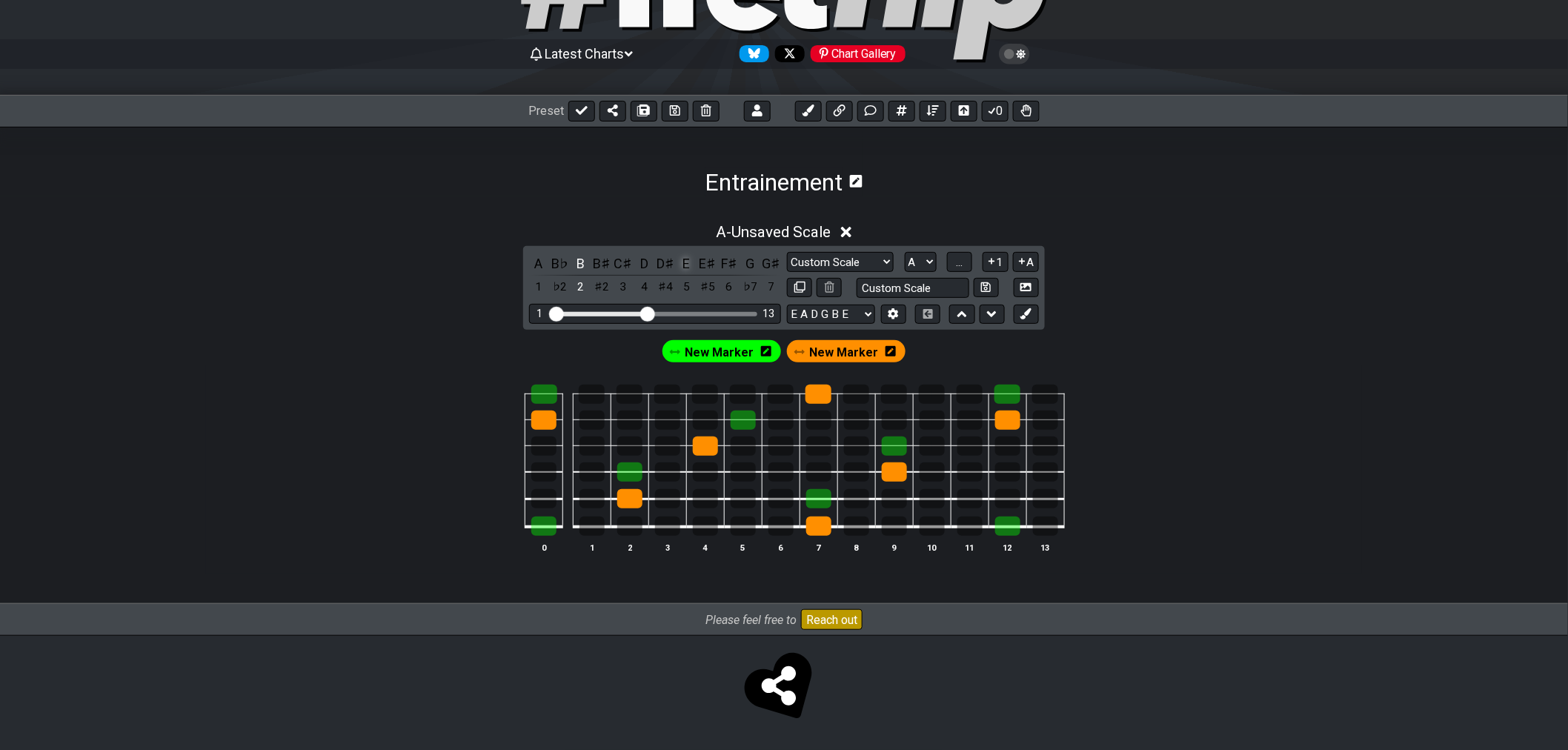
click at [683, 265] on div "E" at bounding box center [686, 263] width 19 height 20
click at [378, 256] on div "A - Unsaved Scale A B♭ B B♯ C♯ D D♯ E E♯ F♯ G G♯ 1 ♭2 2 ♯2 3 4 ♯4 5 ♯5 6 ♭7 7 M…" at bounding box center [784, 394] width 1156 height 360
click at [810, 113] on icon at bounding box center [808, 110] width 12 height 12
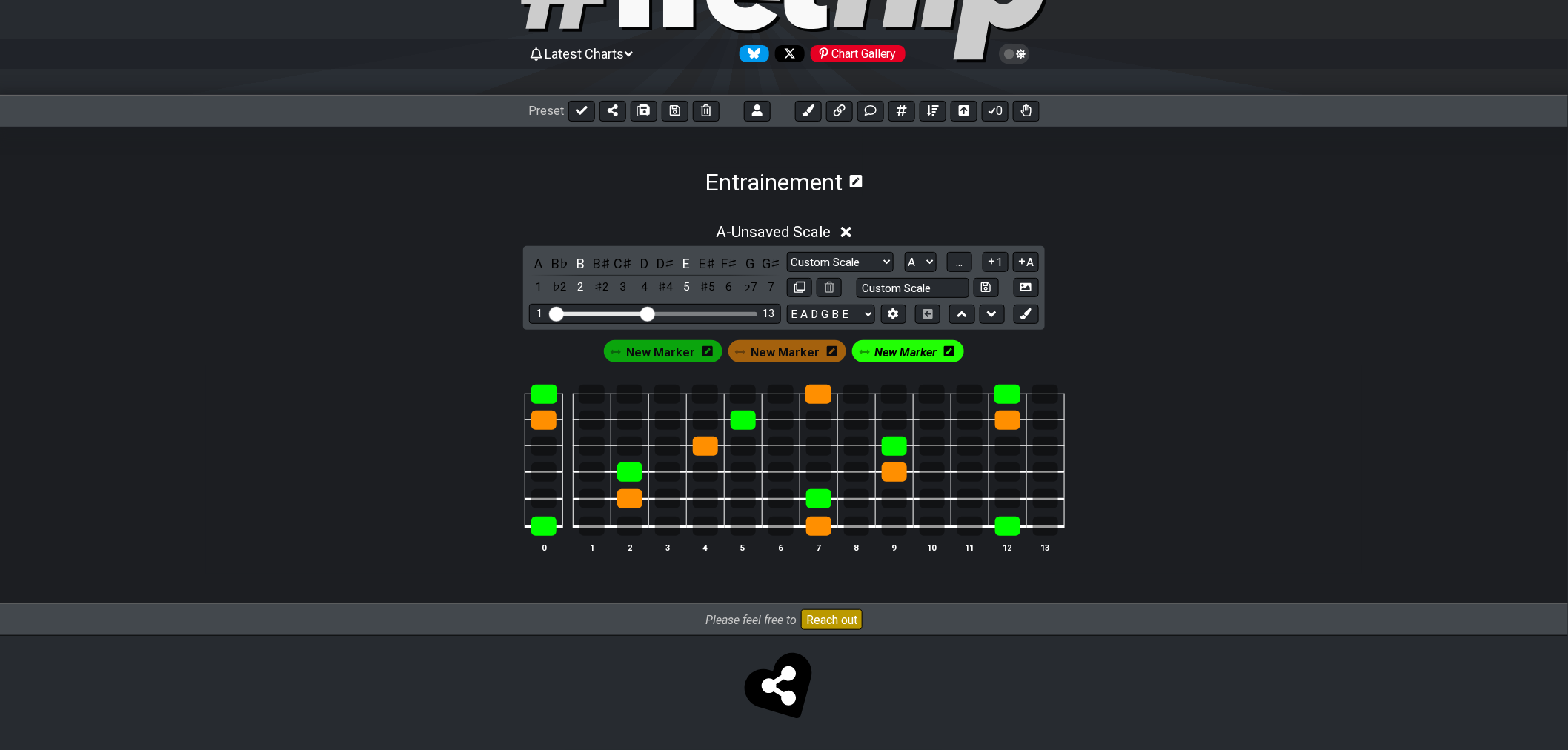
click at [937, 353] on div "New Marker" at bounding box center [908, 351] width 112 height 22
click at [944, 354] on icon at bounding box center [949, 351] width 10 height 10
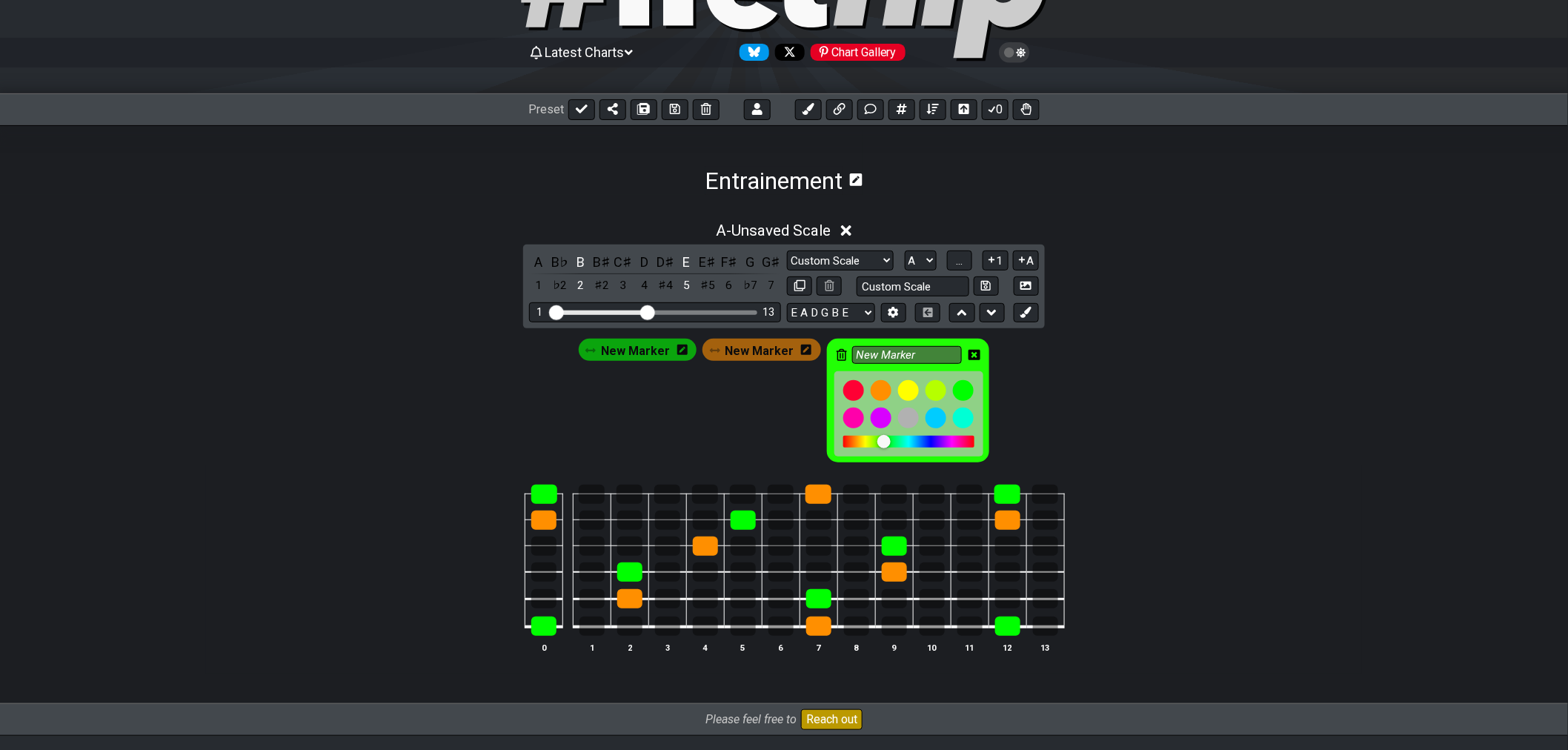
click at [843, 361] on div "New Marker" at bounding box center [908, 400] width 162 height 124
click at [838, 359] on icon at bounding box center [841, 354] width 10 height 12
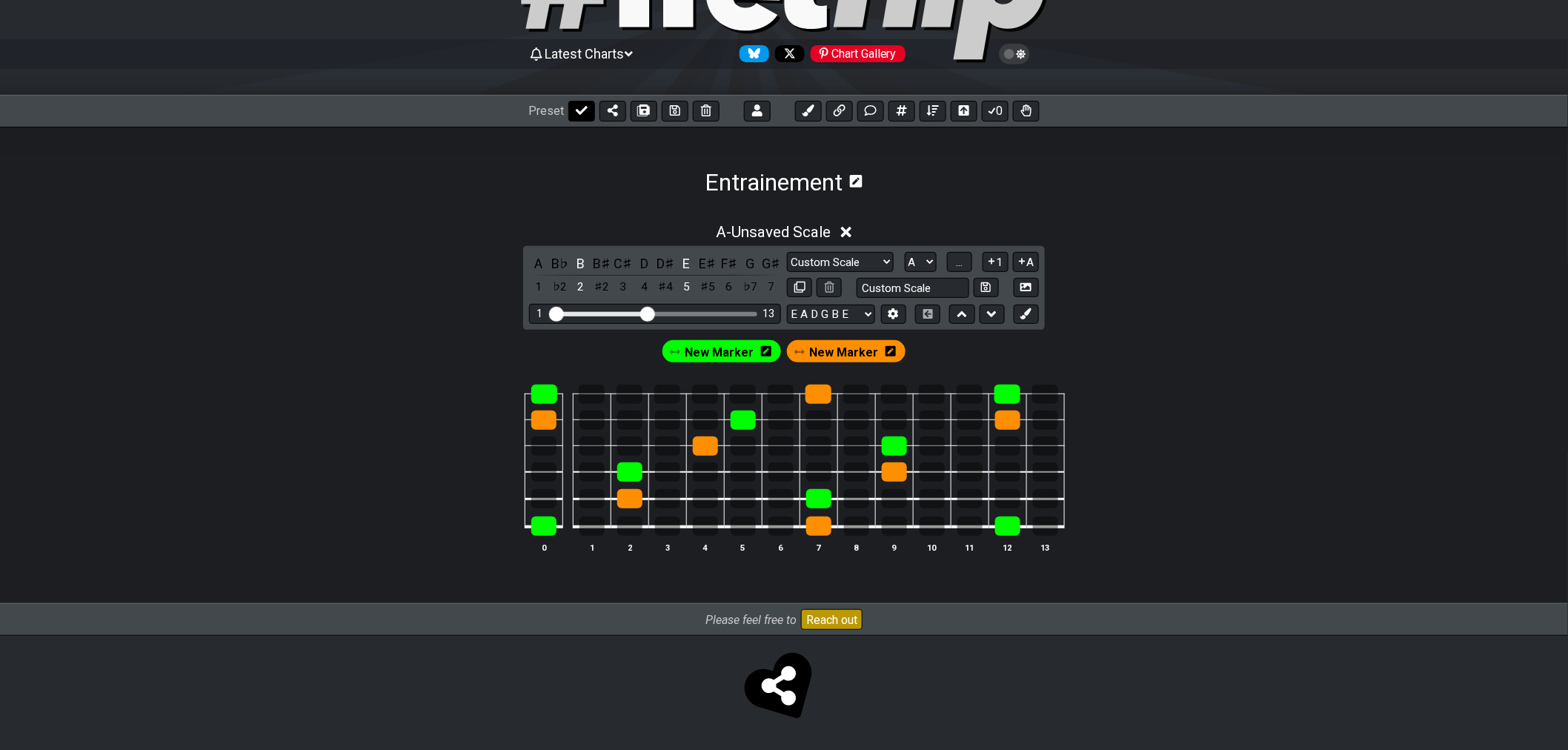
click at [584, 114] on icon at bounding box center [582, 110] width 12 height 12
select select "/02SJ1M66"
click at [727, 108] on button at bounding box center [717, 111] width 26 height 21
click at [965, 116] on button at bounding box center [964, 111] width 26 height 21
click at [989, 115] on button "0" at bounding box center [995, 111] width 26 height 21
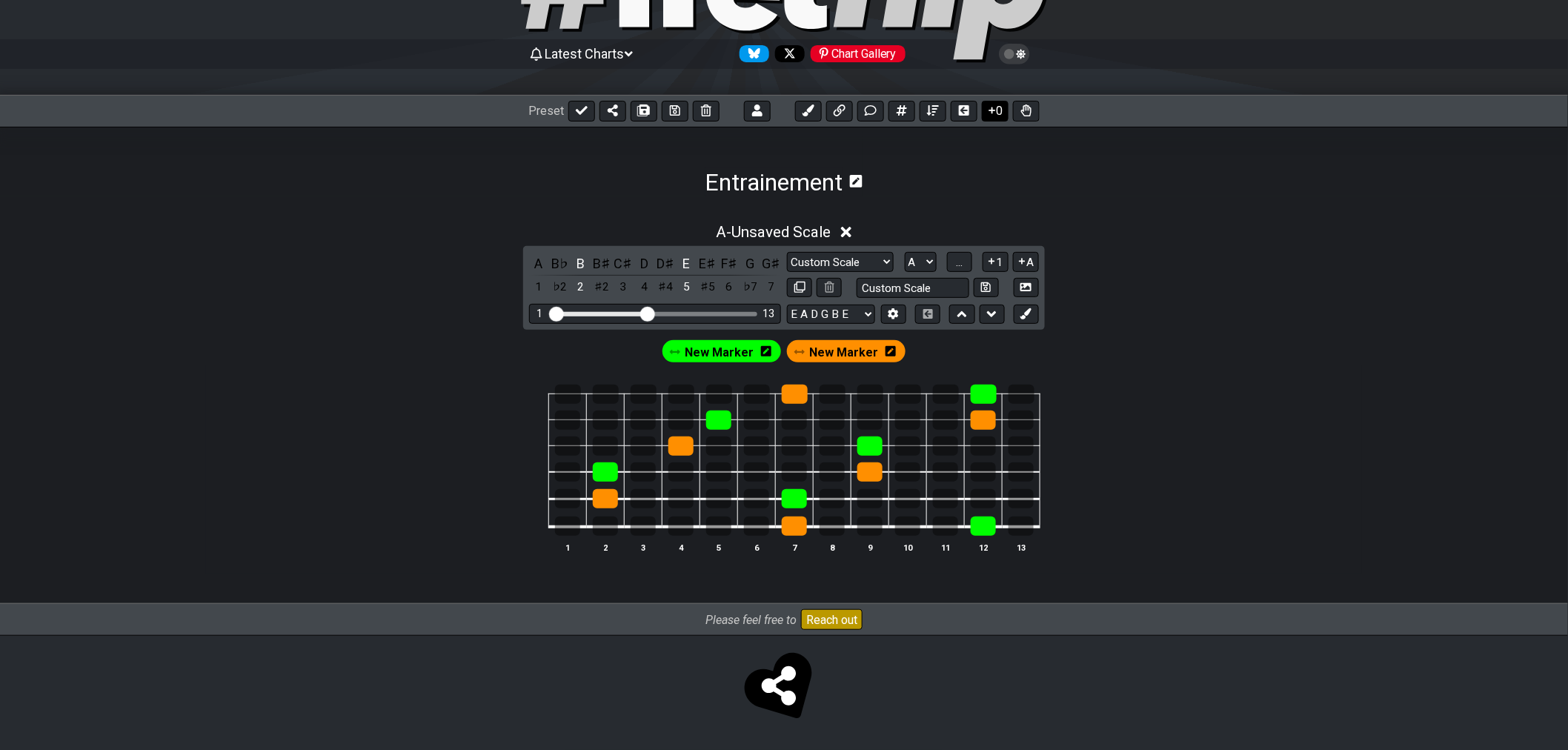
click at [989, 115] on button "0" at bounding box center [995, 111] width 26 height 21
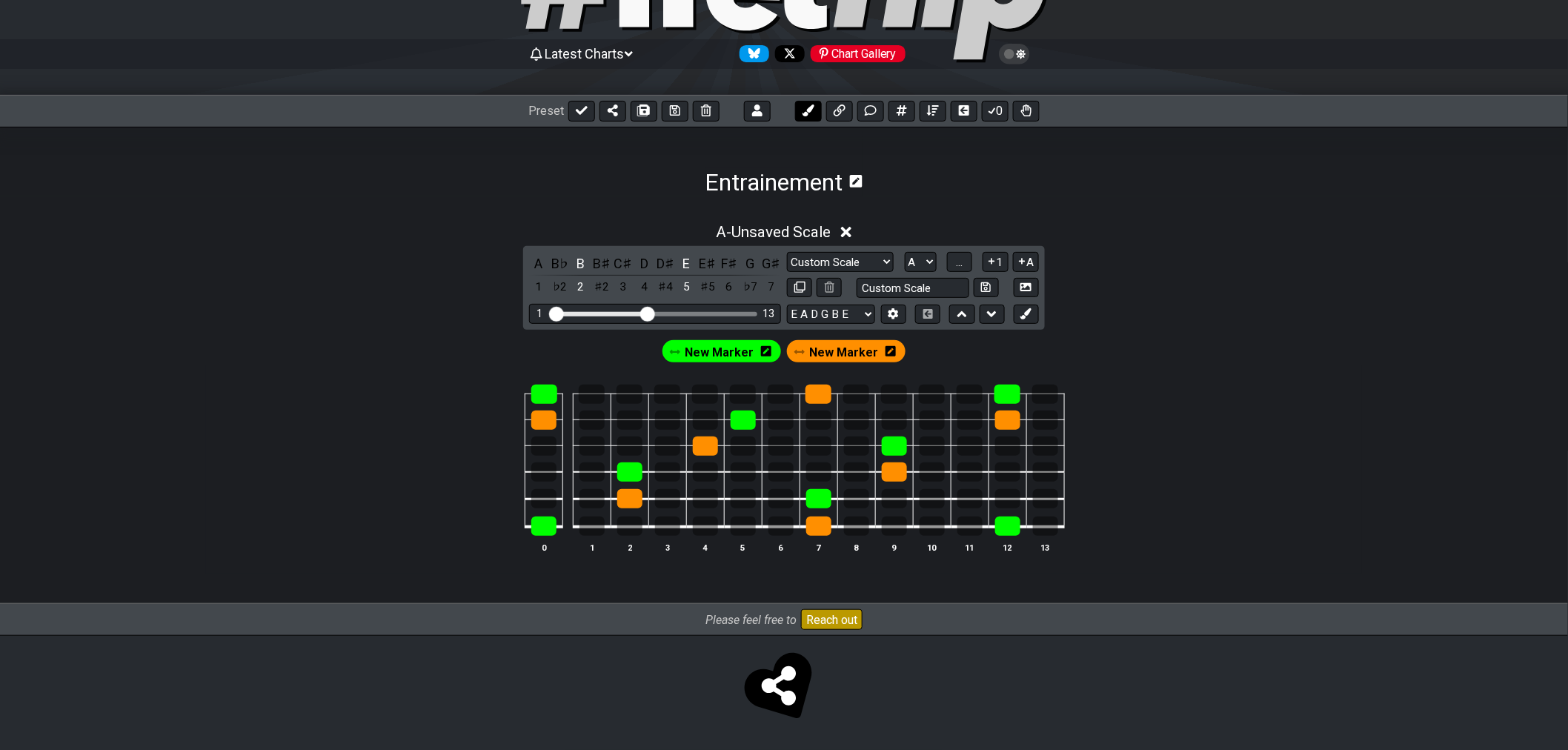
click at [817, 114] on button at bounding box center [808, 111] width 26 height 21
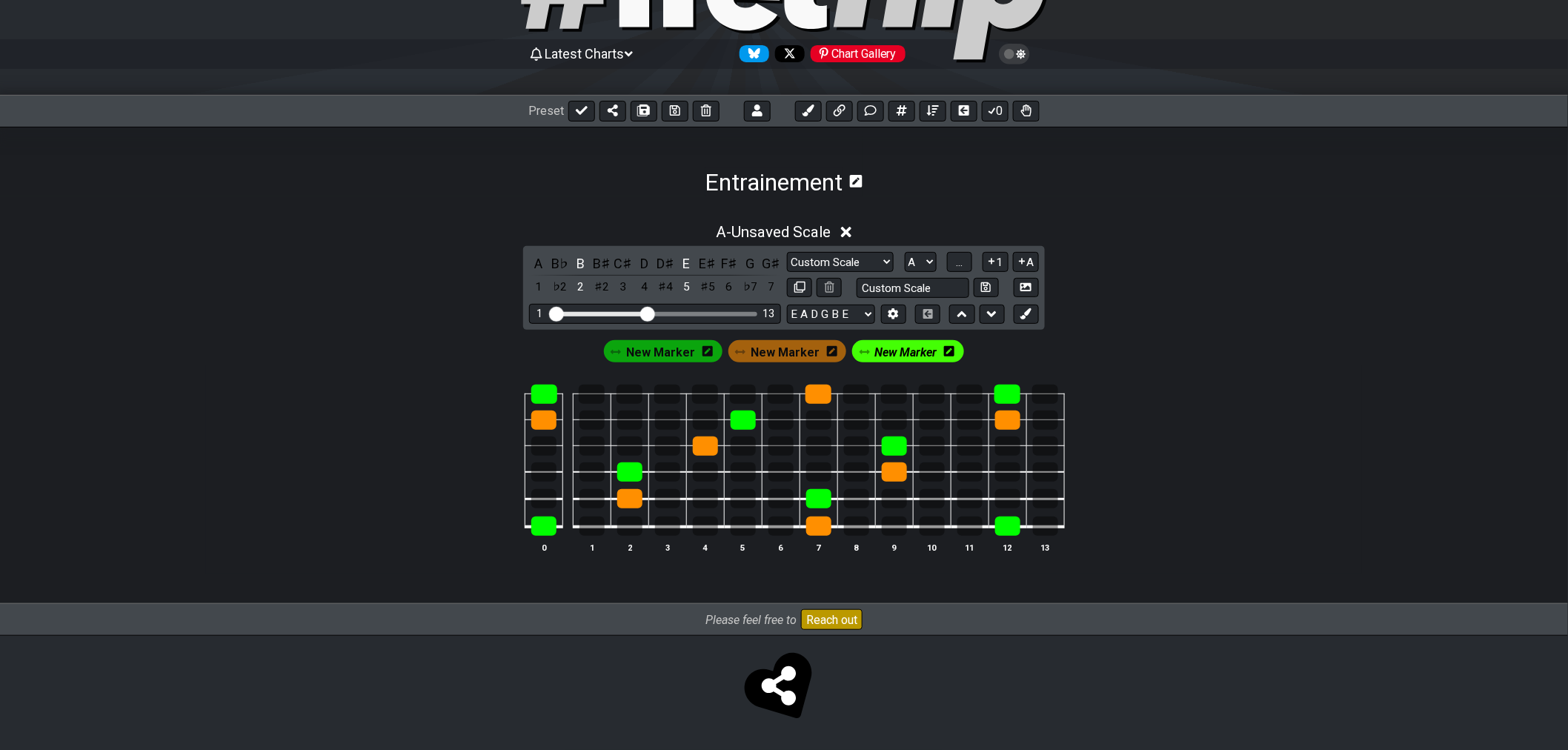
click at [857, 343] on div "New Marker" at bounding box center [908, 351] width 112 height 22
click at [861, 349] on icon at bounding box center [864, 351] width 10 height 10
click at [944, 355] on icon at bounding box center [949, 351] width 10 height 12
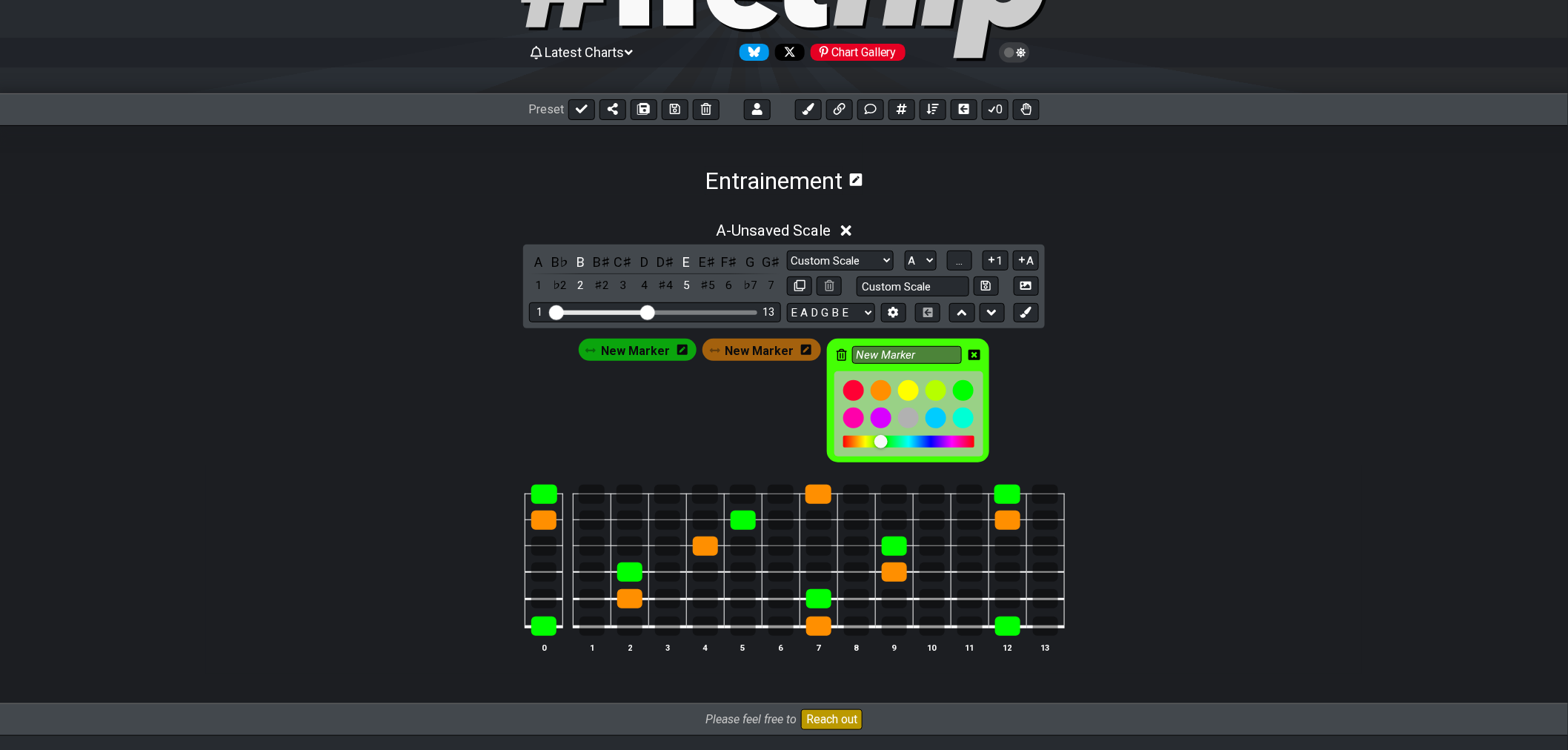
click at [846, 355] on div "New Marker" at bounding box center [908, 400] width 162 height 124
click at [852, 358] on input "New Marker" at bounding box center [907, 355] width 109 height 18
click at [839, 358] on icon at bounding box center [841, 354] width 10 height 12
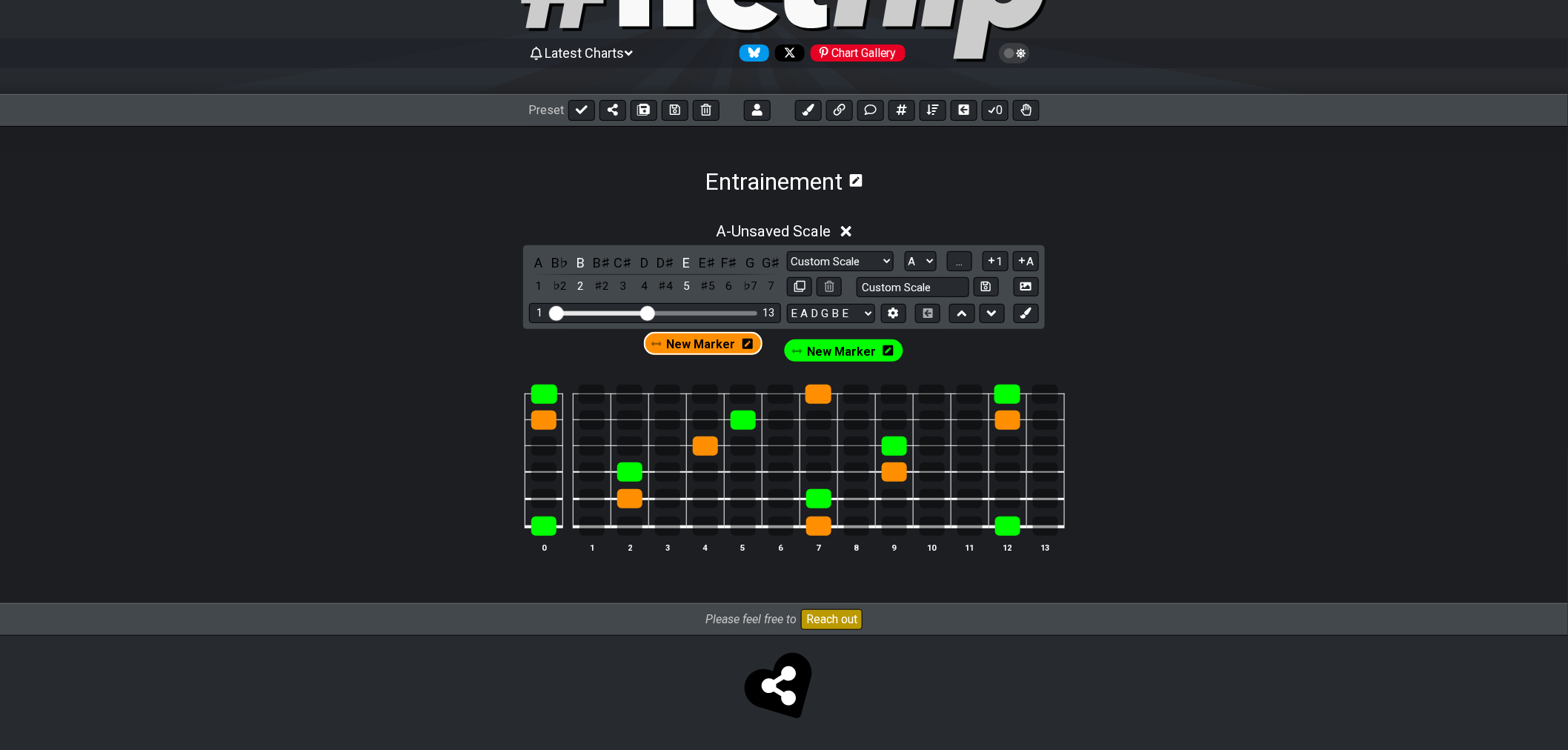
drag, startPoint x: 832, startPoint y: 355, endPoint x: 689, endPoint y: 351, distance: 143.1
click at [689, 351] on div "New Marker New Marker" at bounding box center [783, 351] width 243 height 29
click at [749, 108] on button at bounding box center [757, 111] width 26 height 21
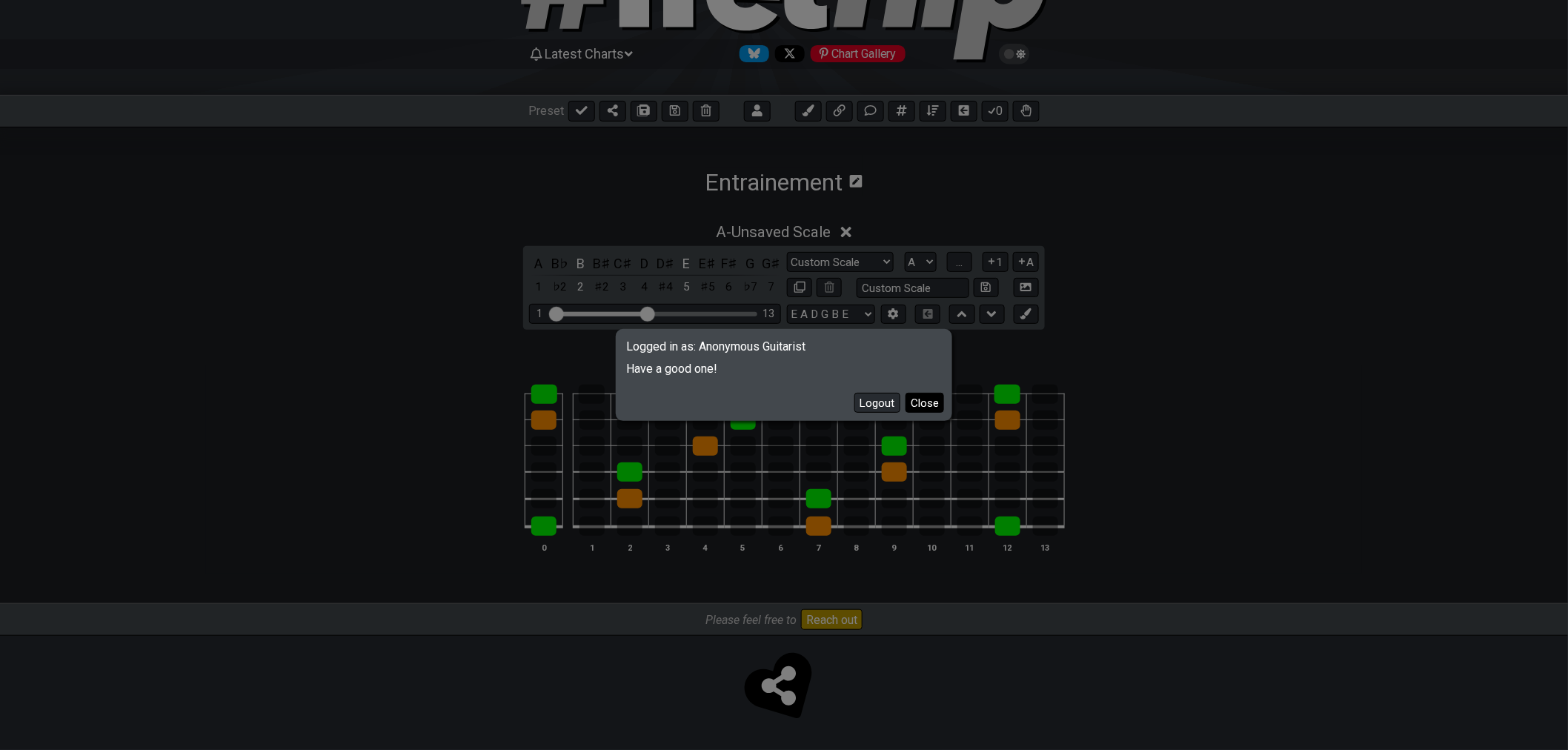
click at [935, 404] on button "Close" at bounding box center [924, 403] width 38 height 20
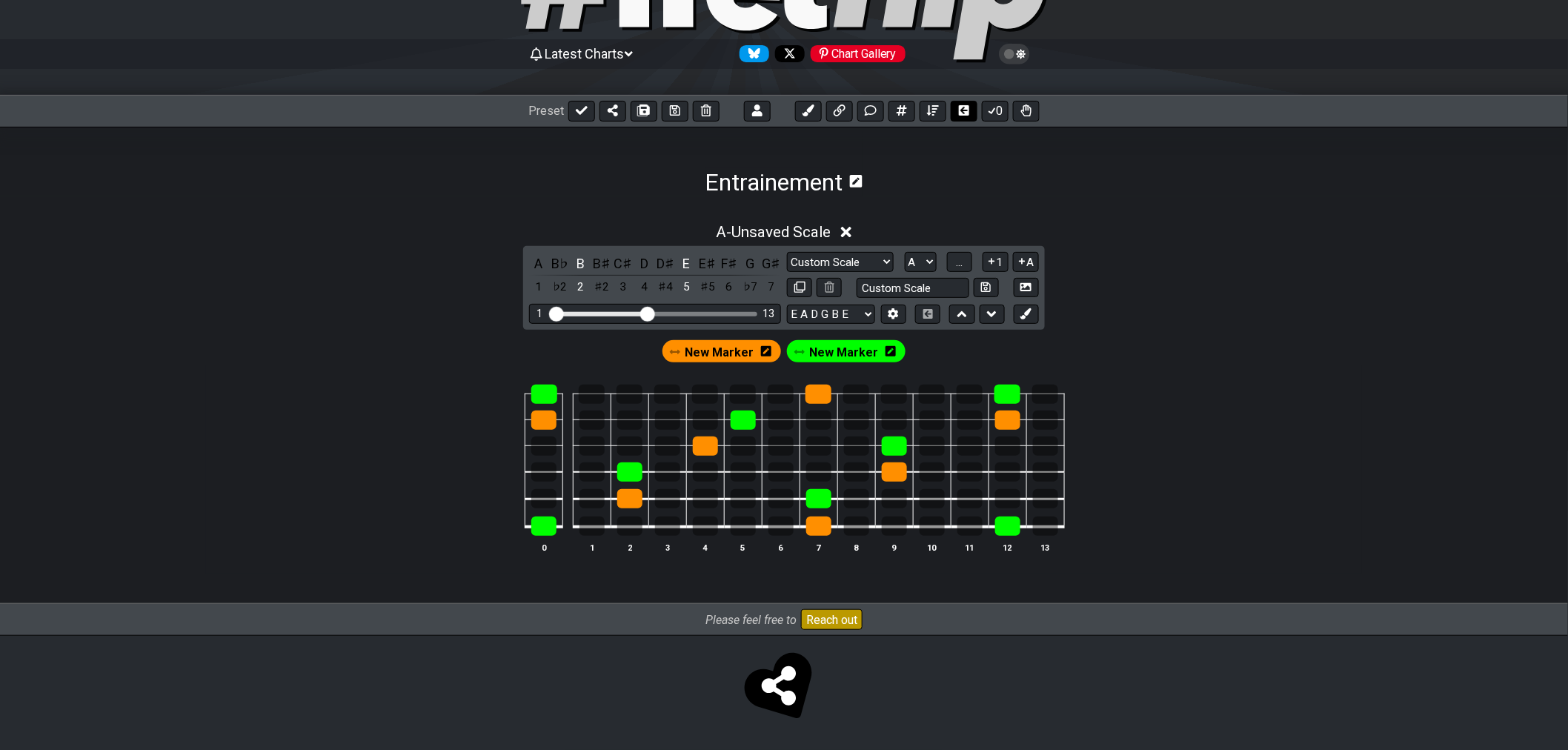
click at [971, 113] on button at bounding box center [964, 111] width 26 height 21
click at [941, 112] on button at bounding box center [933, 111] width 26 height 21
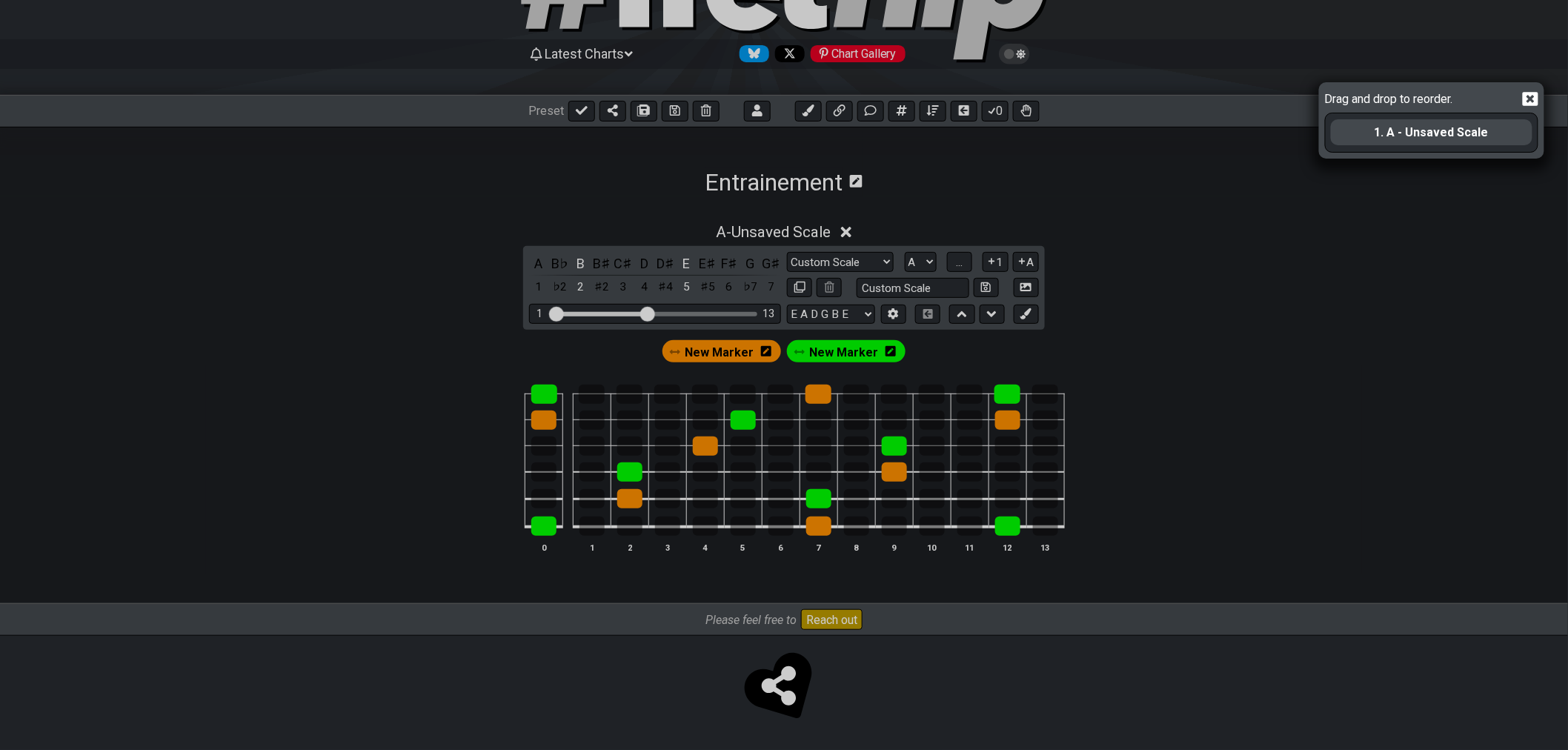
click at [924, 108] on div "Drag and drop to reorder. 1. A - Unsaved Scale" at bounding box center [784, 375] width 1568 height 750
click at [973, 159] on div "Drag and drop to reorder. 1. A - Unsaved Scale" at bounding box center [784, 375] width 1568 height 750
click at [1395, 143] on div "1. A - Unsaved Scale" at bounding box center [1431, 132] width 204 height 38
click at [1531, 98] on icon at bounding box center [1531, 98] width 15 height 15
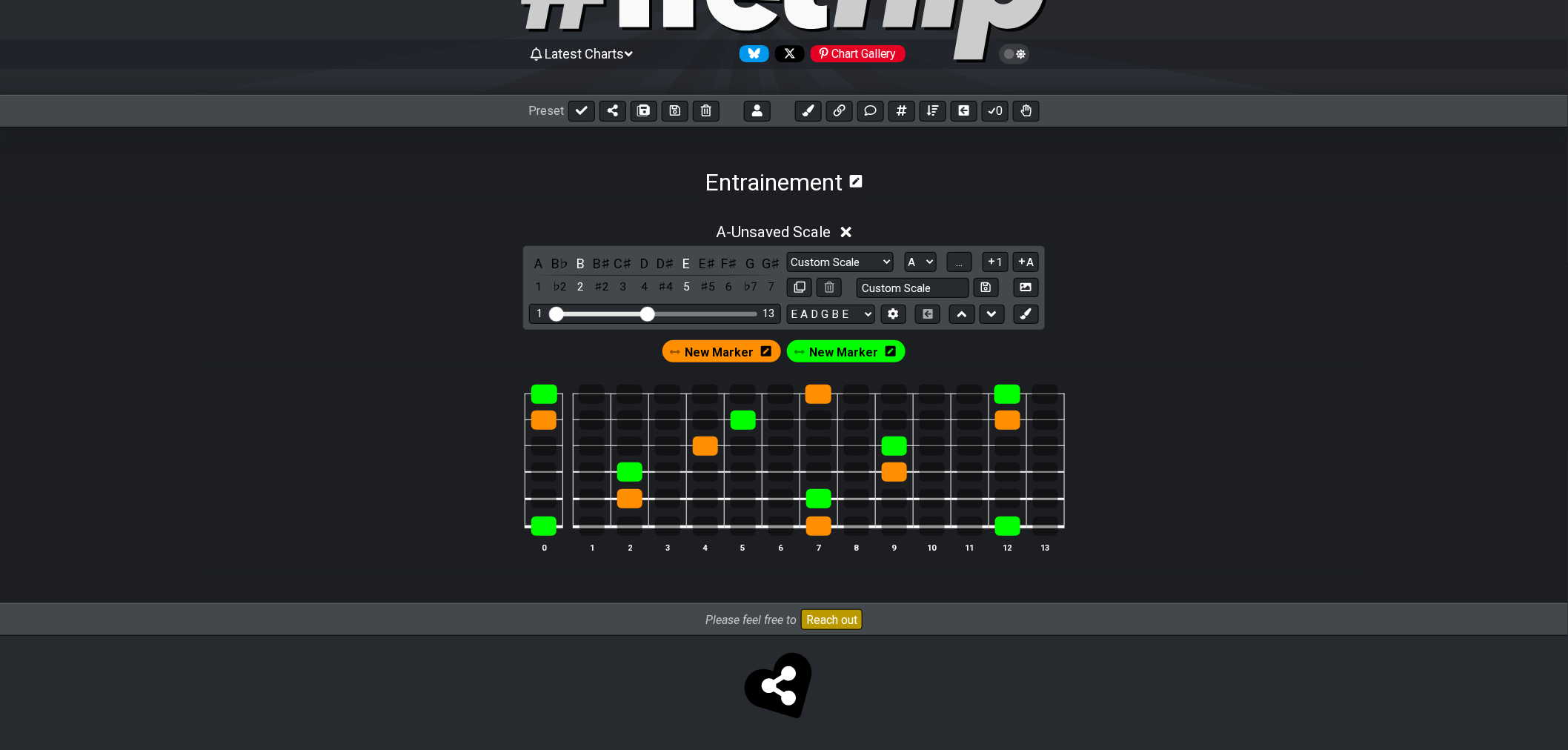
click at [559, 109] on span "Preset" at bounding box center [546, 110] width 36 height 14
click at [573, 108] on button at bounding box center [581, 111] width 26 height 21
select select "/02SJ1M66"
click at [846, 231] on icon at bounding box center [847, 231] width 11 height 15
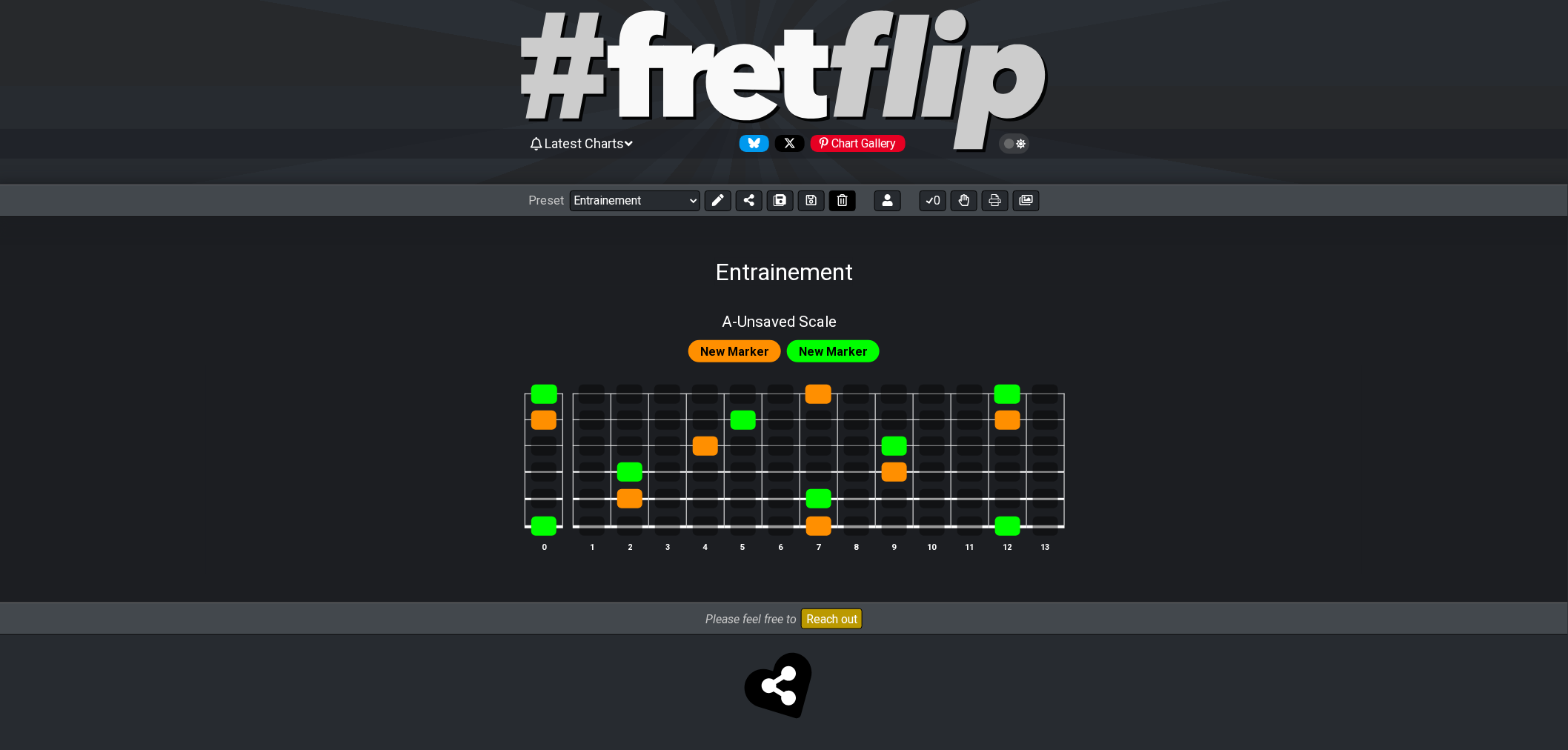
click at [716, 209] on button at bounding box center [717, 200] width 26 height 21
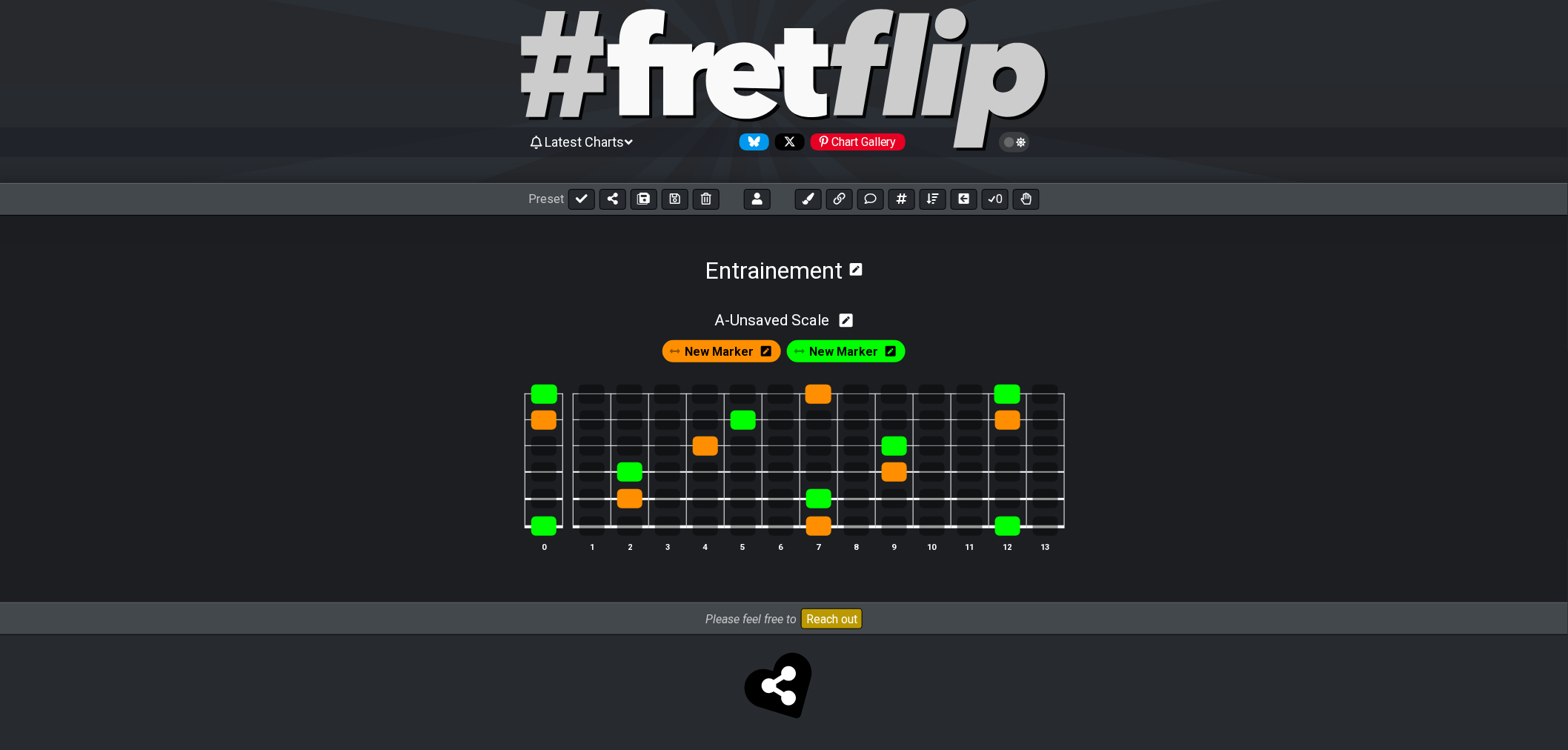
click at [846, 323] on icon at bounding box center [846, 320] width 14 height 15
select select "Custom Scale"
select select "A"
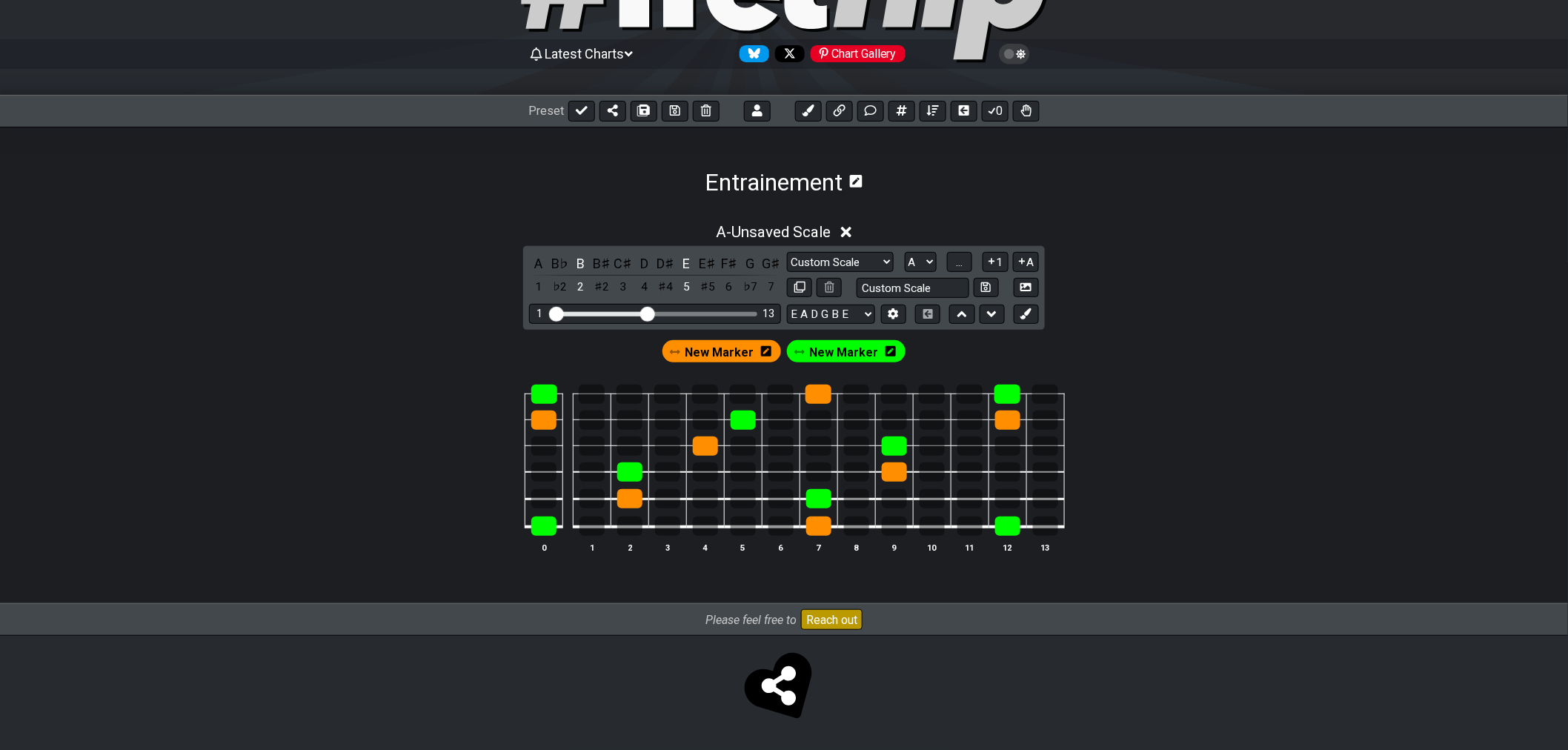
scroll to position [117, 0]
click at [543, 447] on div at bounding box center [544, 446] width 26 height 19
click at [539, 446] on div at bounding box center [544, 446] width 26 height 19
click at [549, 452] on div at bounding box center [544, 446] width 26 height 19
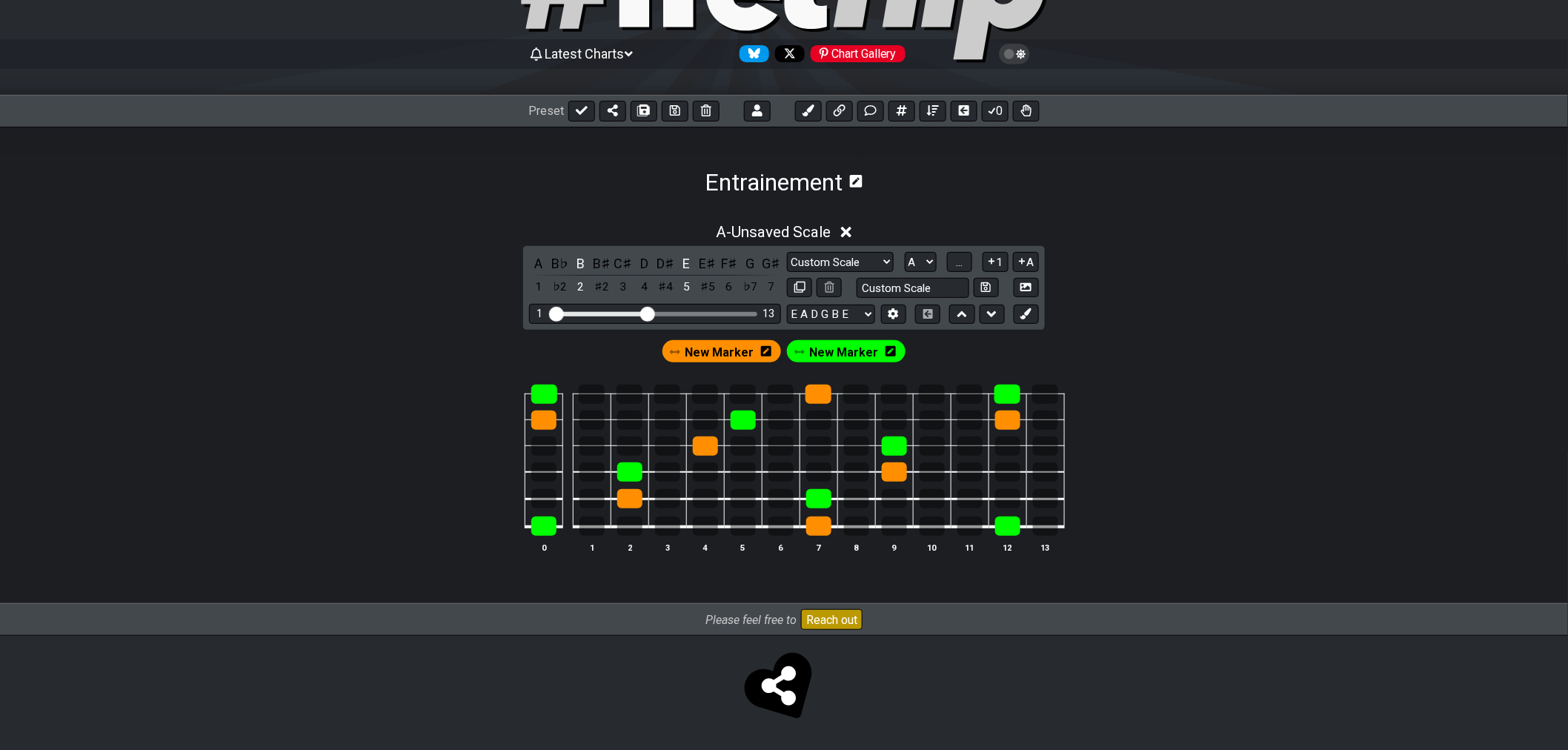
click at [639, 509] on td at bounding box center [629, 513] width 37 height 28
click at [634, 501] on div at bounding box center [630, 498] width 26 height 19
click at [634, 501] on div at bounding box center [630, 498] width 26 height 19
click at [745, 449] on div at bounding box center [744, 446] width 26 height 19
click at [659, 495] on div at bounding box center [668, 498] width 26 height 19
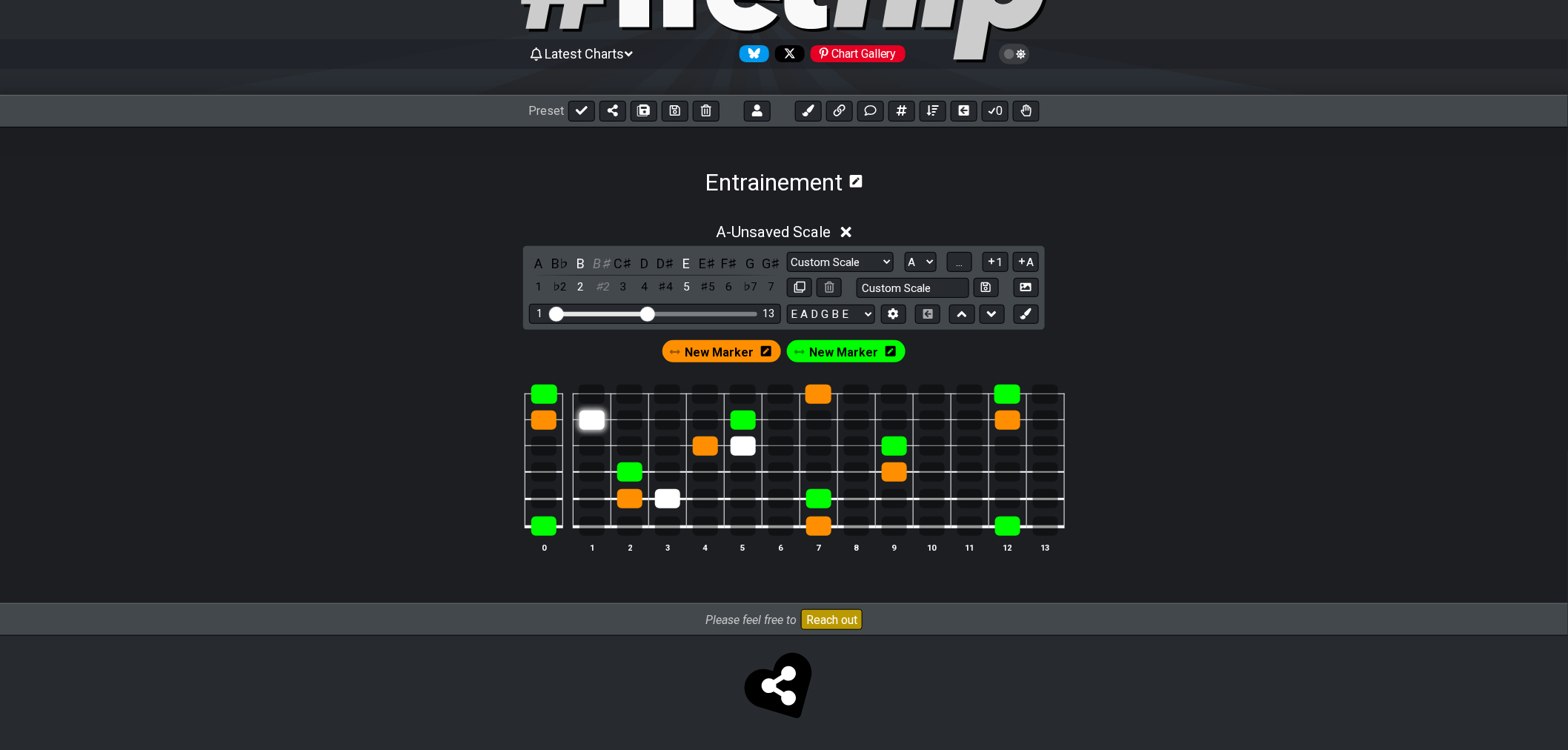
click at [580, 420] on div at bounding box center [593, 419] width 26 height 19
click at [594, 421] on div at bounding box center [593, 419] width 26 height 19
click at [653, 497] on td at bounding box center [666, 486] width 37 height 27
click at [664, 498] on div at bounding box center [668, 498] width 26 height 19
click at [744, 453] on div at bounding box center [744, 446] width 26 height 19
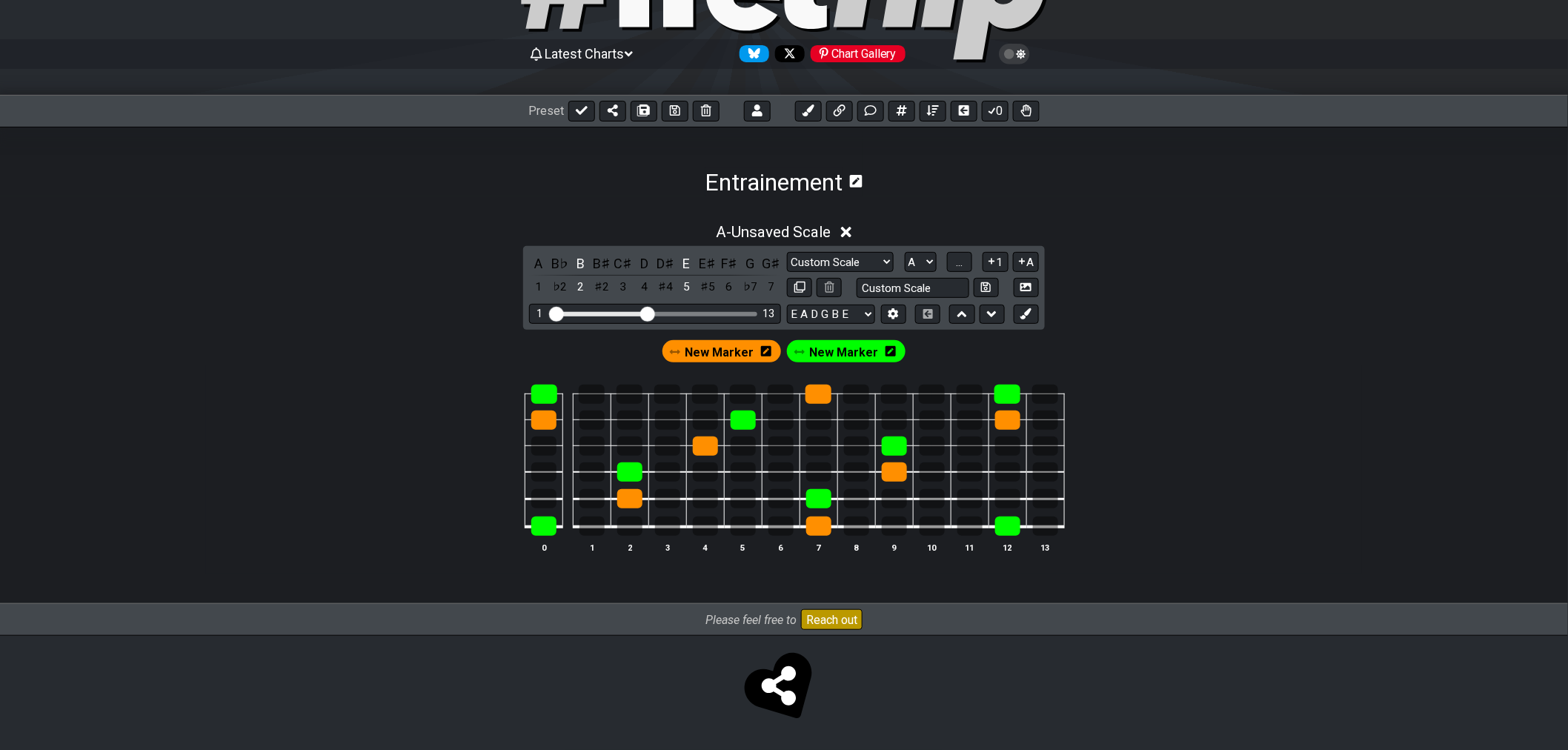
click at [763, 352] on icon at bounding box center [766, 351] width 10 height 10
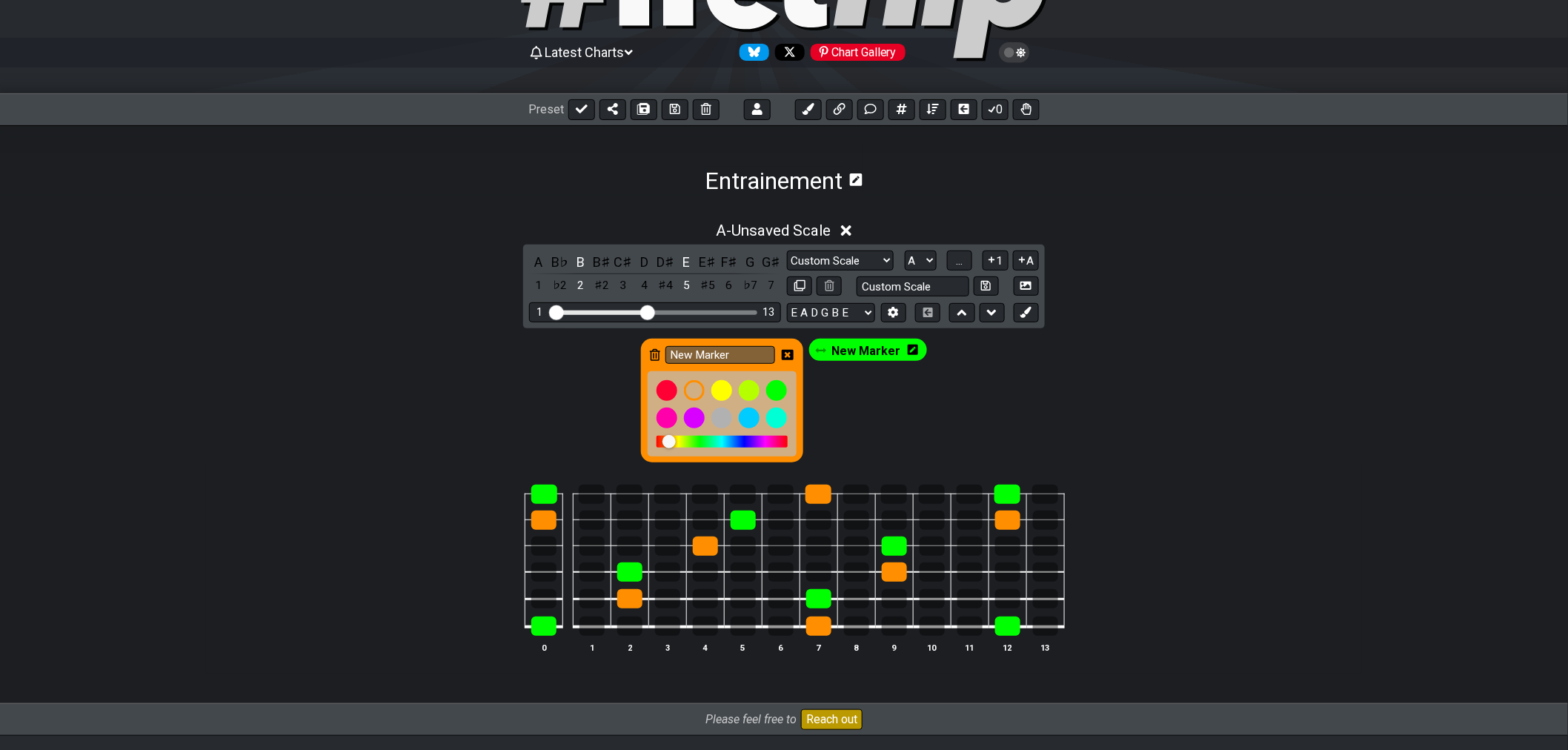
click at [655, 350] on icon at bounding box center [655, 354] width 10 height 12
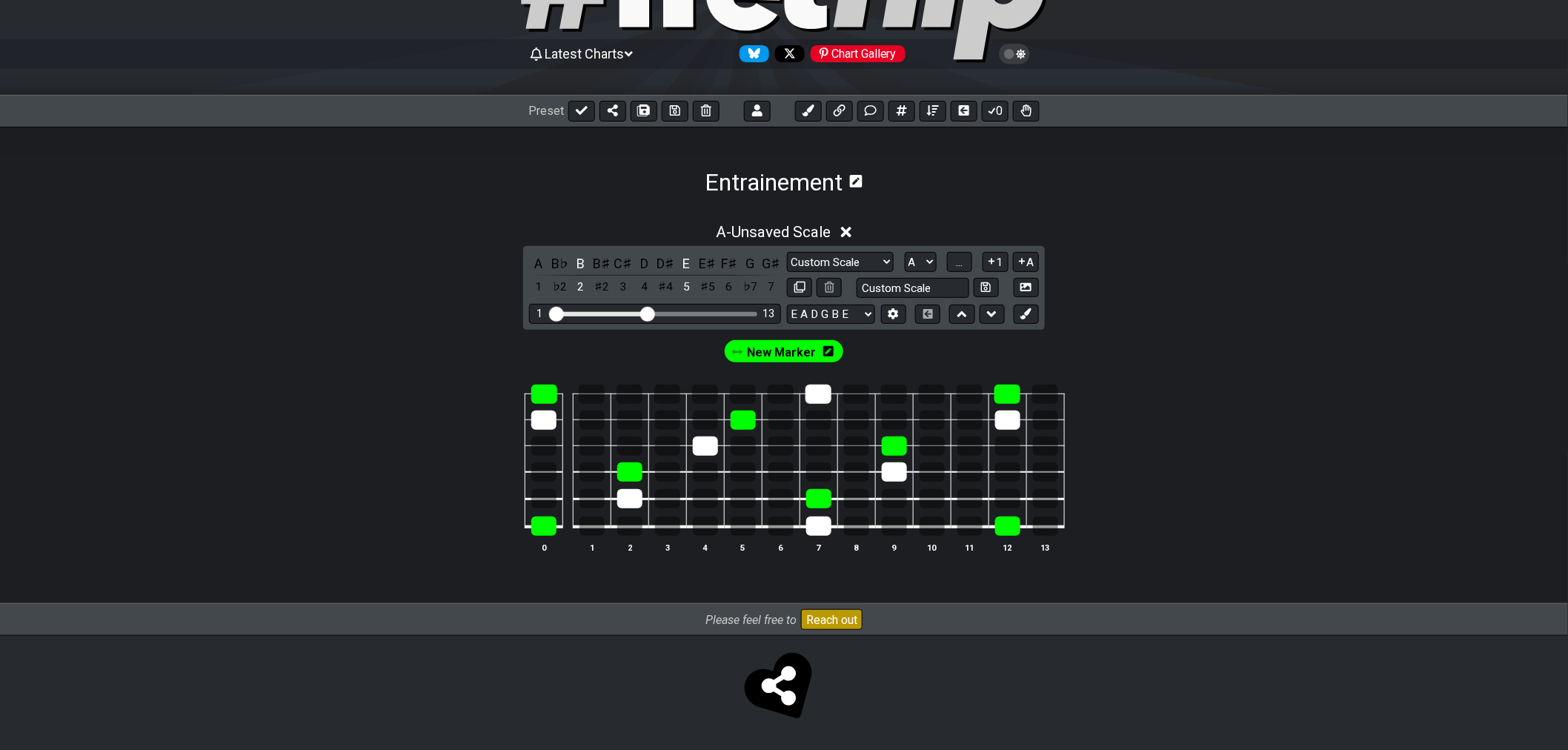
click at [838, 352] on div "New Marker" at bounding box center [784, 351] width 119 height 22
click at [825, 349] on icon at bounding box center [828, 351] width 10 height 10
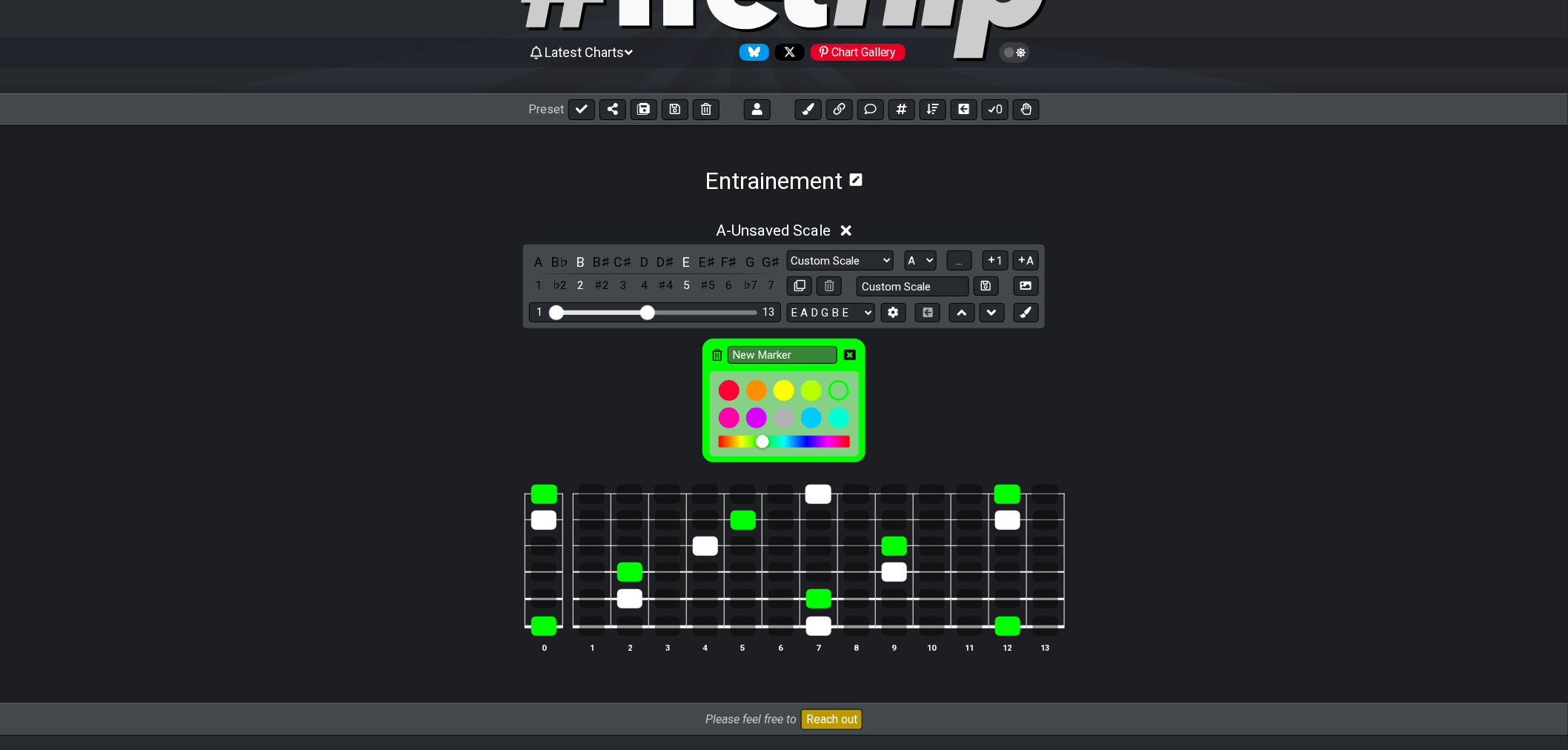
click at [717, 351] on icon at bounding box center [717, 354] width 10 height 12
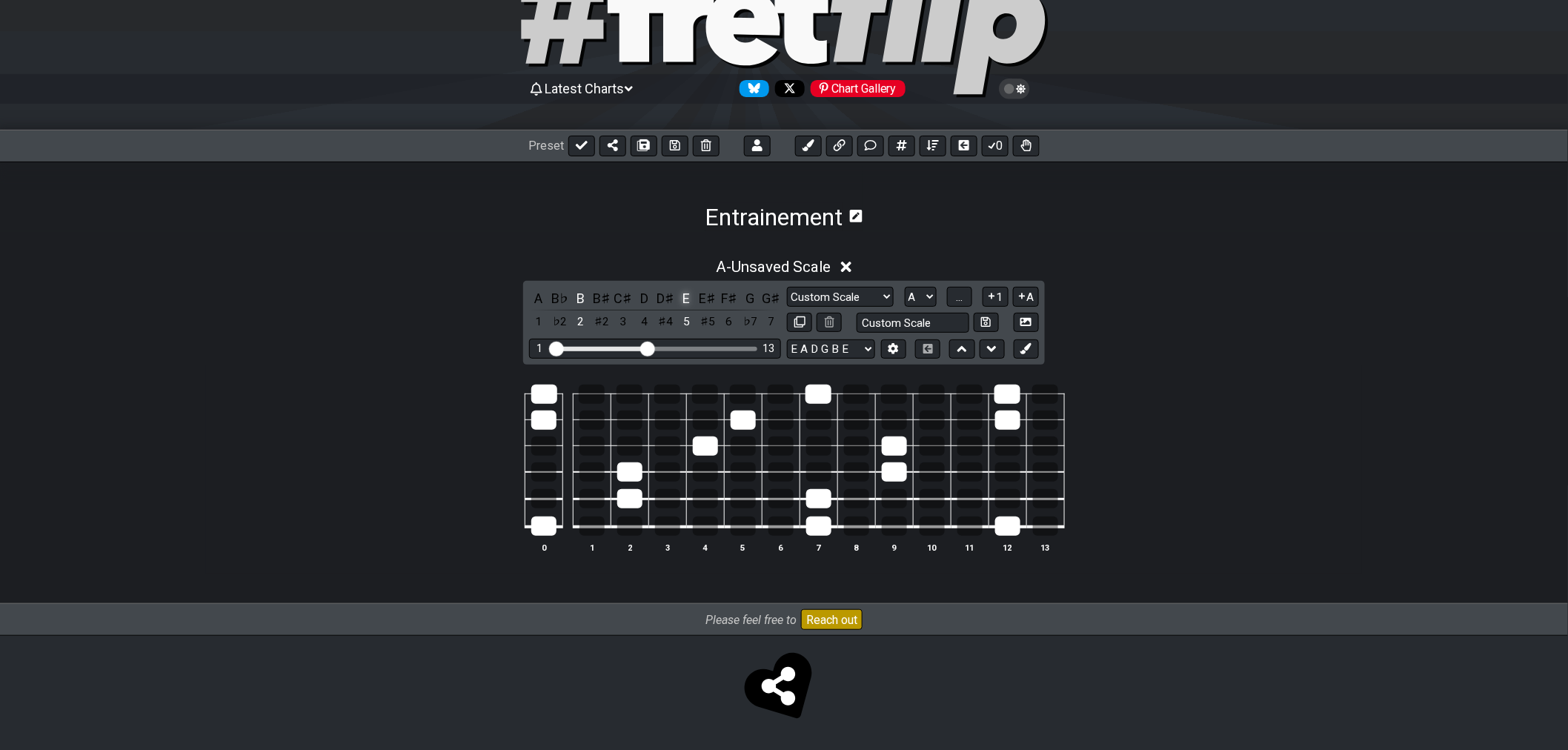
click at [689, 293] on div "E" at bounding box center [686, 298] width 19 height 20
click at [579, 296] on div "B" at bounding box center [581, 298] width 19 height 20
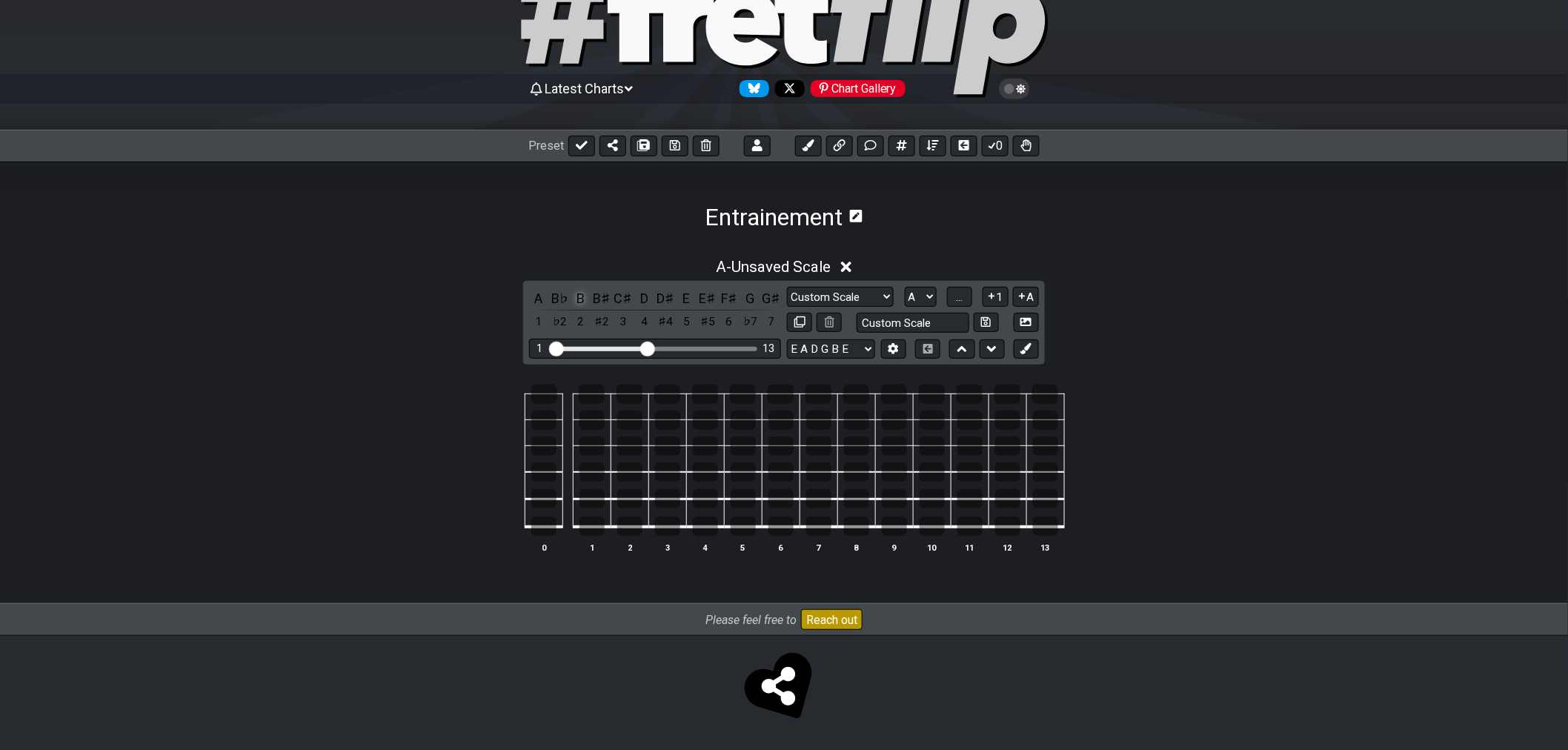
click at [581, 291] on div "B" at bounding box center [581, 298] width 19 height 20
click at [581, 292] on div "B" at bounding box center [581, 298] width 19 height 20
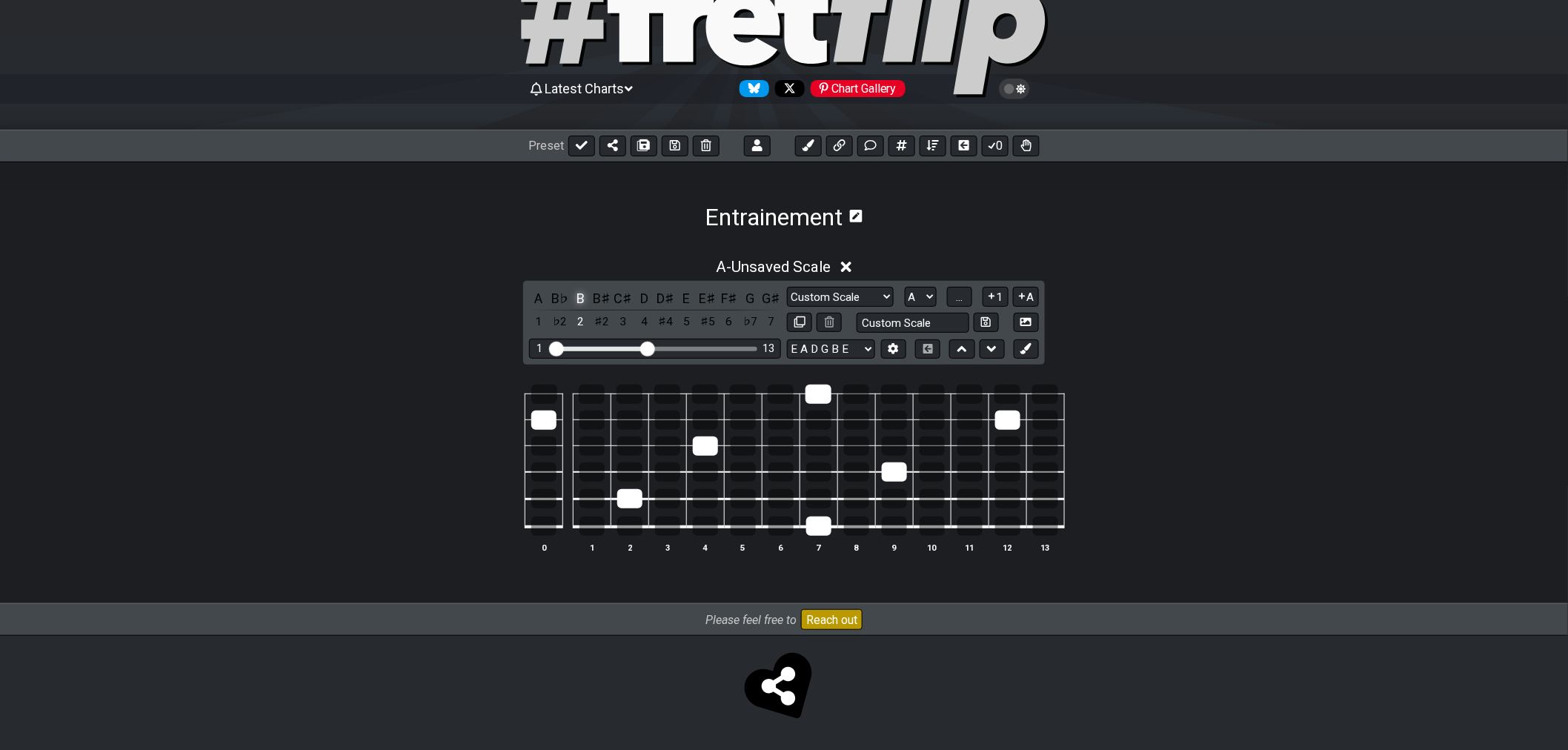
click at [581, 298] on div "B" at bounding box center [581, 298] width 19 height 20
click at [584, 295] on div "B" at bounding box center [581, 298] width 19 height 20
click at [540, 294] on div "A" at bounding box center [538, 298] width 19 height 20
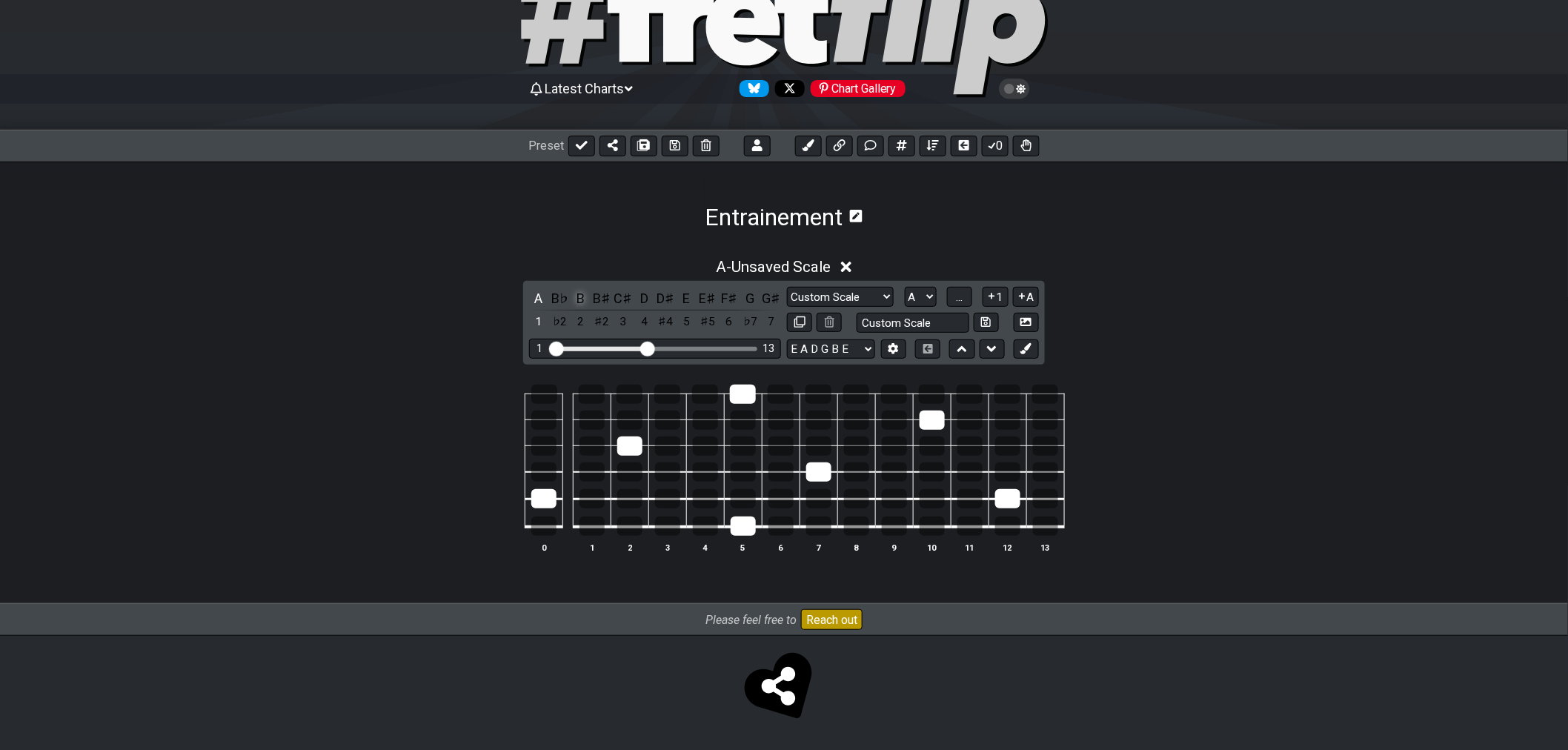
click at [579, 295] on div "B" at bounding box center [581, 298] width 19 height 20
click at [647, 295] on div "D" at bounding box center [645, 298] width 19 height 20
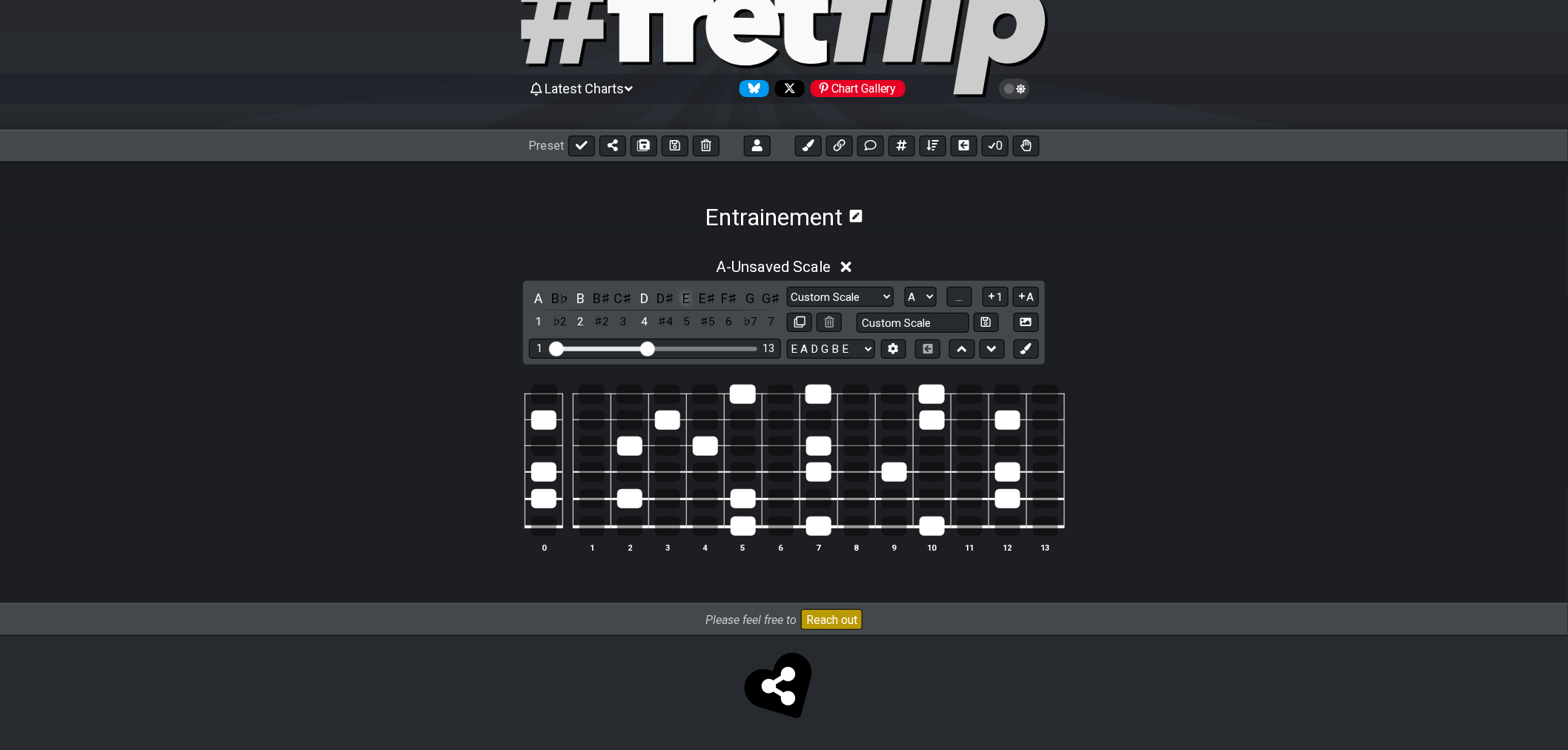
click at [686, 291] on div "E" at bounding box center [686, 298] width 19 height 20
click at [746, 303] on div "G" at bounding box center [749, 298] width 19 height 20
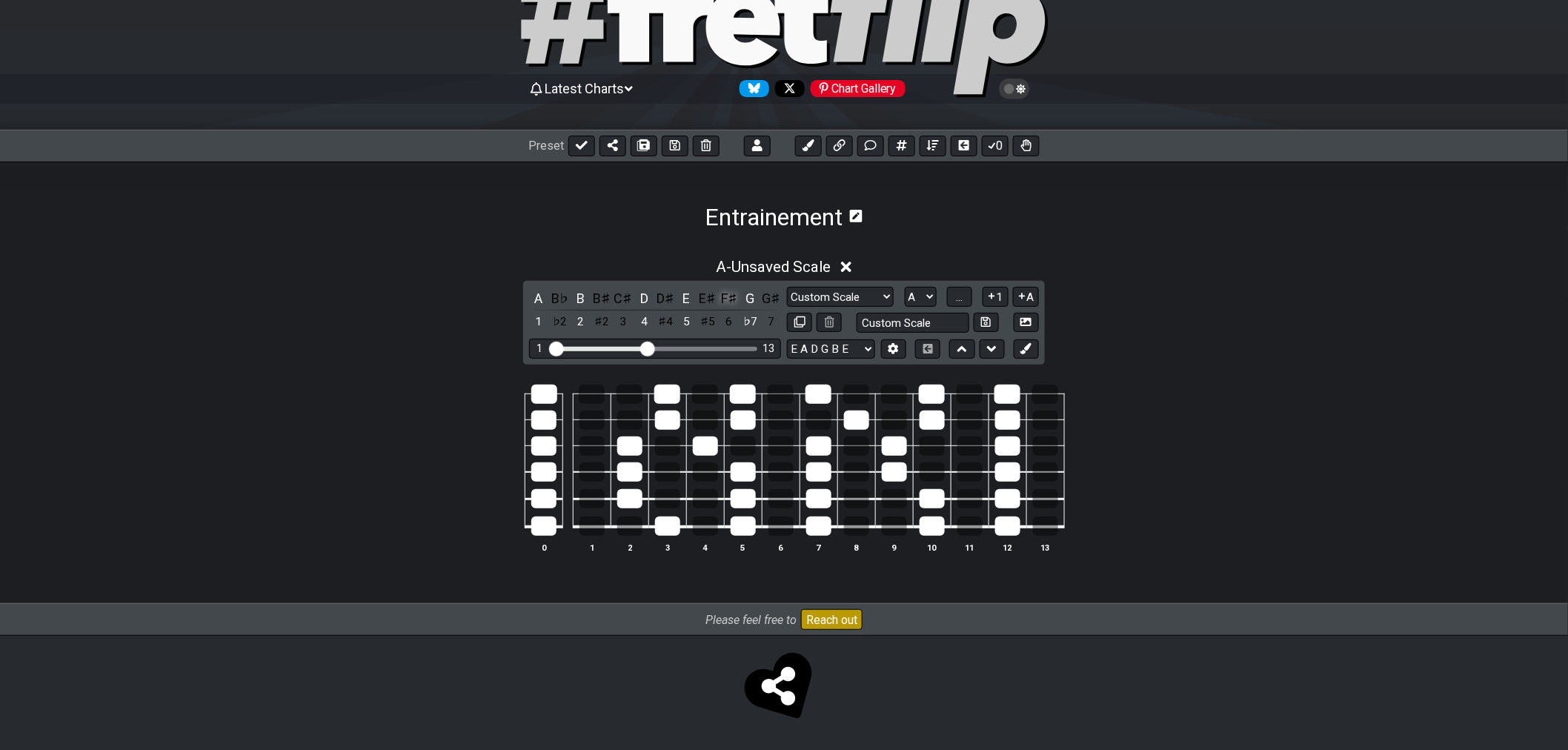
click at [722, 295] on div "F♯" at bounding box center [728, 298] width 19 height 20
click at [724, 299] on div "F♯" at bounding box center [728, 298] width 19 height 20
click at [707, 299] on div "E♯" at bounding box center [707, 298] width 19 height 20
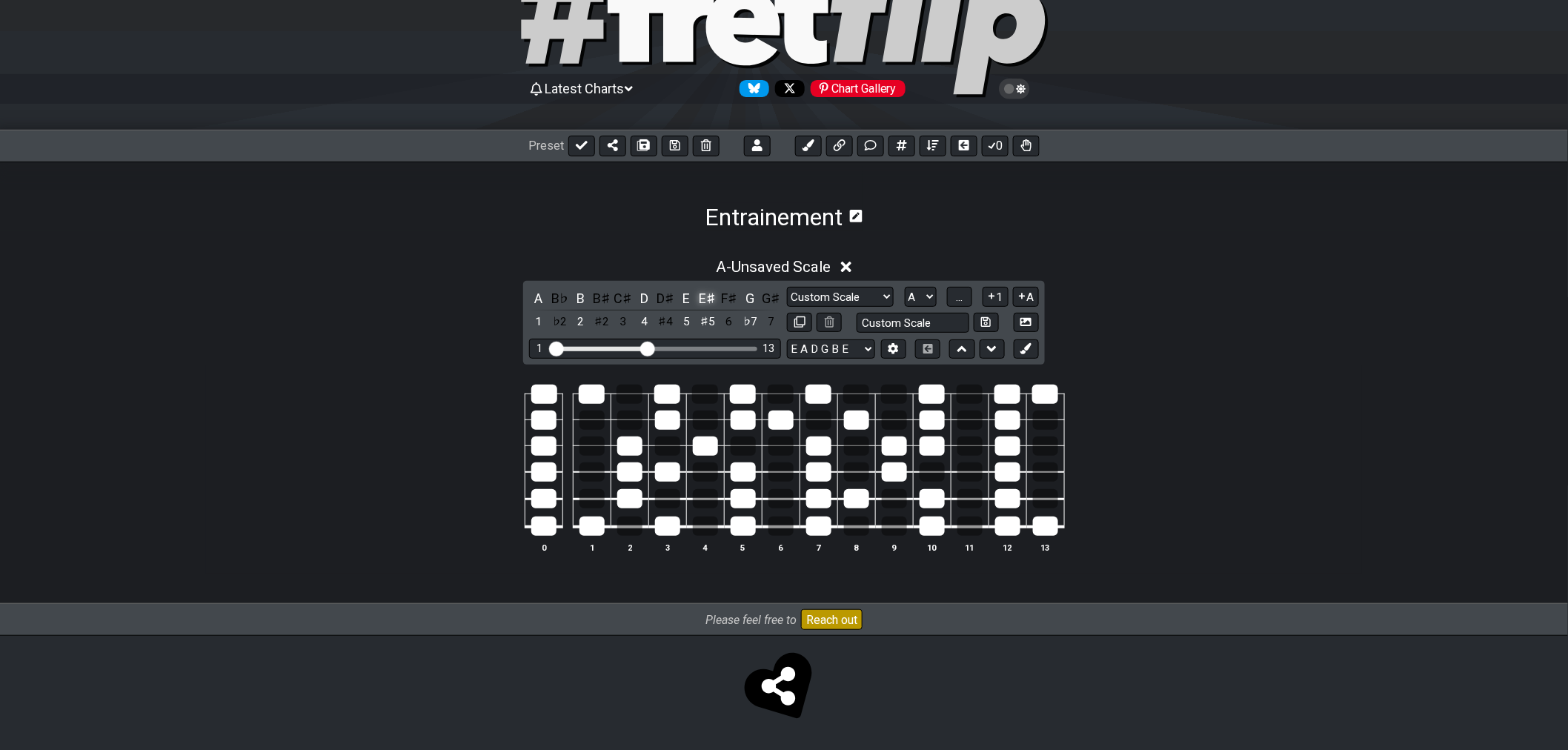
click at [707, 299] on div "E♯" at bounding box center [707, 298] width 19 height 20
click at [710, 306] on div "F" at bounding box center [707, 298] width 19 height 20
click at [626, 300] on div "C♯" at bounding box center [623, 298] width 19 height 20
click at [626, 303] on div "C♯" at bounding box center [623, 298] width 19 height 20
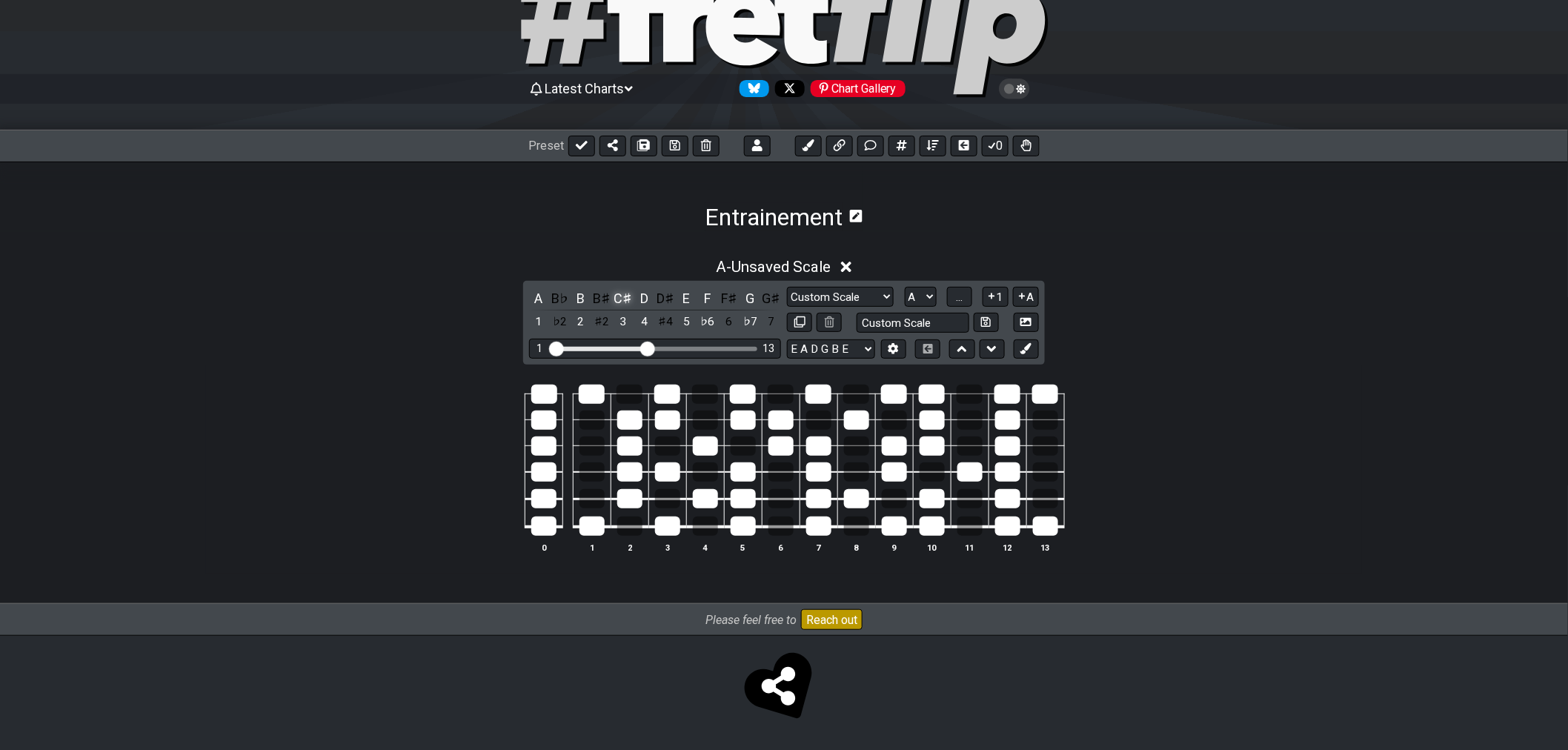
click at [626, 303] on div "C♯" at bounding box center [623, 298] width 19 height 20
click at [661, 291] on div "D♯" at bounding box center [665, 298] width 19 height 20
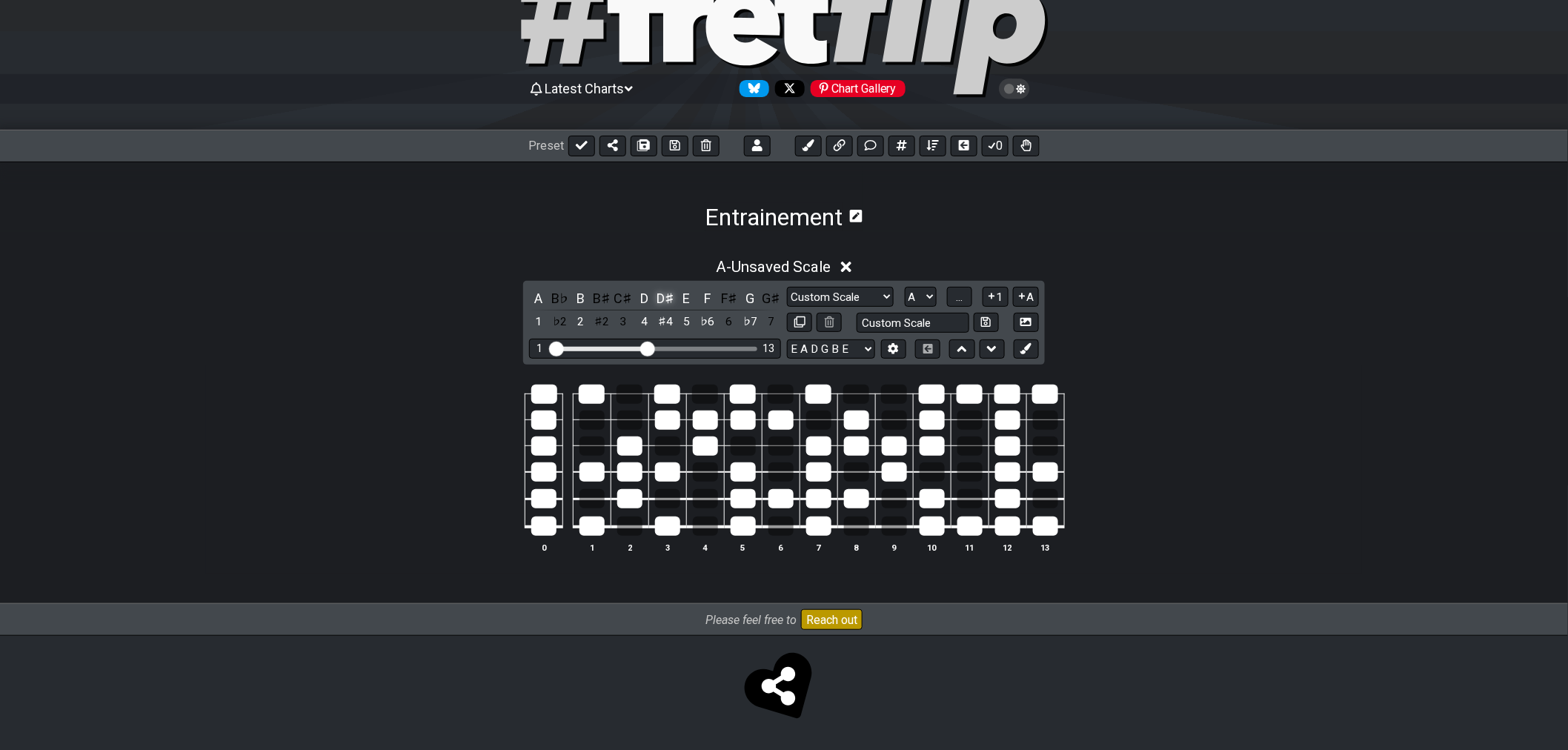
click at [661, 291] on div "D♯" at bounding box center [665, 298] width 19 height 20
click at [669, 306] on div "E♭" at bounding box center [665, 298] width 19 height 20
click at [652, 297] on div "D" at bounding box center [645, 298] width 19 height 20
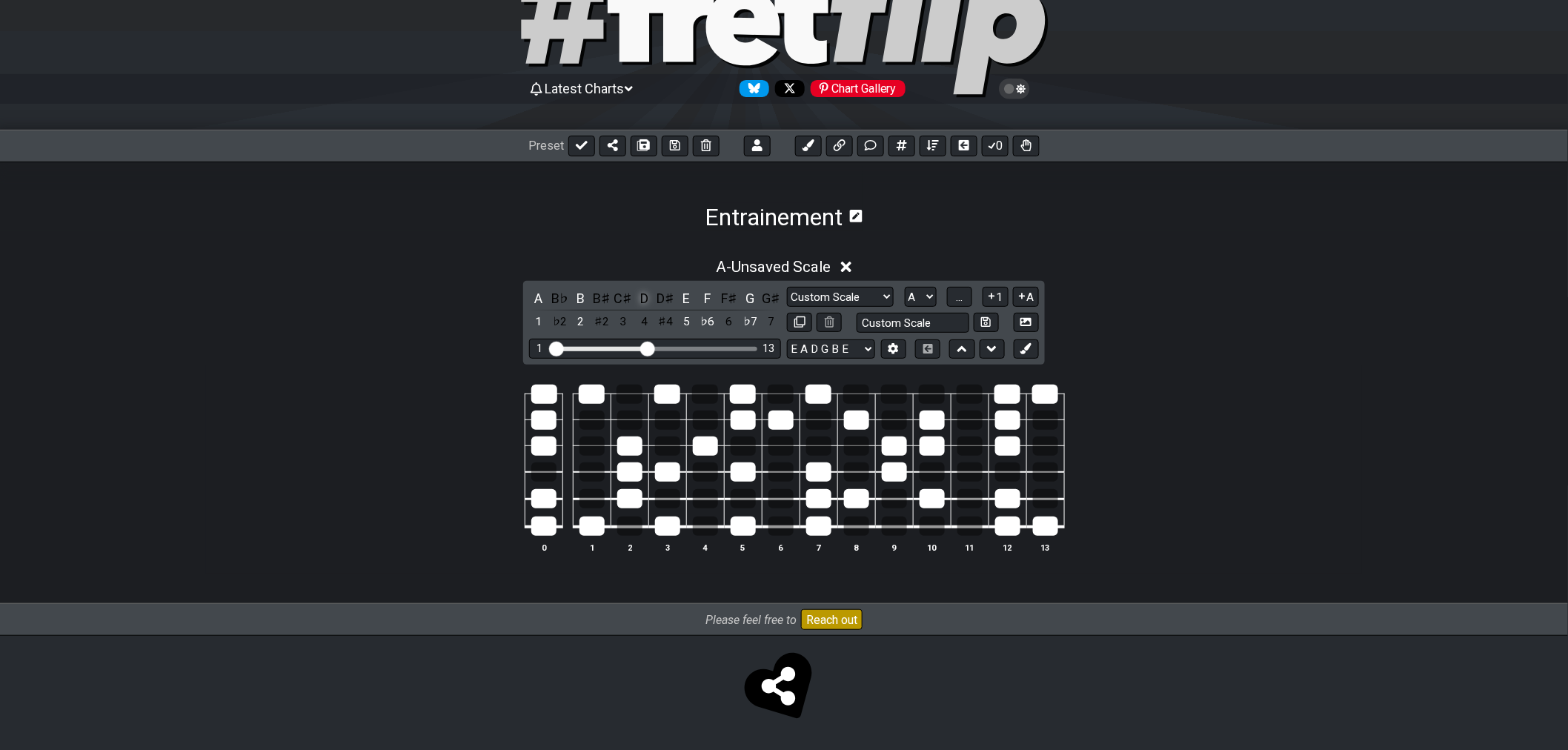
click at [652, 297] on div "D" at bounding box center [645, 298] width 19 height 20
click at [665, 299] on div "D♯" at bounding box center [665, 298] width 19 height 20
click at [663, 297] on div "E♭" at bounding box center [665, 298] width 19 height 20
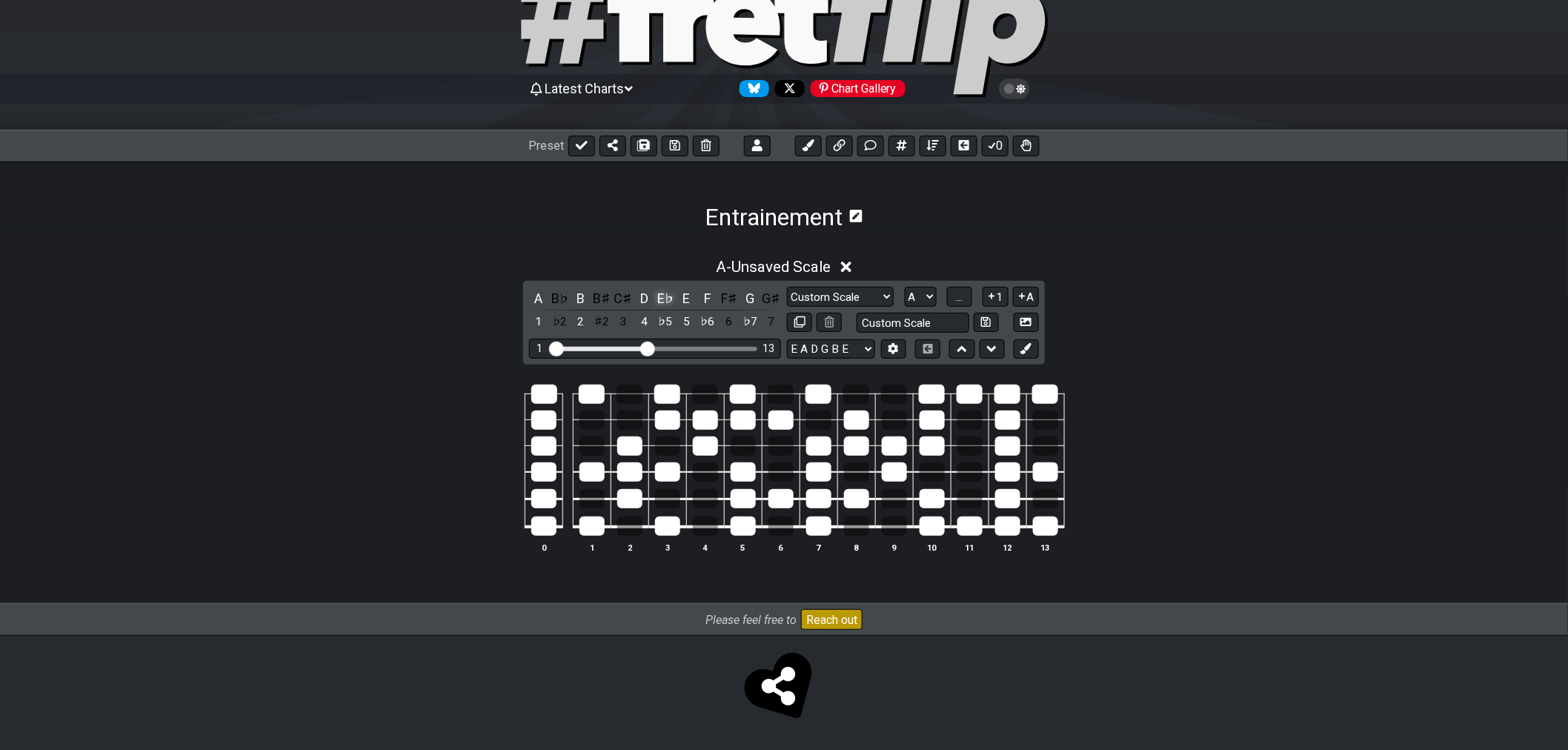
click at [663, 297] on div "E♭" at bounding box center [665, 298] width 19 height 20
click at [621, 297] on div "C♯" at bounding box center [623, 298] width 19 height 20
click at [606, 297] on div "B♯" at bounding box center [602, 298] width 19 height 20
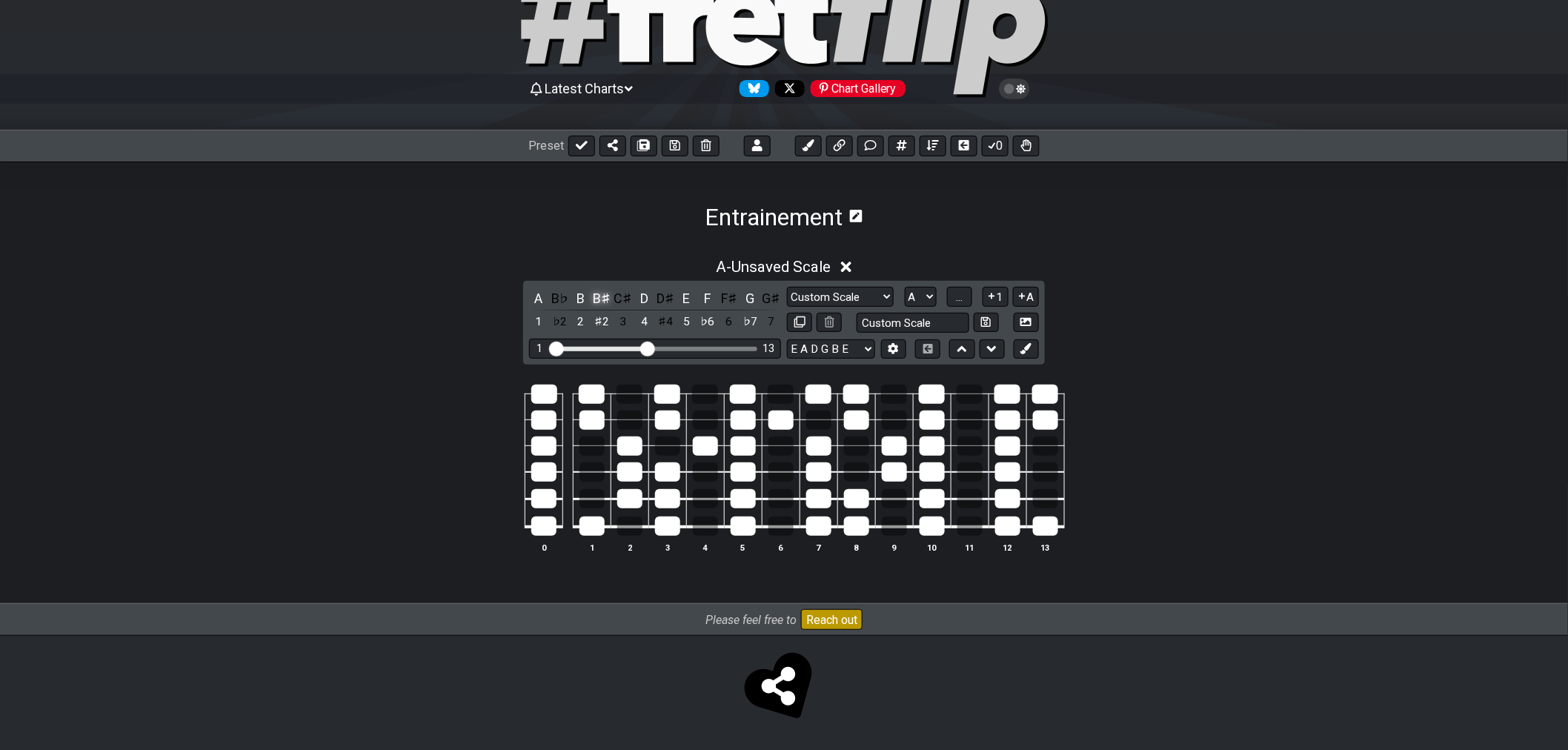
click at [606, 297] on div "B♯" at bounding box center [602, 298] width 19 height 20
click at [604, 299] on div "C" at bounding box center [602, 298] width 19 height 20
drag, startPoint x: 186, startPoint y: 189, endPoint x: 248, endPoint y: 239, distance: 79.6
drag, startPoint x: 248, startPoint y: 239, endPoint x: 60, endPoint y: 282, distance: 192.9
click at [60, 282] on div "A - Unsaved Scale A B♭ B C C♯ D D♯ E F F♯ G G♯ 1 ♭2 2 ♭3 3 4 ♯4 5 ♭6 6 ♭7 7 Man…" at bounding box center [784, 418] width 1568 height 374
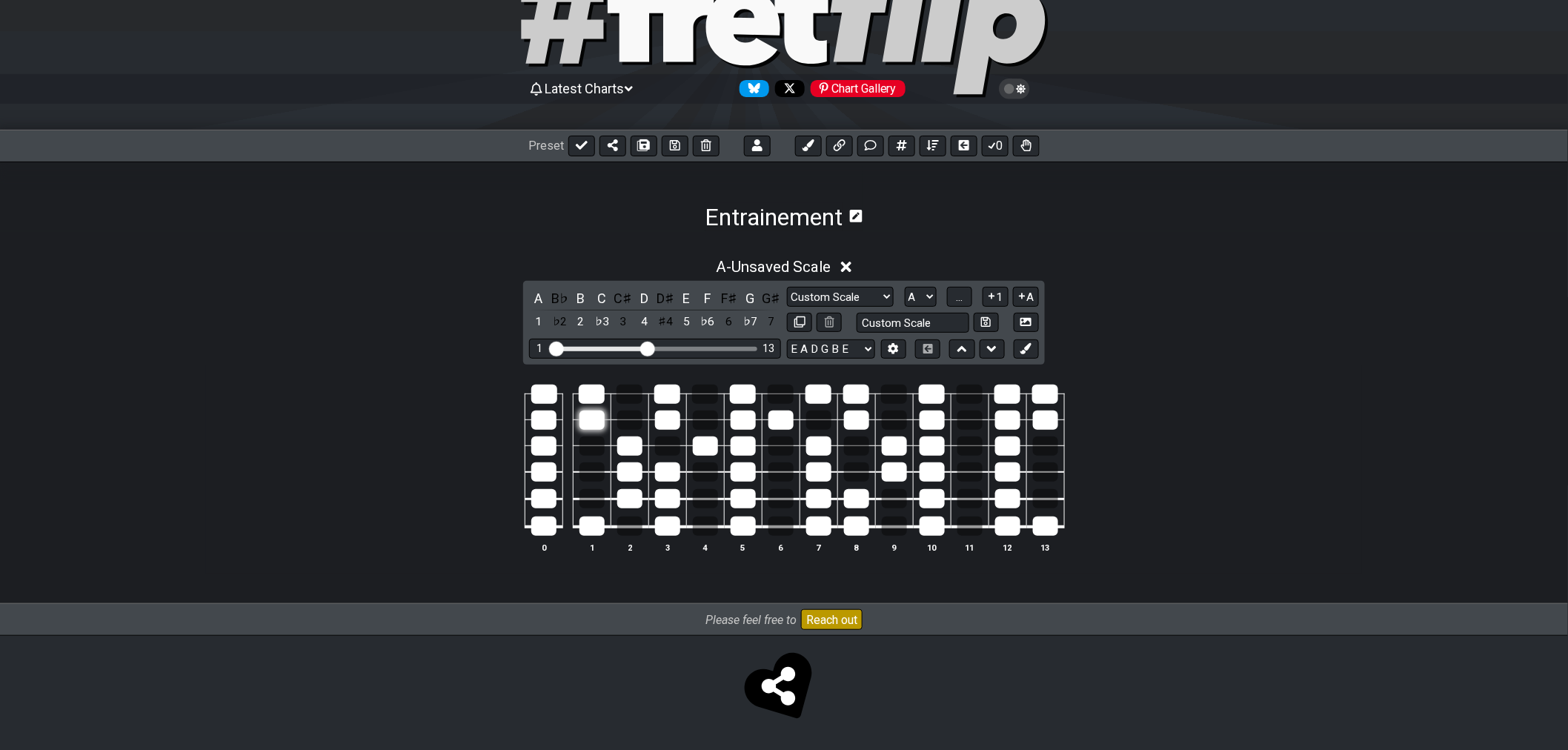
click at [596, 417] on div at bounding box center [593, 419] width 26 height 19
click at [596, 406] on td at bounding box center [591, 406] width 37 height 26
click at [594, 420] on div at bounding box center [593, 419] width 26 height 19
click at [574, 296] on div "B" at bounding box center [581, 298] width 19 height 20
click at [530, 298] on div "A" at bounding box center [538, 298] width 19 height 20
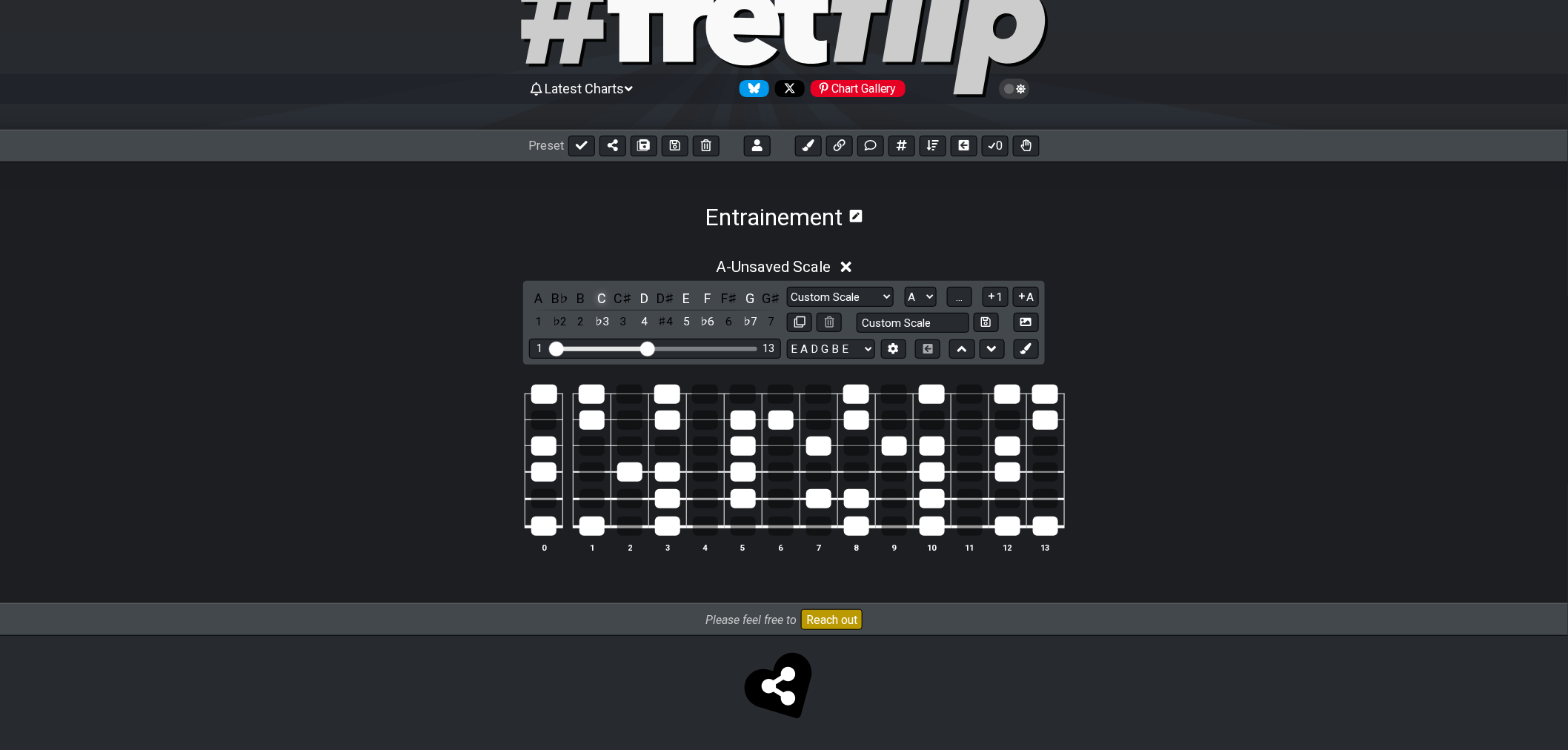
click at [603, 302] on div "C" at bounding box center [602, 298] width 19 height 20
click at [644, 301] on div "D" at bounding box center [645, 298] width 19 height 20
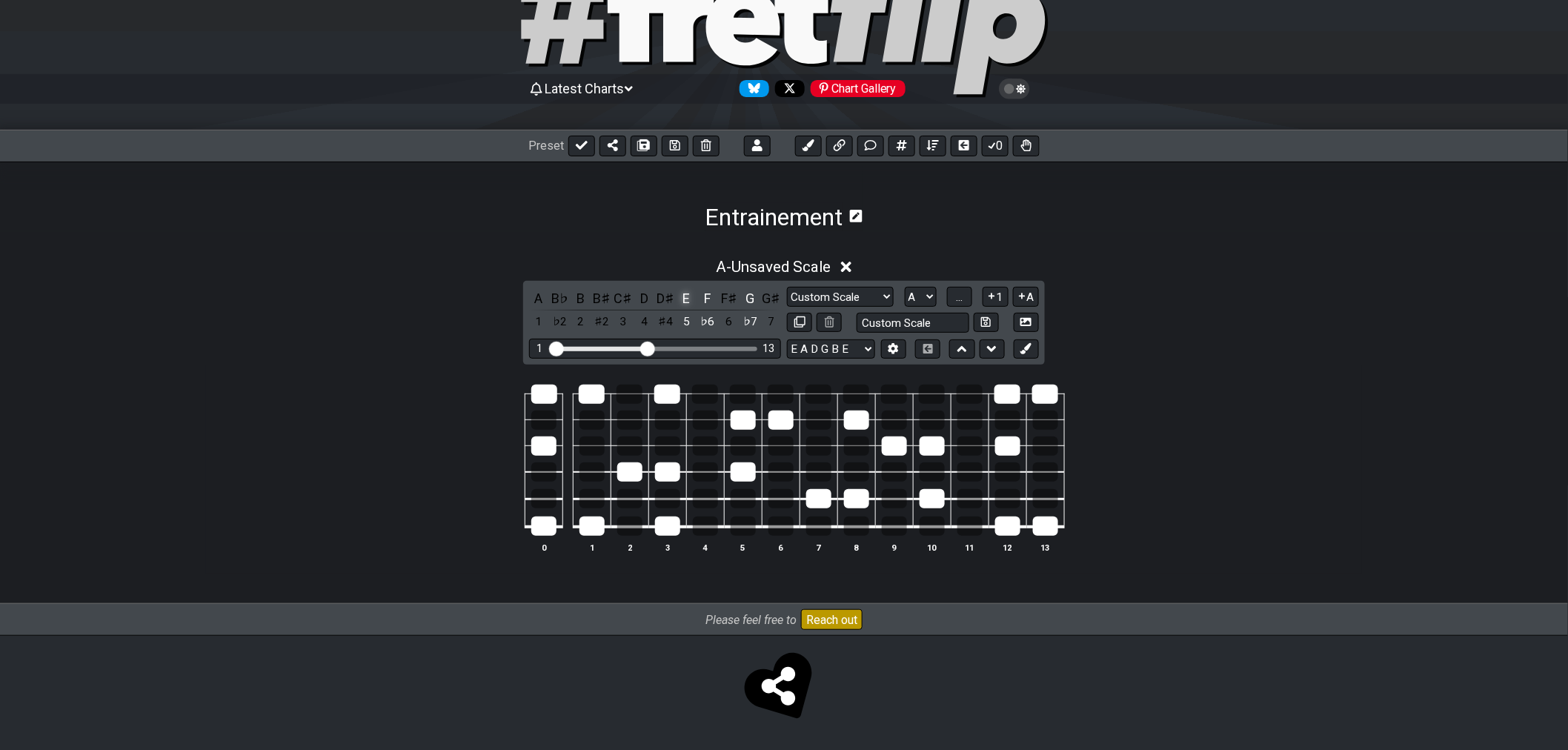
click at [685, 299] on div "E" at bounding box center [686, 298] width 19 height 20
click at [712, 297] on div "F" at bounding box center [707, 298] width 19 height 20
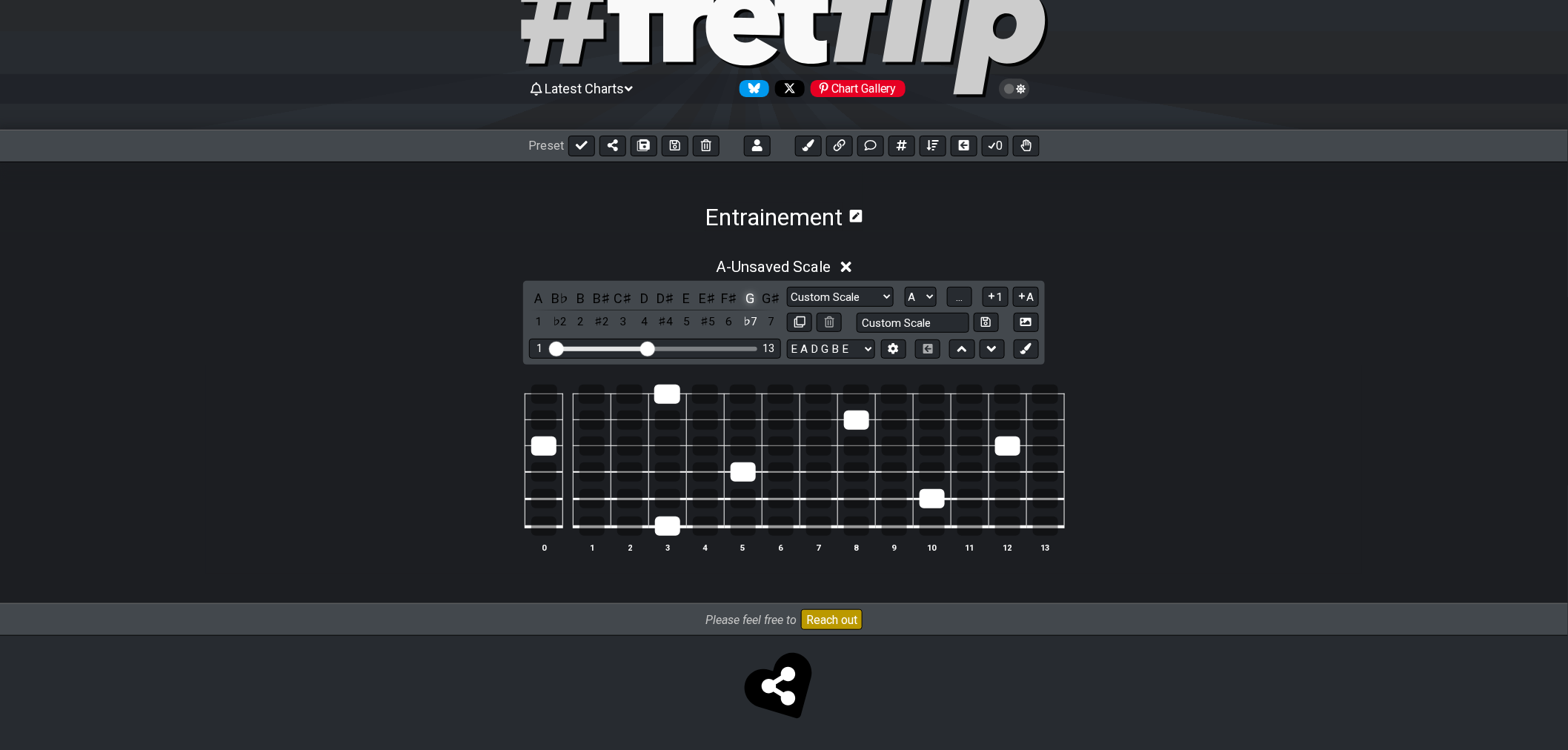
click at [753, 298] on div "G" at bounding box center [749, 298] width 19 height 20
click at [704, 293] on div "E♯" at bounding box center [707, 298] width 19 height 20
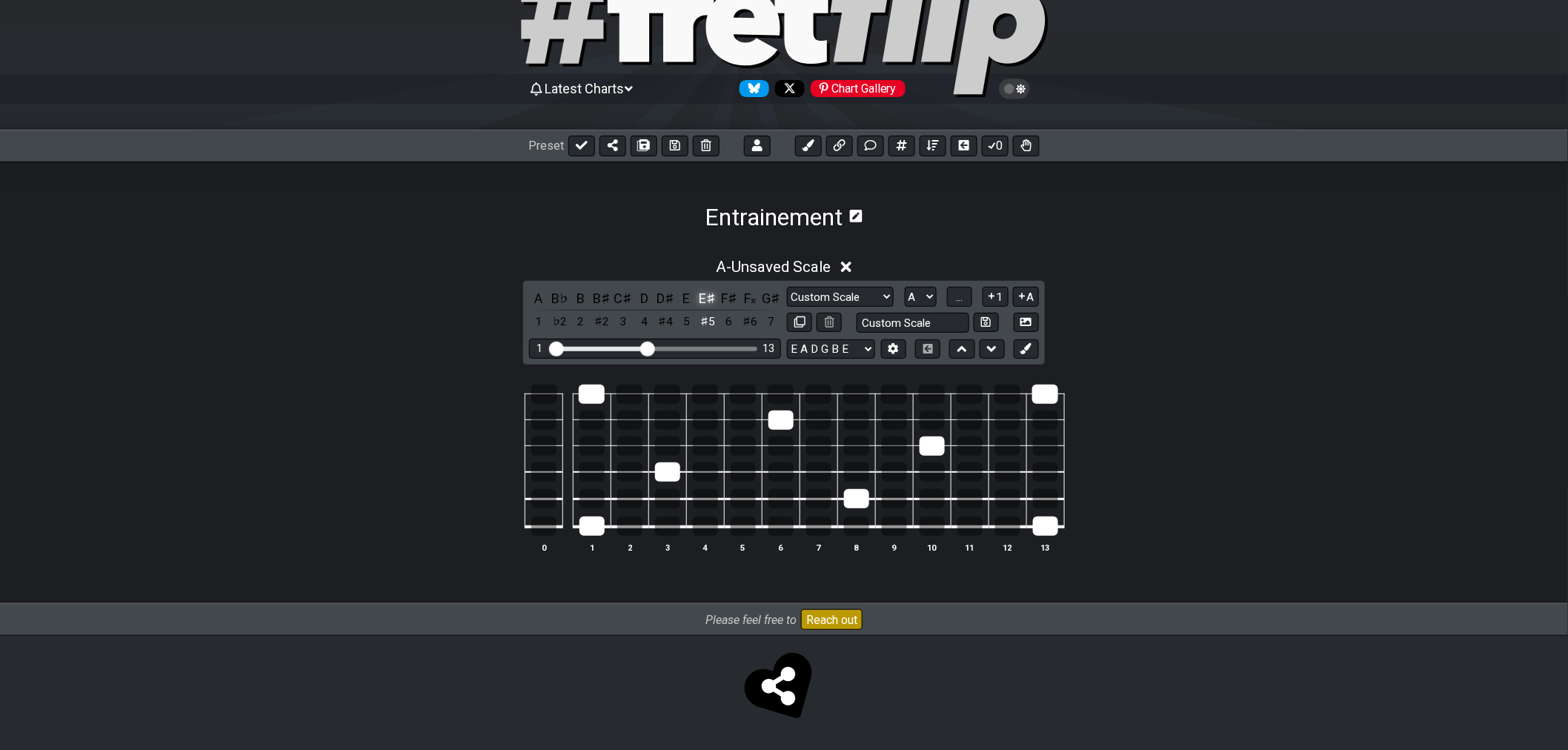
click at [706, 300] on div "E♯" at bounding box center [707, 298] width 19 height 20
click at [704, 299] on div "F" at bounding box center [707, 298] width 19 height 20
click at [706, 300] on div "F" at bounding box center [707, 298] width 19 height 20
click at [706, 298] on div "E♯" at bounding box center [707, 298] width 19 height 20
click at [704, 297] on div "E♯" at bounding box center [707, 298] width 19 height 20
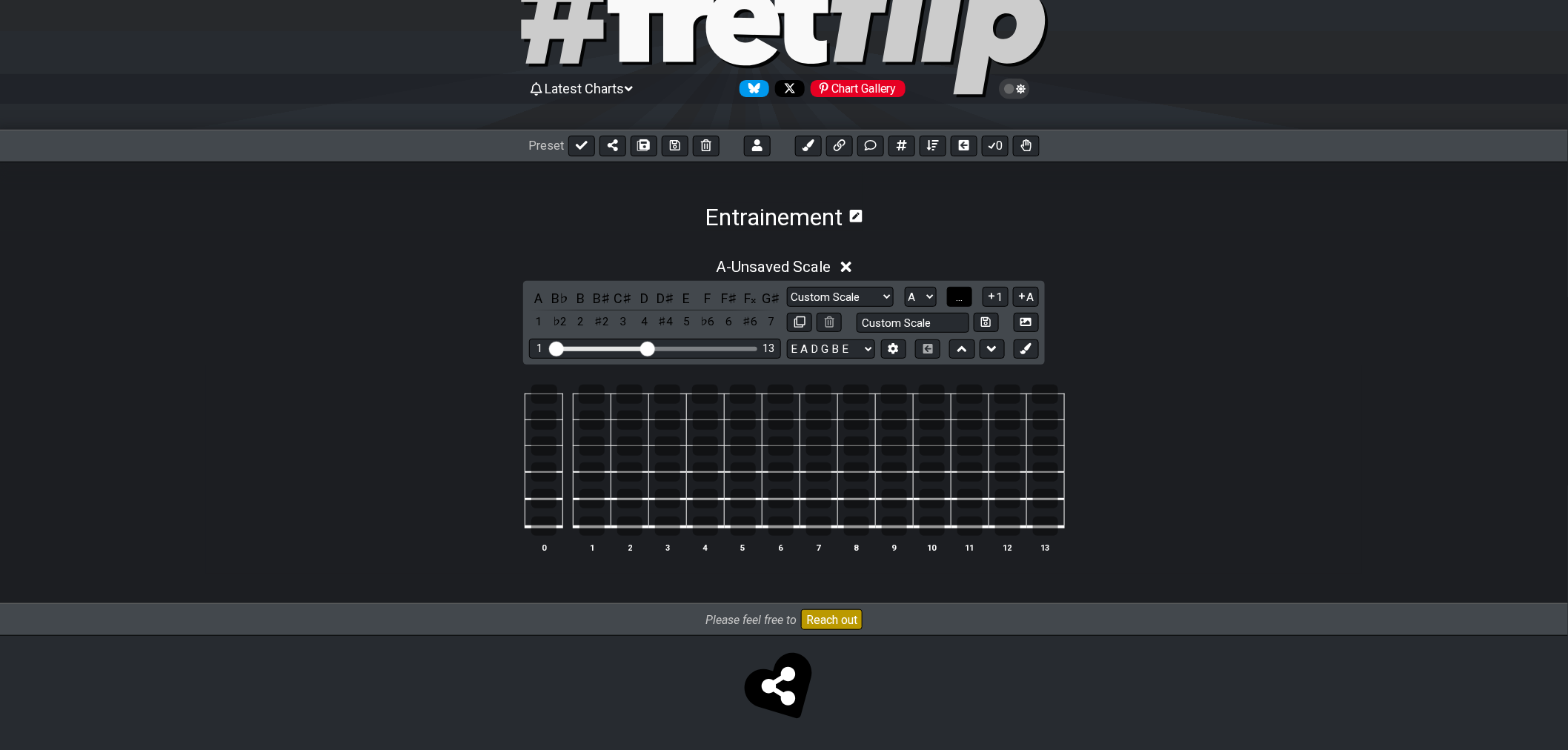
click at [953, 298] on button "..." at bounding box center [960, 297] width 26 height 20
click at [957, 297] on span "A.." at bounding box center [959, 297] width 12 height 14
click at [957, 297] on span "1..7" at bounding box center [959, 297] width 18 height 14
click at [588, 517] on div at bounding box center [593, 526] width 26 height 19
click at [594, 406] on td at bounding box center [591, 406] width 37 height 26
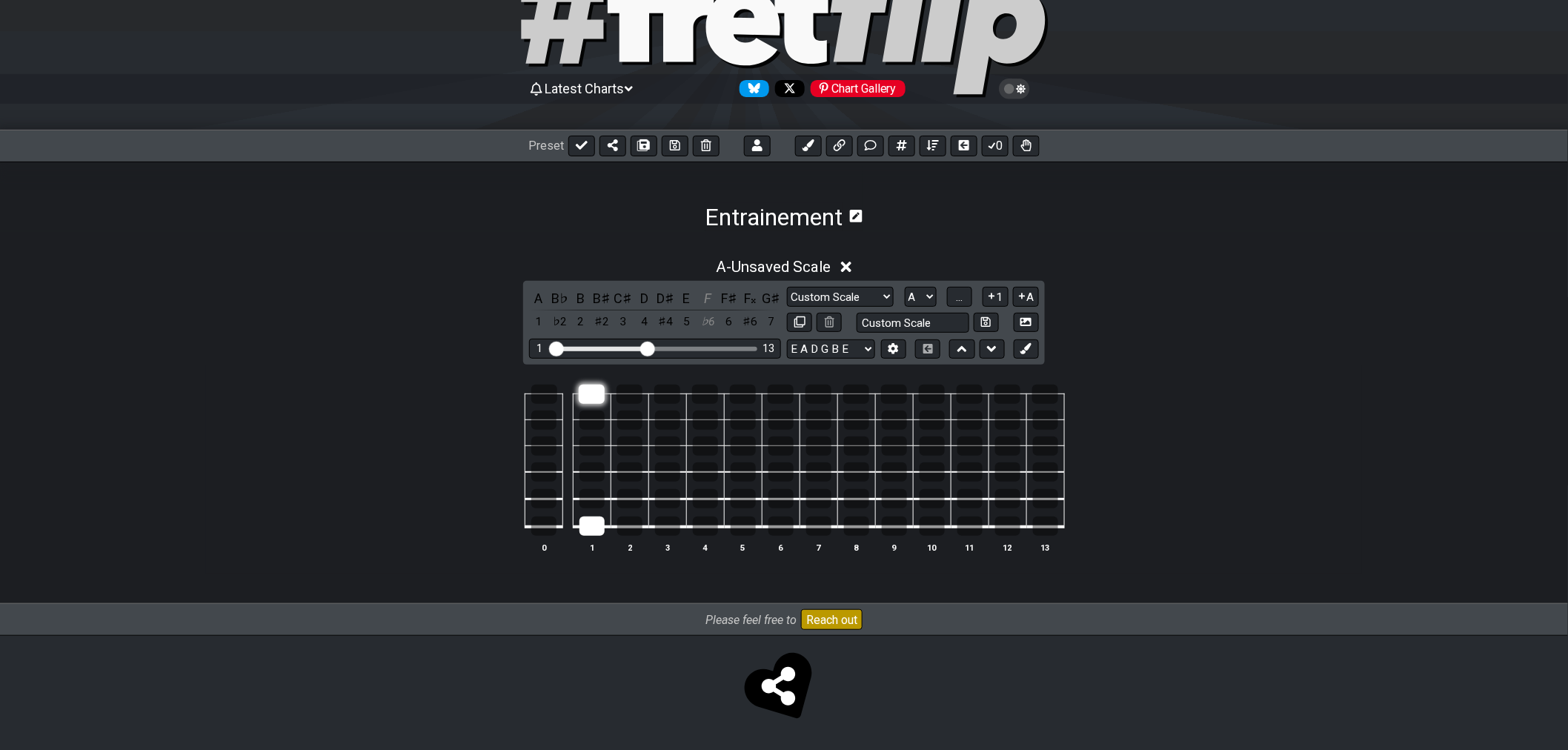
click at [595, 387] on div at bounding box center [592, 394] width 26 height 19
click at [673, 477] on div at bounding box center [668, 471] width 26 height 19
click at [665, 394] on div at bounding box center [667, 394] width 26 height 19
click at [662, 529] on div at bounding box center [668, 526] width 26 height 19
click at [540, 440] on div at bounding box center [544, 446] width 26 height 19
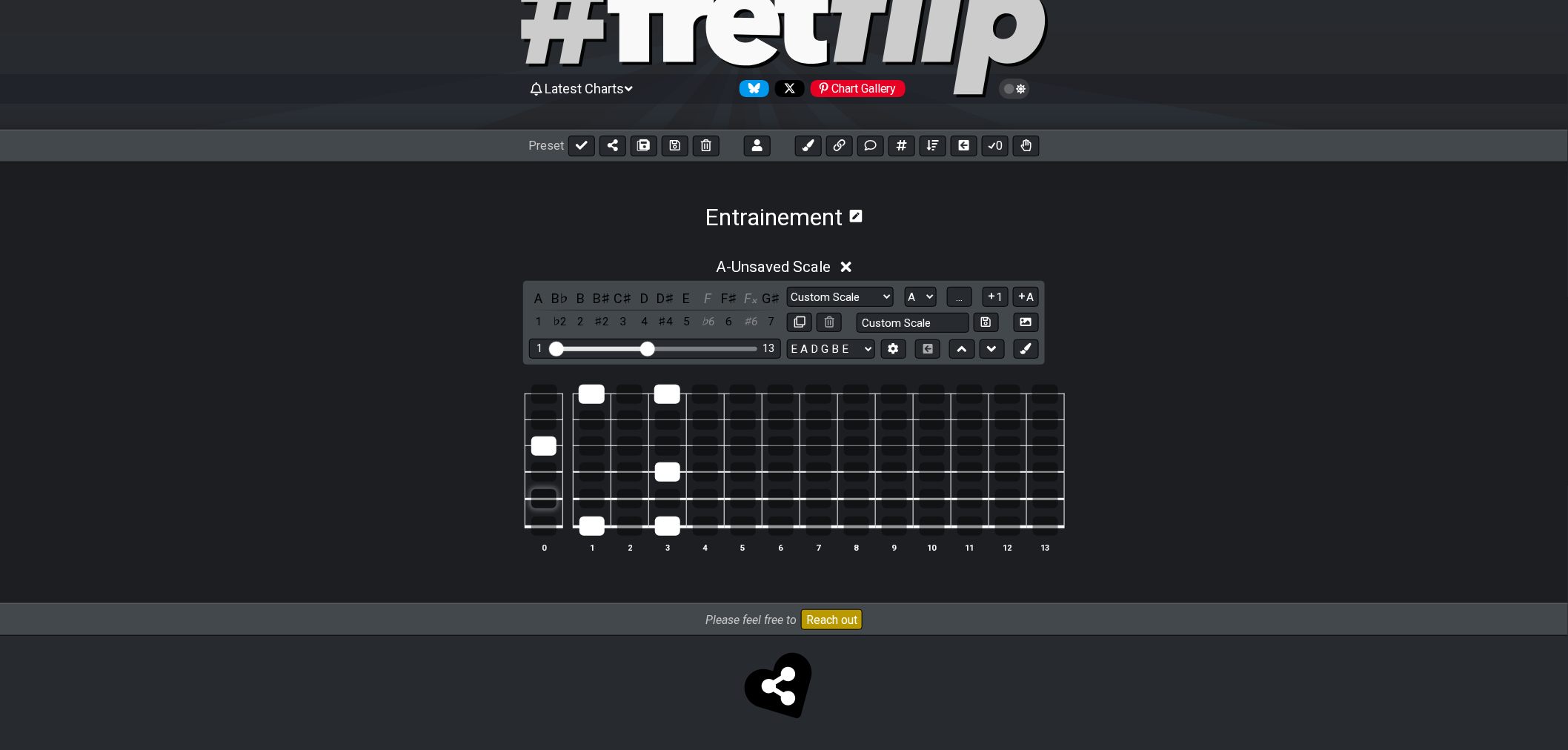
click at [550, 500] on div at bounding box center [544, 498] width 26 height 19
click at [631, 448] on div at bounding box center [630, 446] width 26 height 19
click at [746, 526] on div at bounding box center [744, 526] width 26 height 19
click at [543, 420] on div at bounding box center [544, 419] width 26 height 19
drag, startPoint x: 630, startPoint y: 498, endPoint x: 647, endPoint y: 505, distance: 18.4
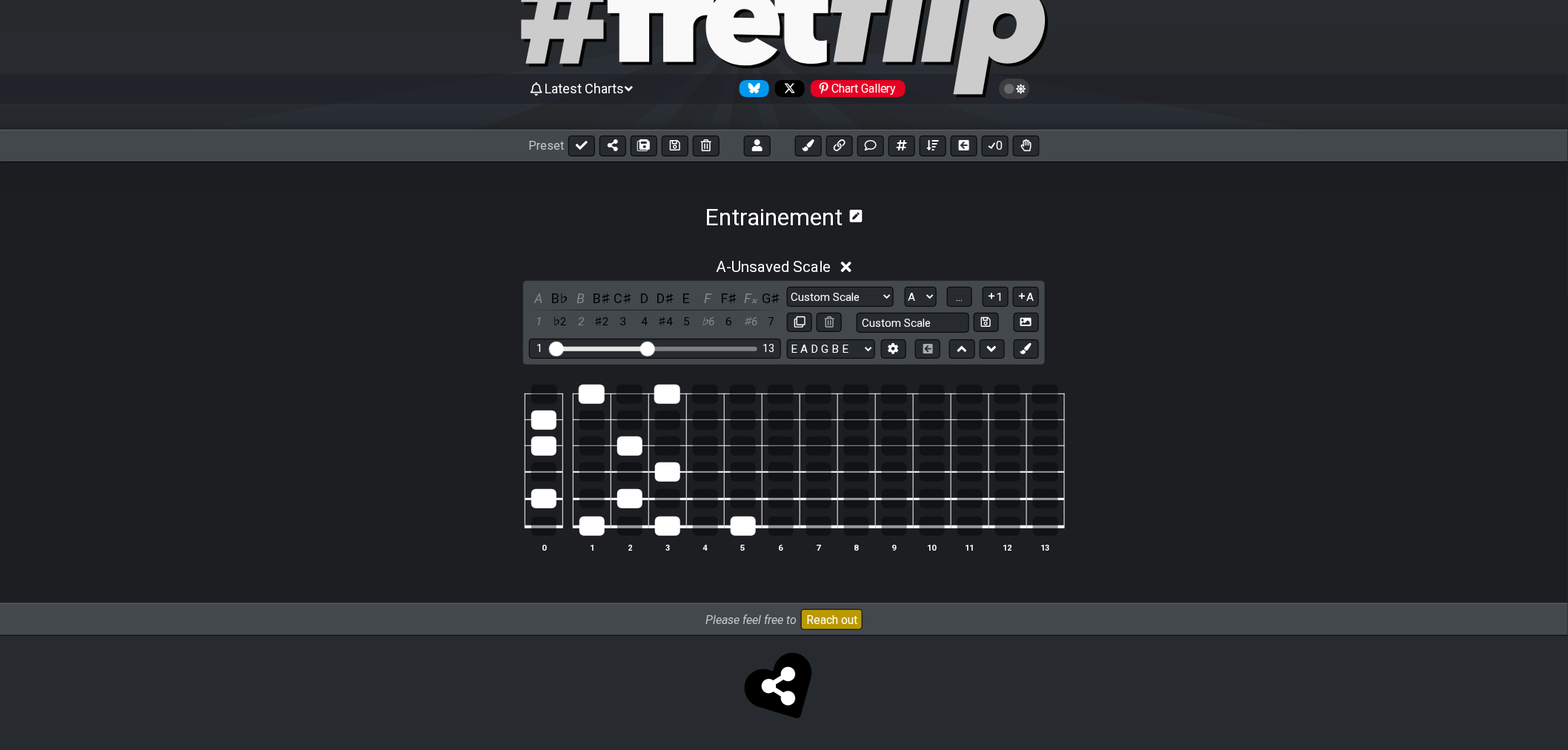
click at [631, 498] on div at bounding box center [630, 498] width 26 height 19
click at [588, 425] on div at bounding box center [593, 419] width 26 height 19
click at [671, 504] on div at bounding box center [668, 498] width 26 height 19
click at [741, 404] on td at bounding box center [742, 406] width 37 height 26
click at [745, 391] on div at bounding box center [743, 394] width 26 height 19
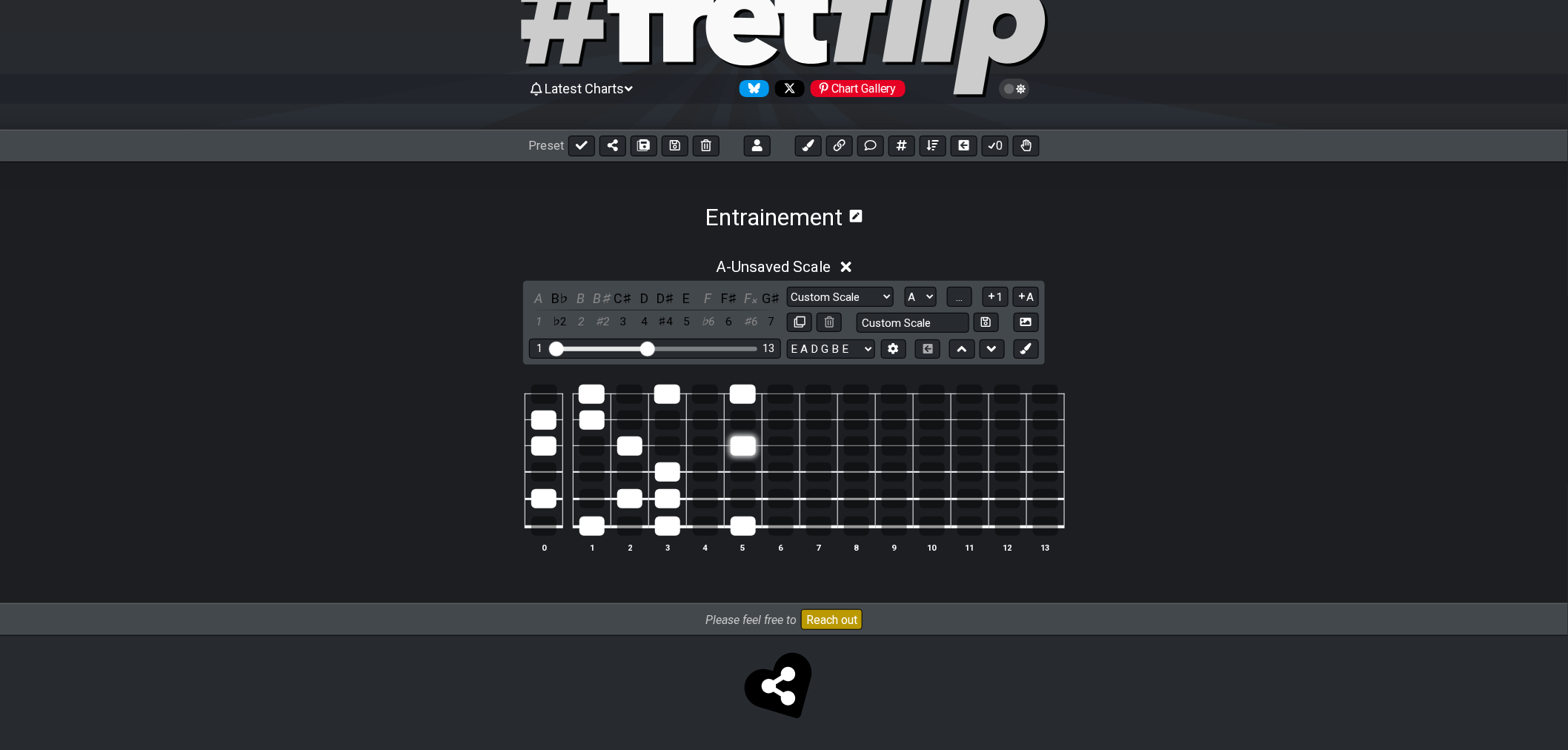
click at [738, 449] on div at bounding box center [744, 446] width 26 height 19
click at [707, 453] on div at bounding box center [706, 446] width 26 height 19
click at [544, 530] on div at bounding box center [544, 526] width 26 height 19
click at [631, 469] on div at bounding box center [630, 471] width 26 height 19
click at [552, 393] on div at bounding box center [544, 394] width 26 height 19
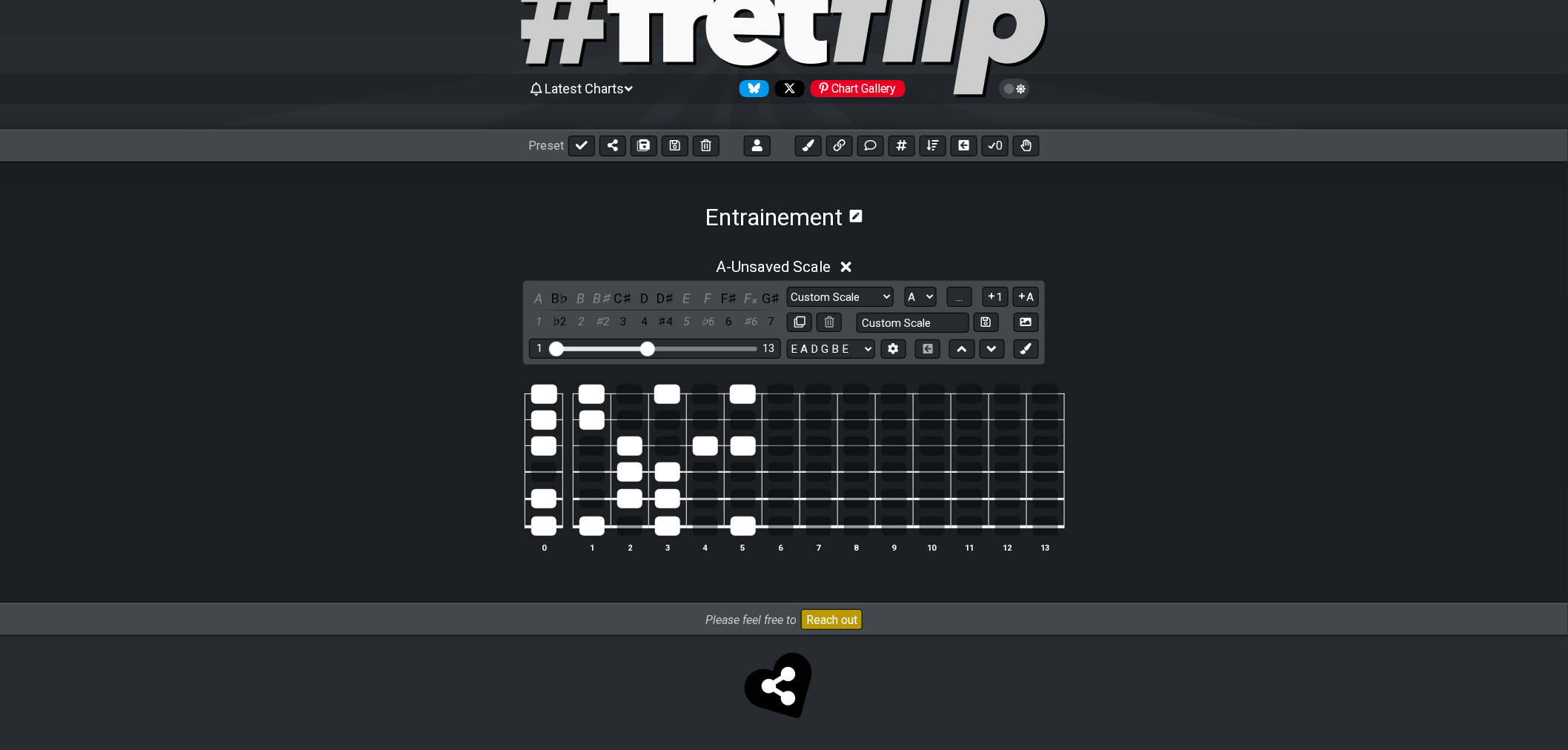
click at [1003, 535] on table "0 1 2 3 4 5 6 7 8 9 10 11 12 13" at bounding box center [780, 455] width 568 height 174
click at [1006, 517] on div at bounding box center [1008, 526] width 26 height 19
click at [1000, 391] on div at bounding box center [1007, 394] width 26 height 19
click at [818, 398] on div at bounding box center [819, 394] width 26 height 19
click at [861, 396] on div at bounding box center [856, 394] width 26 height 19
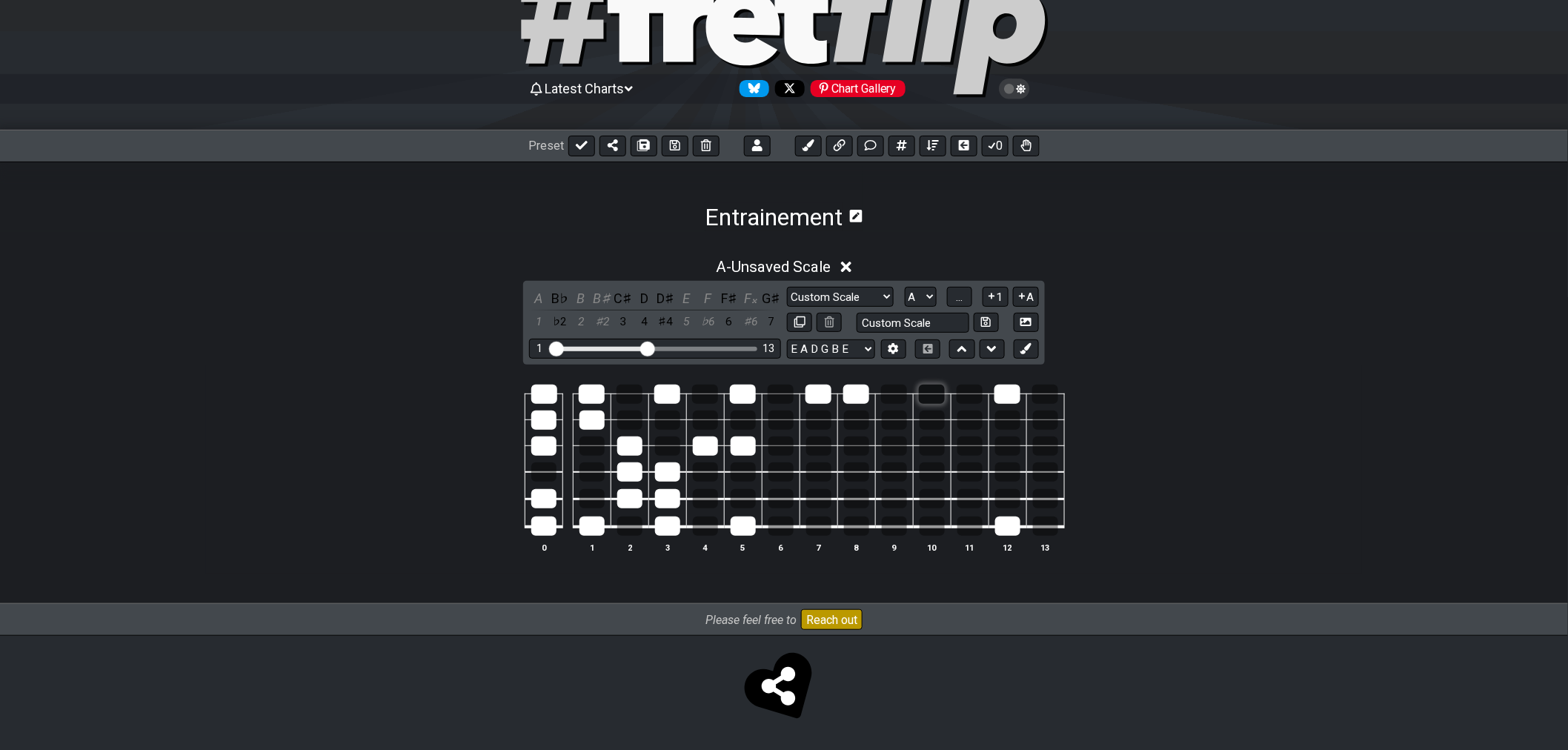
click at [929, 397] on div at bounding box center [932, 394] width 26 height 19
click at [826, 530] on div at bounding box center [819, 526] width 26 height 19
click at [853, 529] on div at bounding box center [857, 526] width 26 height 19
click at [938, 534] on table "0 1 2 3 4 5 6 7 8 9 10 11 12 13" at bounding box center [780, 455] width 568 height 174
click at [934, 523] on div at bounding box center [933, 526] width 26 height 19
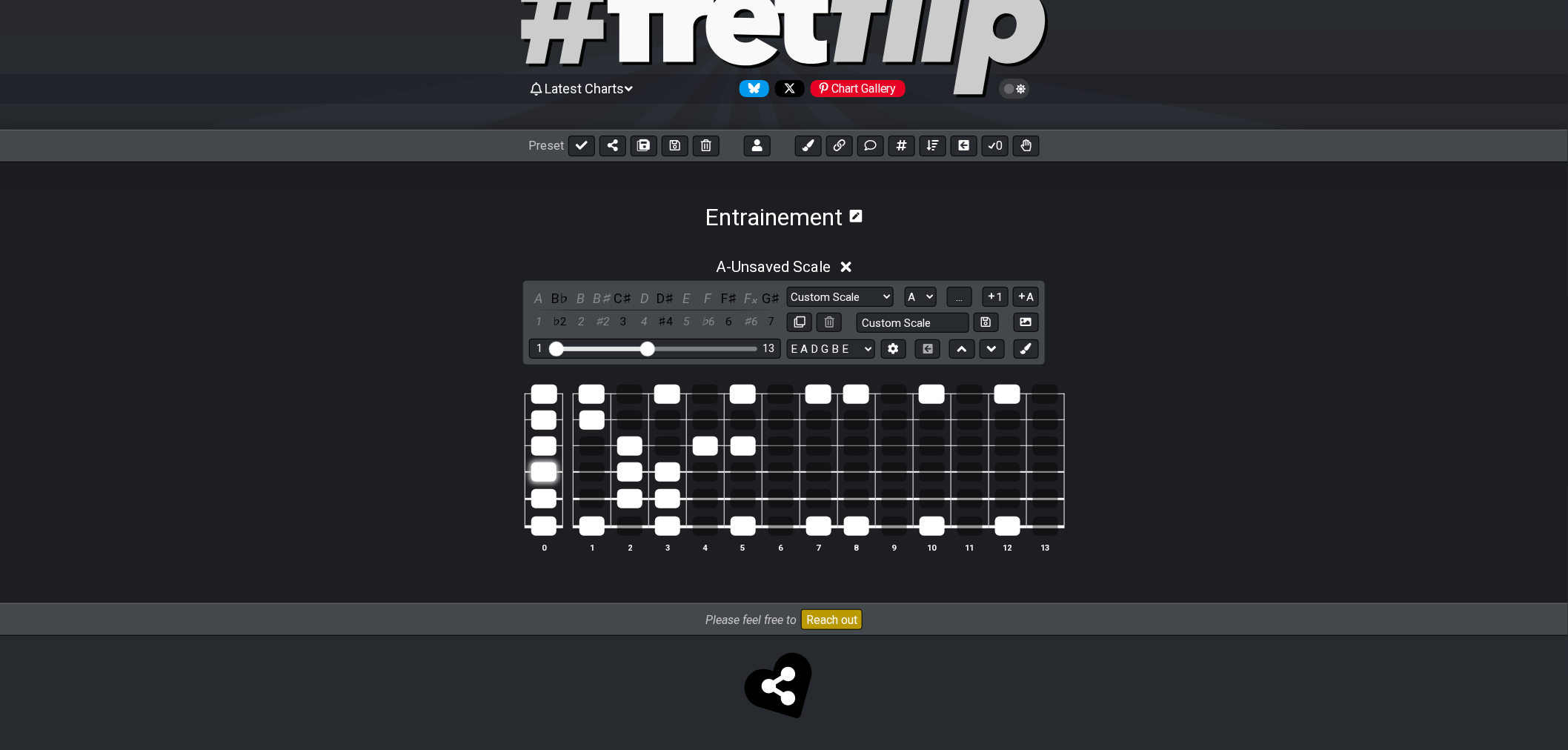
click at [546, 476] on div at bounding box center [544, 471] width 26 height 19
click at [631, 426] on div at bounding box center [630, 419] width 26 height 19
drag, startPoint x: 747, startPoint y: 505, endPoint x: 760, endPoint y: 509, distance: 13.6
click at [747, 505] on div at bounding box center [744, 498] width 26 height 19
drag, startPoint x: 640, startPoint y: 422, endPoint x: 647, endPoint y: 423, distance: 7.1
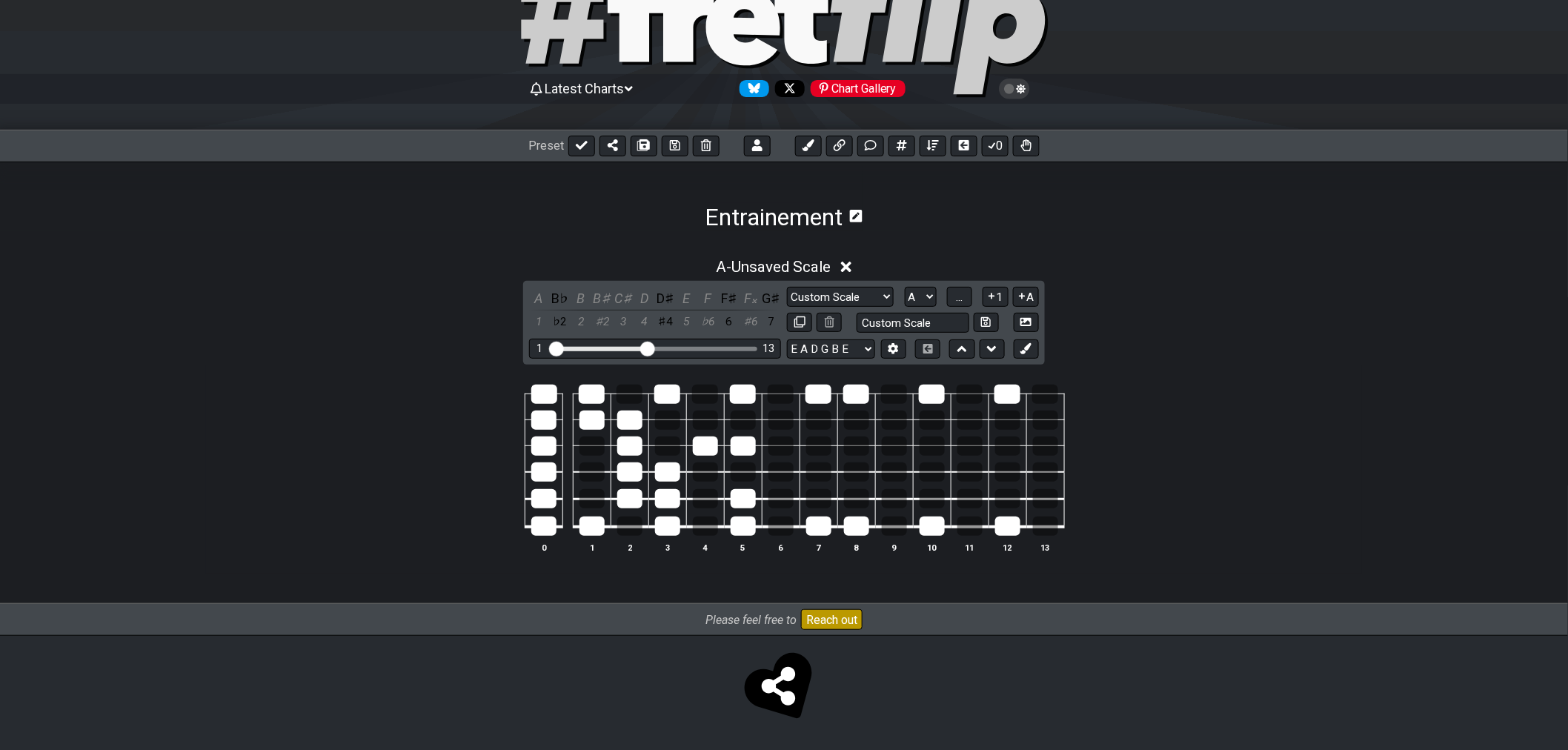
click at [639, 422] on div at bounding box center [630, 419] width 26 height 19
click at [679, 423] on div at bounding box center [668, 419] width 26 height 19
click at [818, 449] on div at bounding box center [819, 446] width 26 height 19
click at [895, 446] on div at bounding box center [894, 446] width 26 height 19
click at [923, 441] on div at bounding box center [933, 446] width 26 height 19
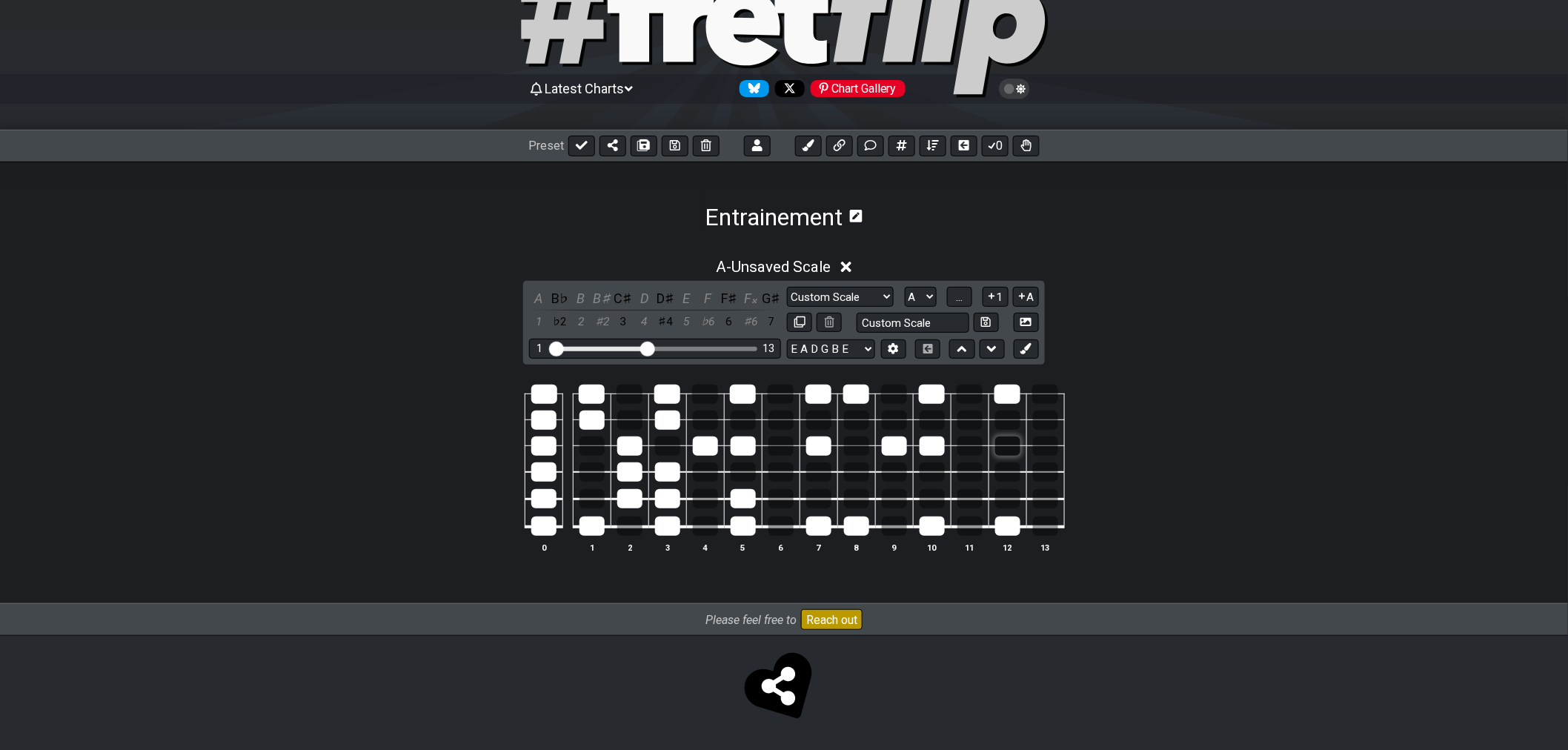
click at [1006, 448] on div at bounding box center [1008, 446] width 26 height 19
click at [961, 296] on span "..." at bounding box center [959, 297] width 6 height 14
click at [706, 293] on div "F" at bounding box center [707, 298] width 19 height 20
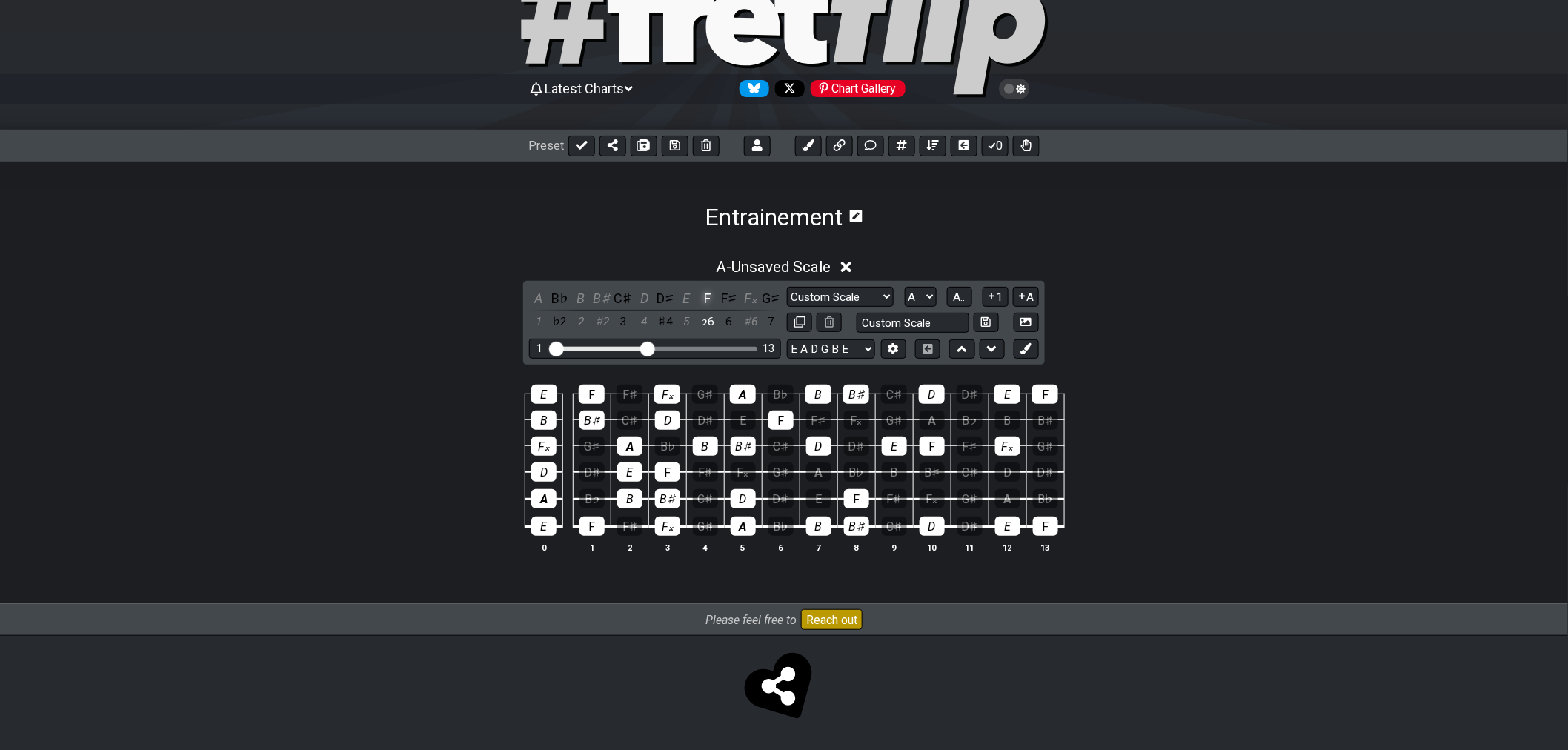
click at [706, 293] on div "F" at bounding box center [707, 298] width 19 height 20
click at [706, 294] on div "E♯" at bounding box center [707, 298] width 19 height 20
click at [706, 294] on div "F" at bounding box center [707, 298] width 19 height 20
click at [706, 295] on div "F" at bounding box center [707, 298] width 19 height 20
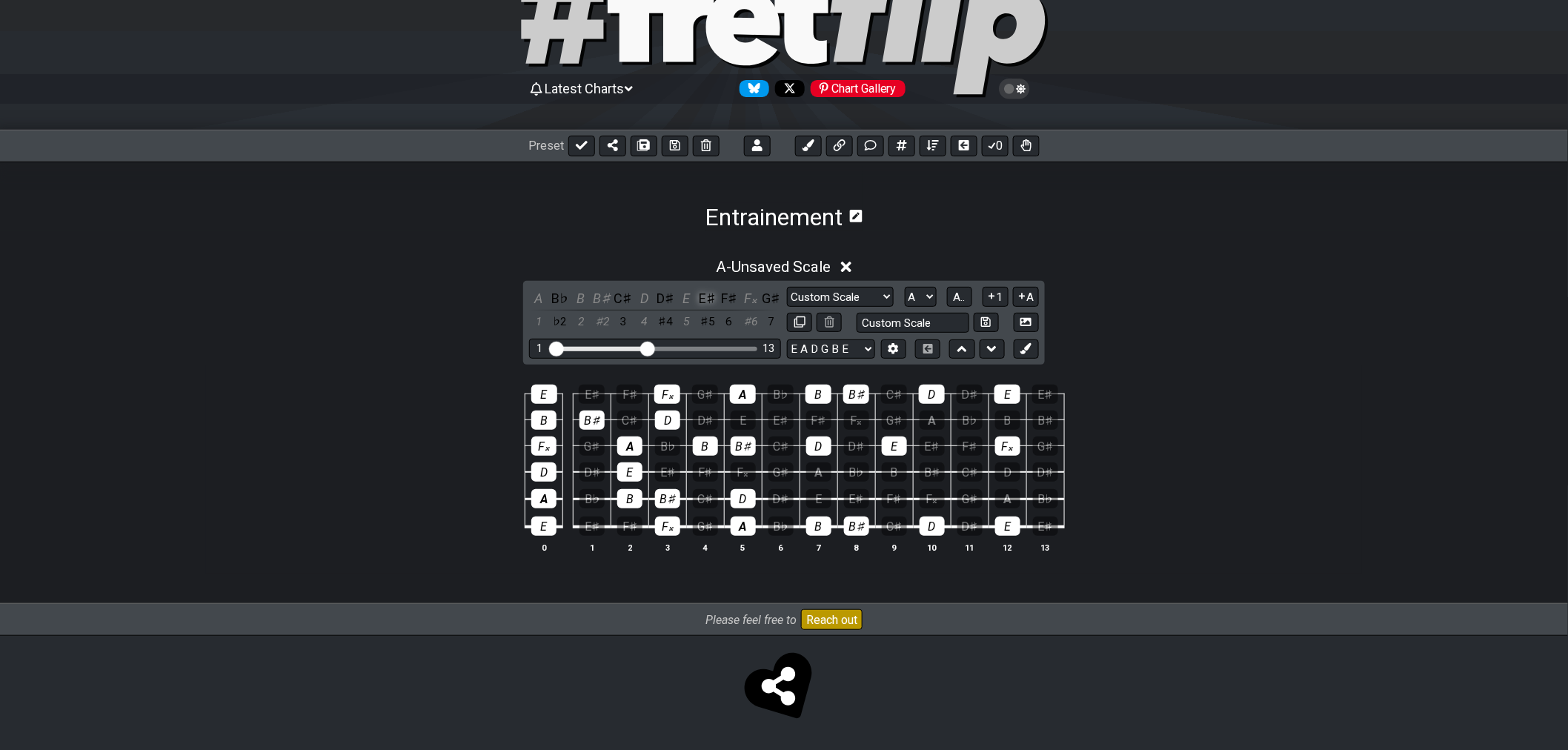
click at [707, 293] on div "E♯" at bounding box center [707, 298] width 19 height 20
click at [707, 299] on div "E♯" at bounding box center [707, 298] width 19 height 20
click at [588, 524] on div "F" at bounding box center [593, 526] width 26 height 19
click at [585, 388] on div "F" at bounding box center [592, 394] width 26 height 19
click at [675, 467] on div "F" at bounding box center [668, 471] width 26 height 19
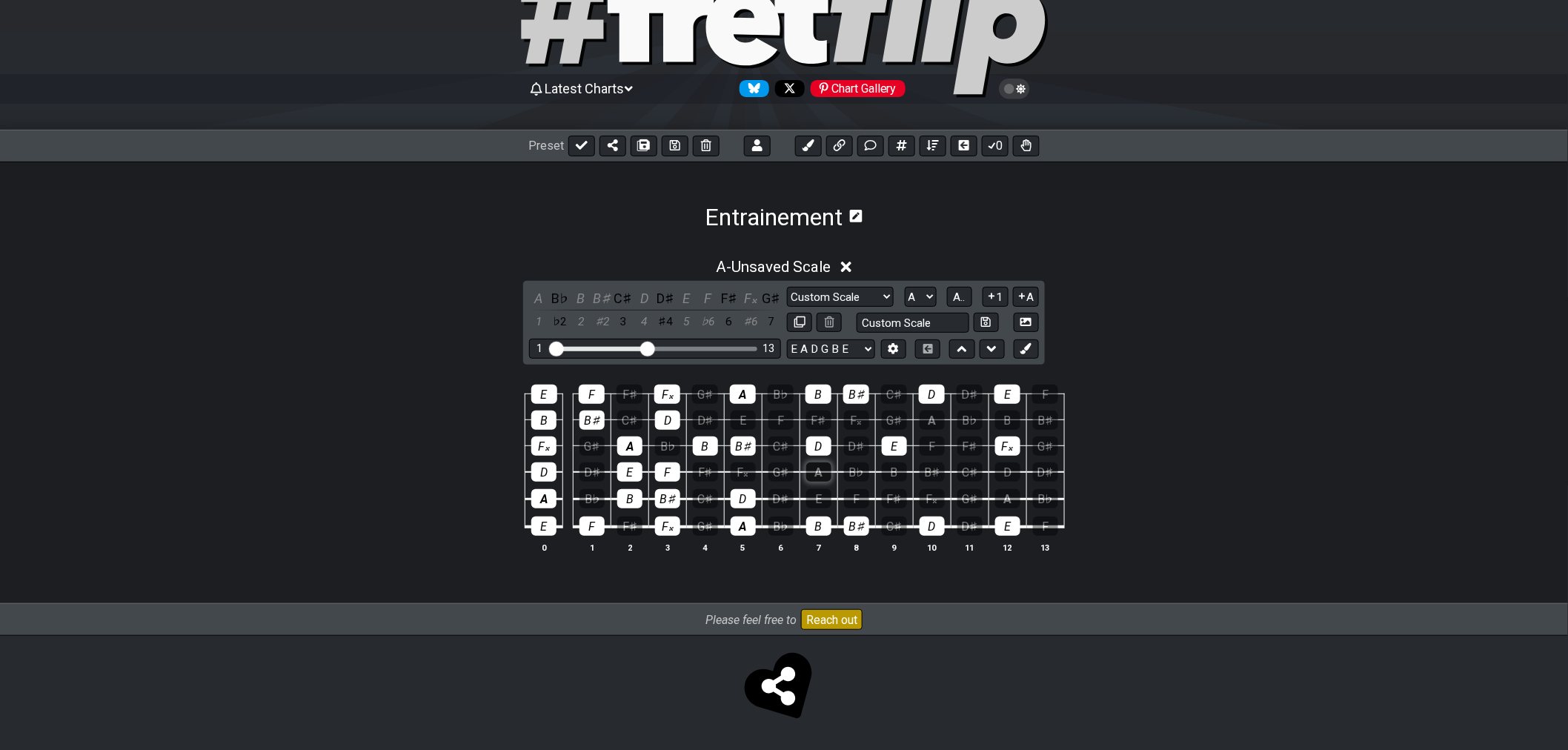
click at [816, 474] on div "A" at bounding box center [819, 471] width 26 height 19
click at [820, 471] on div "A" at bounding box center [819, 471] width 26 height 19
click at [752, 308] on div "A B♭ B B♯ C♯ D D♯ E F F♯ F𝄪 G♯ 1 ♭2 2 ♯2 3 4 ♯4 5 ♭6 6 ♯6 7" at bounding box center [655, 310] width 252 height 44
click at [751, 299] on div "F𝄪" at bounding box center [749, 298] width 19 height 20
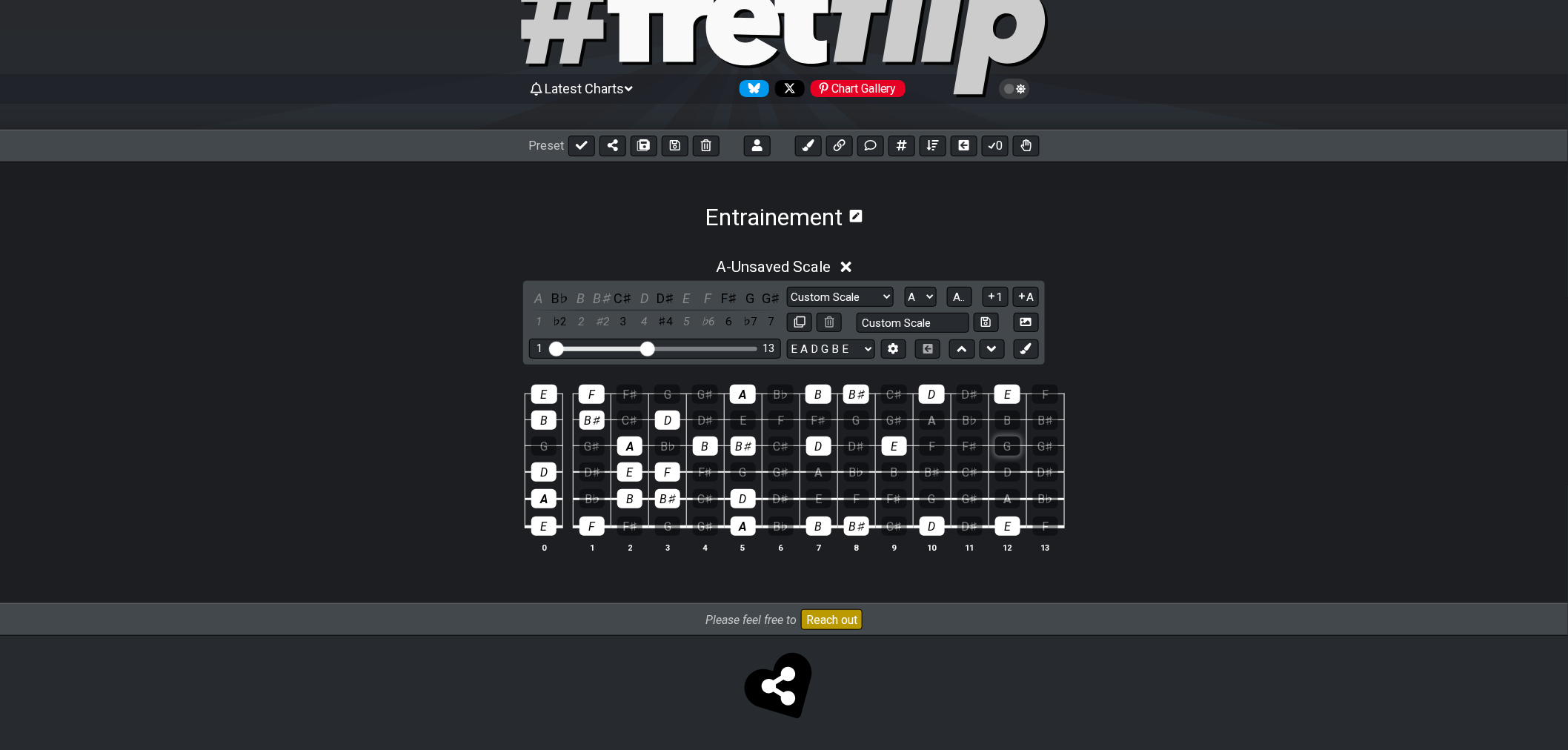
click at [996, 441] on div "G" at bounding box center [1008, 446] width 26 height 19
click at [858, 401] on div "B♯" at bounding box center [856, 394] width 26 height 19
click at [962, 291] on span "A.." at bounding box center [959, 297] width 12 height 14
click at [962, 291] on span "1..7" at bounding box center [959, 297] width 18 height 14
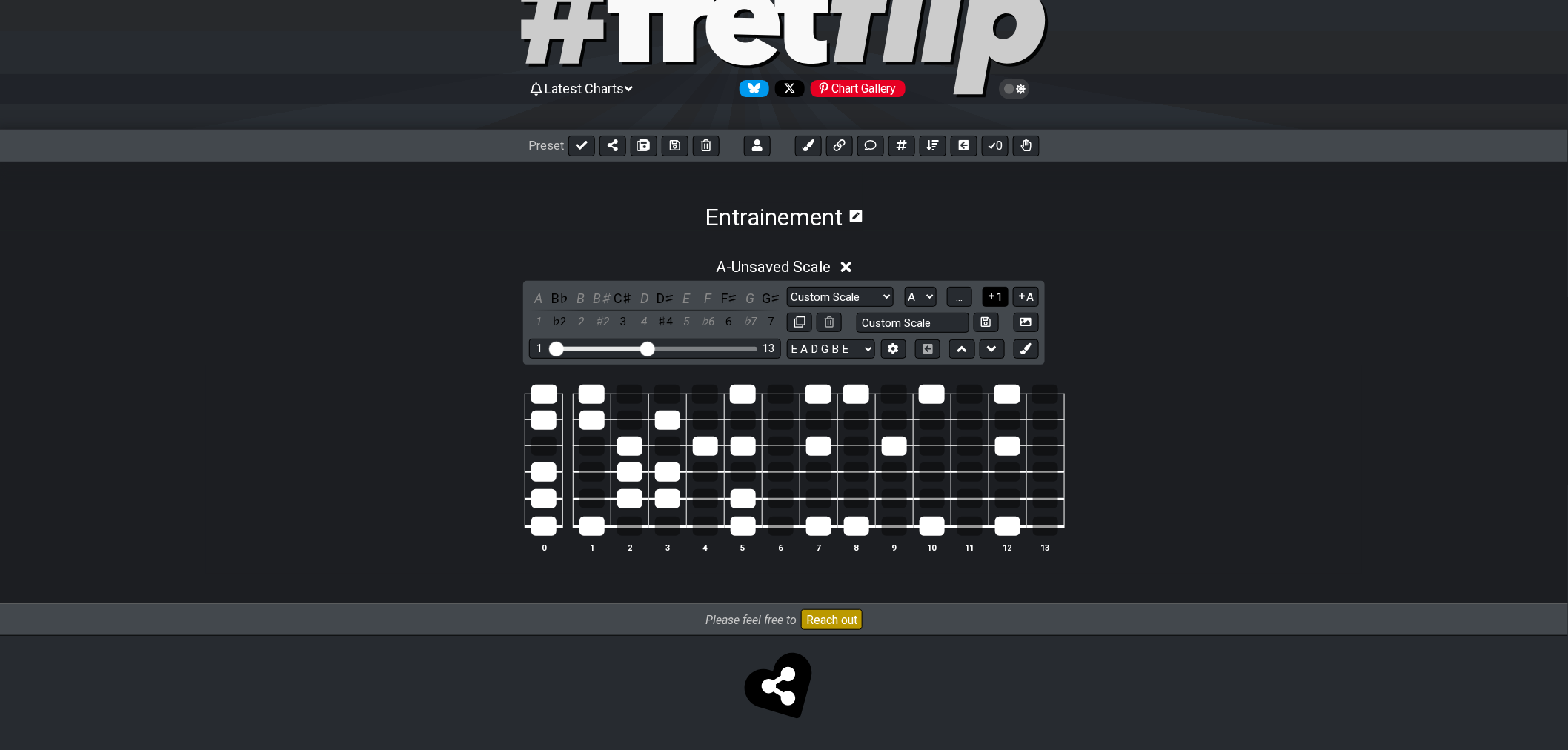
click at [988, 291] on icon at bounding box center [991, 296] width 14 height 11
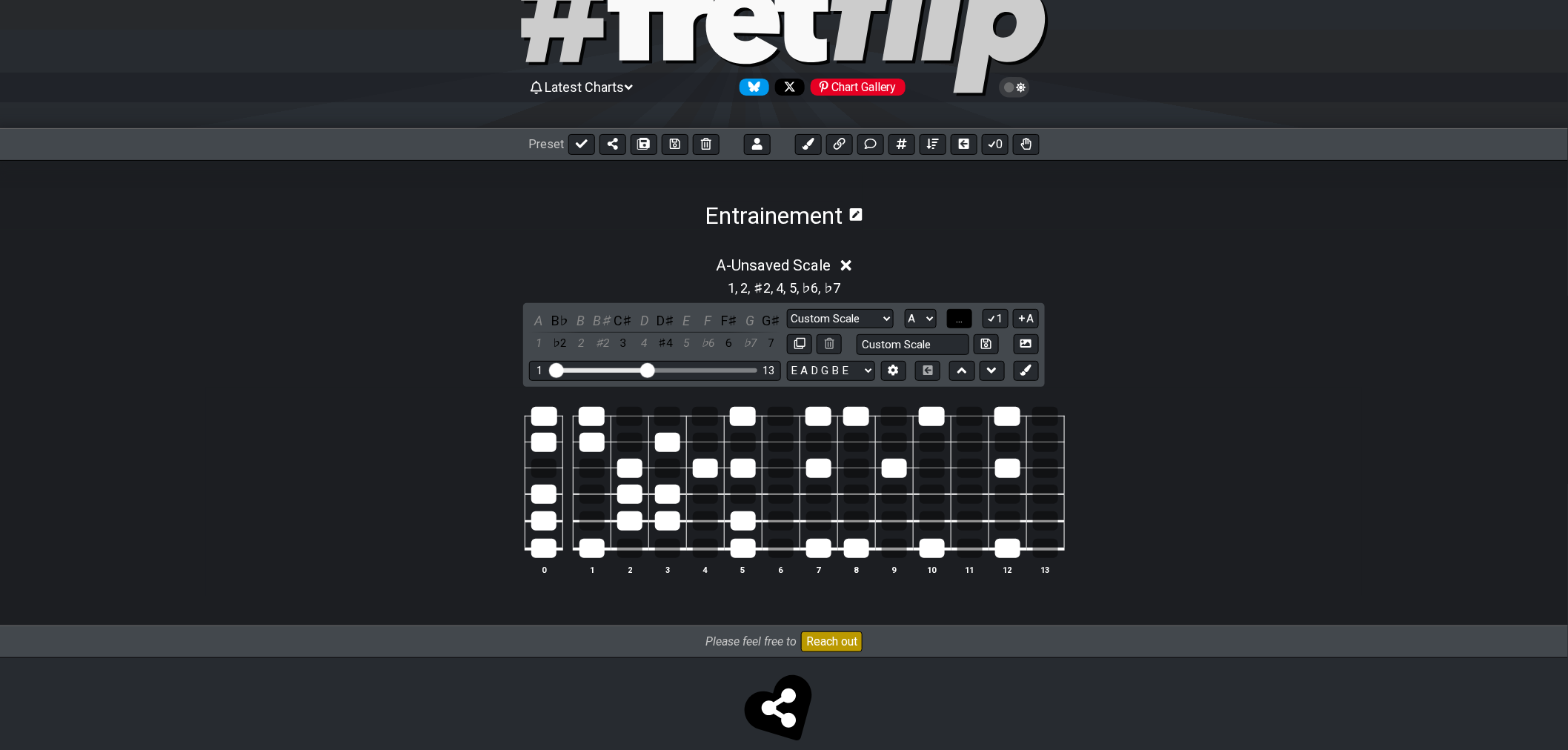
click at [967, 324] on button "..." at bounding box center [960, 319] width 26 height 20
click at [965, 323] on span "A.." at bounding box center [959, 318] width 12 height 14
click at [965, 323] on span "1..7" at bounding box center [959, 318] width 18 height 14
click at [963, 317] on span "..." at bounding box center [959, 318] width 6 height 14
click at [575, 320] on div "B" at bounding box center [581, 321] width 19 height 20
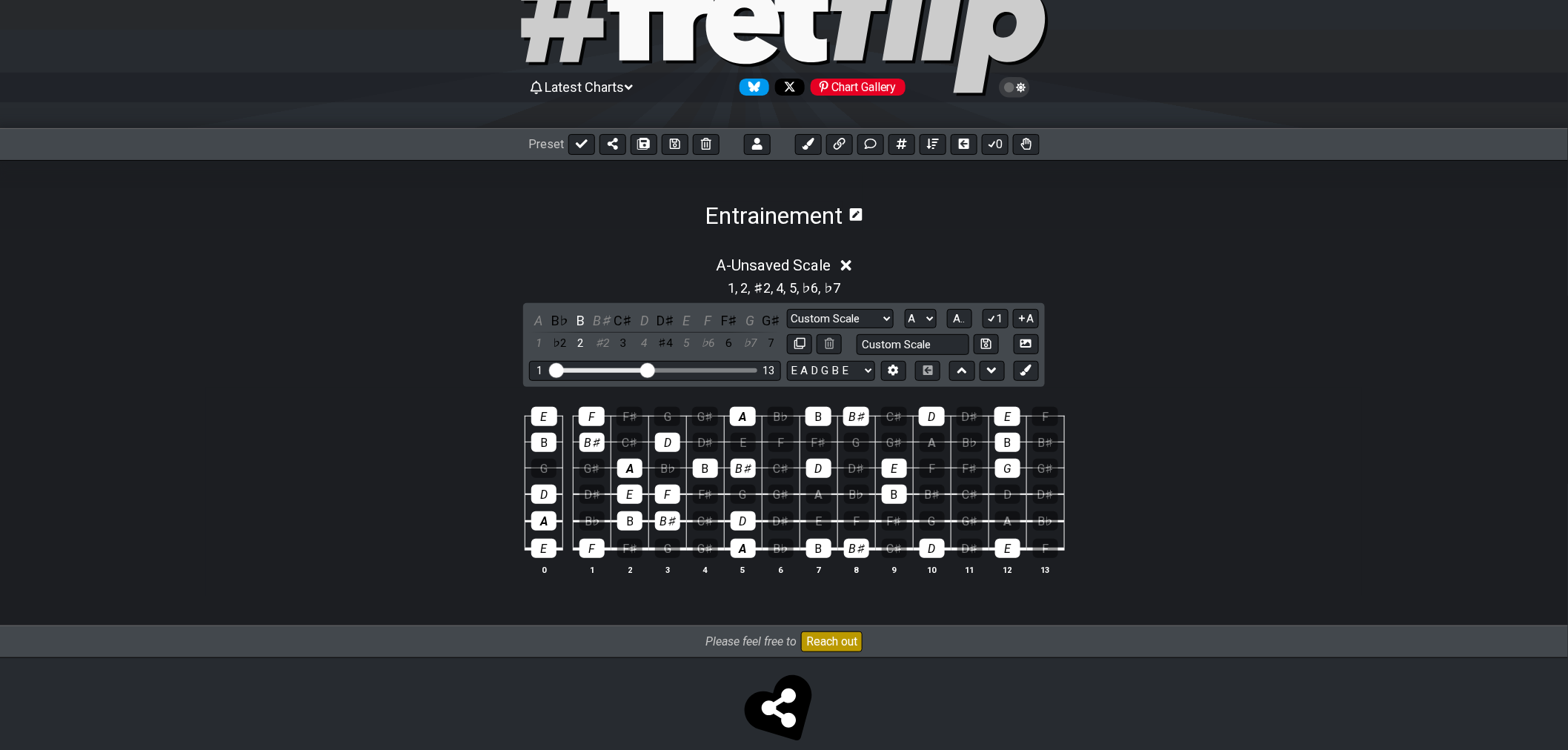
drag, startPoint x: 580, startPoint y: 314, endPoint x: 582, endPoint y: 330, distance: 16.1
click at [580, 315] on div "B" at bounding box center [581, 321] width 19 height 20
click at [594, 319] on div "B♯" at bounding box center [602, 321] width 19 height 20
click at [600, 324] on div "B♯" at bounding box center [602, 321] width 19 height 20
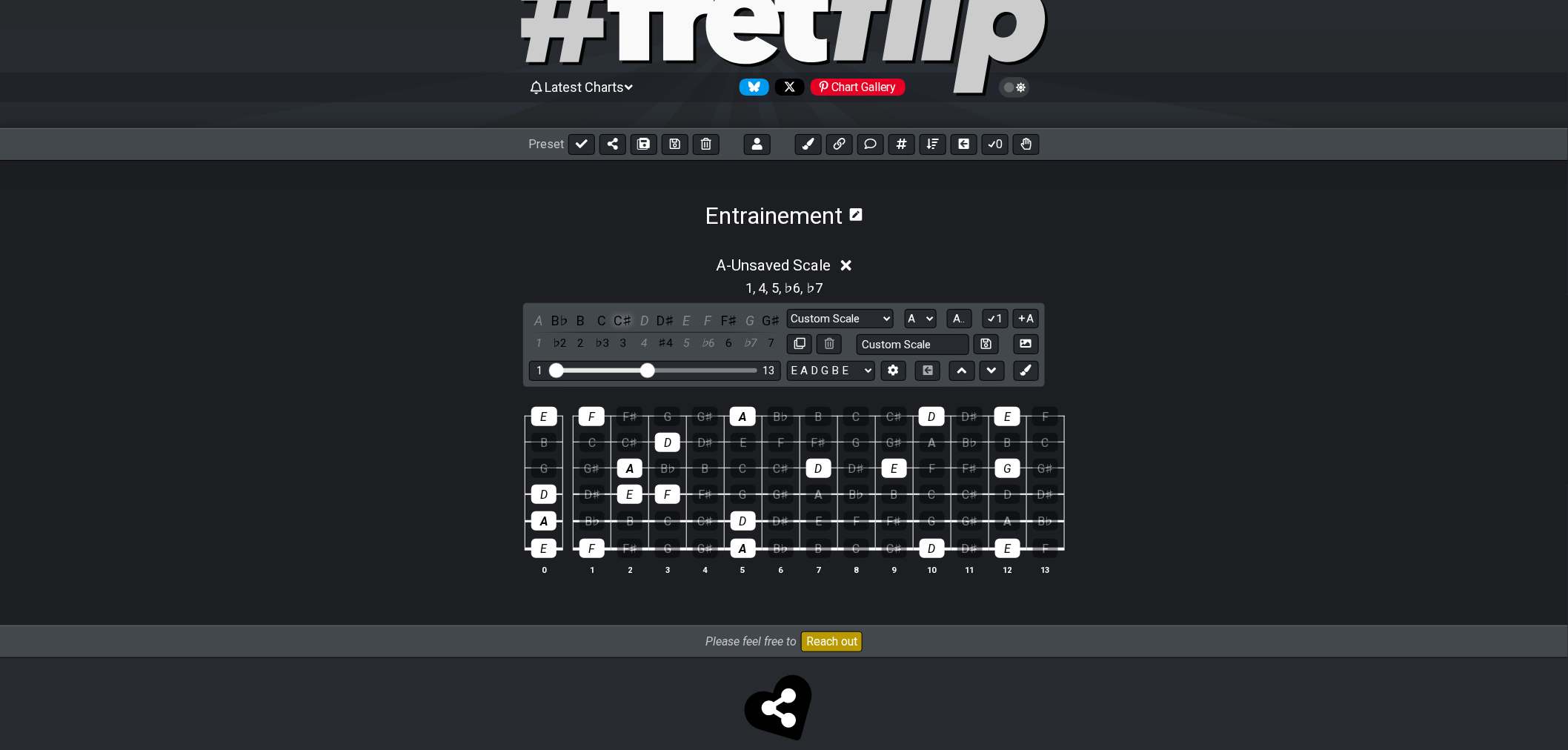
click at [624, 323] on div "C♯" at bounding box center [623, 321] width 19 height 20
click at [654, 323] on div "D" at bounding box center [645, 321] width 19 height 20
click at [671, 330] on div "A B♭ B C C♯ D D♯ E F F♯ G G♯ 1 ♭2 2 ♭3 3 4 ♯4 5 ♭6 6 ♭7 7" at bounding box center [655, 333] width 252 height 44
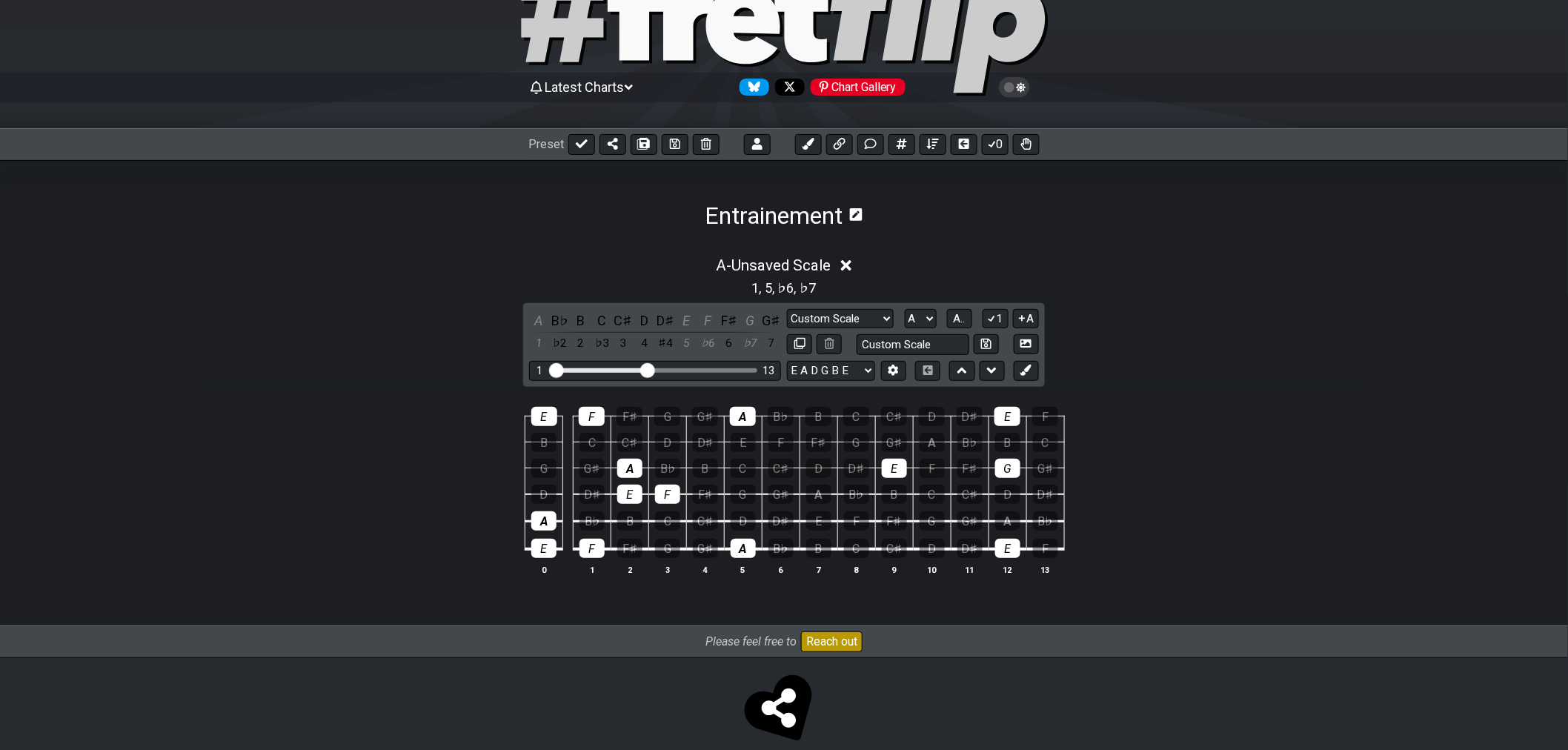
click at [671, 330] on div "A B♭ B C C♯ D D♯ E F F♯ G G♯ 1 ♭2 2 ♭3 3 4 ♯4 5 ♭6 6 ♭7 7" at bounding box center [655, 333] width 252 height 44
click at [667, 322] on div "D♯" at bounding box center [665, 321] width 19 height 20
click at [663, 320] on div "E♭" at bounding box center [665, 321] width 19 height 20
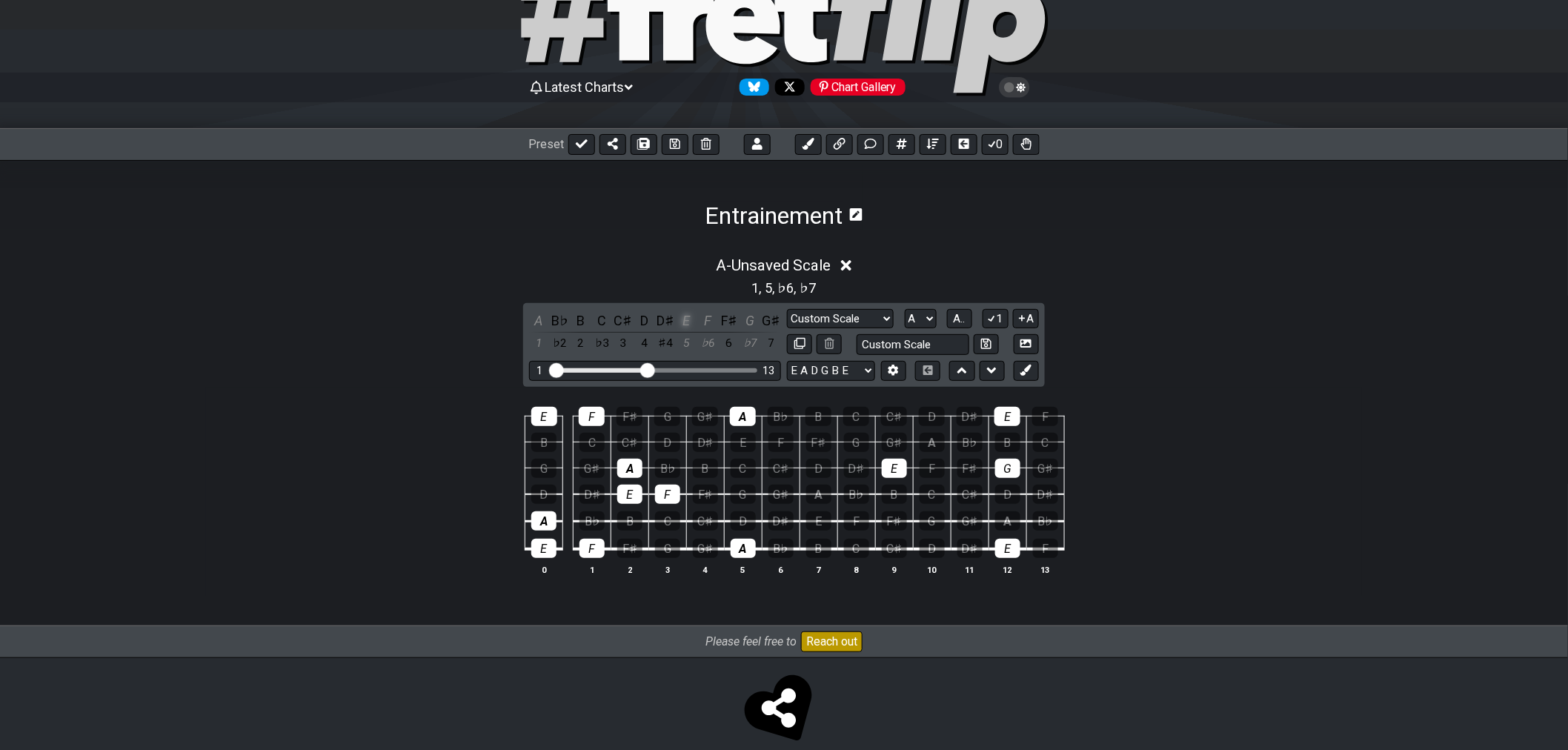
click at [689, 317] on div "E" at bounding box center [686, 321] width 19 height 20
click at [709, 319] on div "F" at bounding box center [707, 321] width 19 height 20
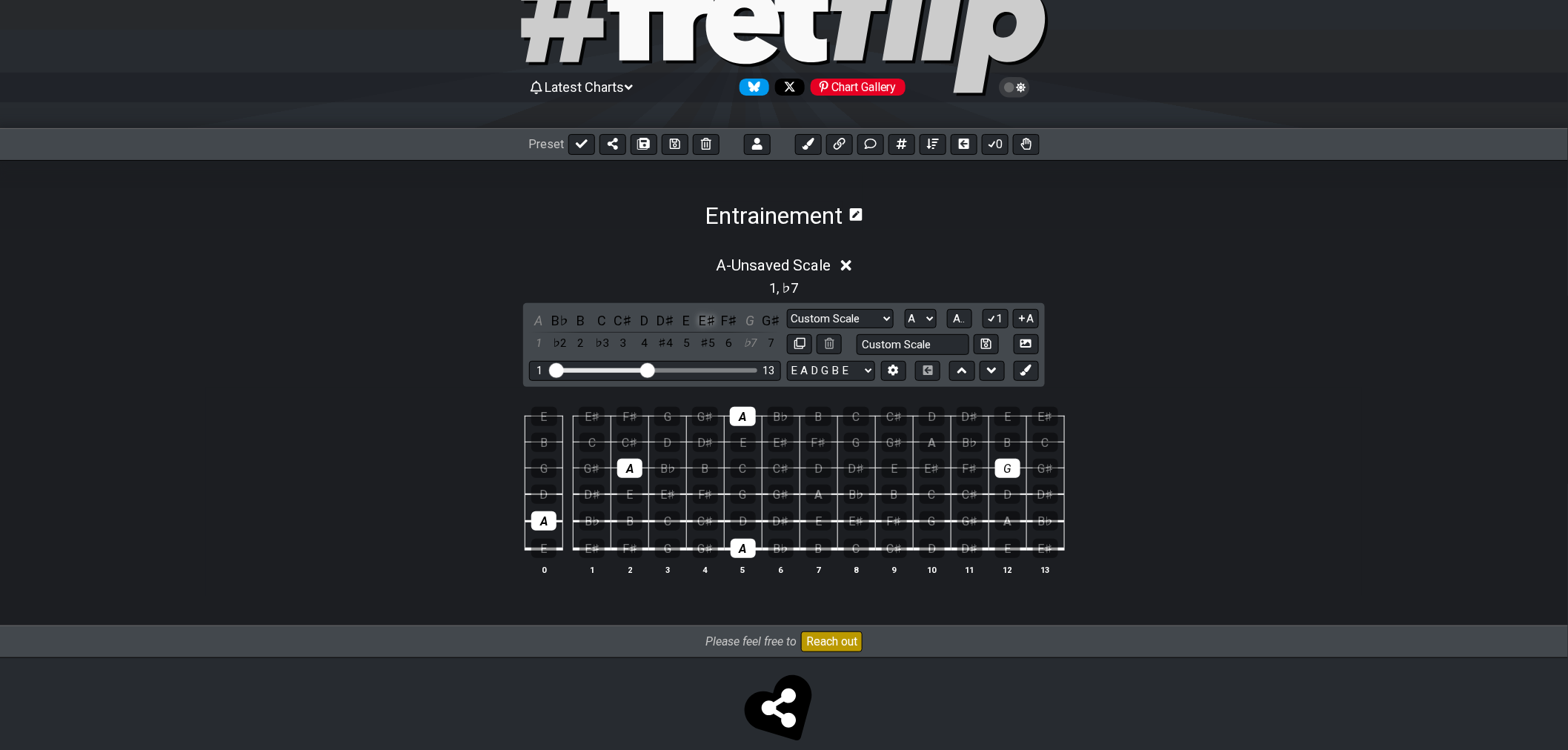
click at [707, 321] on div "E♯" at bounding box center [707, 321] width 19 height 20
click at [727, 324] on div "F♯" at bounding box center [728, 321] width 19 height 20
click at [752, 319] on div "G" at bounding box center [749, 321] width 19 height 20
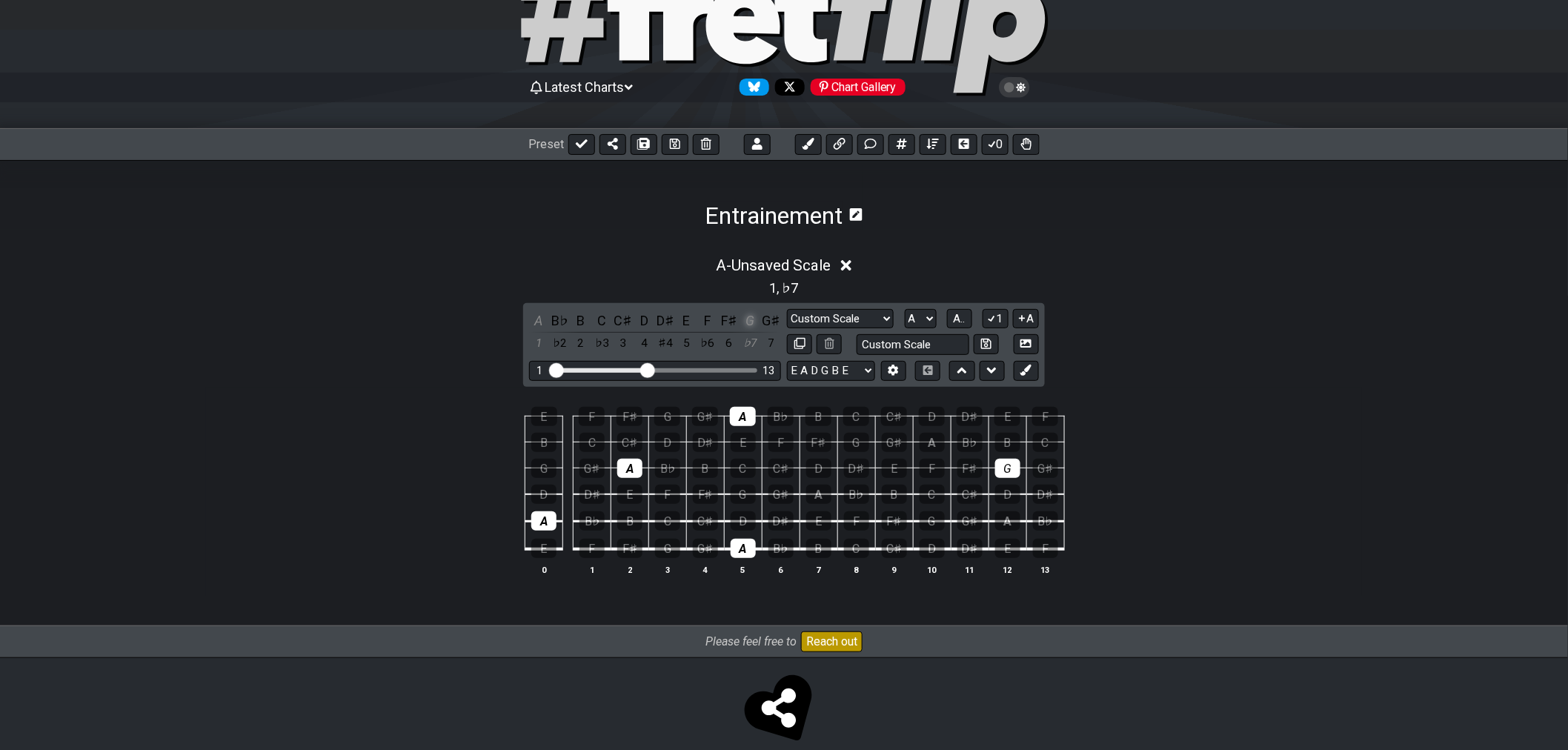
click at [752, 319] on div "G" at bounding box center [749, 321] width 19 height 20
click at [750, 322] on div "F𝄪" at bounding box center [749, 321] width 19 height 20
click at [557, 313] on div "B♭" at bounding box center [560, 321] width 19 height 20
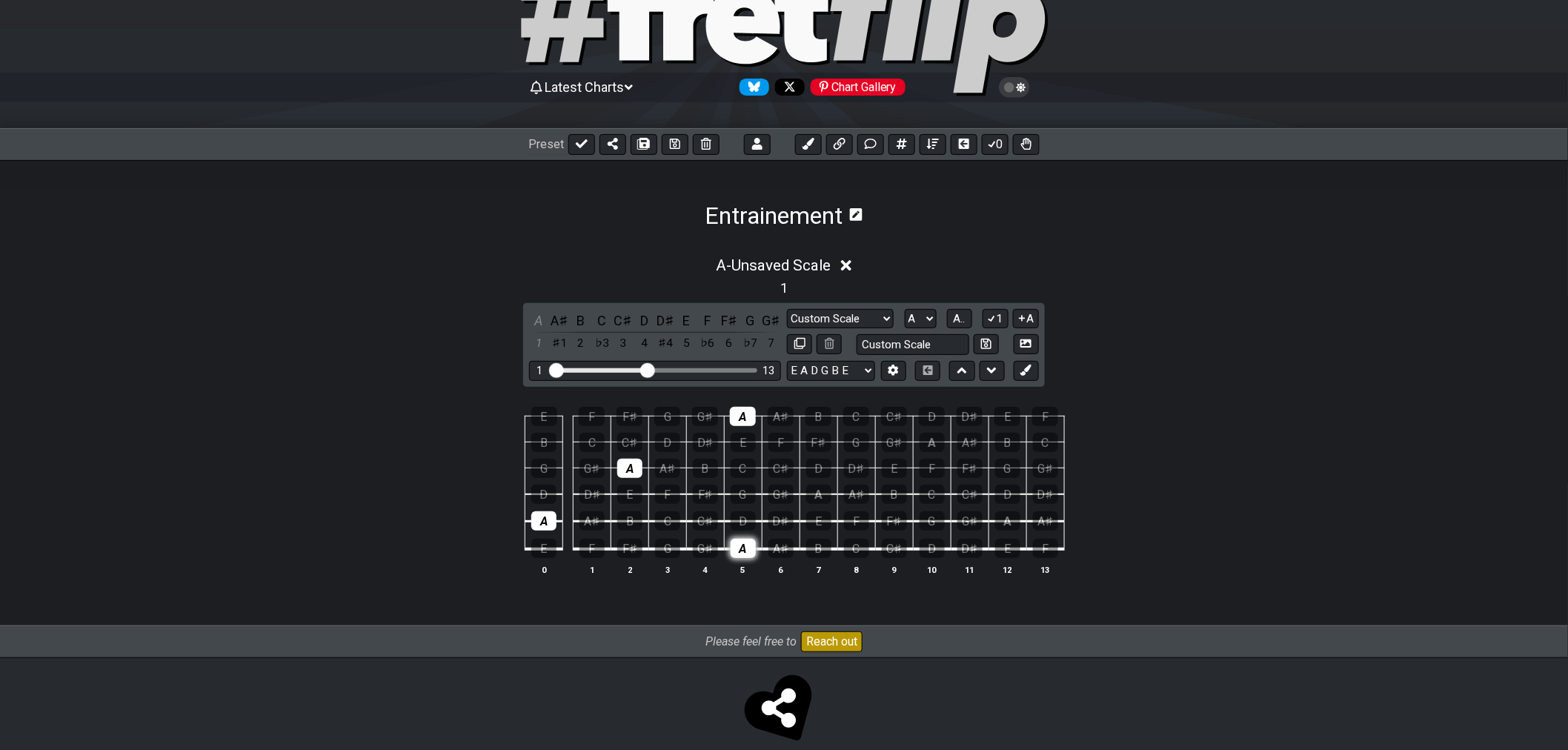
click at [737, 550] on div "A" at bounding box center [744, 548] width 26 height 19
click at [620, 469] on div "A" at bounding box center [630, 467] width 26 height 19
click at [535, 526] on div "A" at bounding box center [544, 520] width 26 height 19
click at [752, 422] on div "A" at bounding box center [743, 416] width 26 height 19
click at [750, 442] on div "E" at bounding box center [744, 442] width 26 height 19
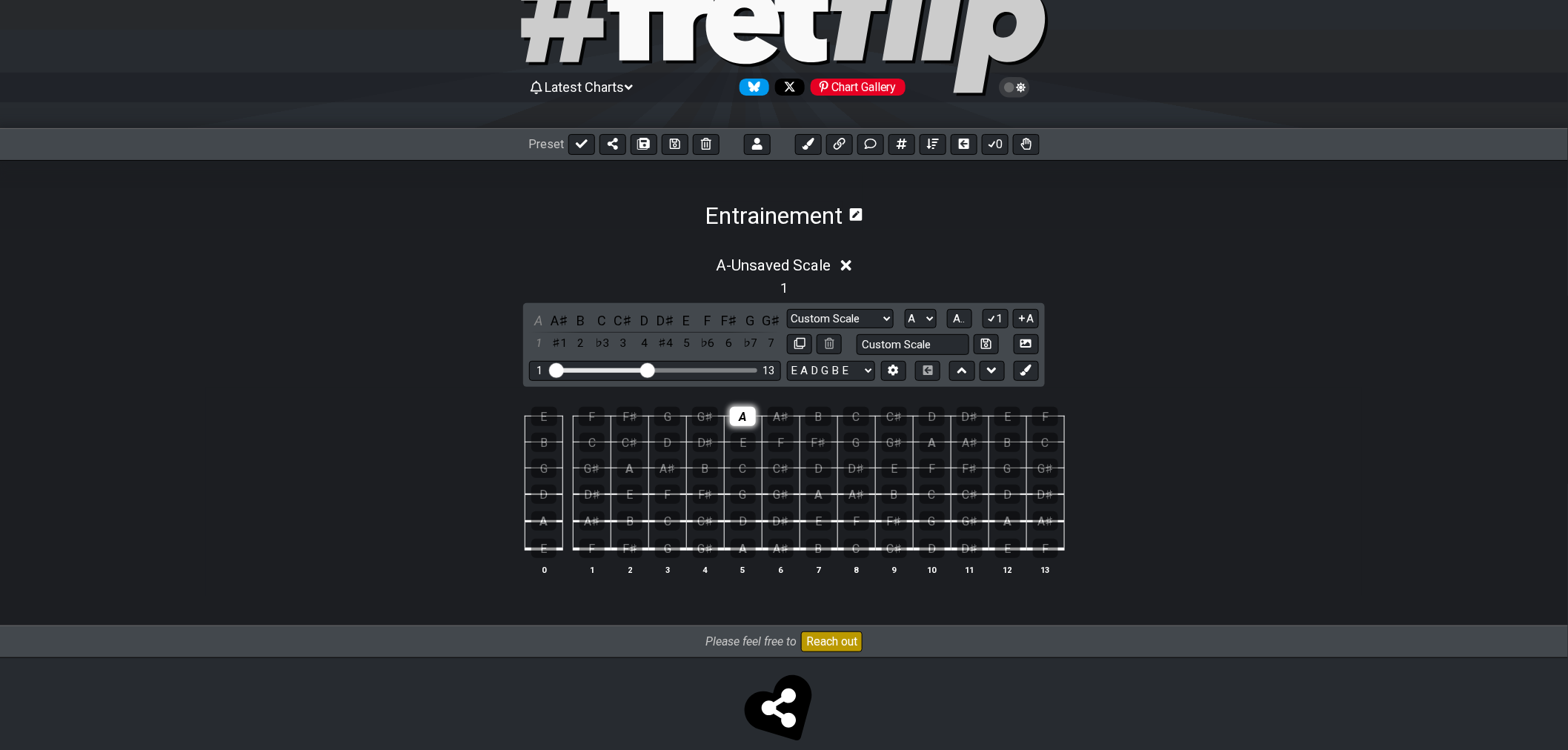
click at [739, 416] on div "A" at bounding box center [743, 416] width 26 height 19
click at [768, 455] on td "C♯" at bounding box center [780, 454] width 37 height 26
click at [748, 443] on div "E" at bounding box center [744, 442] width 26 height 19
click at [749, 421] on div "A" at bounding box center [743, 416] width 26 height 19
click at [750, 416] on div "A" at bounding box center [743, 416] width 26 height 19
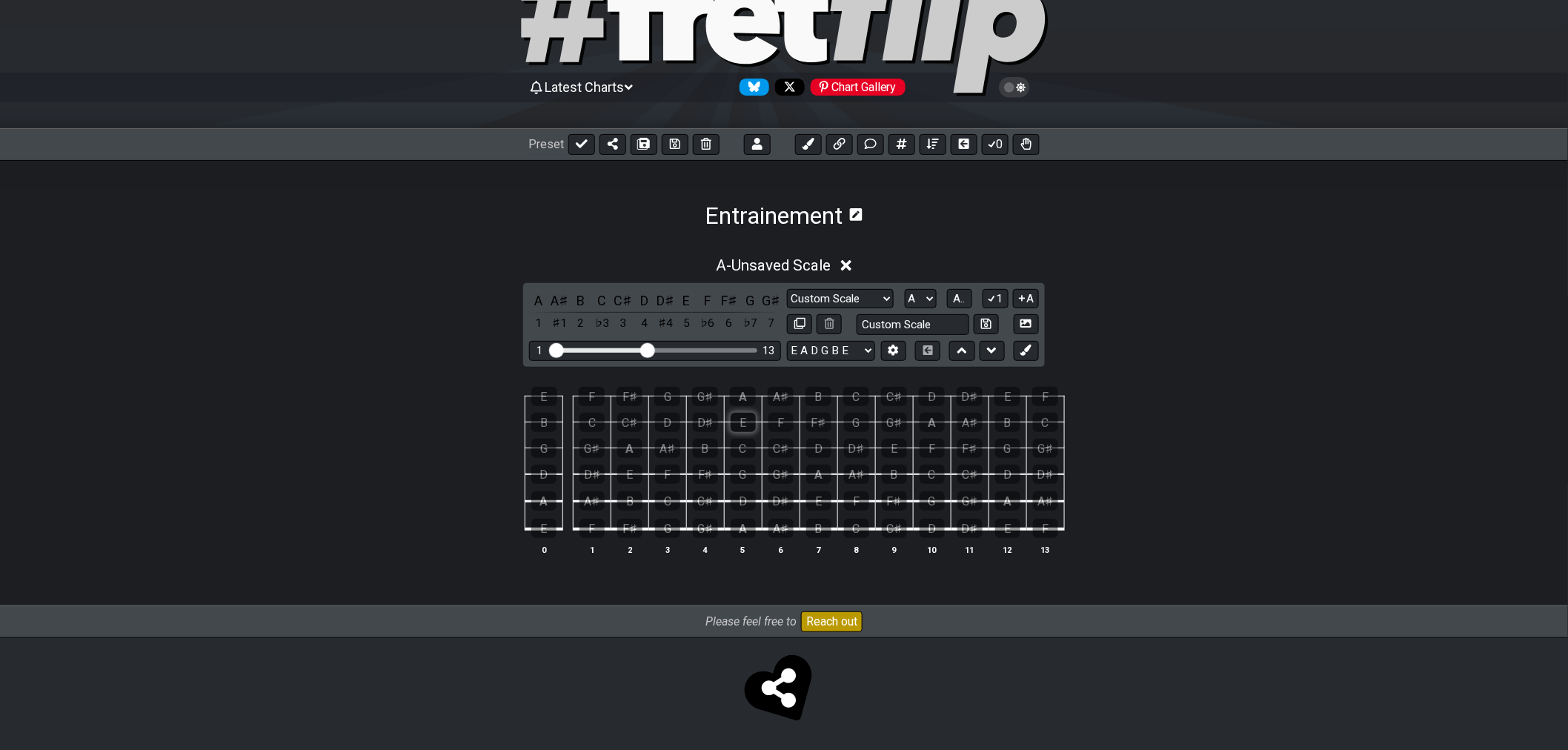
click at [745, 434] on tbody "E F F♯ G G♯ A A♯ B C C♯ D D♯ E F B C C♯ D D♯ E F F♯ G G♯ A A♯ B C G G♯ A A♯ B C…" at bounding box center [780, 457] width 567 height 174
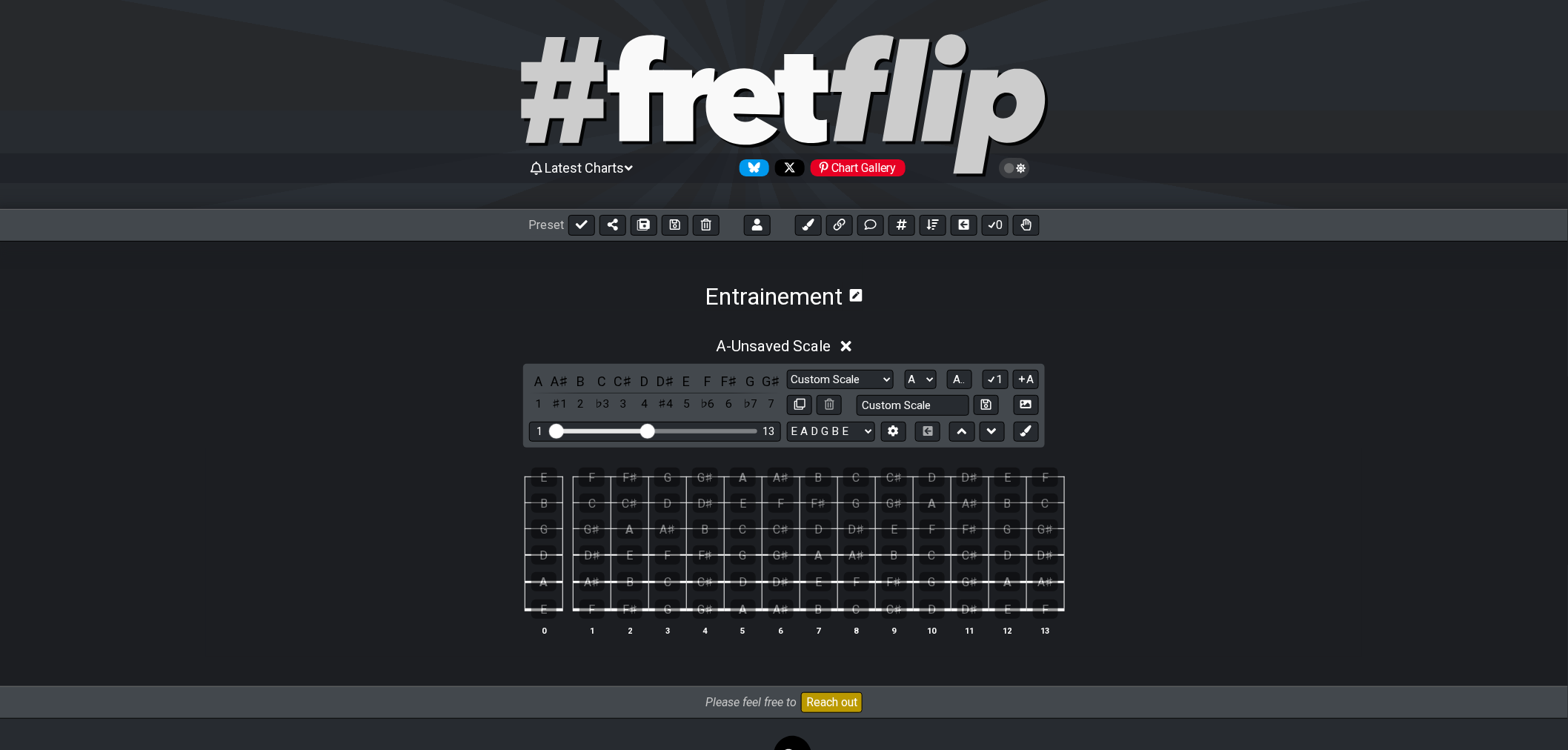
scroll to position [0, 0]
click at [582, 228] on icon at bounding box center [582, 225] width 12 height 12
select select "/02SJ1M66"
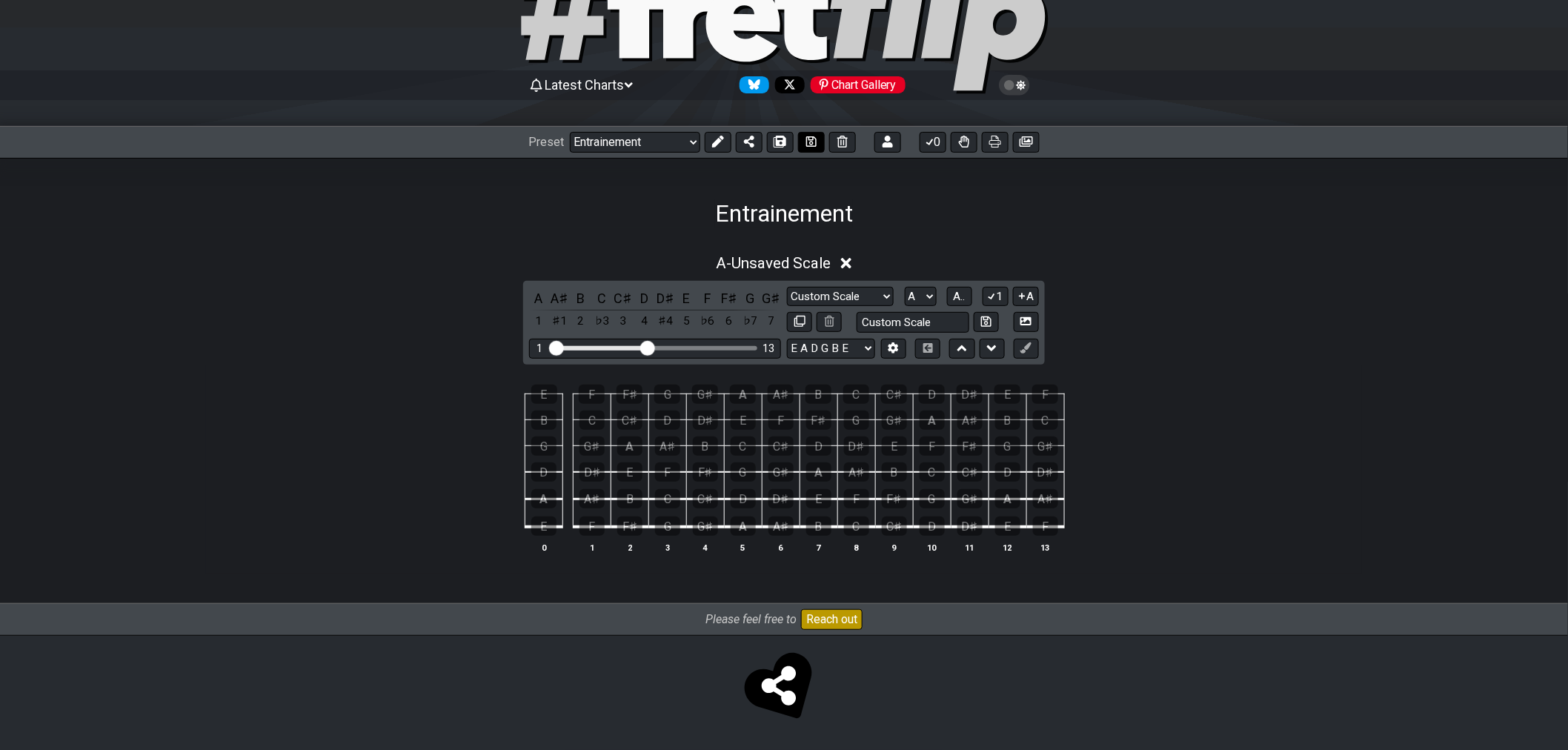
click at [820, 146] on button at bounding box center [810, 142] width 26 height 21
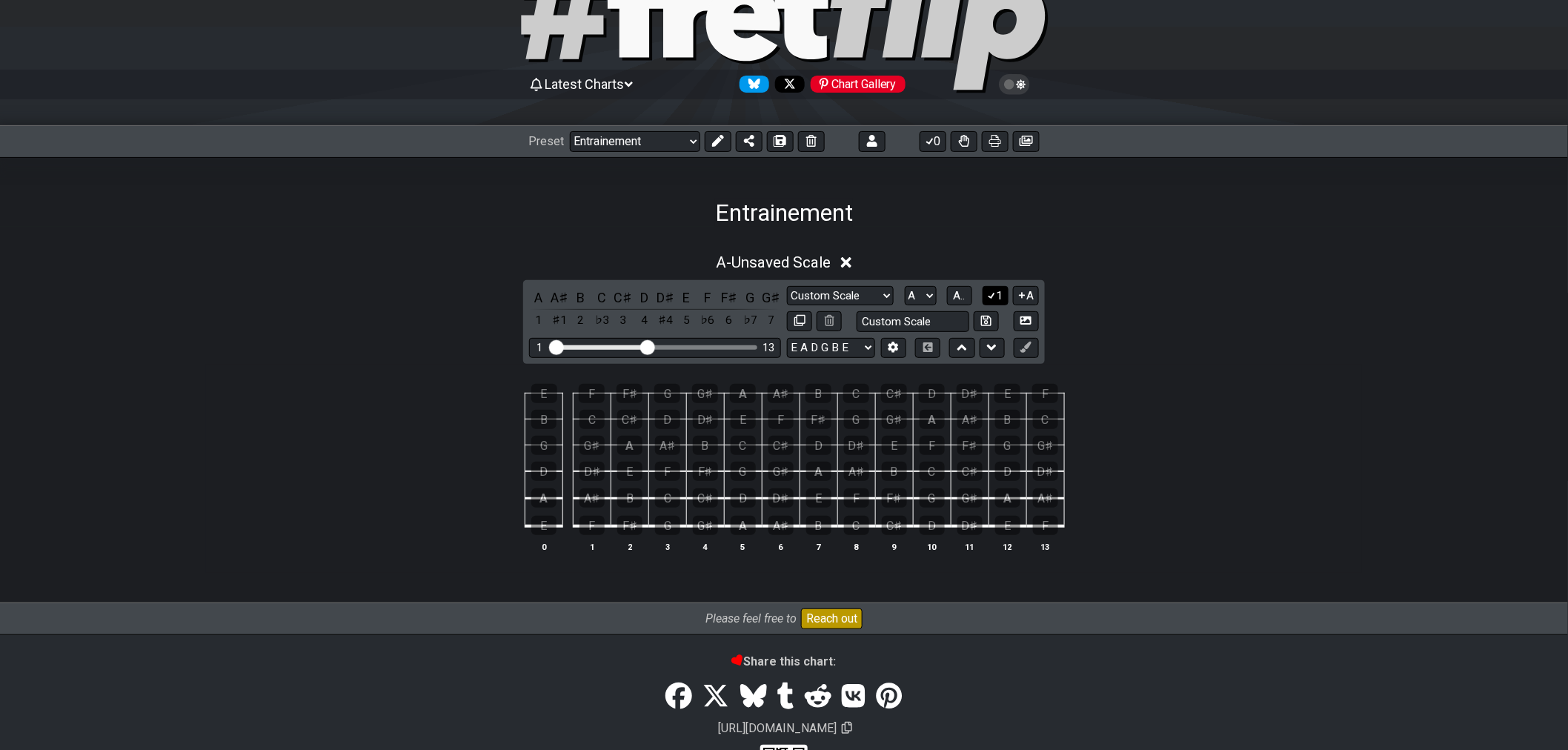
click at [990, 296] on icon at bounding box center [992, 295] width 8 height 6
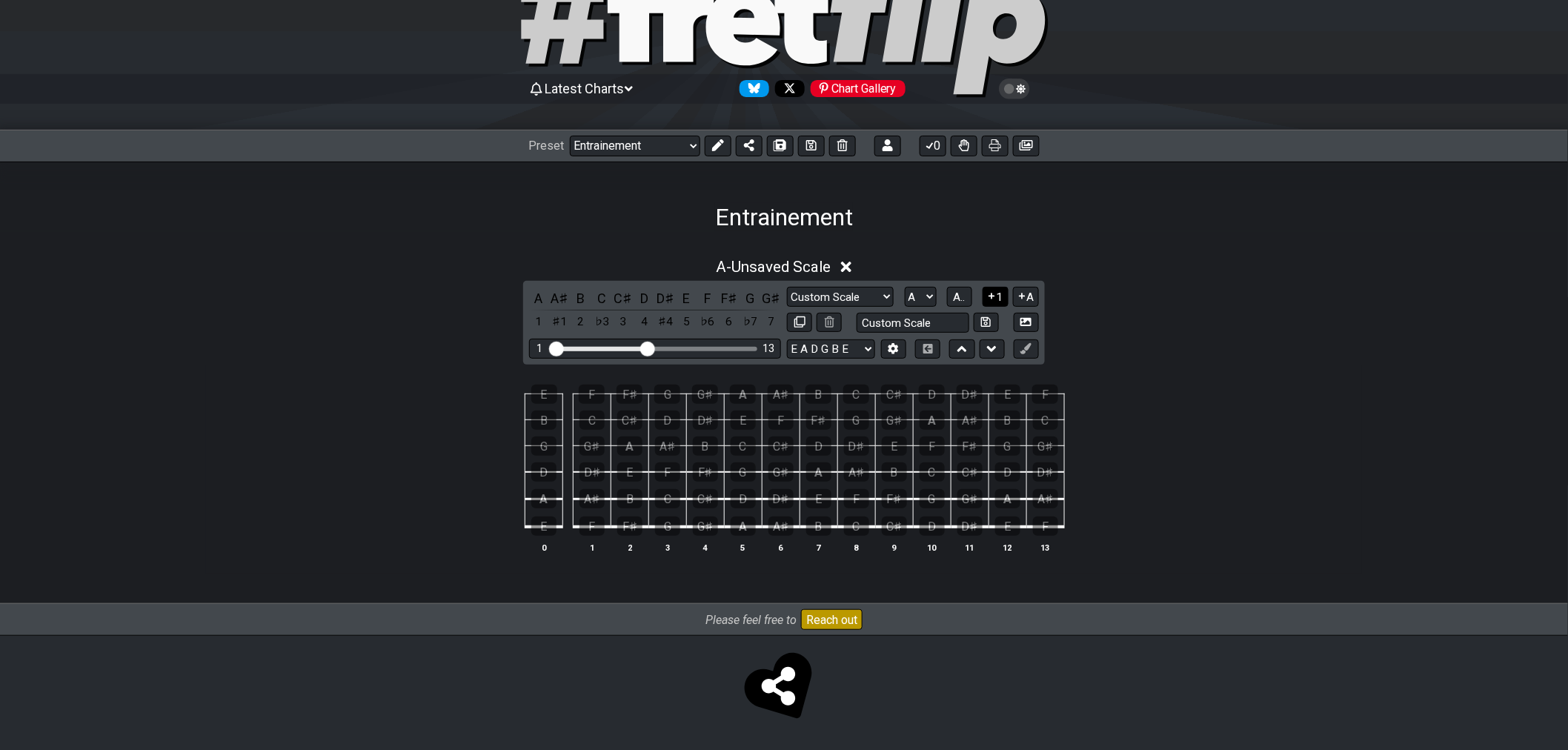
click at [990, 296] on icon at bounding box center [991, 296] width 14 height 11
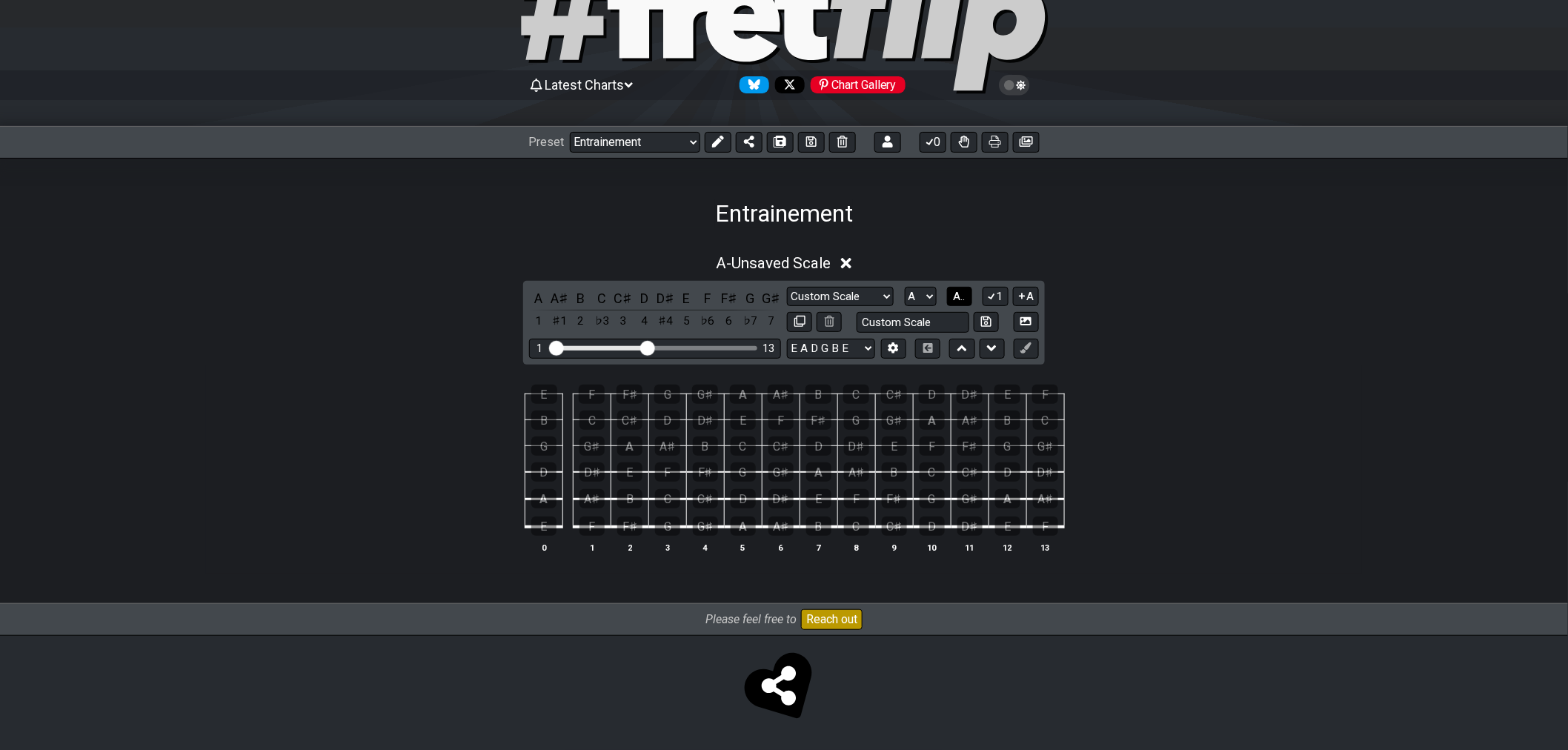
click at [971, 298] on button "A.." at bounding box center [960, 297] width 26 height 20
click at [961, 298] on span "1..7" at bounding box center [959, 296] width 18 height 14
click at [805, 147] on button at bounding box center [810, 142] width 26 height 21
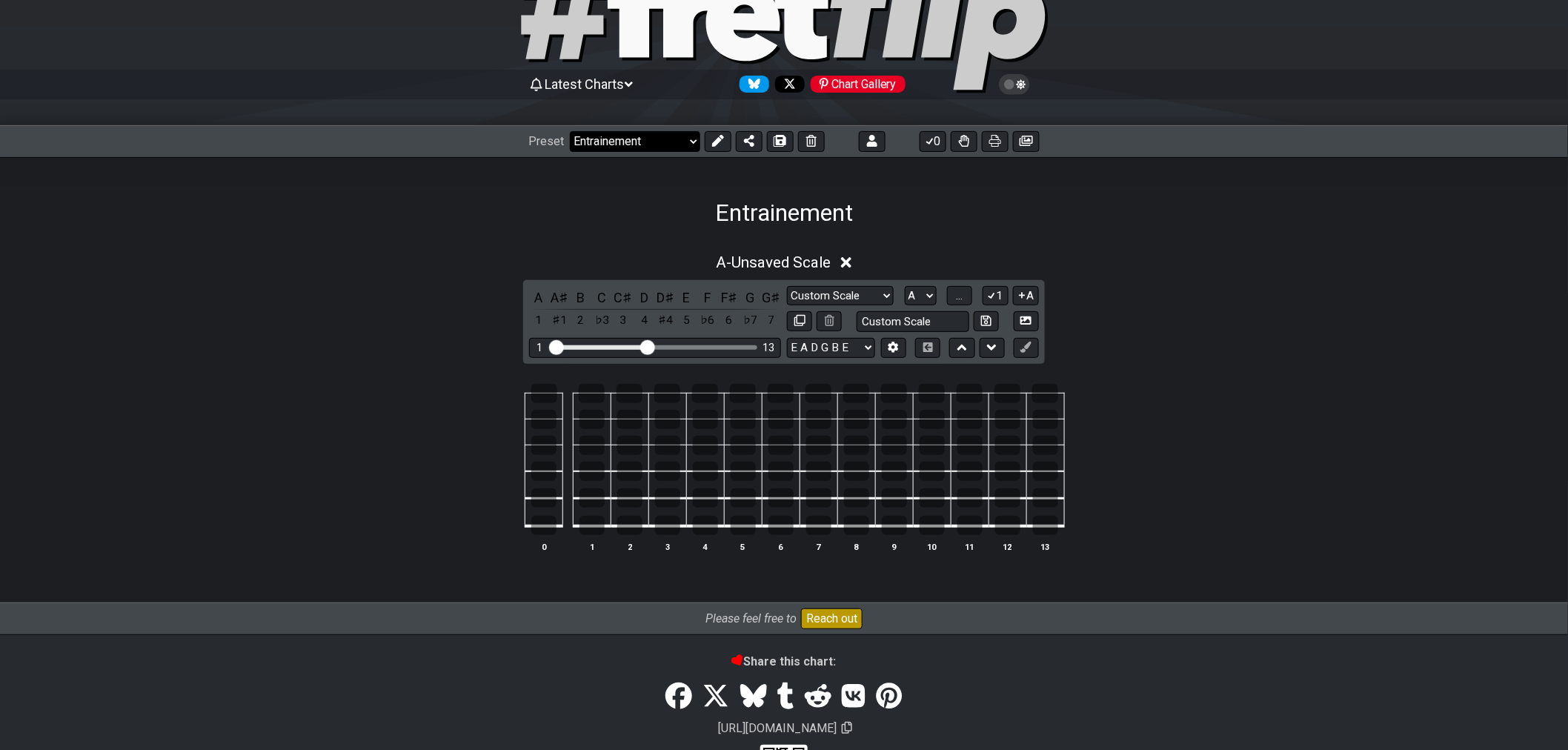
click at [650, 142] on select "Welcome to #fretflip! Initial Preset Custom Preset Accords simples Find notes E…" at bounding box center [634, 141] width 130 height 21
click at [402, 263] on div "A - Unsaved Scale" at bounding box center [784, 258] width 1156 height 27
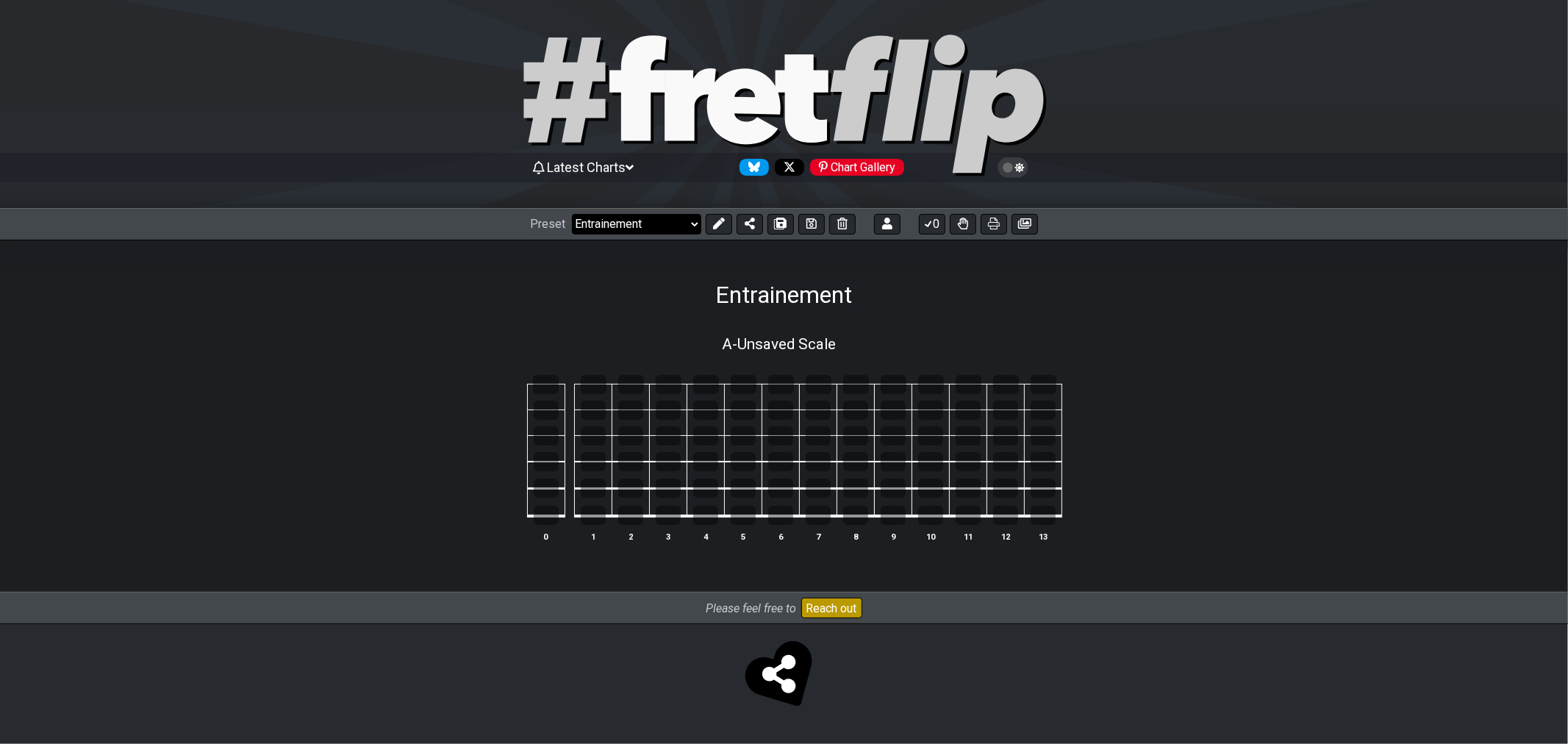
click at [652, 222] on select "Welcome to #fretflip! Initial Preset Custom Preset Accords simples Find notes E…" at bounding box center [636, 224] width 129 height 21
click at [571, 214] on select "Welcome to #fretflip! Initial Preset Custom Preset Accords simples Find notes E…" at bounding box center [636, 224] width 129 height 21
click at [725, 229] on button at bounding box center [718, 224] width 26 height 21
click at [846, 347] on icon at bounding box center [845, 344] width 14 height 15
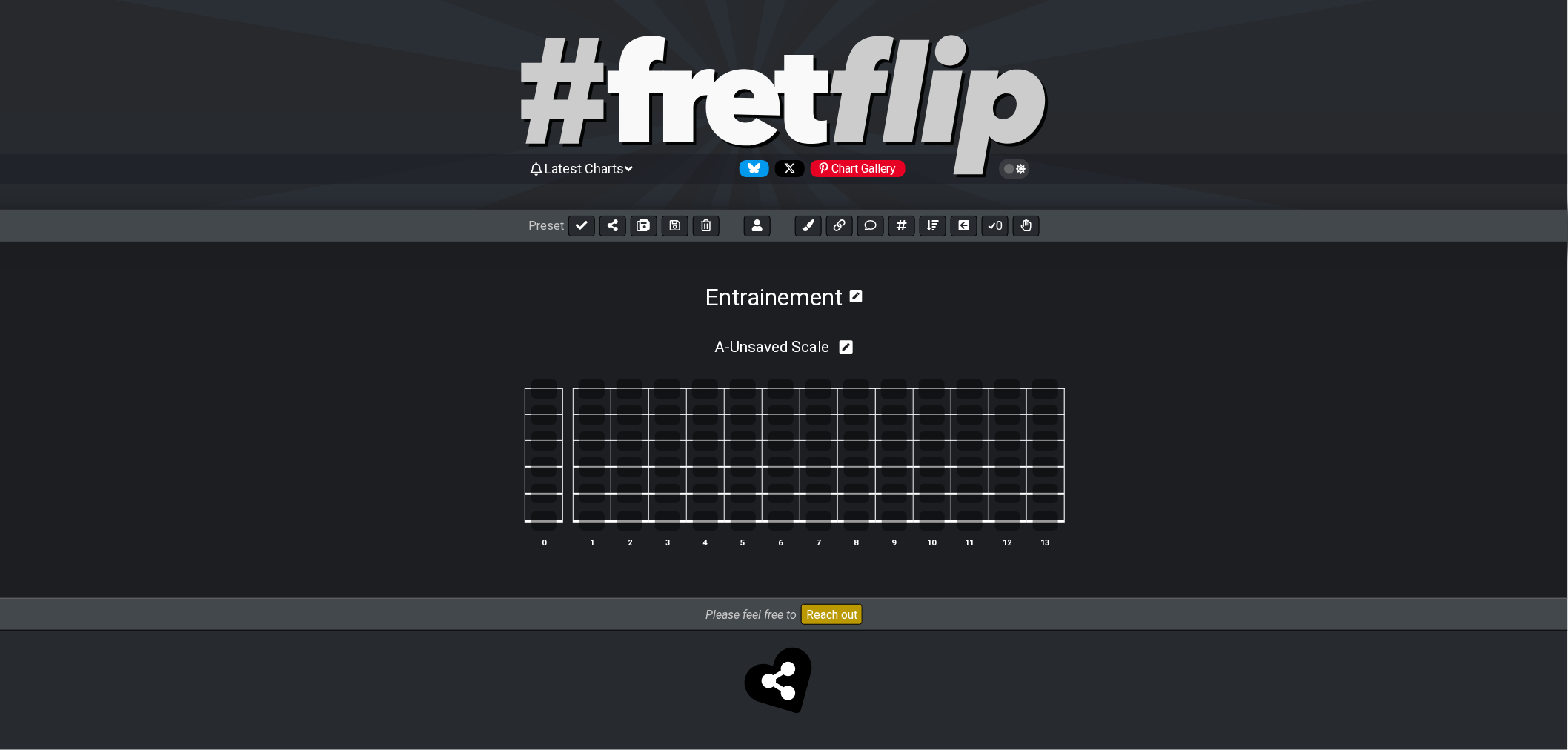
select select "Custom Scale"
select select "A"
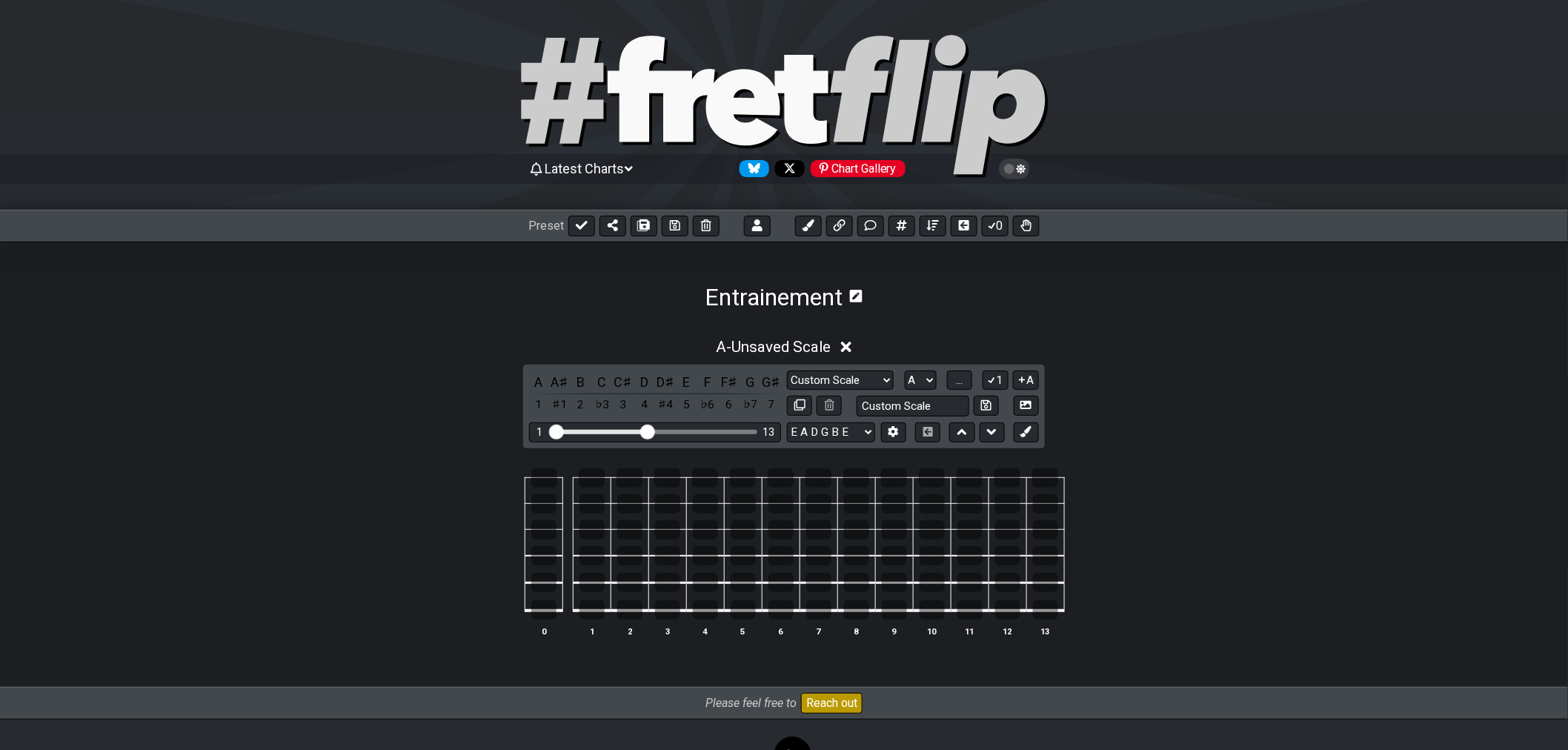
scroll to position [85, 0]
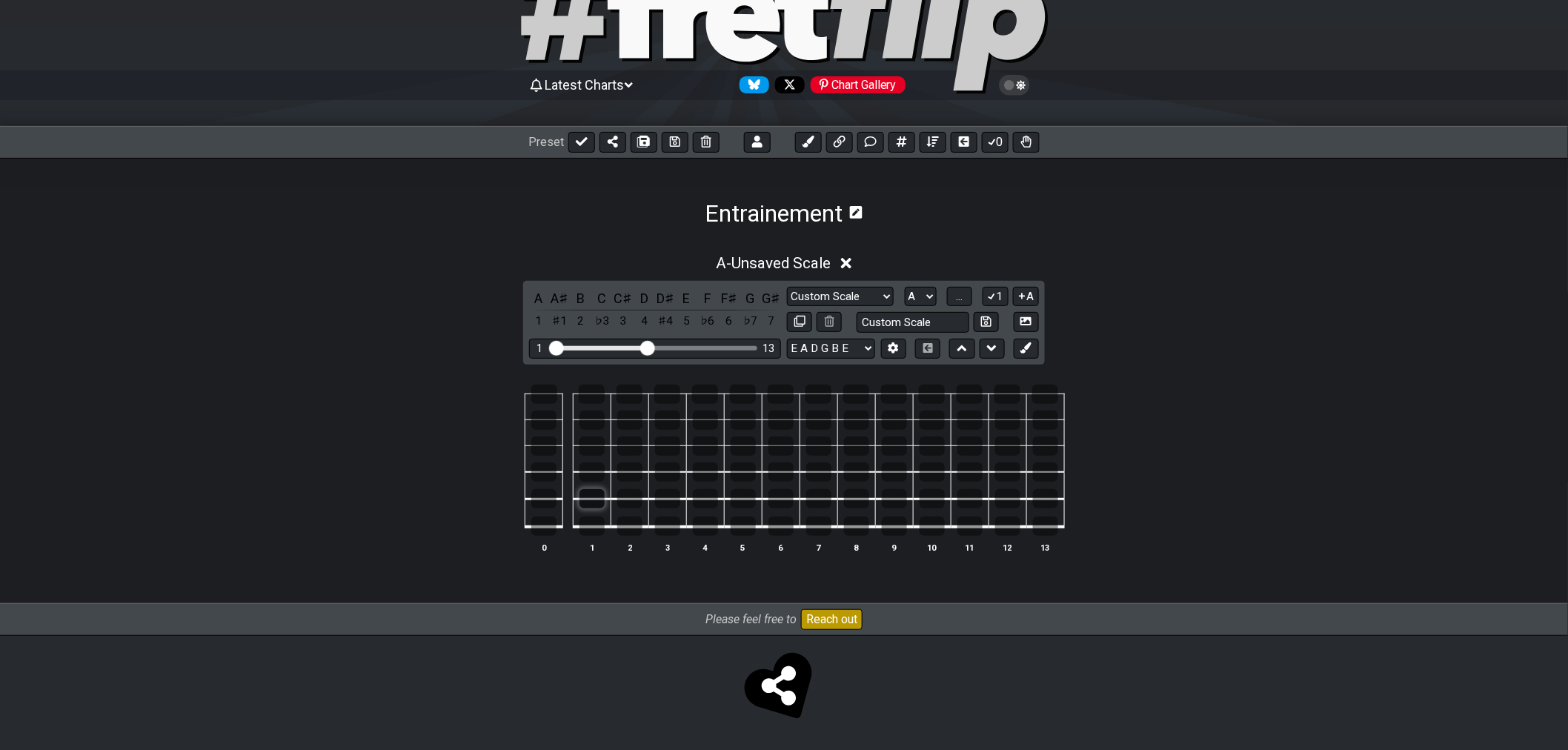
click at [597, 524] on tbody "0 1 2 3 4 5 6 7 8 9 10 11 12 13" at bounding box center [780, 455] width 567 height 174
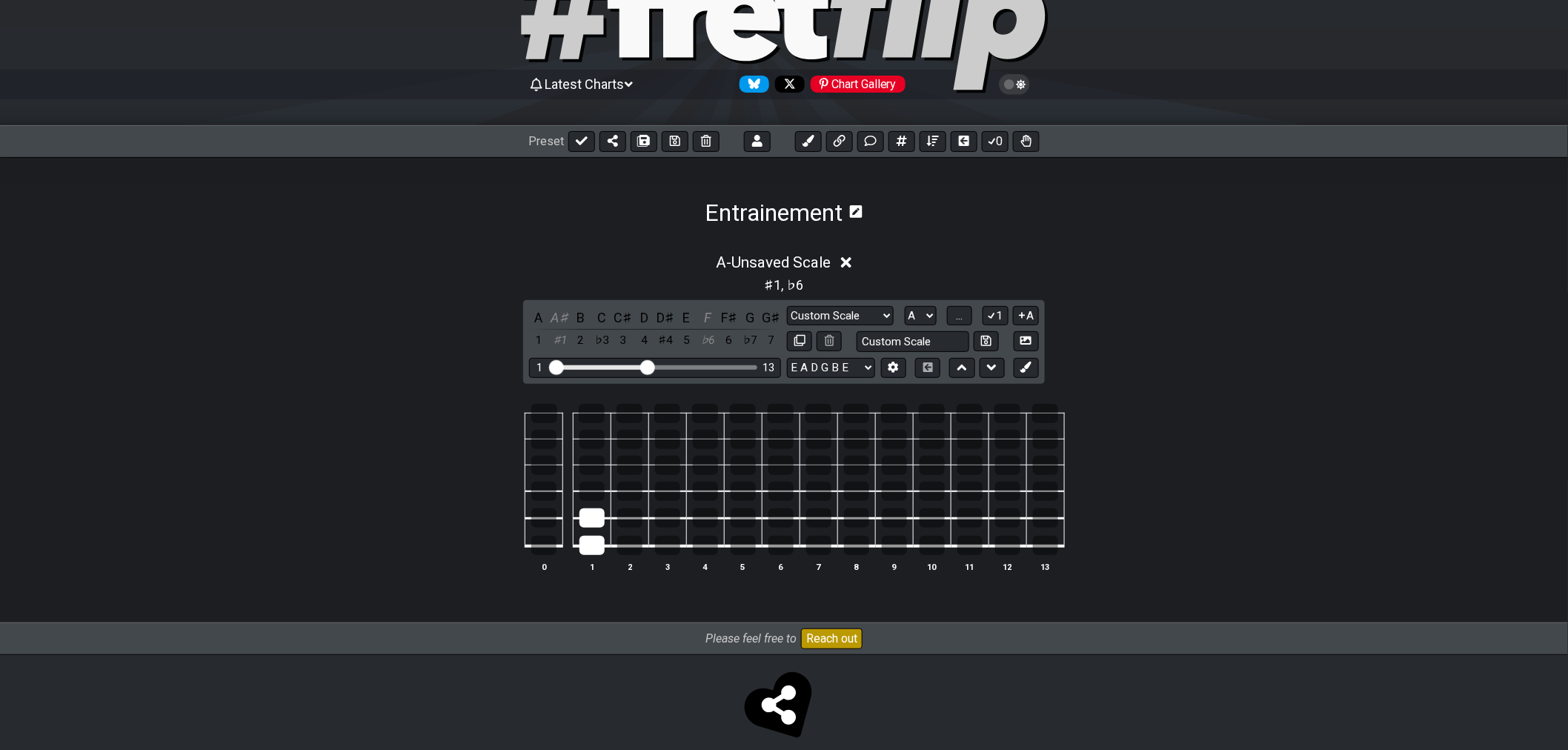
click at [593, 528] on td at bounding box center [591, 531] width 37 height 28
click at [593, 526] on div at bounding box center [593, 518] width 26 height 19
click at [592, 417] on div at bounding box center [592, 413] width 26 height 19
click at [660, 517] on div at bounding box center [668, 518] width 26 height 19
drag, startPoint x: 662, startPoint y: 519, endPoint x: 665, endPoint y: 497, distance: 22.2
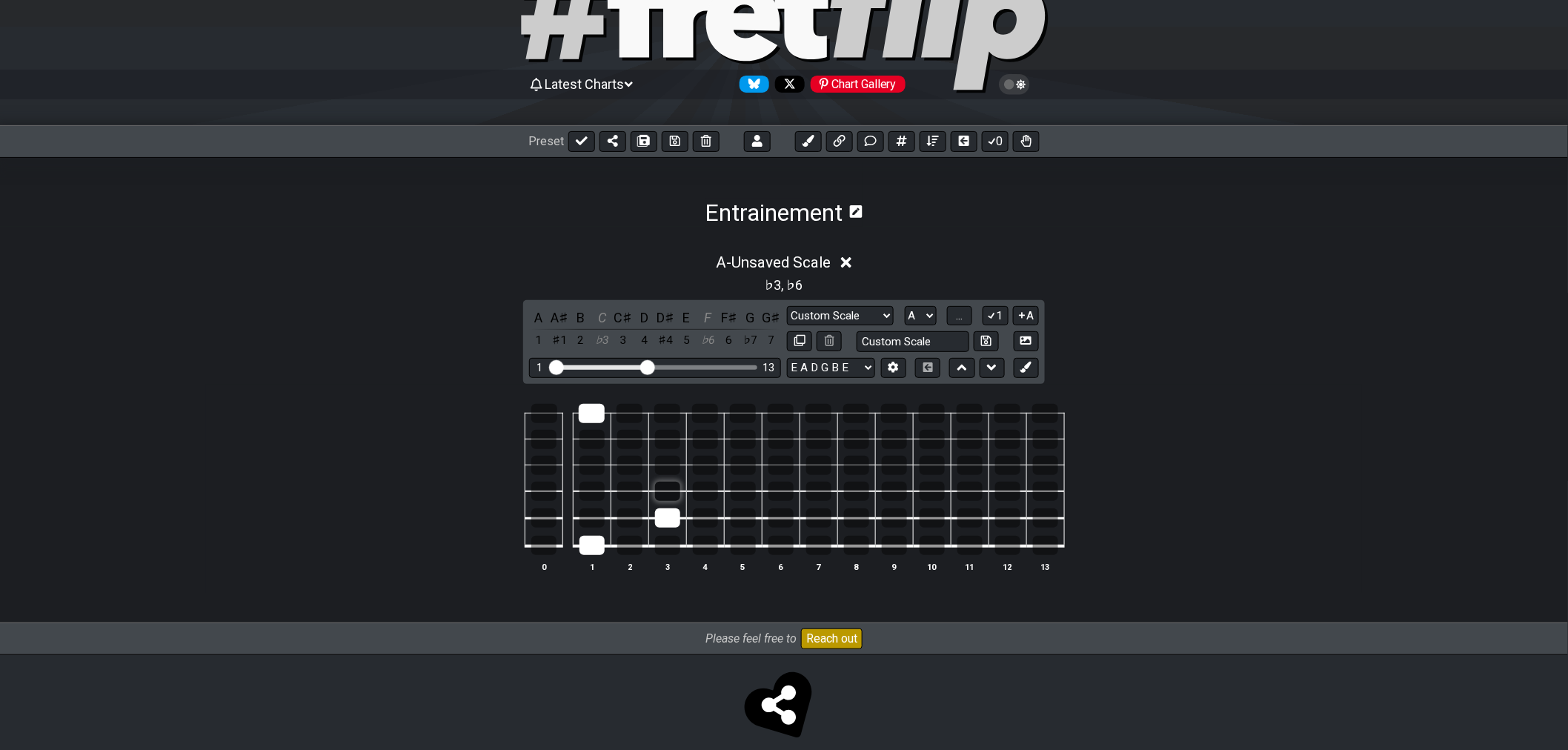
click at [662, 519] on div at bounding box center [668, 518] width 26 height 19
click at [667, 487] on div at bounding box center [668, 490] width 26 height 19
click at [960, 313] on span "..." at bounding box center [959, 315] width 6 height 14
click at [960, 313] on span "A.." at bounding box center [959, 315] width 12 height 14
click at [960, 313] on span "1..7" at bounding box center [959, 315] width 18 height 14
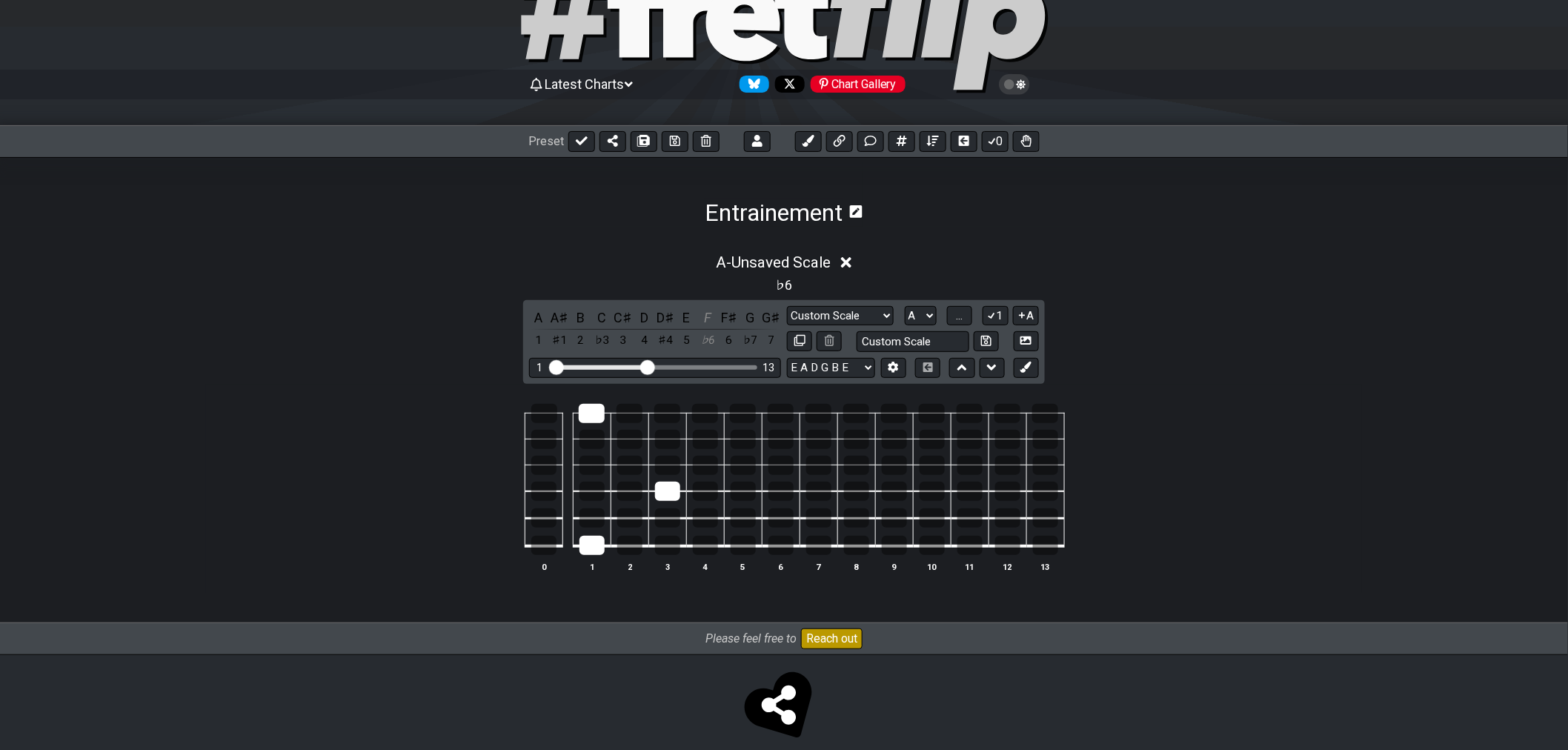
click at [974, 326] on div "Manche Custom Scale Minor Pentatonic Major Pentatonic Minor Blues Major Blues M…" at bounding box center [913, 329] width 252 height 46
click at [1000, 314] on button "1" at bounding box center [995, 316] width 26 height 20
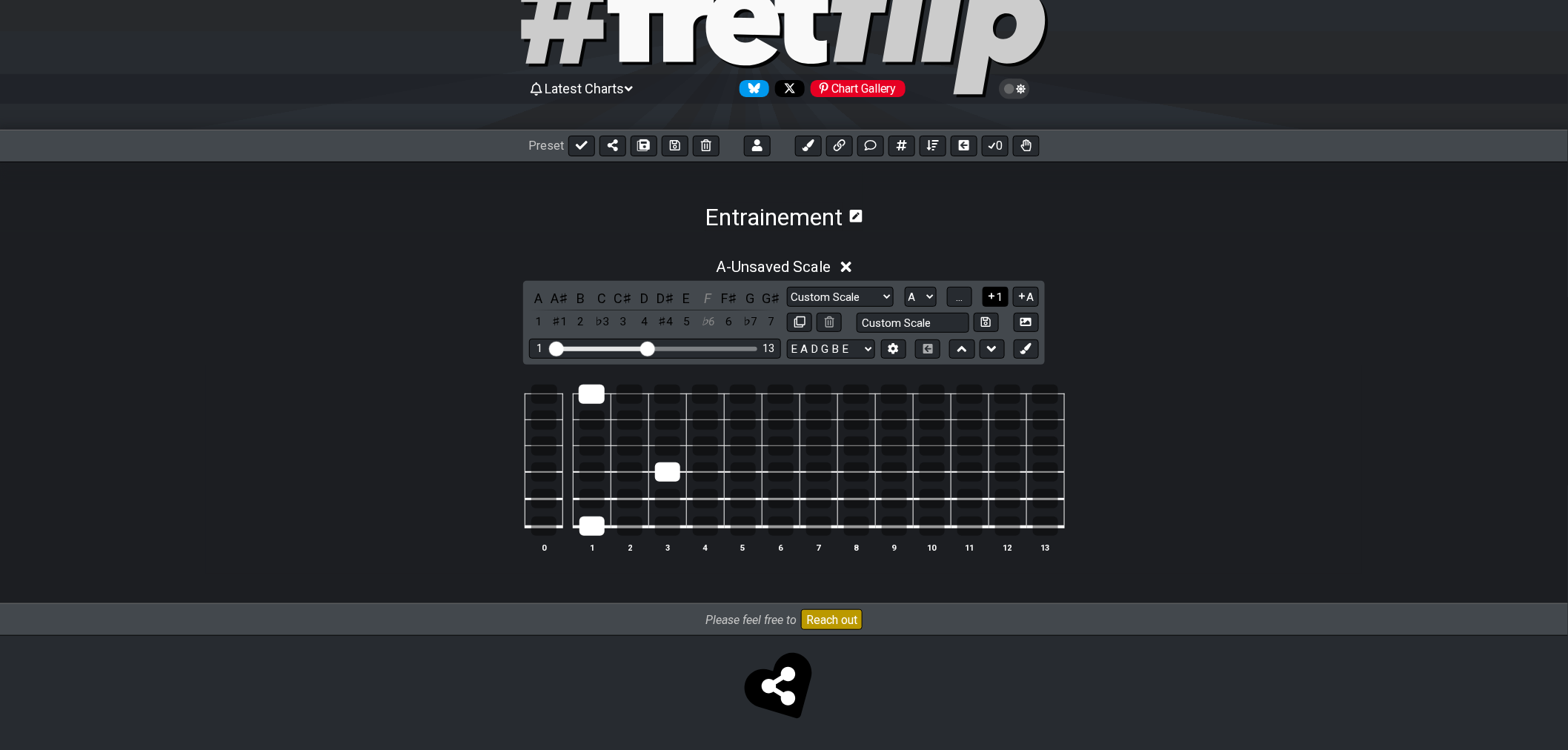
click at [999, 293] on button "1" at bounding box center [995, 297] width 26 height 20
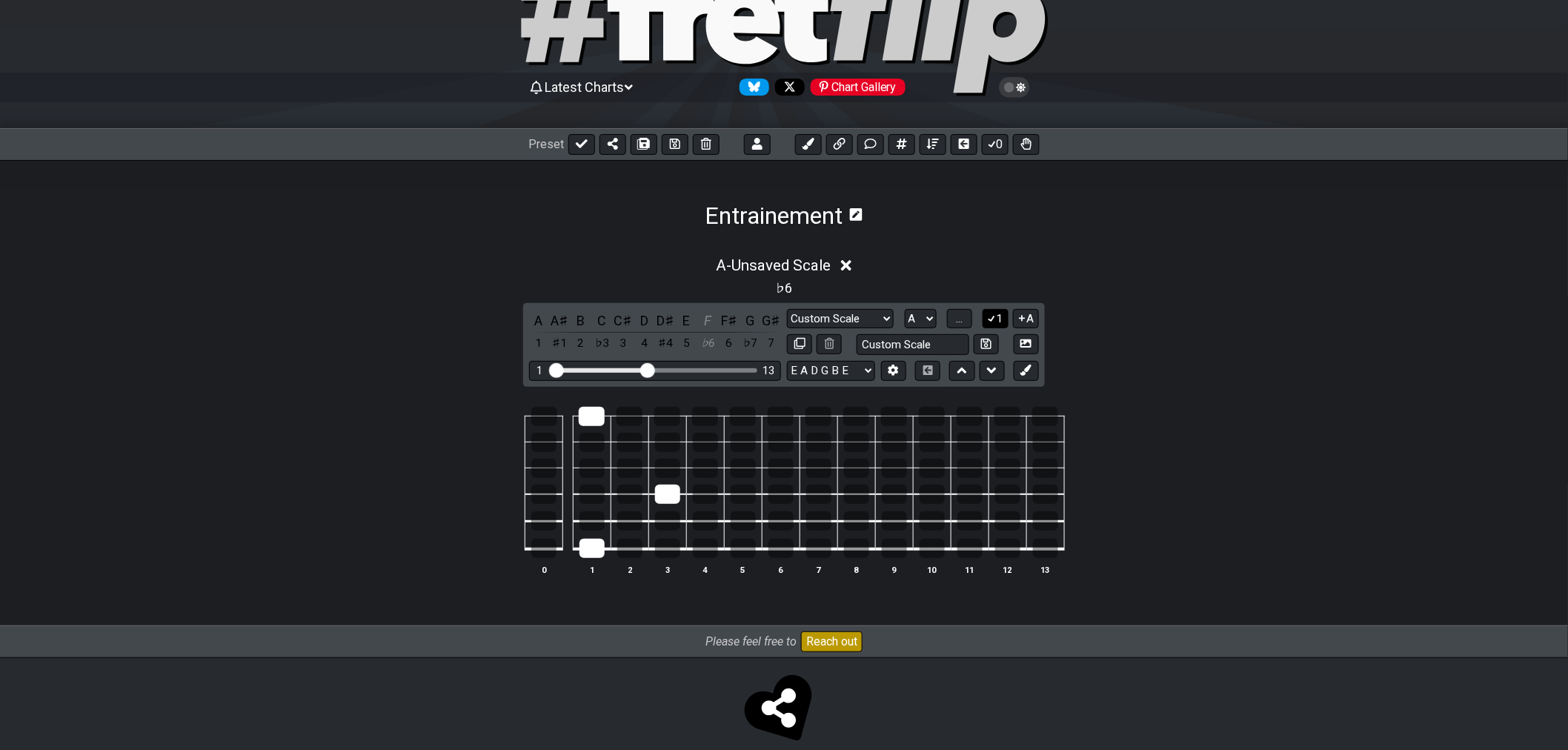
scroll to position [85, 0]
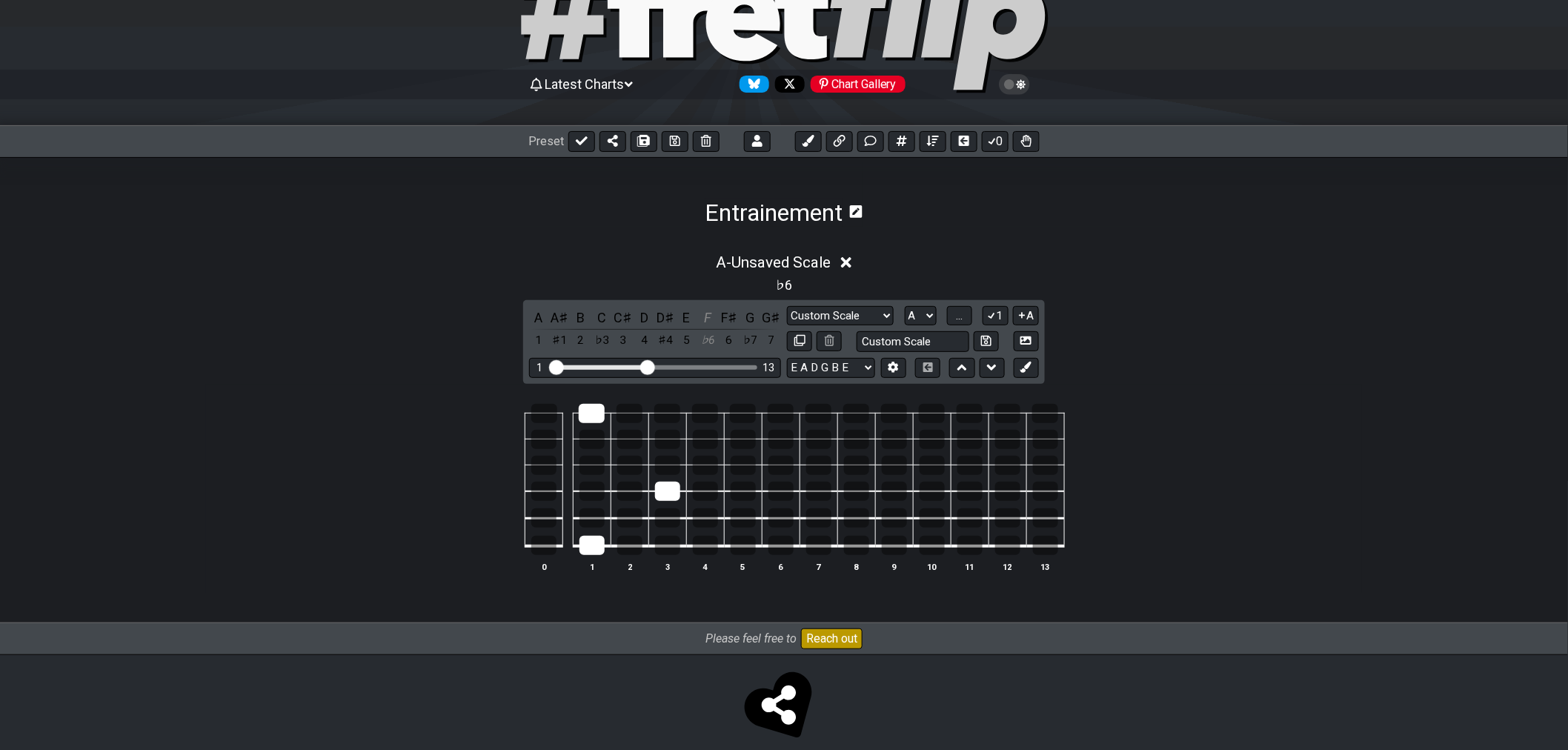
click at [1000, 303] on div "A A♯ B C C♯ D D♯ E F F♯ G G♯ 1 ♯1 2 ♭3 3 4 ♯4 5 ♭6 6 ♭7 7 Manche Custom Scale M…" at bounding box center [784, 342] width 521 height 84
click at [1000, 307] on button "1" at bounding box center [995, 316] width 26 height 20
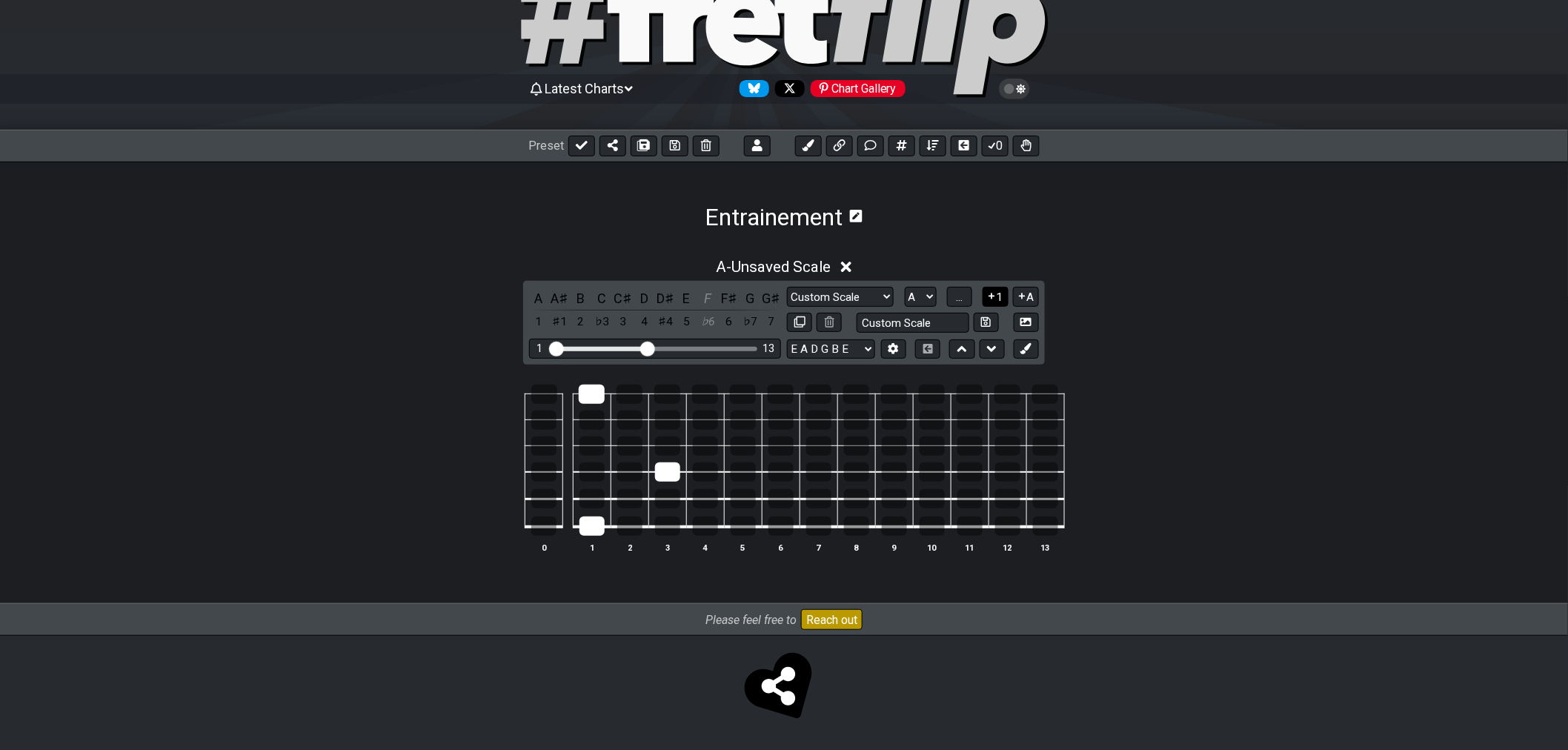
scroll to position [81, 0]
click at [966, 298] on button "..." at bounding box center [960, 297] width 26 height 20
click at [966, 298] on button "A.." at bounding box center [960, 297] width 26 height 20
click at [966, 298] on span "1..7" at bounding box center [959, 297] width 18 height 14
click at [966, 298] on button "..." at bounding box center [960, 297] width 26 height 20
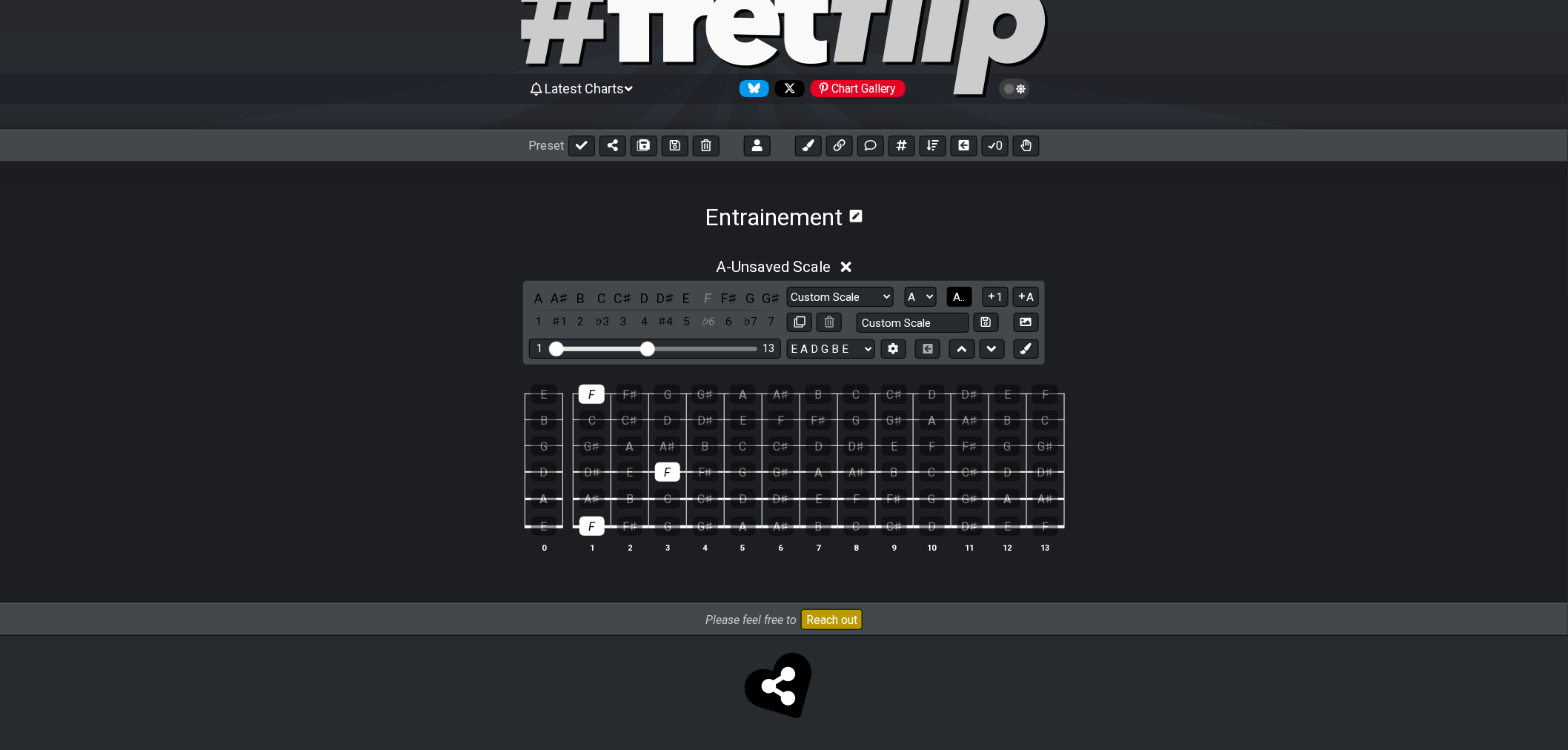
click at [966, 298] on button "A.." at bounding box center [960, 297] width 26 height 20
click at [966, 298] on span "1..7" at bounding box center [959, 297] width 18 height 14
click at [968, 297] on button "..." at bounding box center [960, 297] width 26 height 20
click at [968, 297] on button "A.." at bounding box center [960, 297] width 26 height 20
click at [966, 292] on span "1..7" at bounding box center [959, 297] width 18 height 14
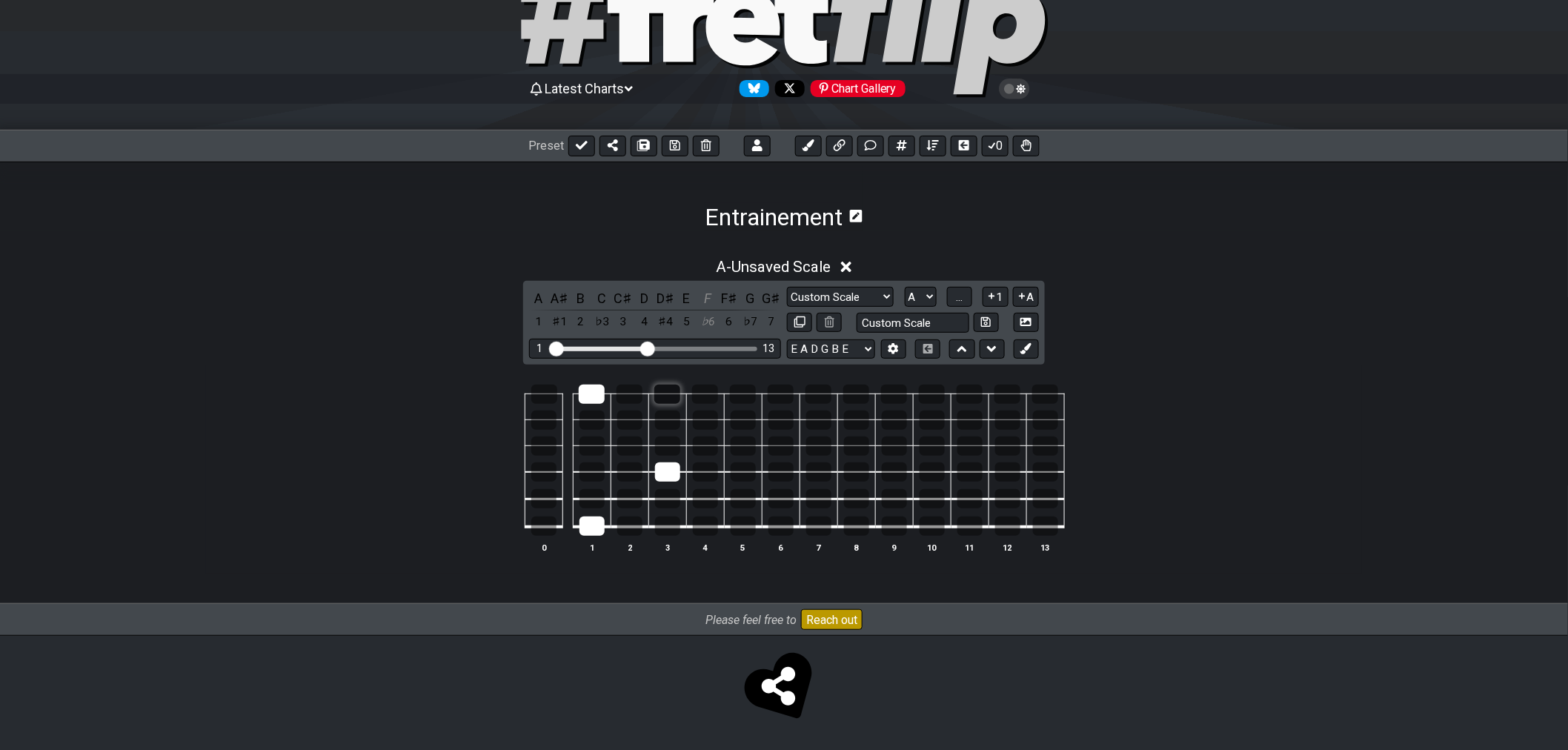
click at [669, 391] on div at bounding box center [667, 394] width 26 height 19
click at [661, 529] on div at bounding box center [668, 526] width 26 height 19
drag, startPoint x: 536, startPoint y: 422, endPoint x: 540, endPoint y: 448, distance: 26.3
click at [540, 448] on tbody "0 1 2 3 4 5 6 7 8 9 10 11 12 13" at bounding box center [780, 455] width 567 height 174
click at [549, 426] on div at bounding box center [544, 419] width 26 height 19
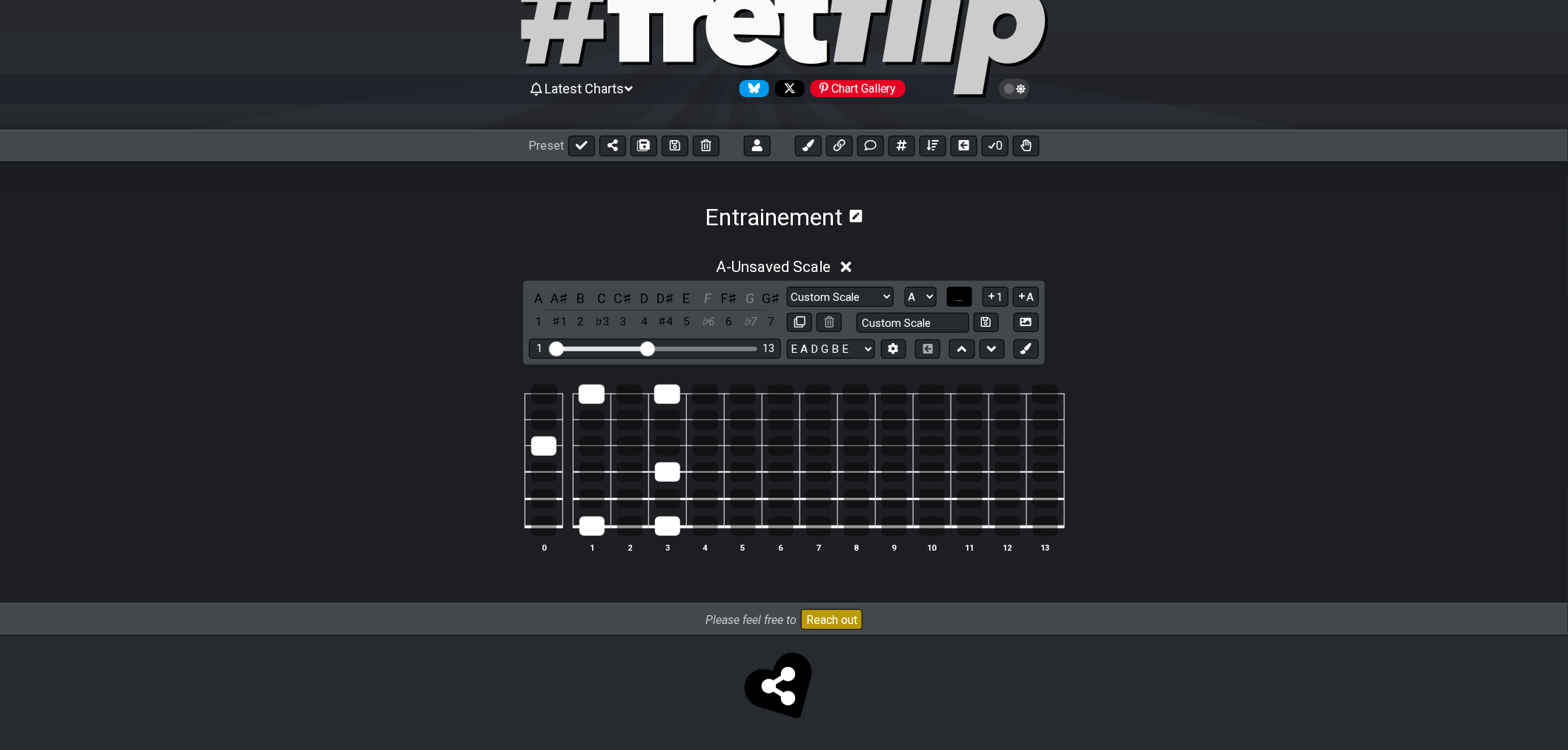
click at [953, 296] on button "..." at bounding box center [960, 297] width 26 height 20
click at [956, 296] on span "A.." at bounding box center [959, 297] width 12 height 14
click at [956, 296] on span "1..7" at bounding box center [959, 297] width 18 height 14
click at [549, 500] on div at bounding box center [544, 498] width 26 height 19
click at [631, 441] on div at bounding box center [630, 446] width 26 height 19
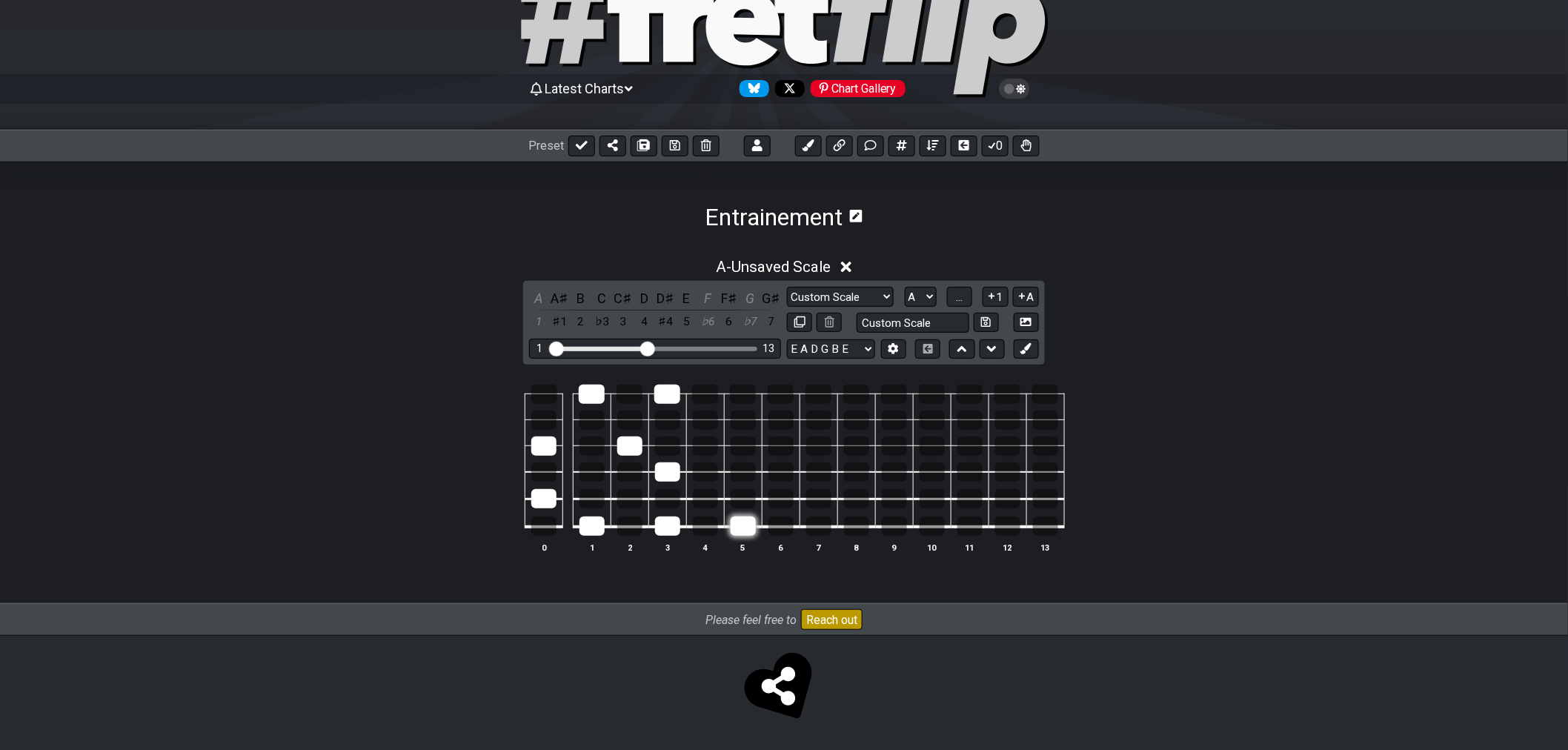
click at [748, 533] on div at bounding box center [744, 526] width 26 height 19
click at [745, 393] on div at bounding box center [743, 394] width 26 height 19
click at [947, 301] on button "..." at bounding box center [960, 297] width 26 height 20
click at [954, 300] on span "A.." at bounding box center [959, 297] width 12 height 14
click at [953, 300] on span "1..7" at bounding box center [959, 297] width 18 height 14
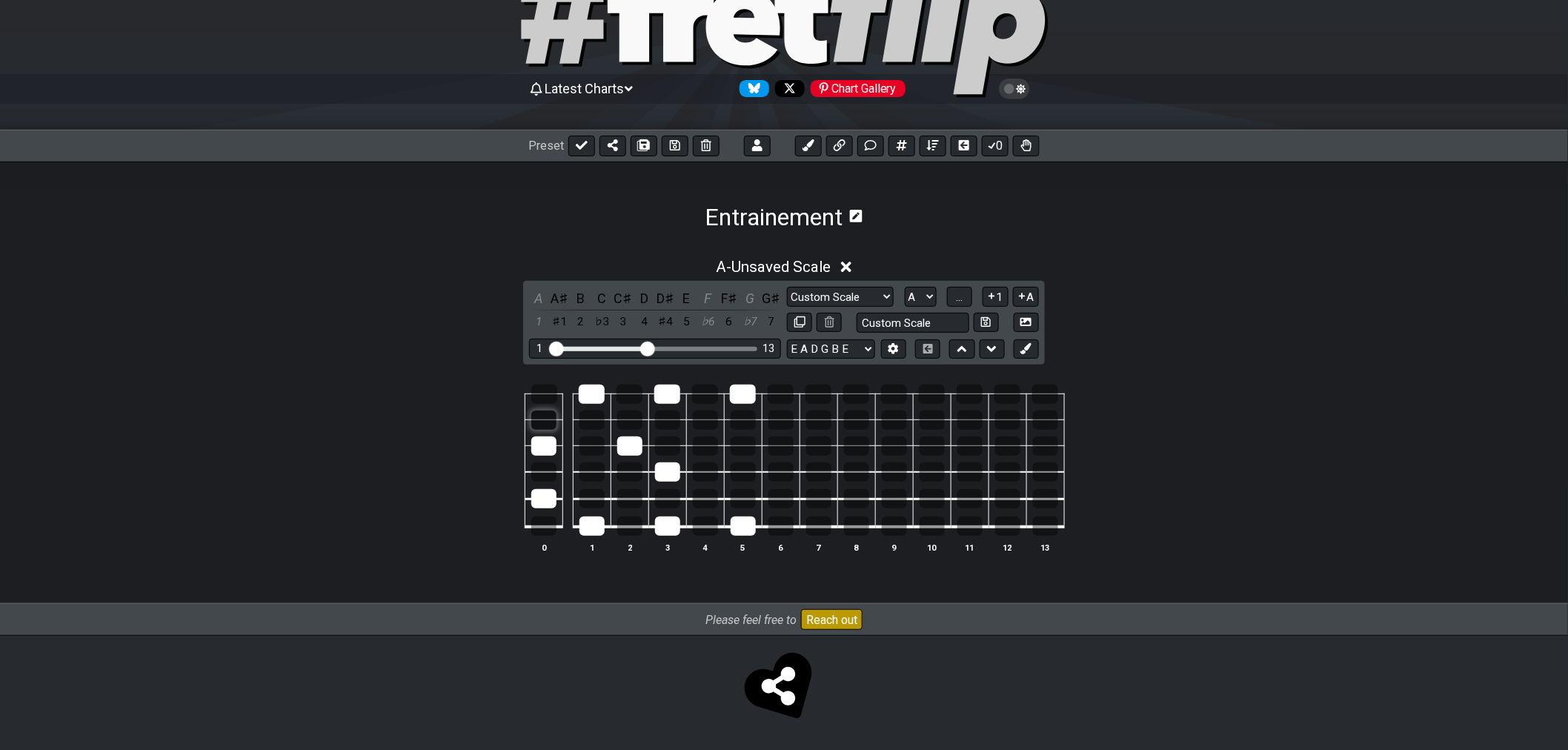
click at [531, 417] on div at bounding box center [544, 419] width 26 height 19
click at [627, 501] on div at bounding box center [630, 498] width 26 height 19
click at [956, 291] on span "..." at bounding box center [959, 297] width 6 height 14
click at [959, 293] on span "A.." at bounding box center [959, 297] width 12 height 14
click at [959, 293] on span "1..7" at bounding box center [959, 297] width 18 height 14
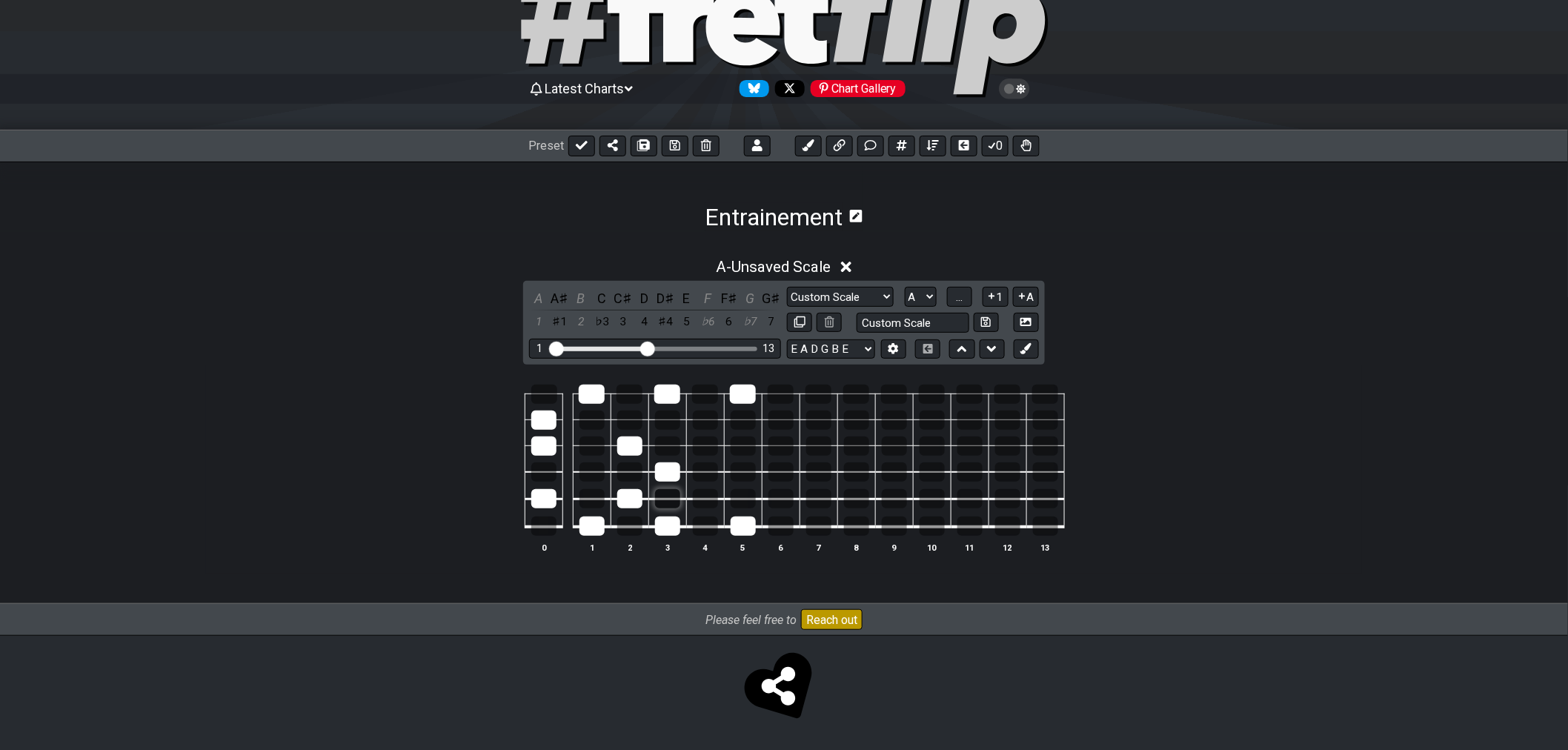
click at [667, 498] on div at bounding box center [668, 498] width 26 height 19
click at [592, 418] on div at bounding box center [593, 419] width 26 height 19
click at [538, 473] on div at bounding box center [544, 471] width 26 height 19
click at [656, 417] on div at bounding box center [668, 419] width 26 height 19
click at [750, 497] on div at bounding box center [744, 498] width 26 height 19
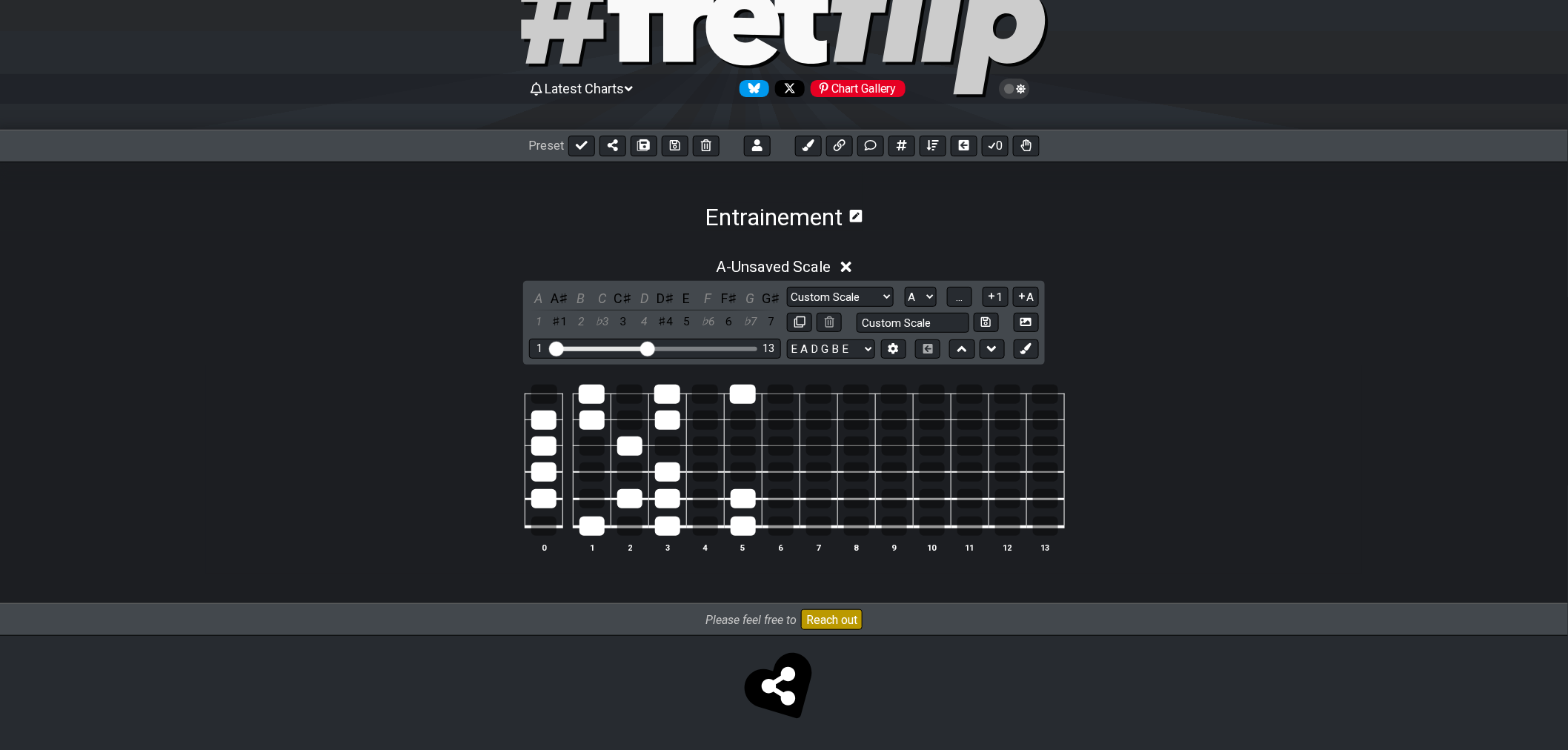
drag, startPoint x: 641, startPoint y: 469, endPoint x: 624, endPoint y: 481, distance: 20.8
click at [640, 469] on div at bounding box center [630, 471] width 26 height 19
click at [542, 520] on div at bounding box center [544, 526] width 26 height 19
click at [544, 389] on div at bounding box center [544, 394] width 26 height 19
click at [968, 296] on button "..." at bounding box center [960, 297] width 26 height 20
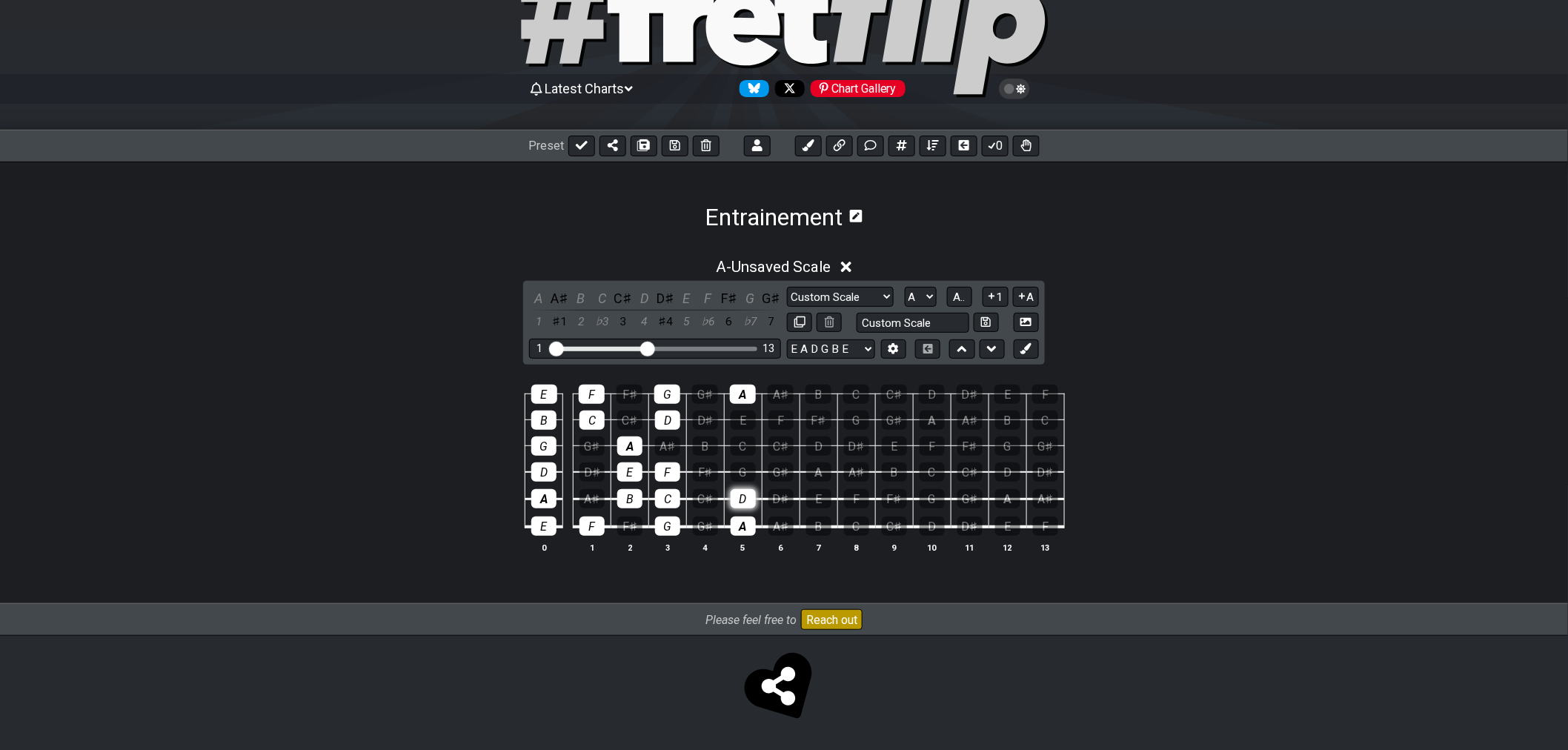
drag, startPoint x: 738, startPoint y: 529, endPoint x: 747, endPoint y: 500, distance: 30.4
click at [738, 528] on div "A" at bounding box center [744, 526] width 26 height 19
click at [747, 500] on div "D" at bounding box center [744, 498] width 26 height 19
drag, startPoint x: 671, startPoint y: 522, endPoint x: 671, endPoint y: 504, distance: 18.0
click at [671, 521] on div "G" at bounding box center [668, 526] width 26 height 19
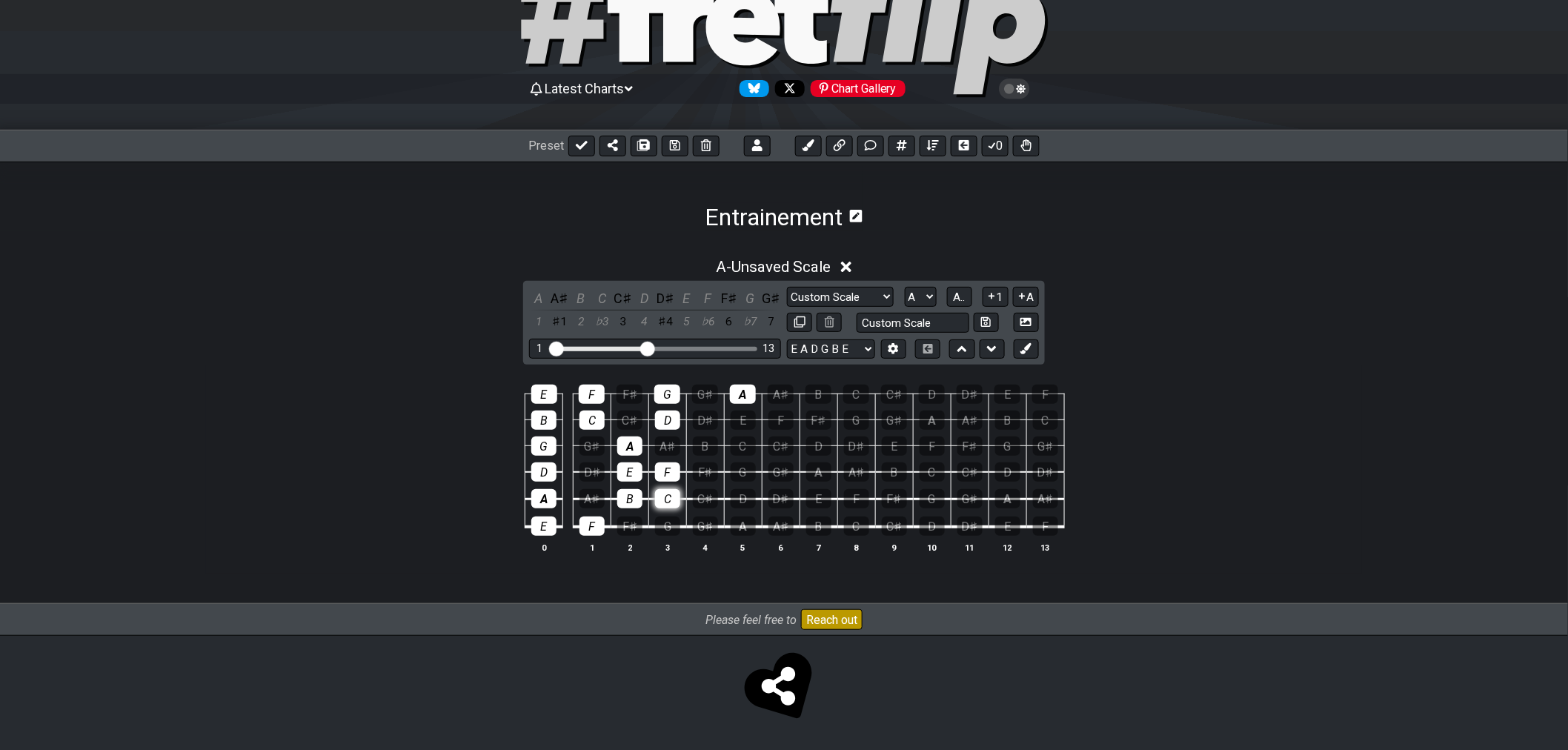
click at [671, 502] on div "C" at bounding box center [668, 498] width 26 height 19
click at [667, 479] on div "F" at bounding box center [668, 471] width 26 height 19
drag, startPoint x: 632, startPoint y: 490, endPoint x: 626, endPoint y: 472, distance: 19.0
click at [632, 489] on div "B" at bounding box center [630, 498] width 26 height 19
click at [626, 472] on div "E" at bounding box center [630, 471] width 26 height 19
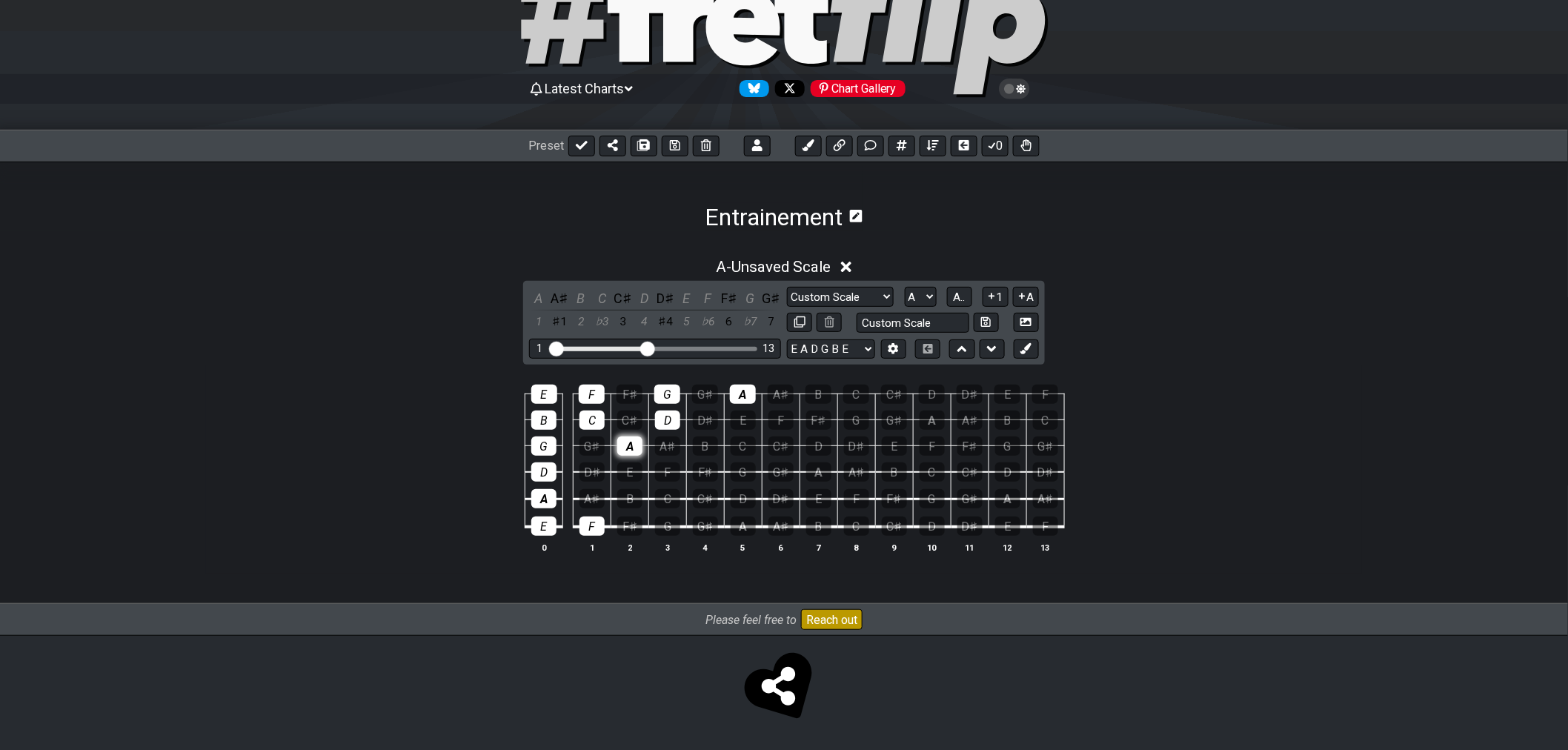
click at [630, 448] on div "A" at bounding box center [630, 446] width 26 height 19
drag, startPoint x: 583, startPoint y: 517, endPoint x: 588, endPoint y: 432, distance: 85.1
click at [583, 517] on div "F" at bounding box center [593, 526] width 26 height 19
drag, startPoint x: 596, startPoint y: 422, endPoint x: 594, endPoint y: 393, distance: 29.1
click at [596, 419] on div "C" at bounding box center [593, 419] width 26 height 19
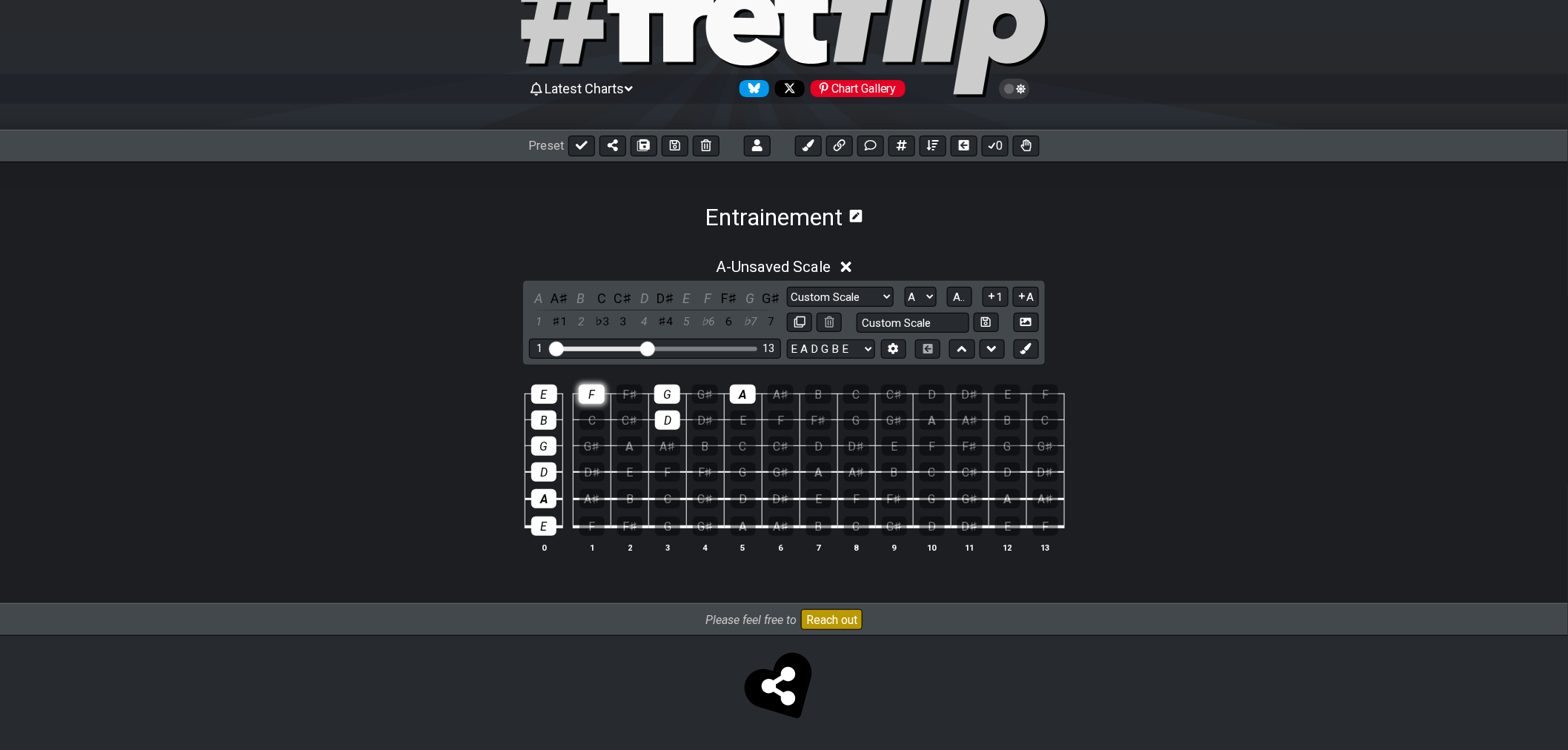
click at [594, 391] on div "F" at bounding box center [592, 394] width 26 height 19
click at [665, 414] on div "D" at bounding box center [668, 419] width 26 height 19
click at [672, 393] on div "G" at bounding box center [667, 394] width 26 height 19
click at [759, 396] on td "E" at bounding box center [742, 406] width 37 height 26
click at [736, 394] on div "A" at bounding box center [743, 394] width 26 height 19
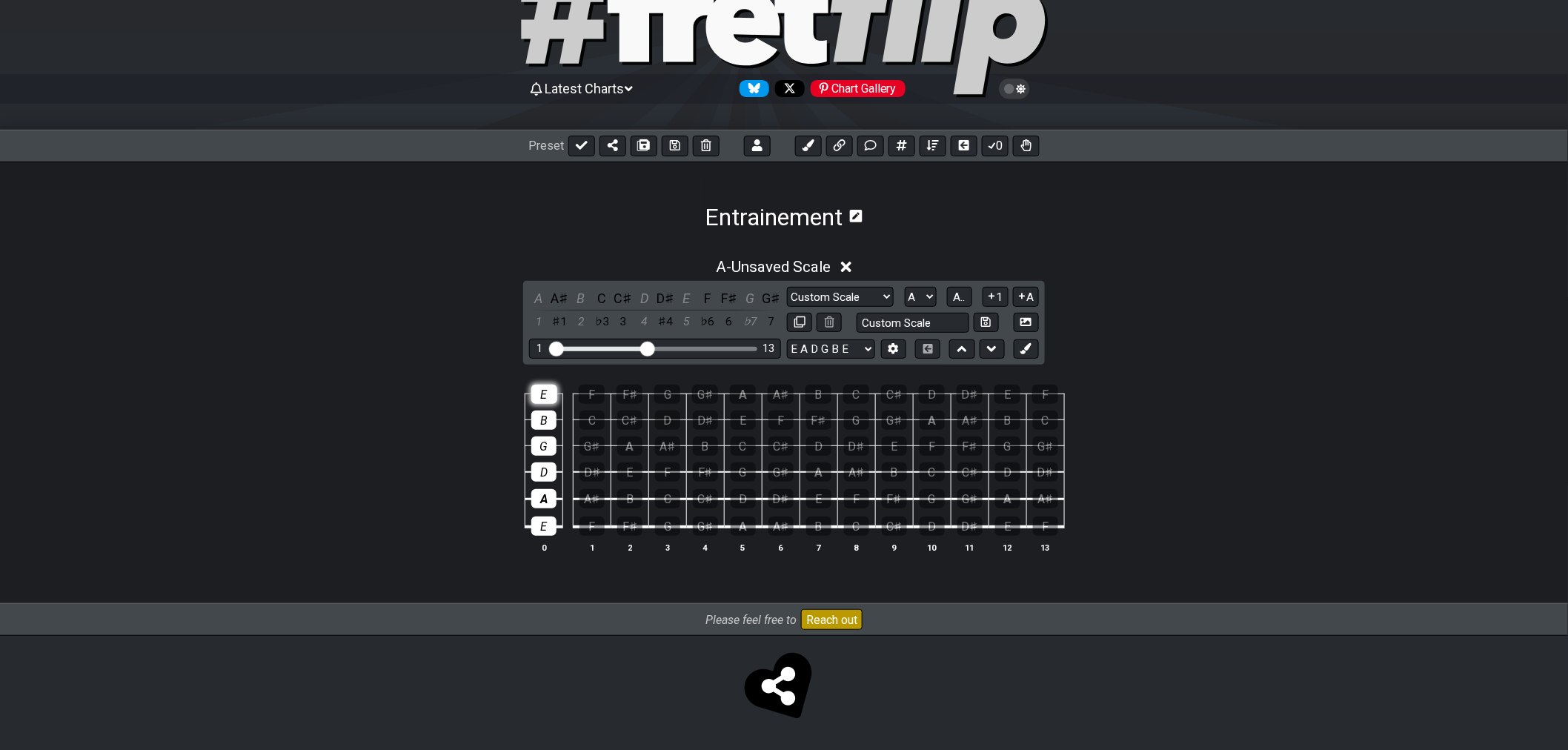
click at [542, 398] on div "E" at bounding box center [544, 394] width 26 height 19
drag, startPoint x: 544, startPoint y: 410, endPoint x: 541, endPoint y: 431, distance: 21.2
click at [545, 410] on div "B" at bounding box center [544, 419] width 26 height 19
click at [539, 447] on div "G" at bounding box center [544, 446] width 26 height 19
click at [536, 465] on div "D" at bounding box center [544, 471] width 26 height 19
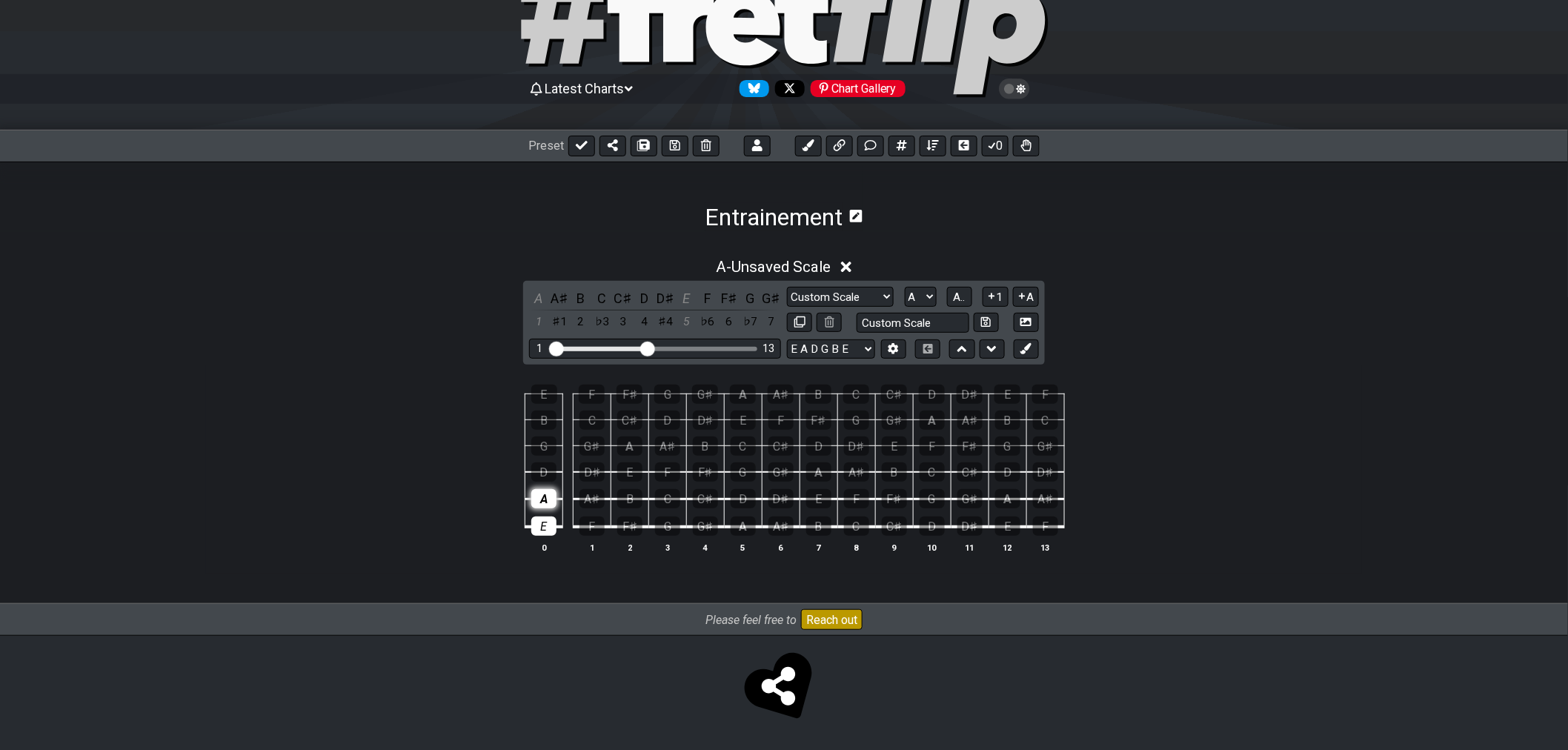
click at [542, 493] on div "A" at bounding box center [544, 498] width 26 height 19
click at [544, 520] on div "E" at bounding box center [544, 526] width 26 height 19
click at [957, 299] on span "A.." at bounding box center [959, 297] width 12 height 14
click at [957, 299] on span "1..7" at bounding box center [959, 297] width 18 height 14
click at [961, 298] on span "..." at bounding box center [959, 297] width 6 height 14
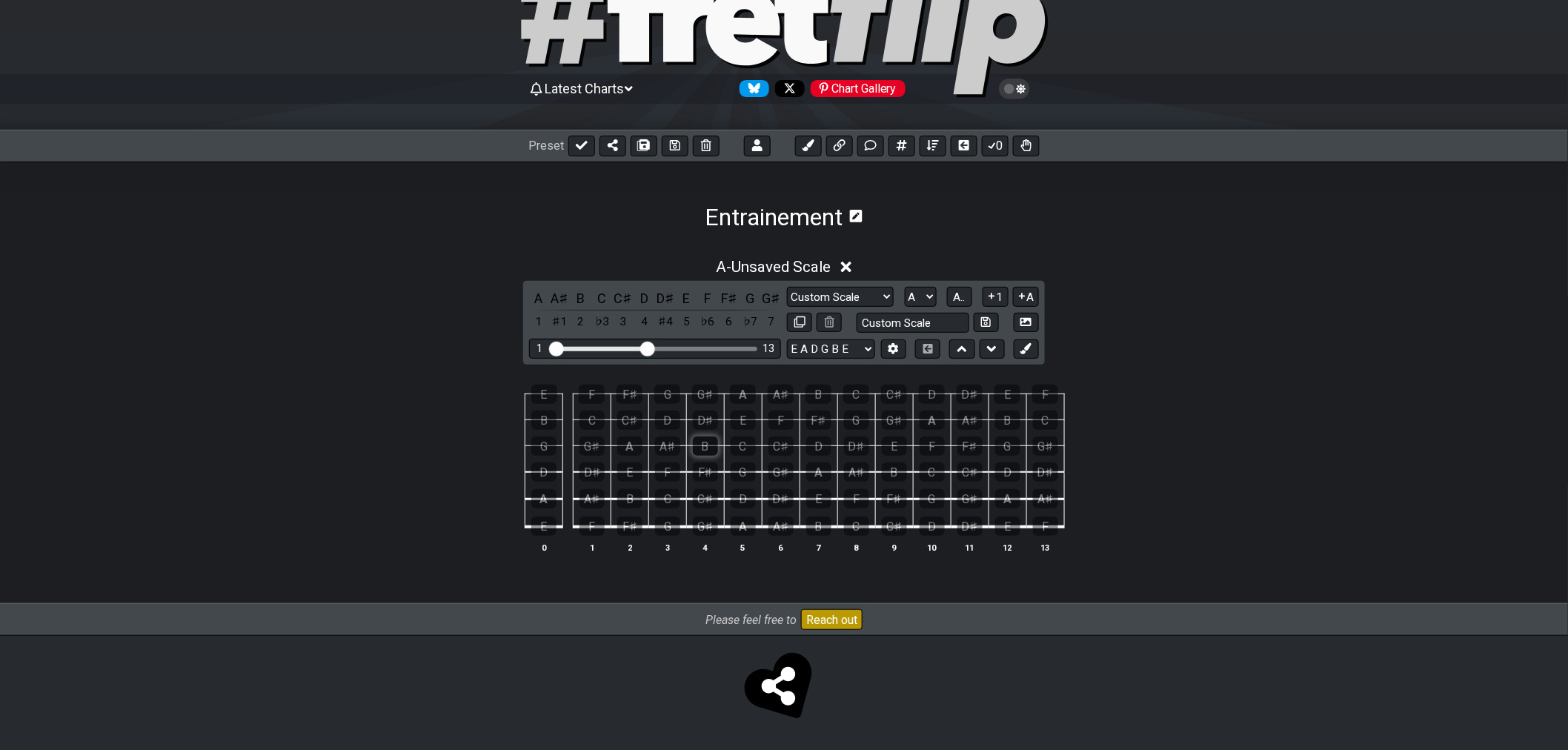
click at [704, 446] on div "B" at bounding box center [706, 446] width 26 height 19
click at [749, 448] on div "C" at bounding box center [744, 446] width 26 height 19
click at [818, 477] on div "A" at bounding box center [819, 471] width 26 height 19
click at [744, 448] on div "C" at bounding box center [744, 446] width 26 height 19
click at [707, 446] on div "B" at bounding box center [706, 446] width 26 height 19
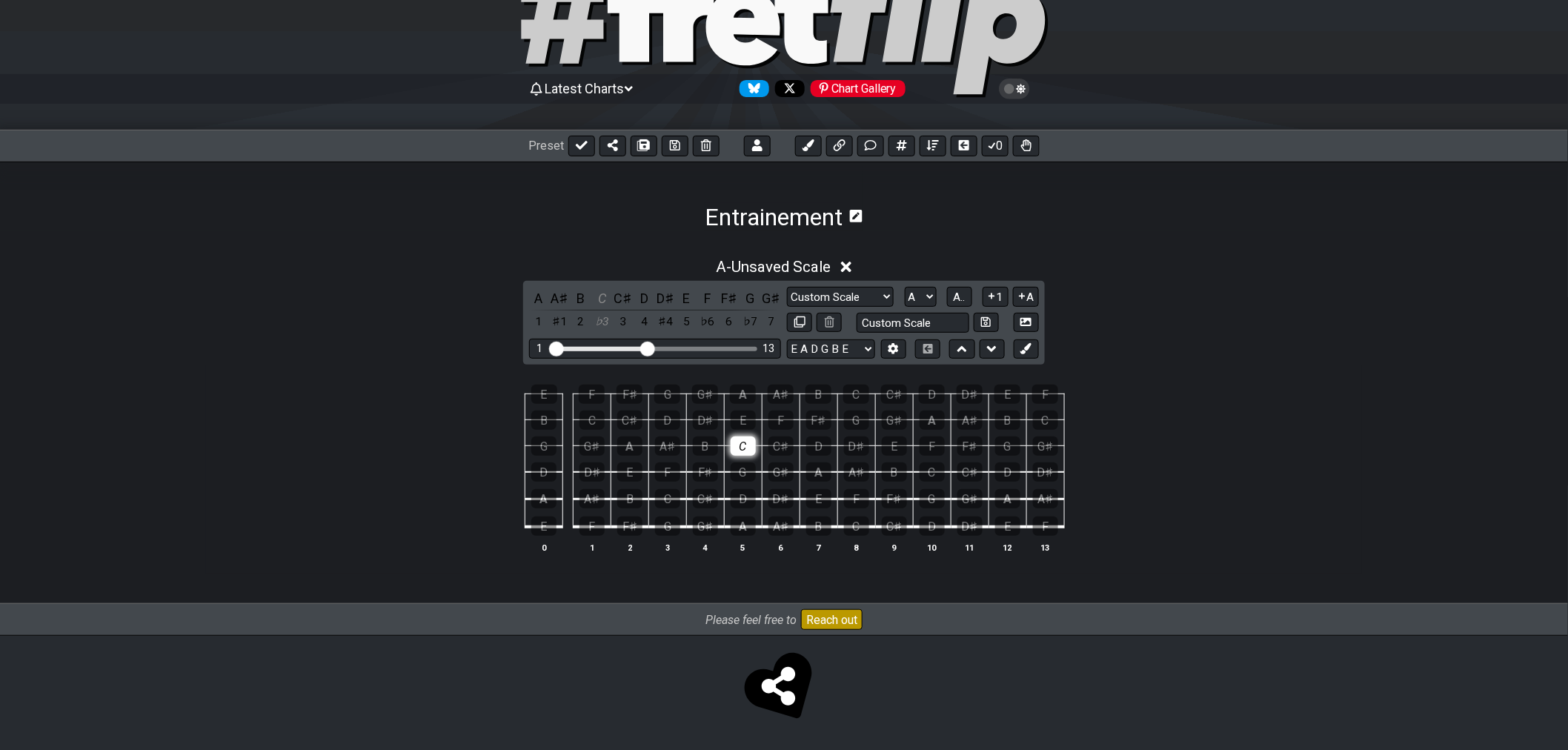
click at [735, 446] on div "C" at bounding box center [744, 446] width 26 height 19
click at [741, 447] on div "C" at bounding box center [744, 446] width 26 height 19
click at [712, 448] on div "B" at bounding box center [706, 446] width 26 height 19
click at [826, 394] on div "B" at bounding box center [819, 394] width 26 height 19
click at [959, 299] on span "A.." at bounding box center [959, 297] width 12 height 14
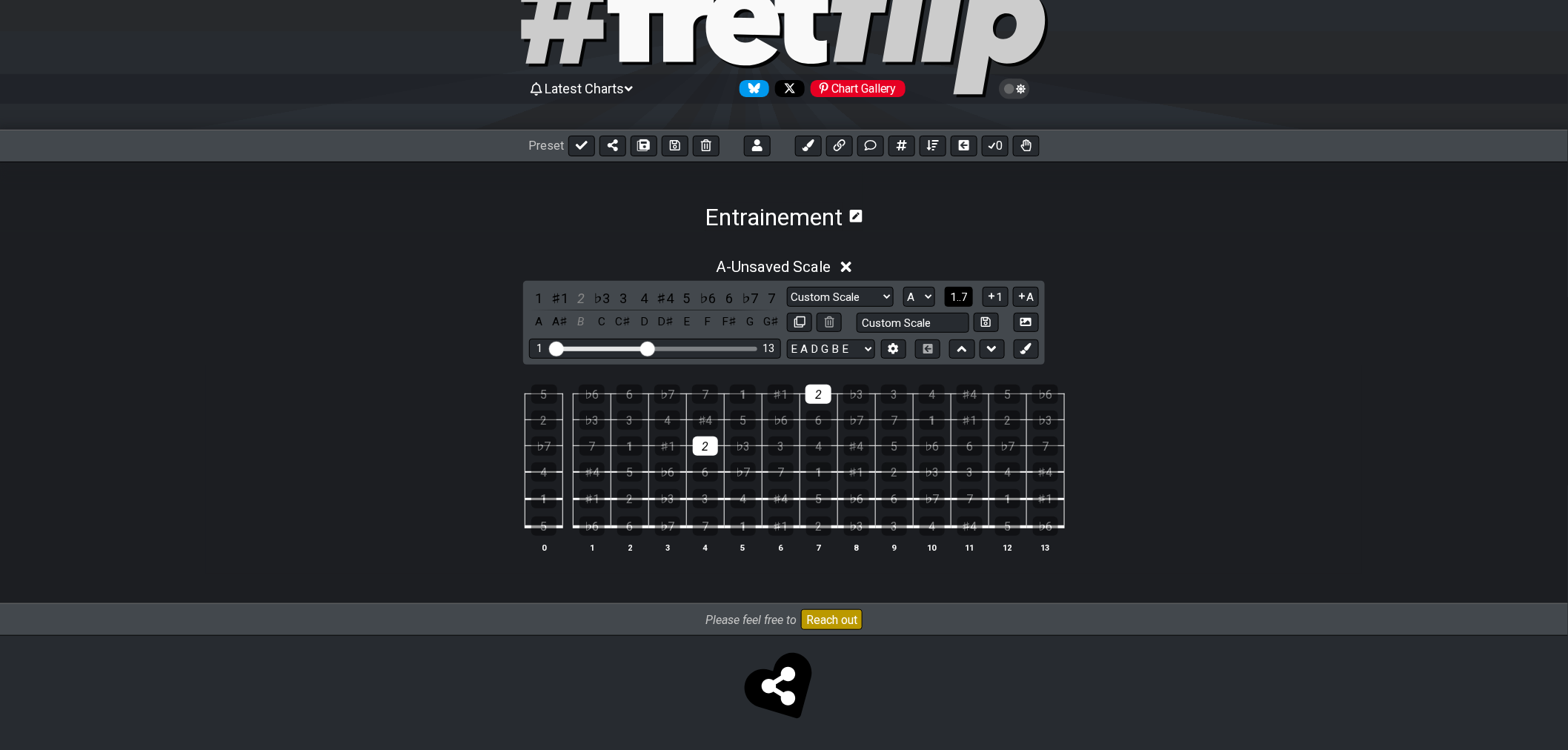
click at [959, 299] on span "1..7" at bounding box center [959, 297] width 18 height 14
click at [959, 299] on span "..." at bounding box center [959, 297] width 6 height 14
click at [959, 299] on span "A.." at bounding box center [959, 297] width 12 height 14
click at [747, 395] on div "1" at bounding box center [743, 394] width 26 height 19
click at [738, 521] on div "1" at bounding box center [744, 526] width 26 height 19
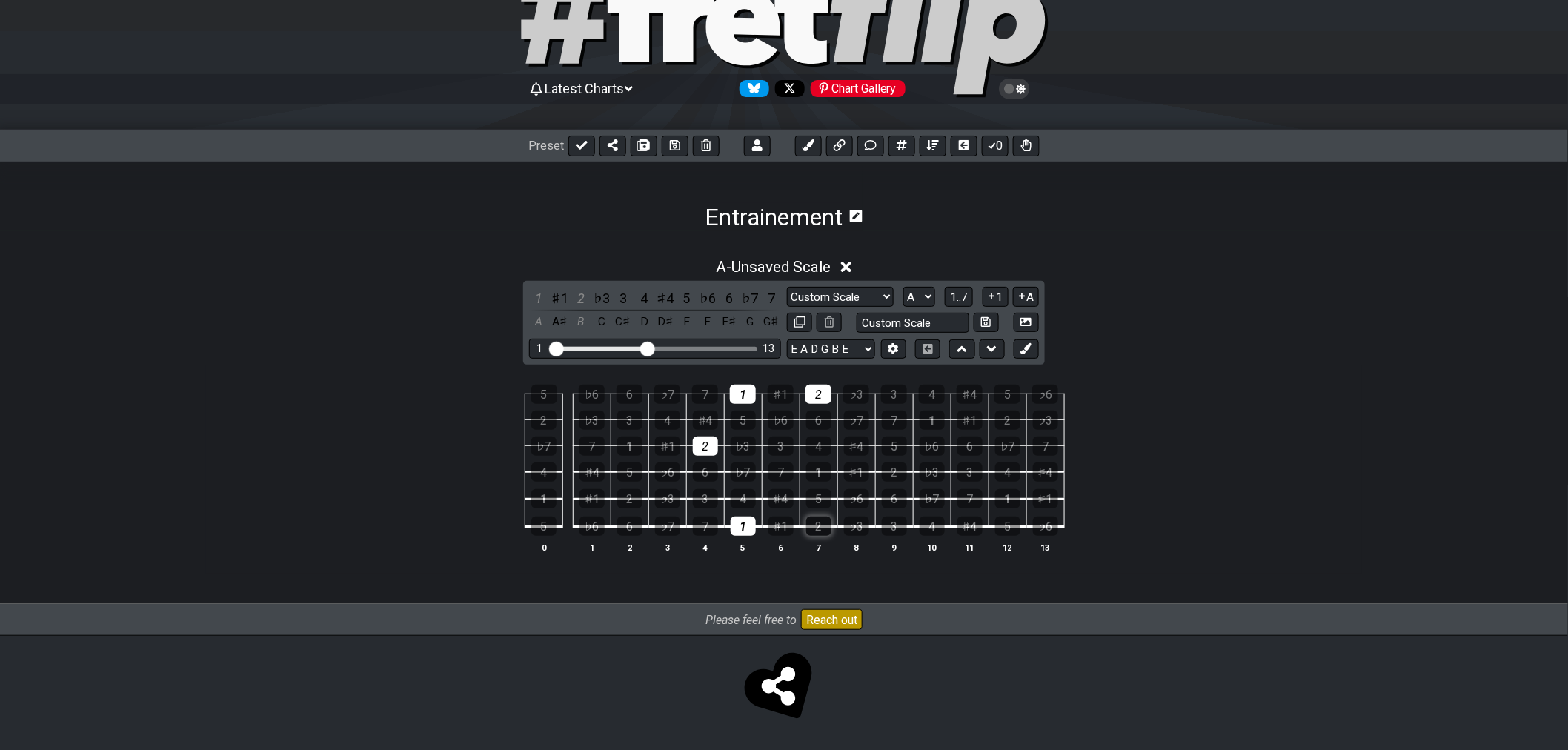
click at [825, 529] on div "2" at bounding box center [819, 526] width 26 height 19
click
drag, startPoint x: 818, startPoint y: 529, endPoint x: 769, endPoint y: 529, distance: 49.0
drag, startPoint x: 823, startPoint y: 529, endPoint x: 808, endPoint y: 532, distance: 15.3
drag, startPoint x: 707, startPoint y: 449, endPoint x: 720, endPoint y: 487, distance: 40.2
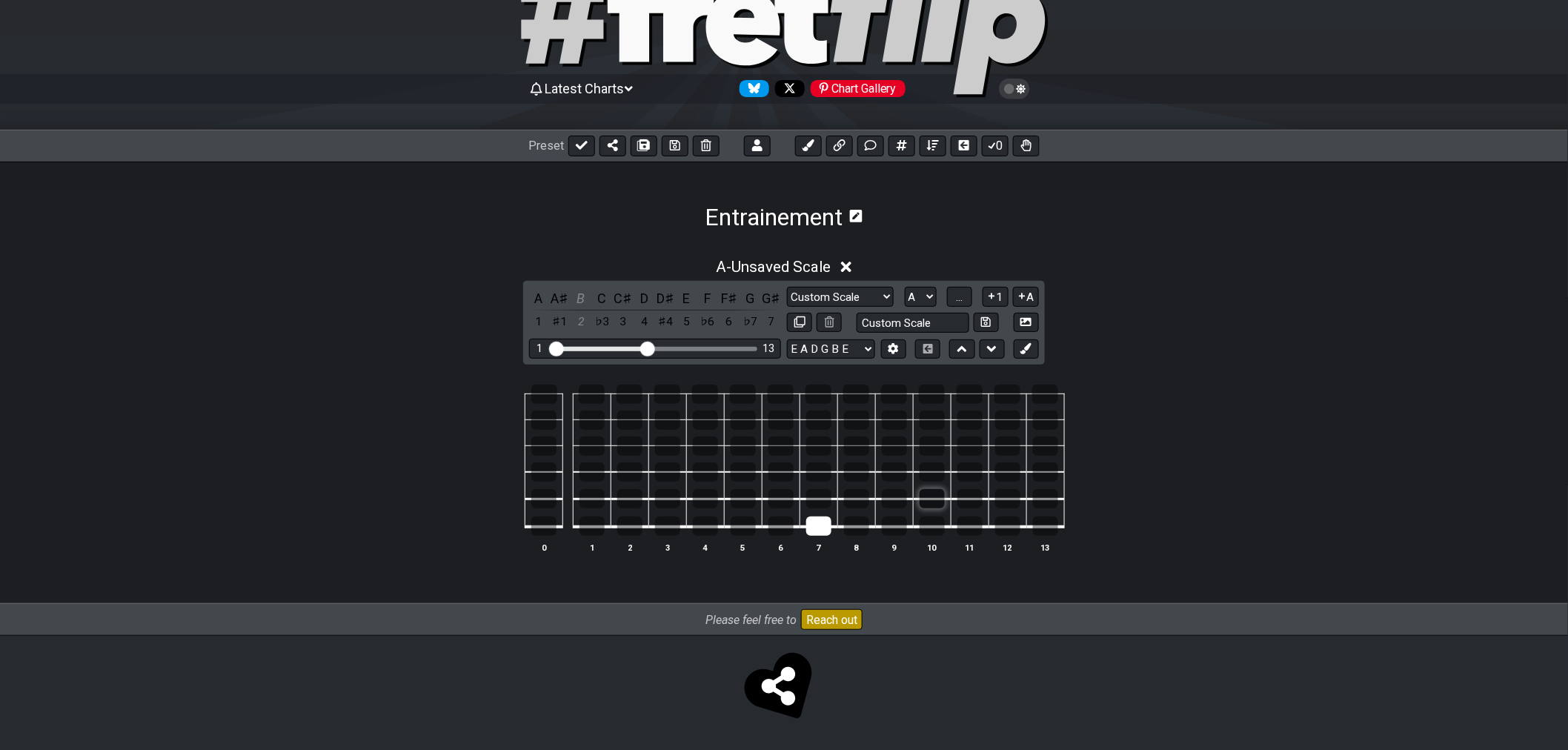
drag, startPoint x: 810, startPoint y: 529, endPoint x: 942, endPoint y: 488, distance: 138.2
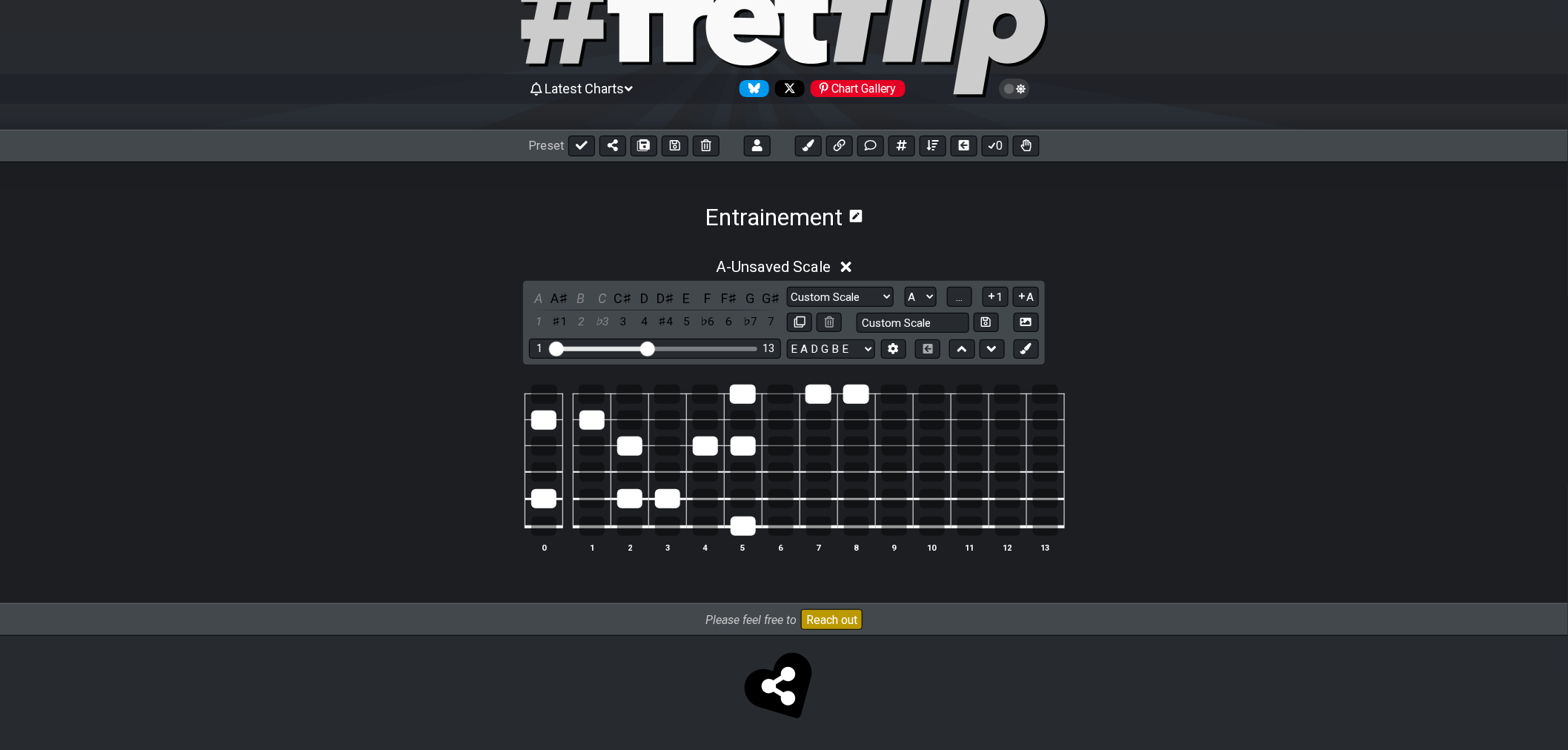
drag, startPoint x: 749, startPoint y: 529, endPoint x: 741, endPoint y: 459, distance: 70.5
click at [742, 391] on div "A" at bounding box center [743, 394] width 26 height 19
click at [743, 395] on div "A" at bounding box center [743, 394] width 26 height 19
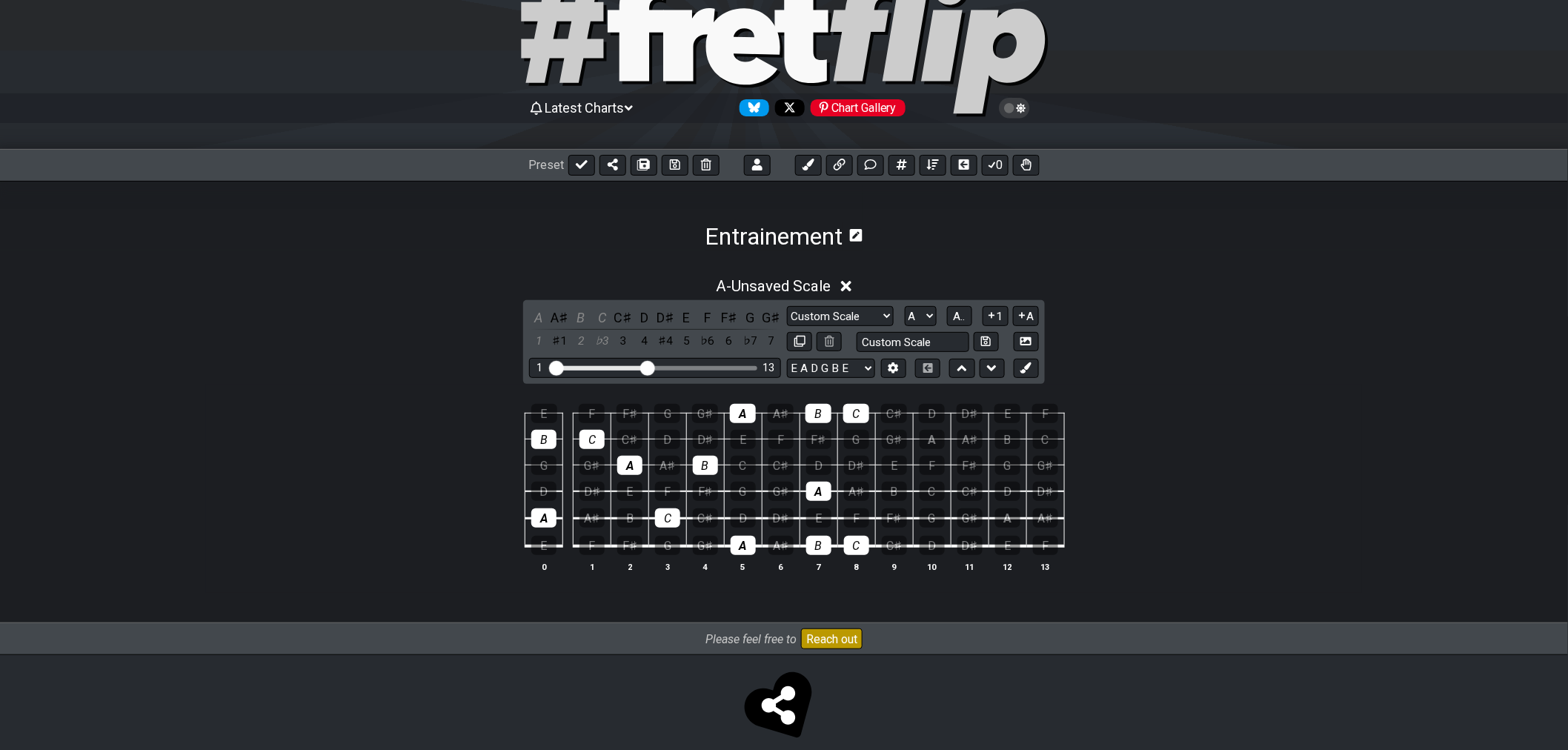
scroll to position [0, 0]
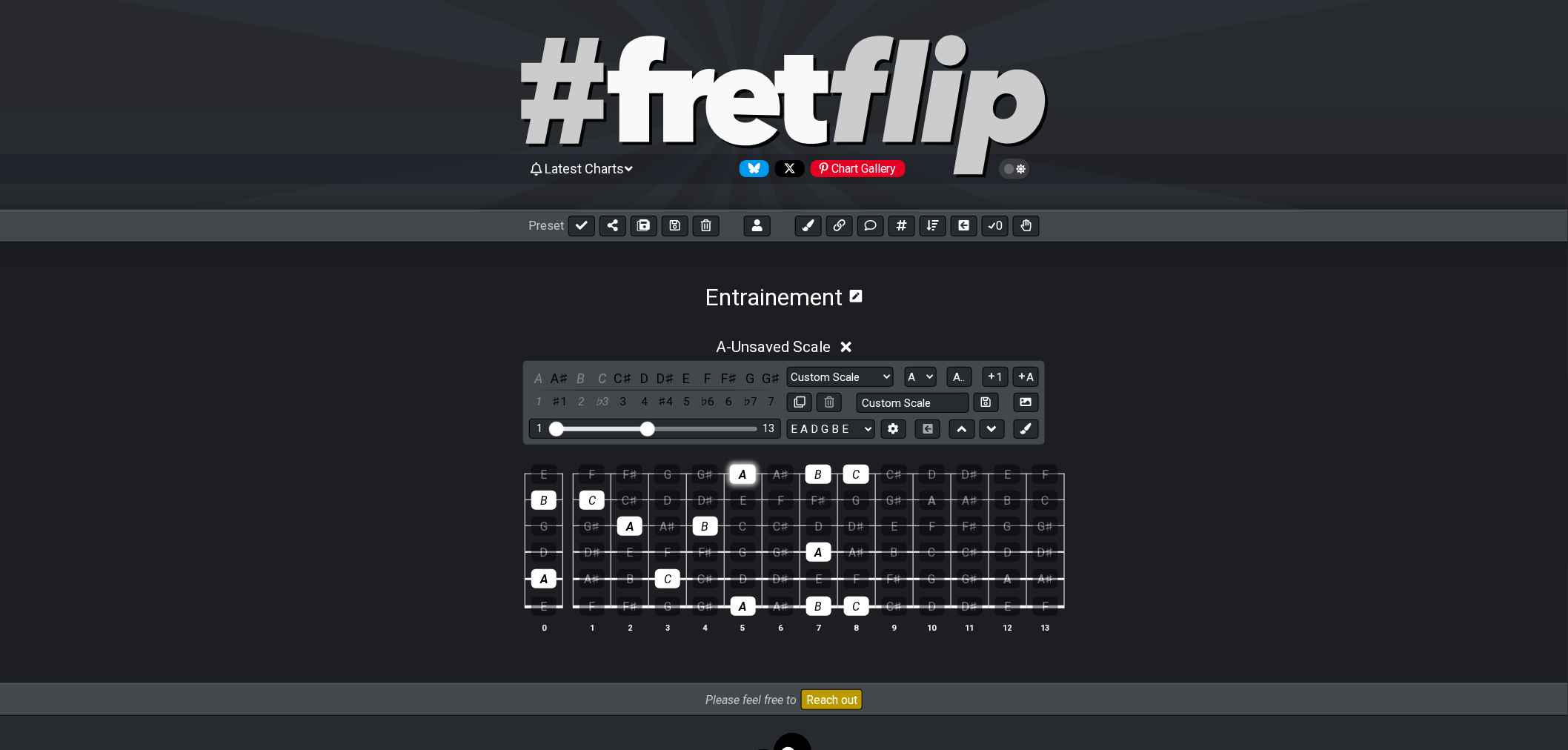
click at [739, 483] on div "A" at bounding box center [743, 474] width 26 height 19
click at [741, 480] on div "A" at bounding box center [743, 474] width 26 height 19
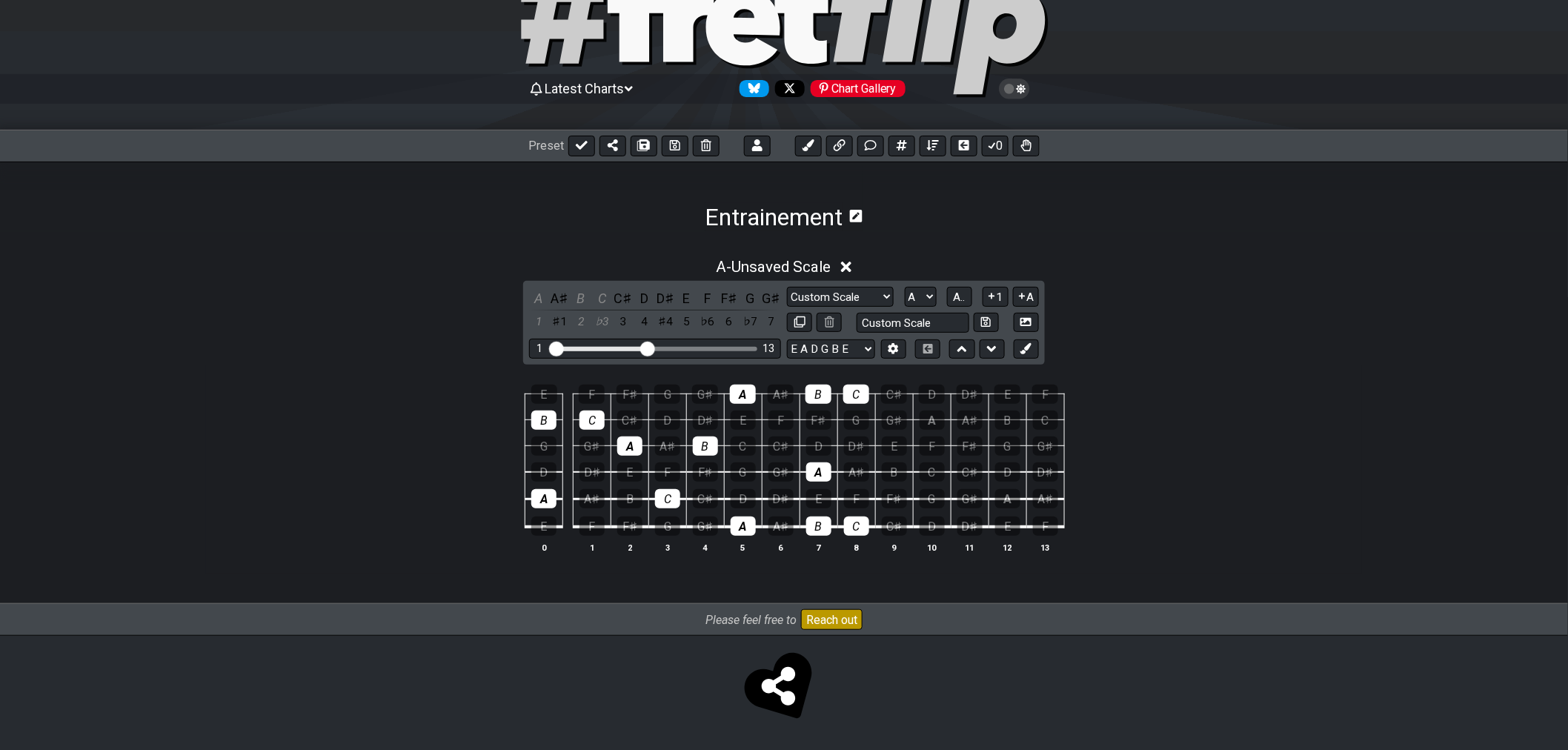
scroll to position [81, 0]
click at [861, 401] on div "C" at bounding box center [856, 394] width 26 height 19
click at [812, 396] on div "B" at bounding box center [819, 394] width 26 height 19
click at [815, 480] on td "E" at bounding box center [818, 486] width 37 height 27
click at [825, 475] on div "A" at bounding box center [819, 471] width 26 height 19
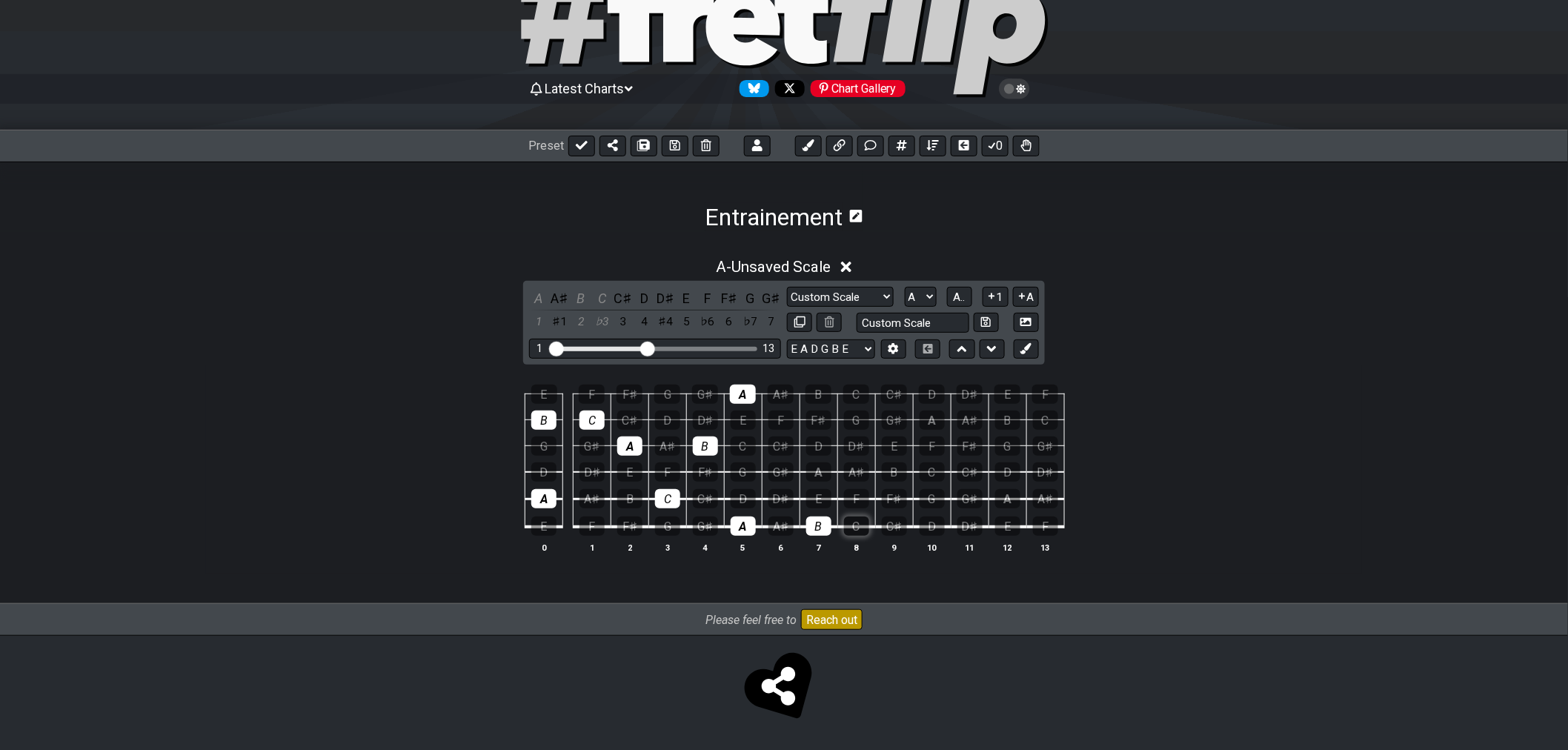
click at [850, 520] on div "C" at bounding box center [857, 526] width 26 height 19
drag, startPoint x: 825, startPoint y: 526, endPoint x: 773, endPoint y: 517, distance: 52.8
click at [824, 527] on div "B" at bounding box center [819, 526] width 26 height 19
click at [747, 517] on div "A" at bounding box center [744, 526] width 26 height 19
click at [750, 405] on td "E" at bounding box center [742, 406] width 37 height 26
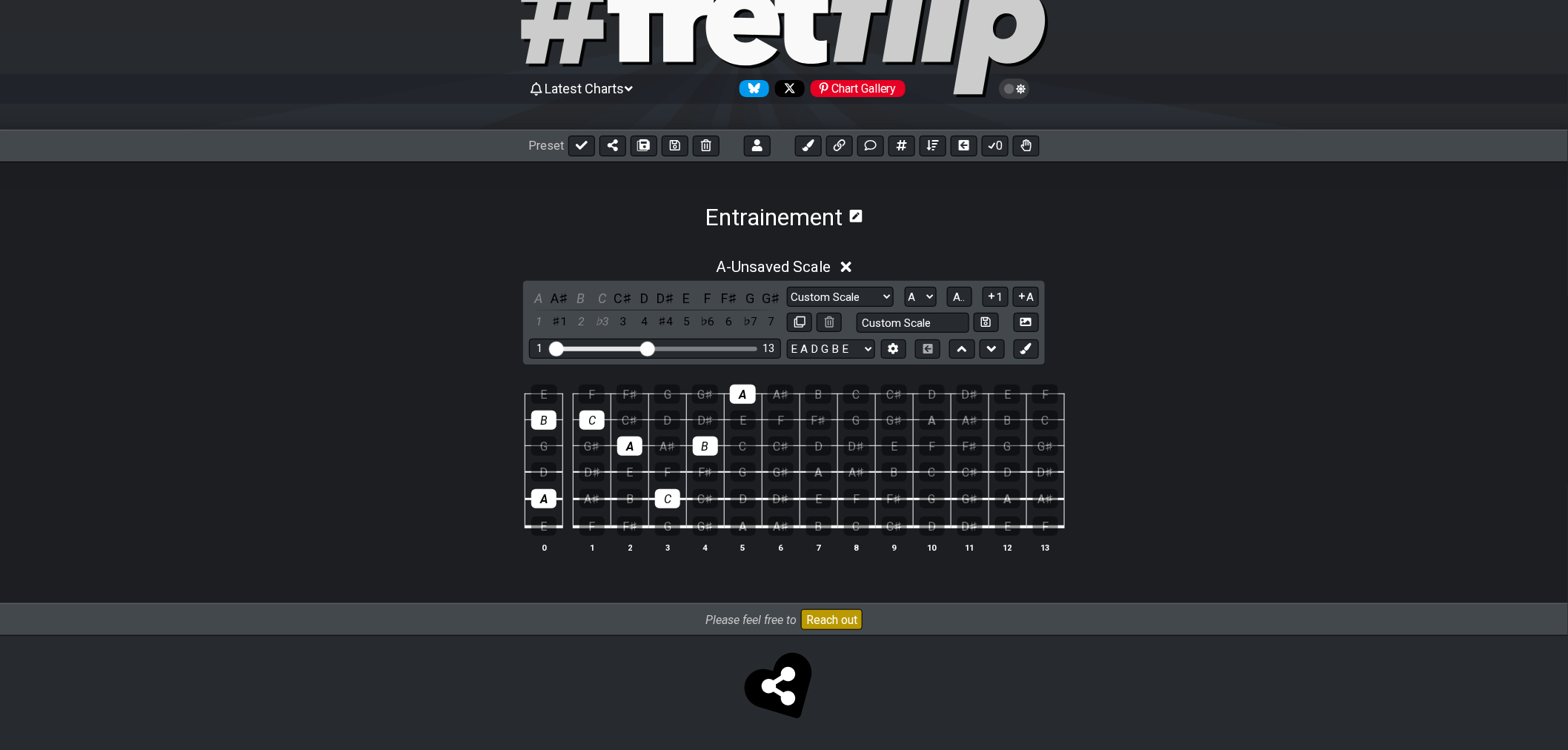
click at [735, 385] on div "A" at bounding box center [743, 394] width 26 height 19
drag, startPoint x: 707, startPoint y: 445, endPoint x: 697, endPoint y: 459, distance: 17.2
click at [706, 445] on div "B" at bounding box center [706, 446] width 26 height 19
click at [685, 489] on td "C" at bounding box center [666, 486] width 37 height 27
click at [670, 493] on div "C" at bounding box center [668, 498] width 26 height 19
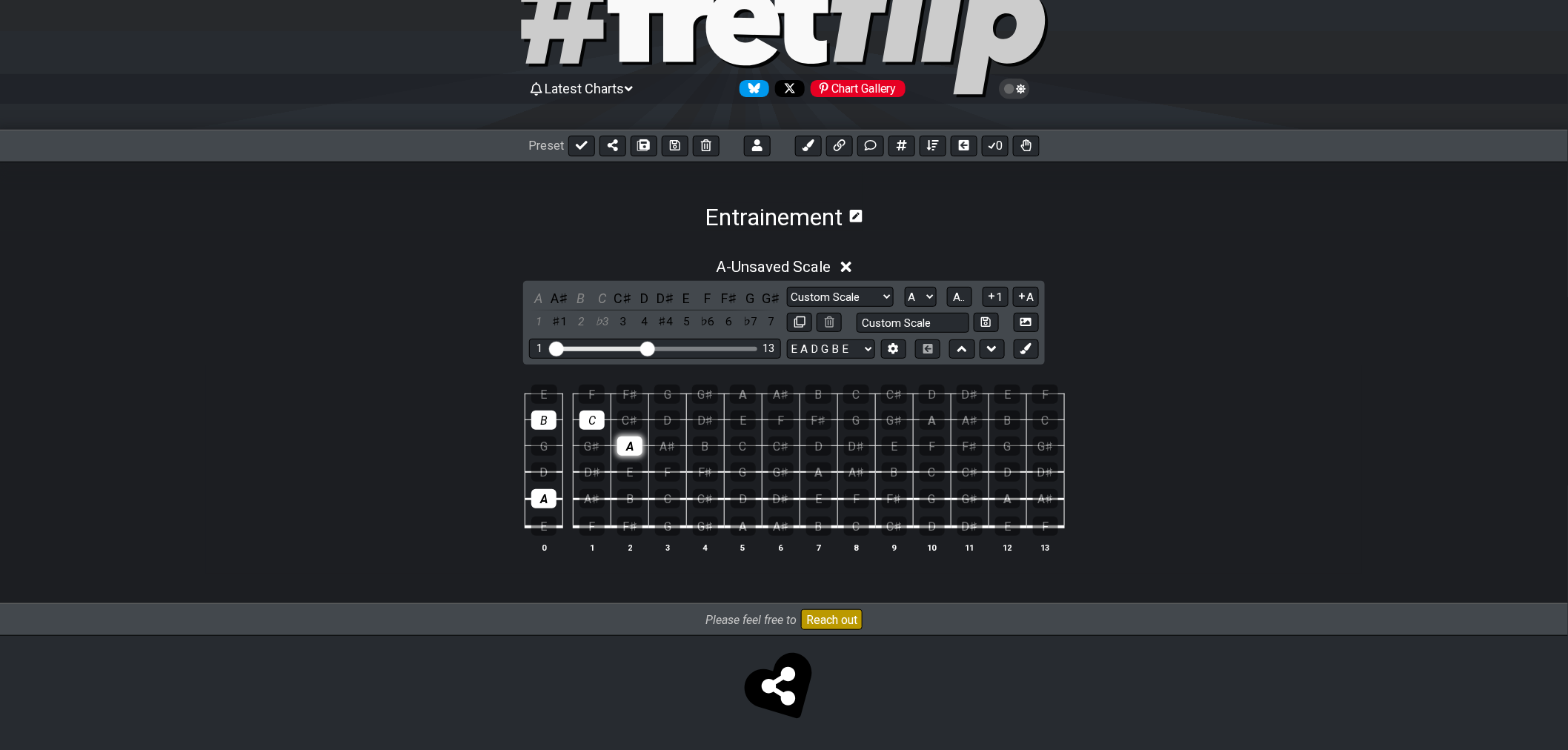
click at [625, 442] on div "A" at bounding box center [630, 446] width 26 height 19
drag, startPoint x: 591, startPoint y: 417, endPoint x: 560, endPoint y: 426, distance: 32.3
click at [589, 417] on div "C" at bounding box center [593, 419] width 26 height 19
click at [545, 423] on div "B" at bounding box center [544, 419] width 26 height 19
click at [554, 497] on div "A" at bounding box center [544, 498] width 26 height 19
